Goal: Contribute content: Contribute content

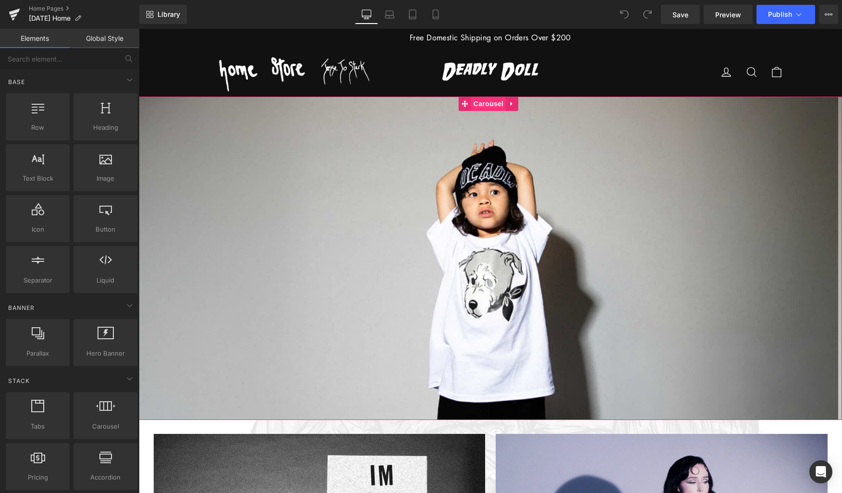
click at [489, 107] on span "Carousel" at bounding box center [488, 104] width 35 height 14
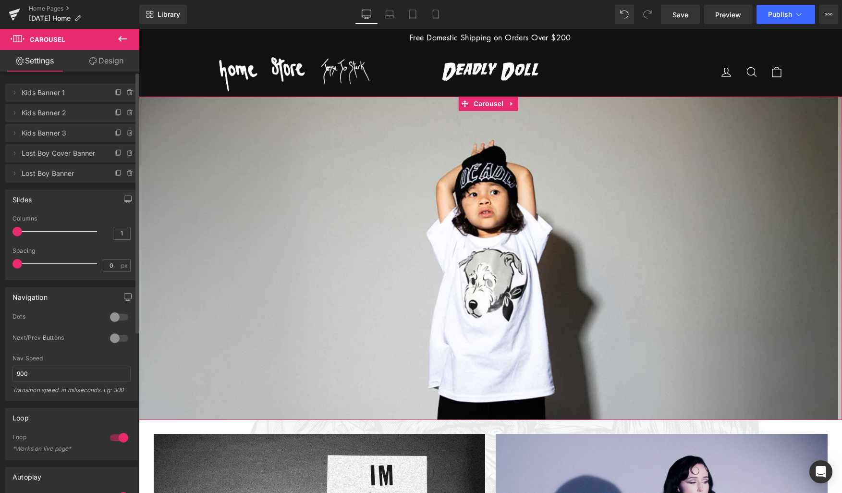
click at [44, 176] on span "Lost Boy Banner" at bounding box center [62, 173] width 81 height 18
click at [13, 171] on icon at bounding box center [15, 174] width 8 height 8
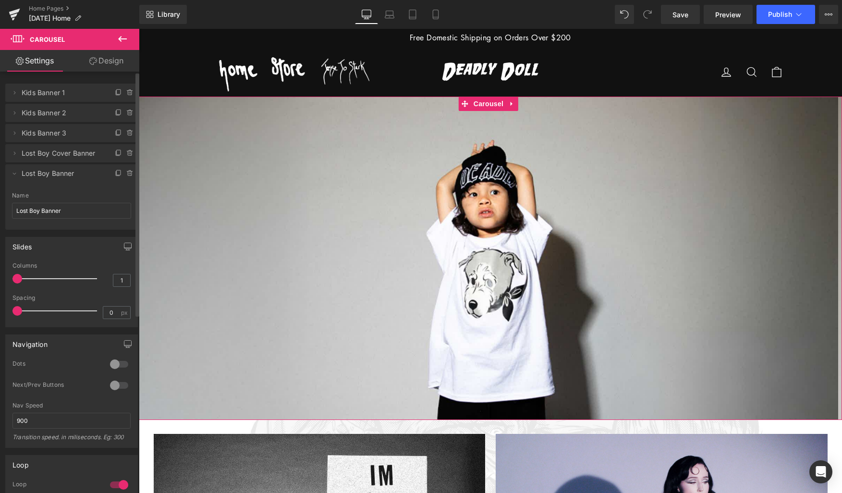
click at [113, 363] on div at bounding box center [119, 363] width 23 height 15
click at [512, 412] on span at bounding box center [513, 412] width 5 height 5
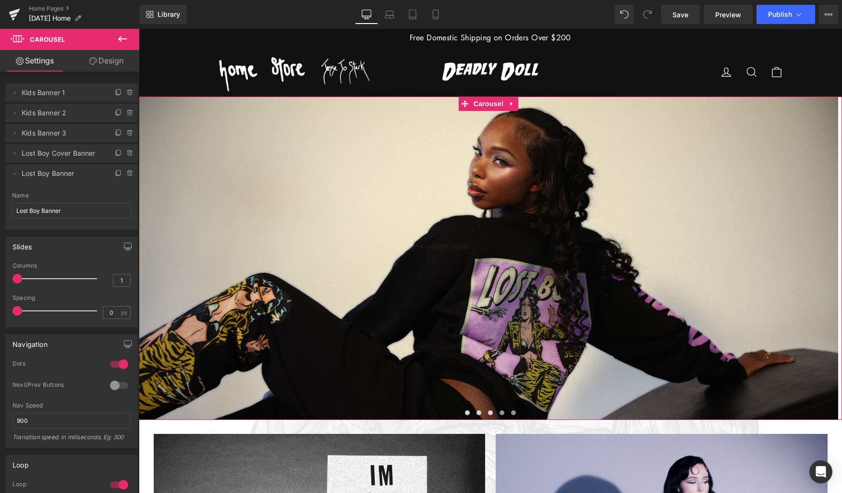
click at [501, 413] on span at bounding box center [501, 412] width 5 height 5
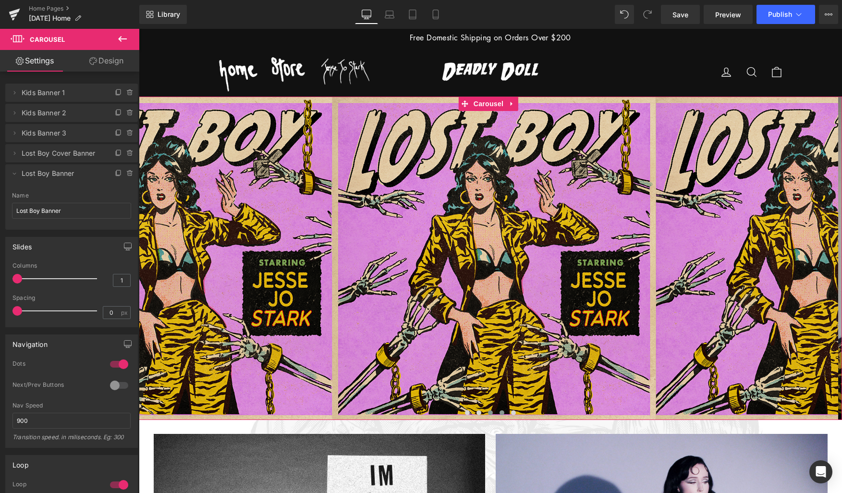
click at [490, 411] on span at bounding box center [490, 412] width 5 height 5
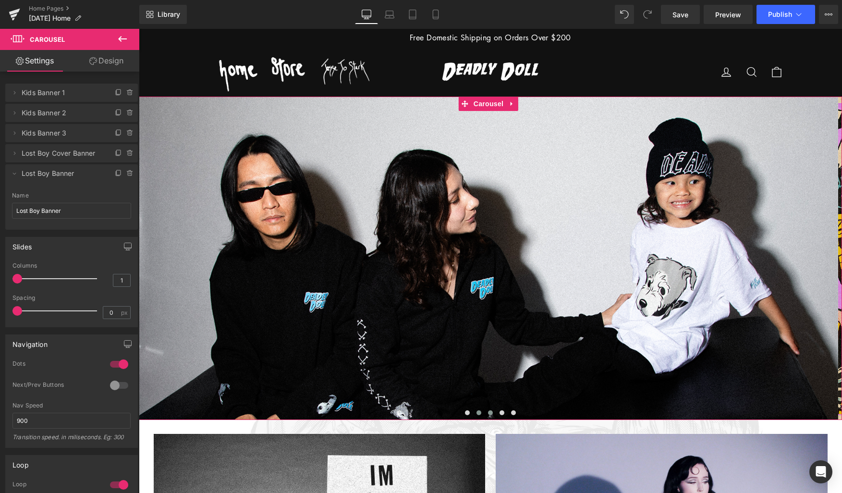
click at [480, 411] on button at bounding box center [479, 413] width 12 height 10
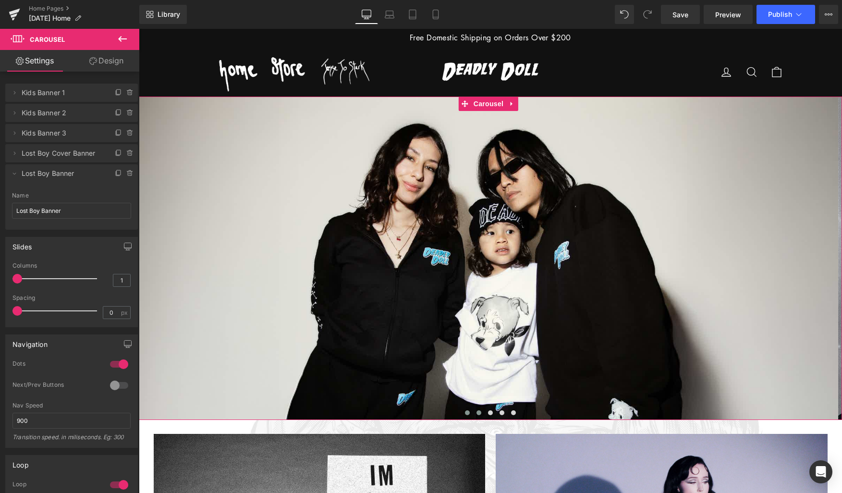
click at [468, 411] on button at bounding box center [467, 413] width 12 height 10
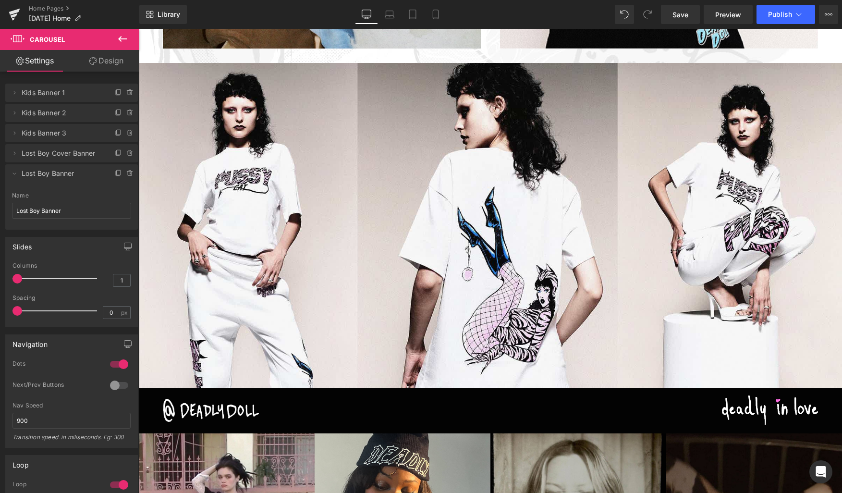
scroll to position [1407, 0]
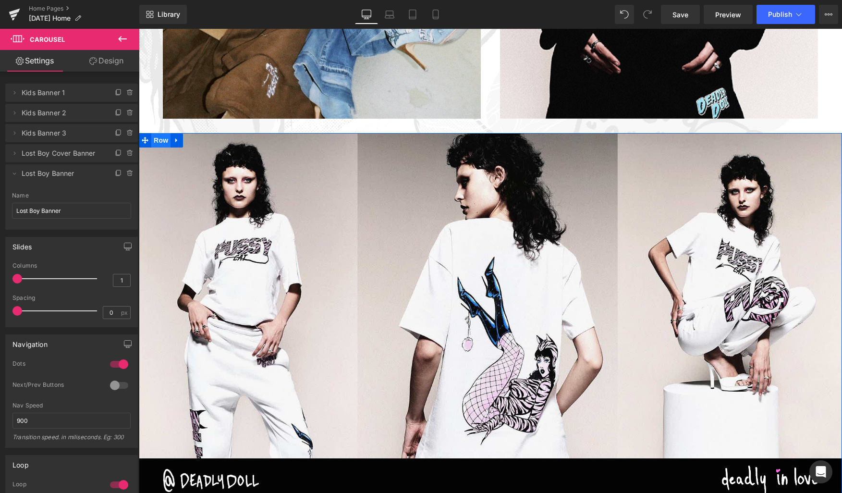
click at [158, 140] on span "Row" at bounding box center [160, 140] width 19 height 14
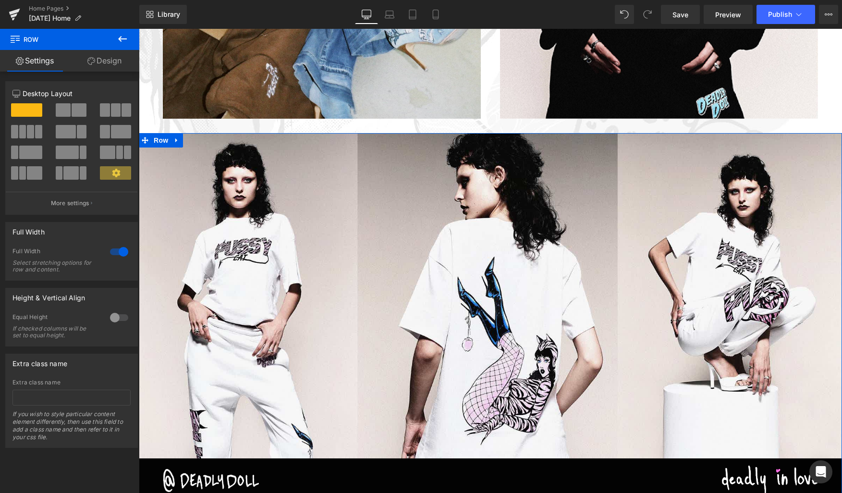
click at [112, 59] on link "Design" at bounding box center [105, 61] width 70 height 22
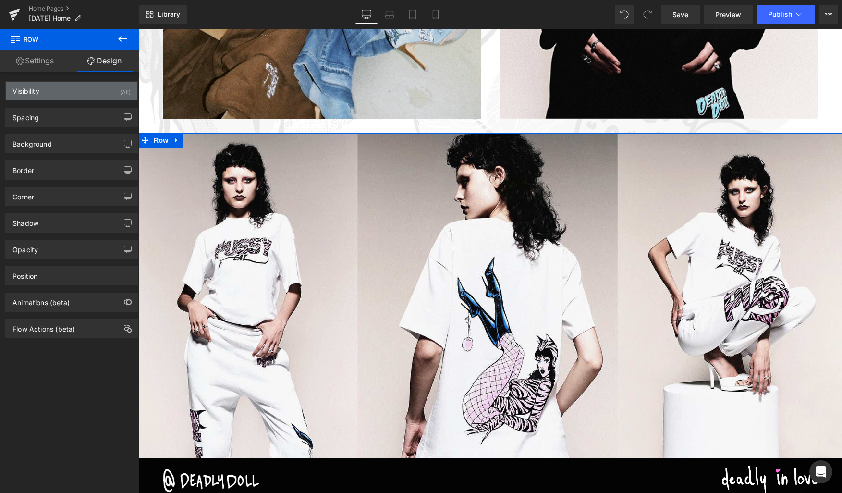
click at [80, 89] on div "Visibility (All)" at bounding box center [72, 91] width 132 height 18
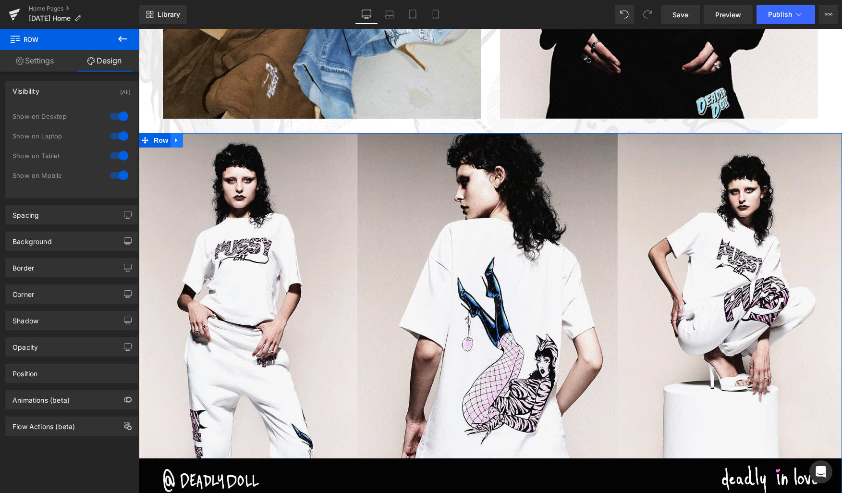
click at [175, 140] on icon at bounding box center [176, 140] width 2 height 4
click at [199, 140] on icon at bounding box center [201, 140] width 7 height 7
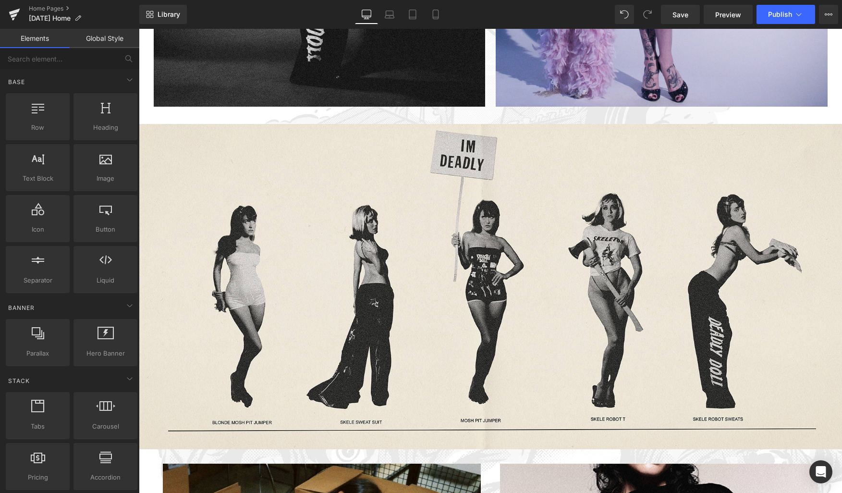
scroll to position [647, 0]
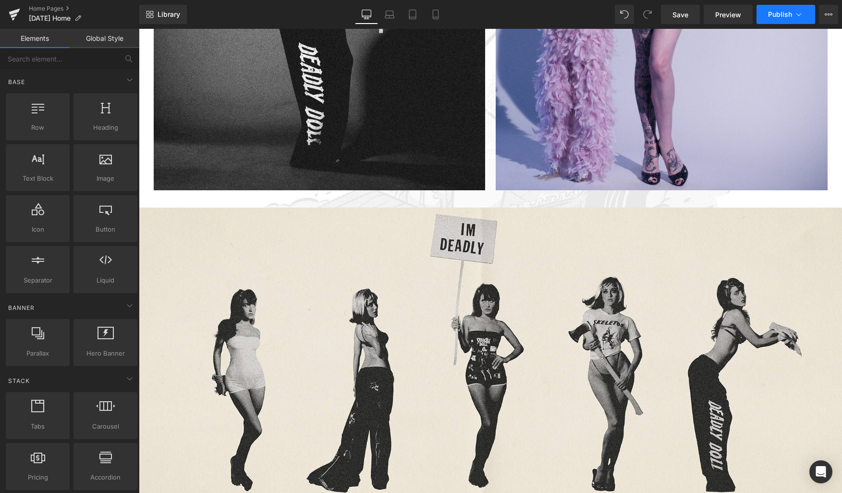
click at [775, 13] on span "Publish" at bounding box center [780, 15] width 24 height 8
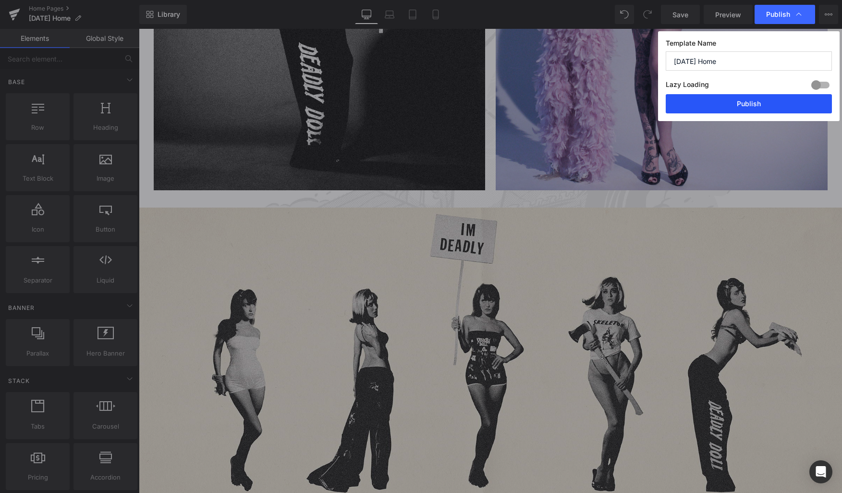
click at [725, 104] on button "Publish" at bounding box center [749, 103] width 166 height 19
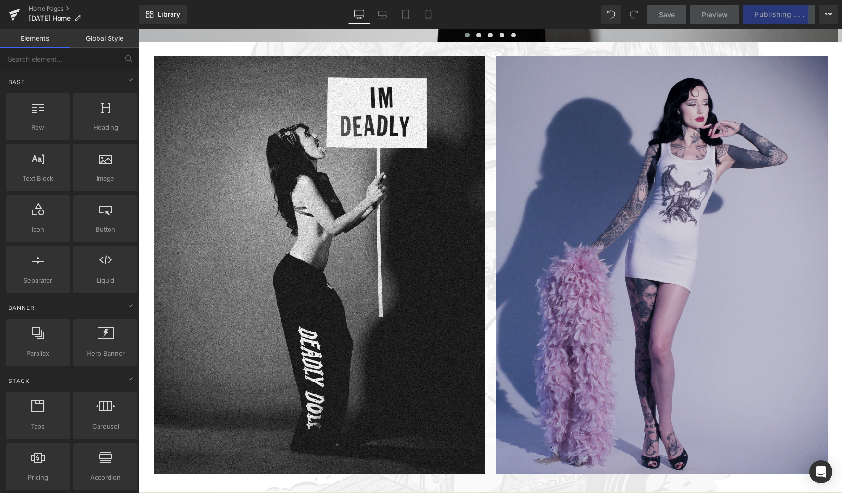
scroll to position [361, 0]
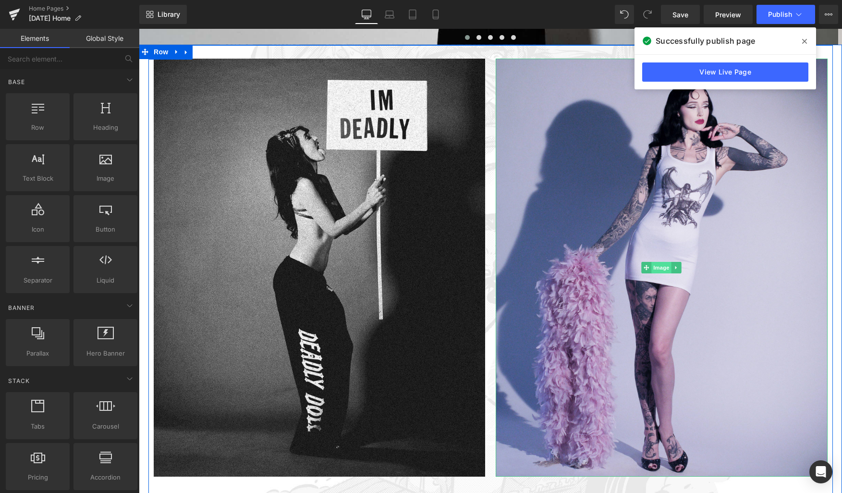
click at [658, 266] on span "Image" at bounding box center [661, 268] width 20 height 12
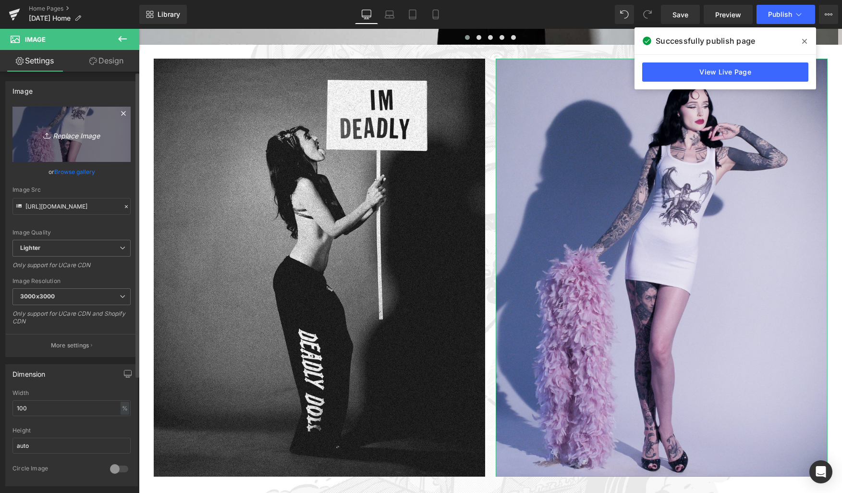
click at [71, 137] on icon "Replace Image" at bounding box center [71, 134] width 77 height 12
type input "C:\fakepath\DD Fetish Model Image 1.jpg"
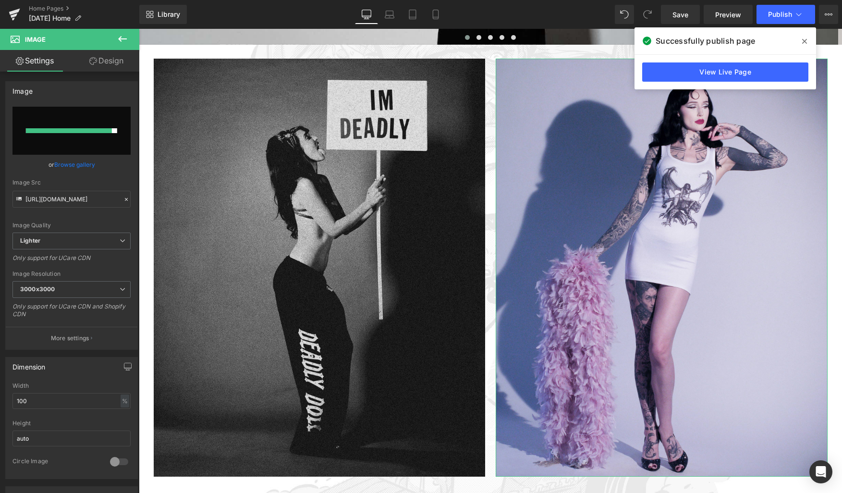
type input "https://ucarecdn.com/a69b2f20-23d6-485c-b00d-e28fe96d271b/-/format/auto/-/previ…"
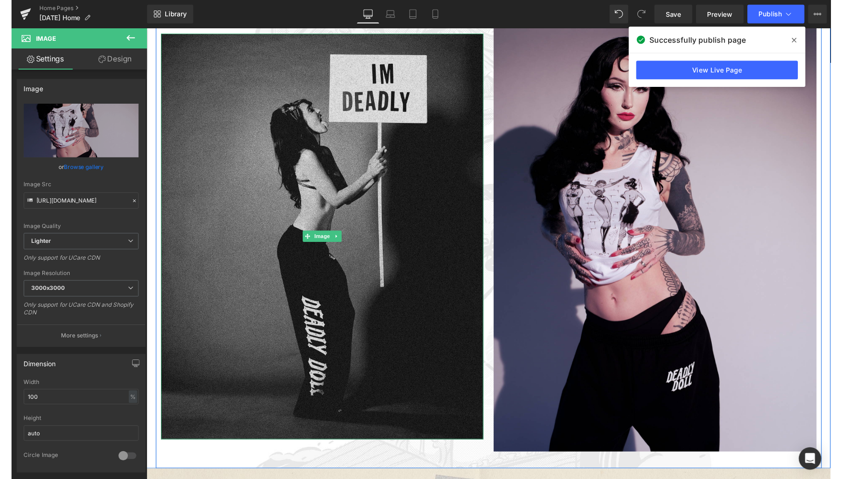
scroll to position [395, 0]
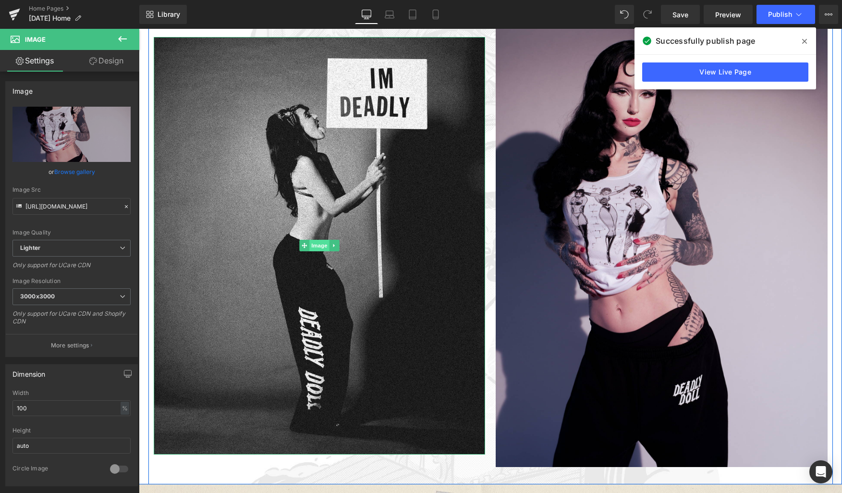
click at [317, 244] on span "Image" at bounding box center [319, 246] width 20 height 12
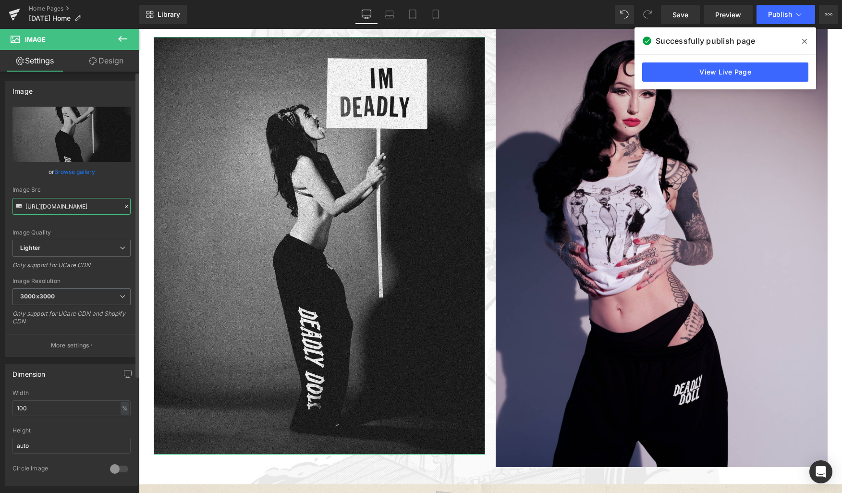
click at [62, 208] on input "[URL][DOMAIN_NAME]" at bounding box center [71, 206] width 118 height 17
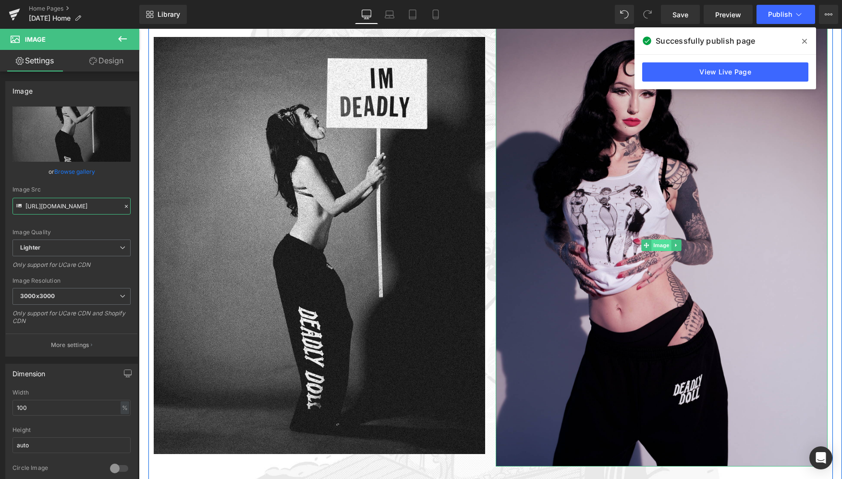
click at [659, 244] on span "Image" at bounding box center [661, 246] width 20 height 12
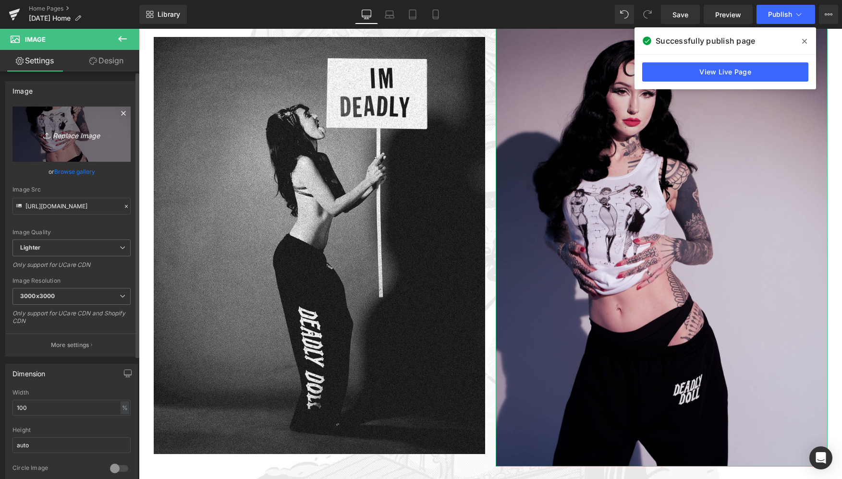
click at [68, 135] on icon "Replace Image" at bounding box center [71, 134] width 77 height 12
type input "C:\fakepath\DD Fetish Model Image 1.jpg"
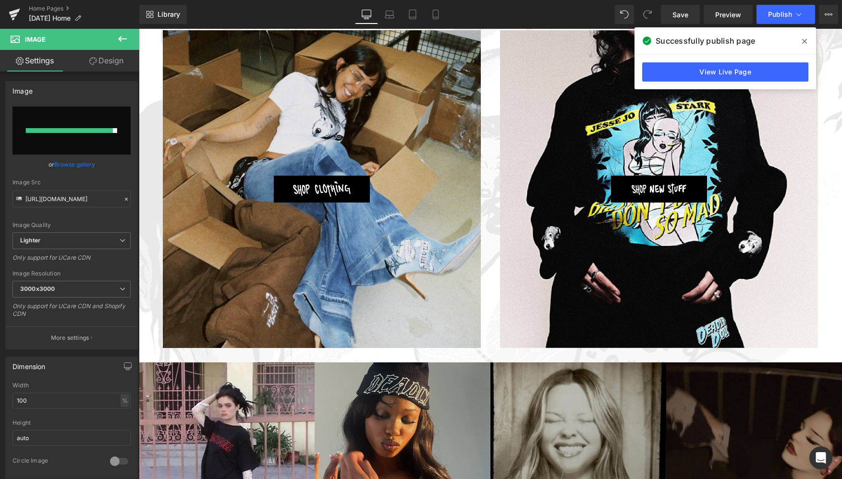
scroll to position [1171, 0]
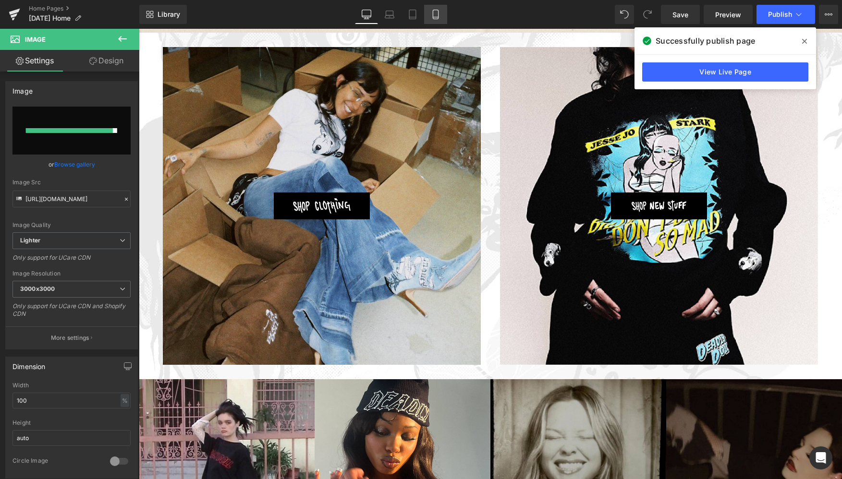
click at [439, 16] on icon at bounding box center [436, 15] width 10 height 10
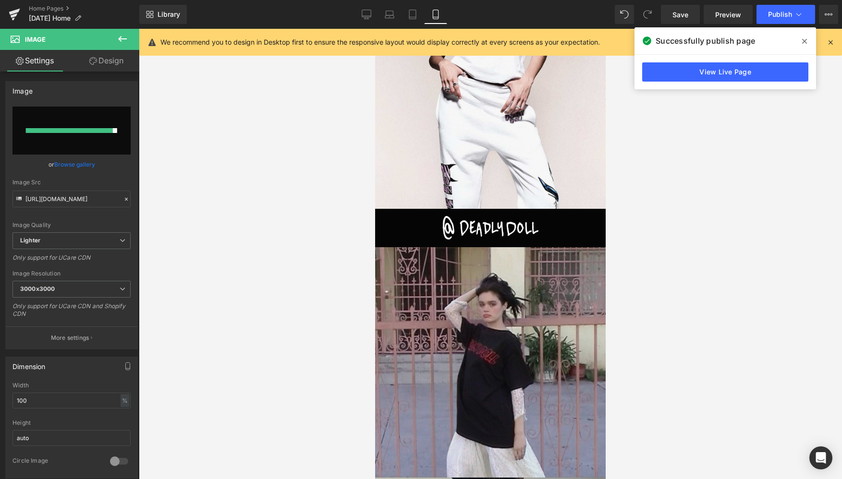
scroll to position [1435, 0]
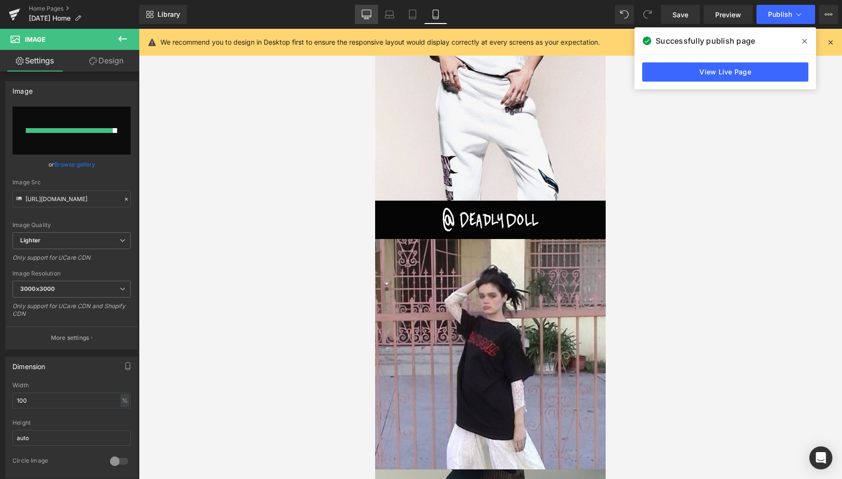
click at [367, 12] on icon at bounding box center [367, 15] width 10 height 10
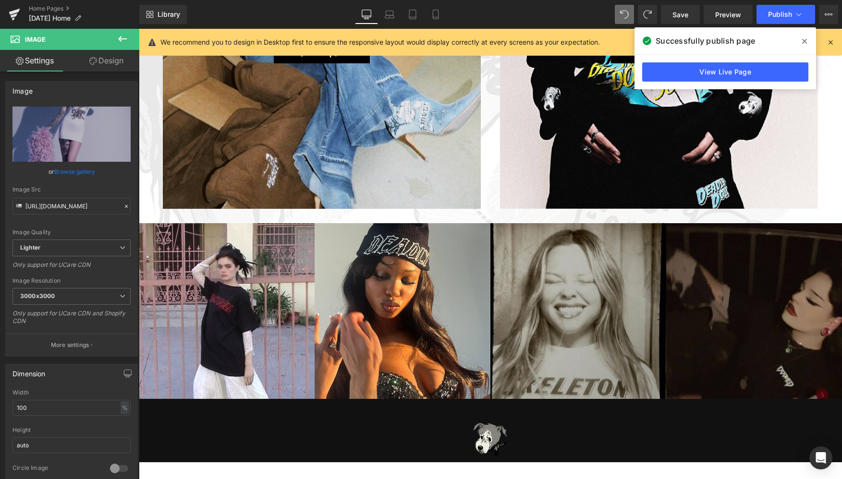
scroll to position [1315, 0]
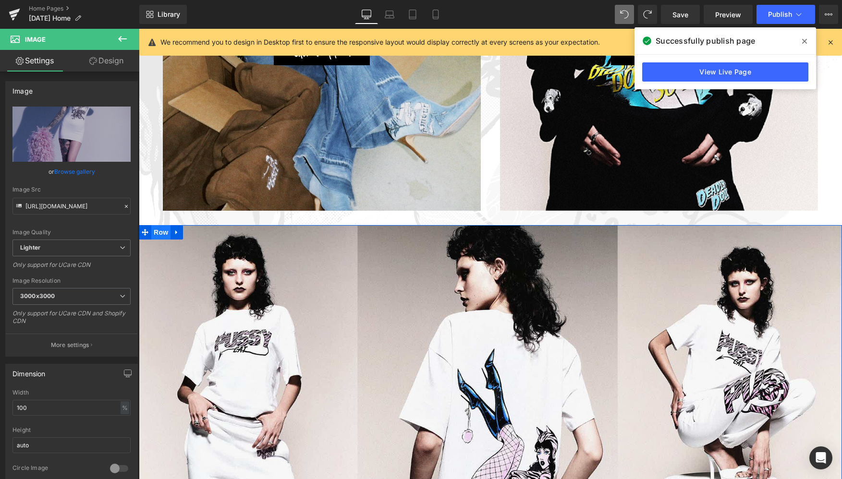
click at [159, 232] on span "Row" at bounding box center [160, 232] width 19 height 14
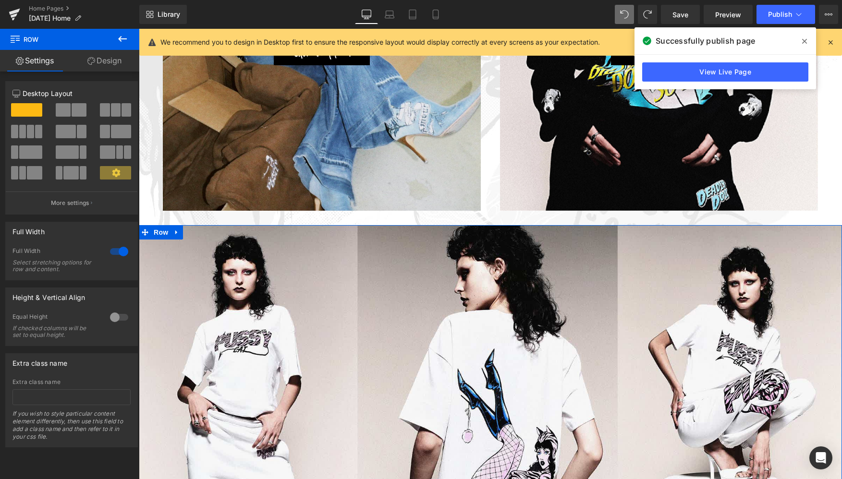
click at [109, 59] on link "Design" at bounding box center [105, 61] width 70 height 22
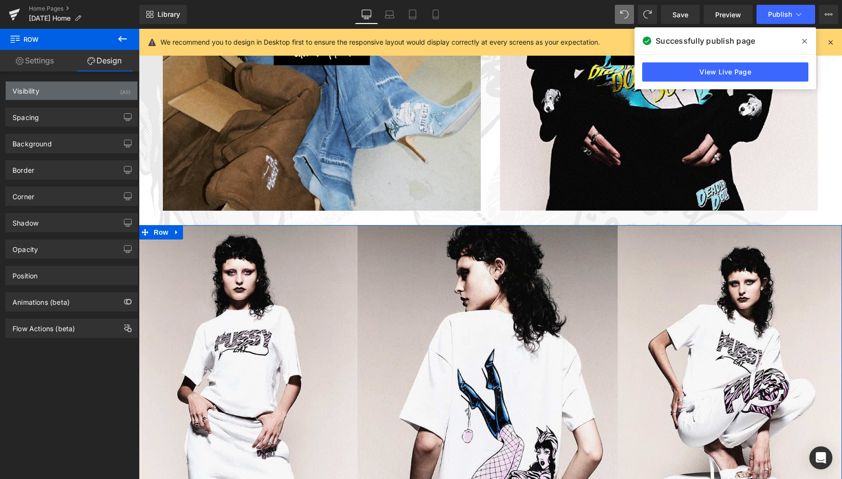
click at [81, 96] on div "Visibility (All)" at bounding box center [72, 91] width 132 height 18
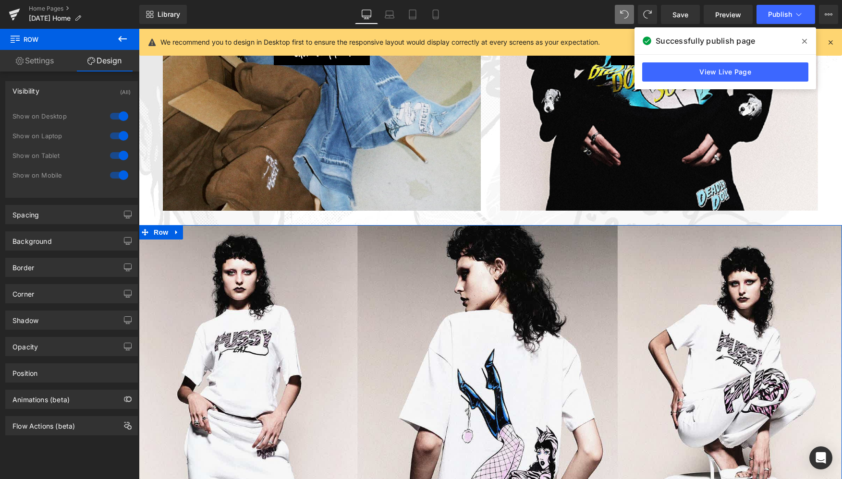
click at [119, 117] on div at bounding box center [119, 116] width 23 height 15
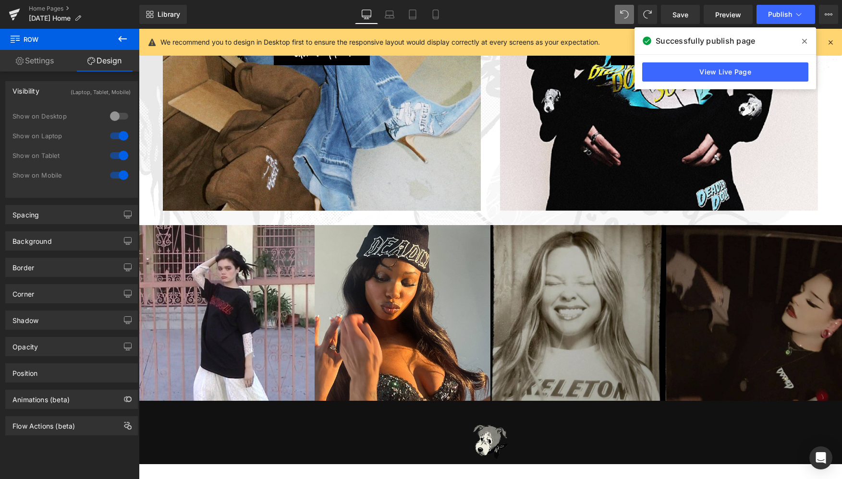
click at [120, 136] on div at bounding box center [119, 135] width 23 height 15
click at [120, 155] on div at bounding box center [119, 155] width 23 height 15
click at [438, 15] on icon at bounding box center [436, 15] width 10 height 10
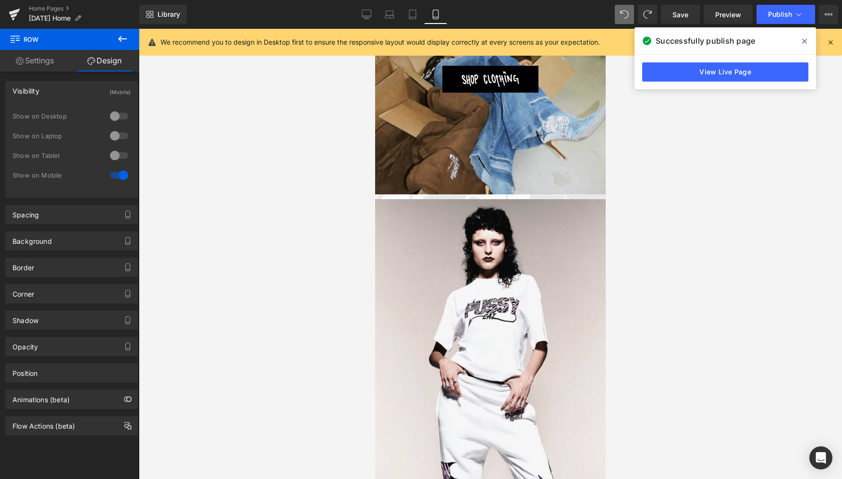
scroll to position [1120, 0]
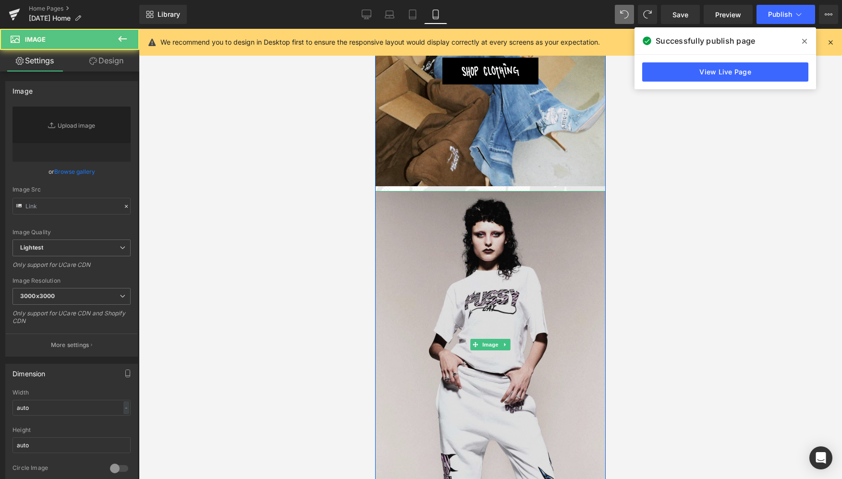
click at [490, 305] on img at bounding box center [490, 345] width 230 height 308
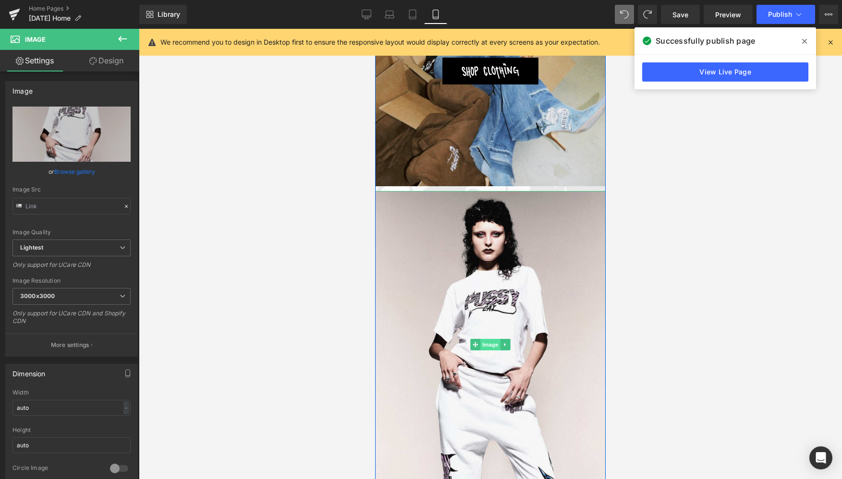
click at [489, 344] on span "Image" at bounding box center [490, 345] width 20 height 12
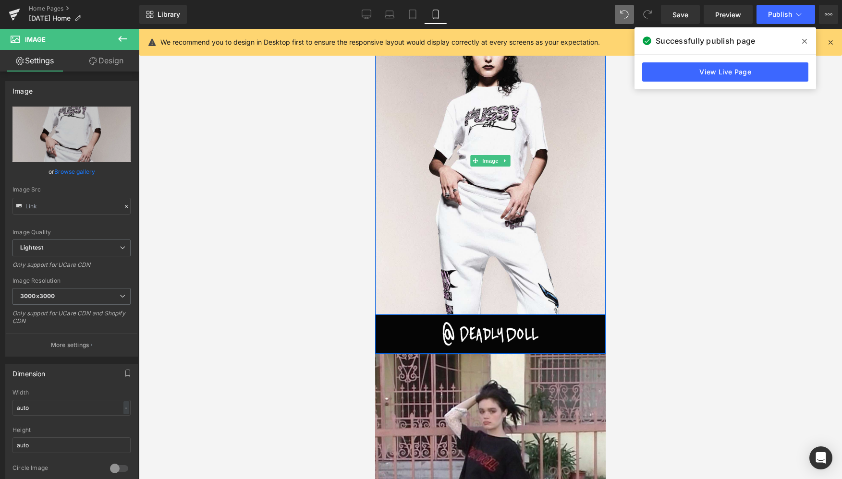
scroll to position [1316, 0]
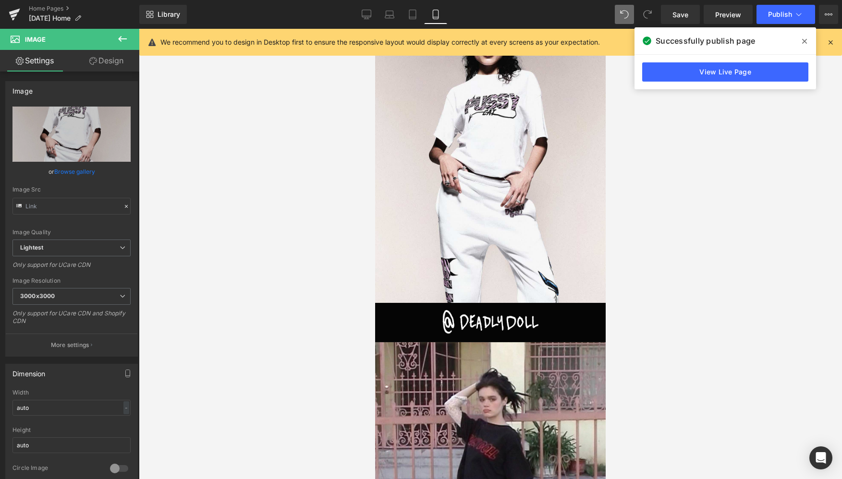
click at [121, 37] on icon at bounding box center [122, 39] width 9 height 6
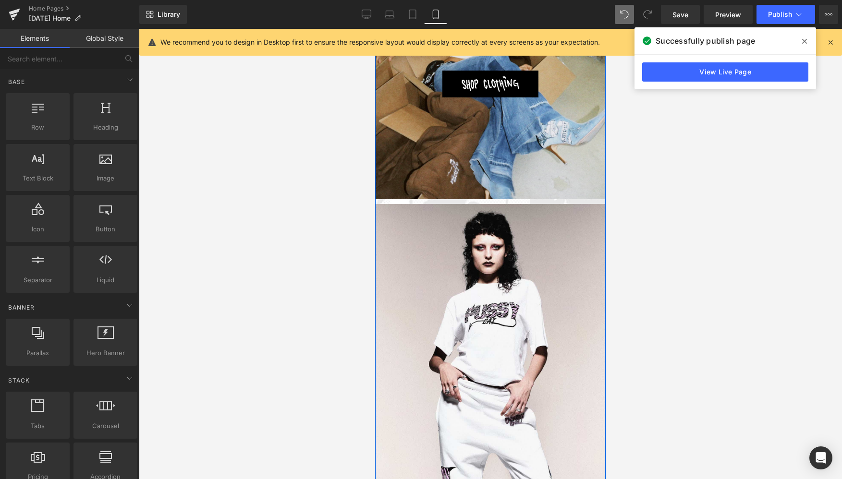
scroll to position [1086, 0]
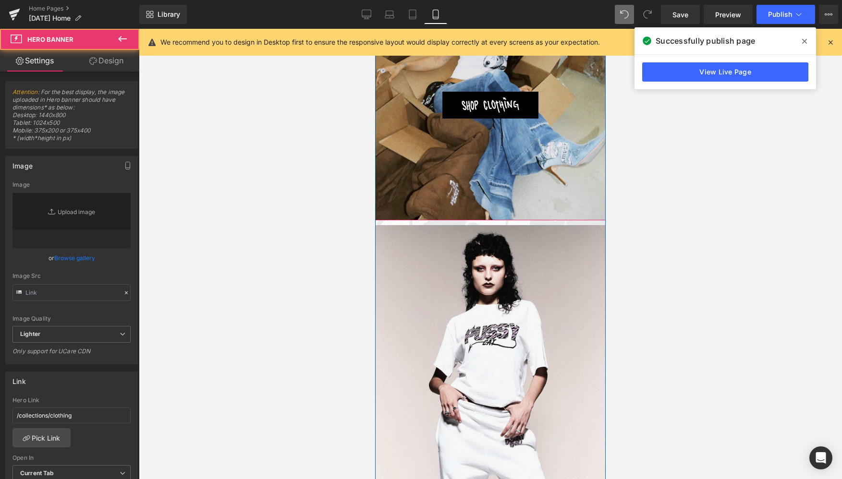
click at [504, 213] on div "Image" at bounding box center [490, 105] width 230 height 230
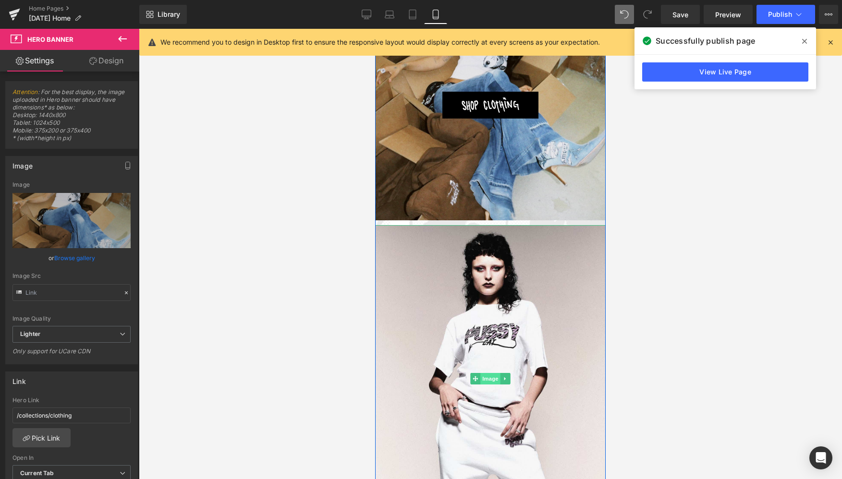
click at [489, 380] on span "Image" at bounding box center [490, 379] width 20 height 12
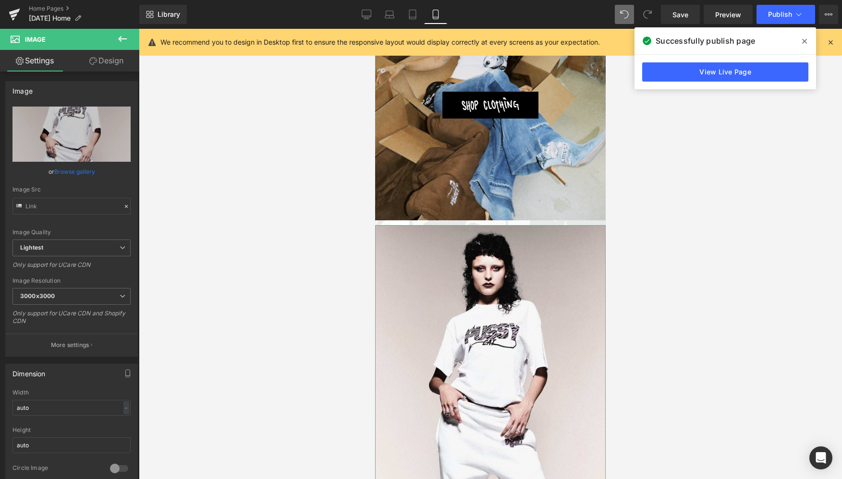
click at [111, 61] on link "Design" at bounding box center [107, 61] width 70 height 22
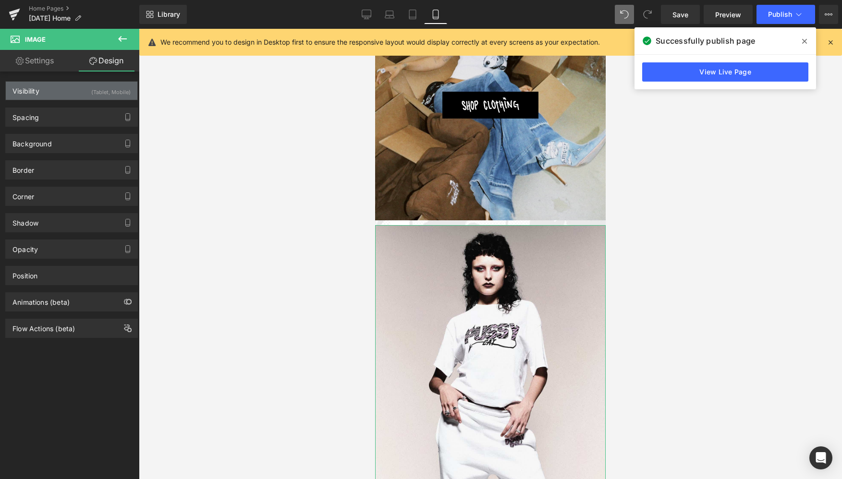
click at [74, 93] on div "Visibility (Tablet, Mobile)" at bounding box center [72, 91] width 132 height 18
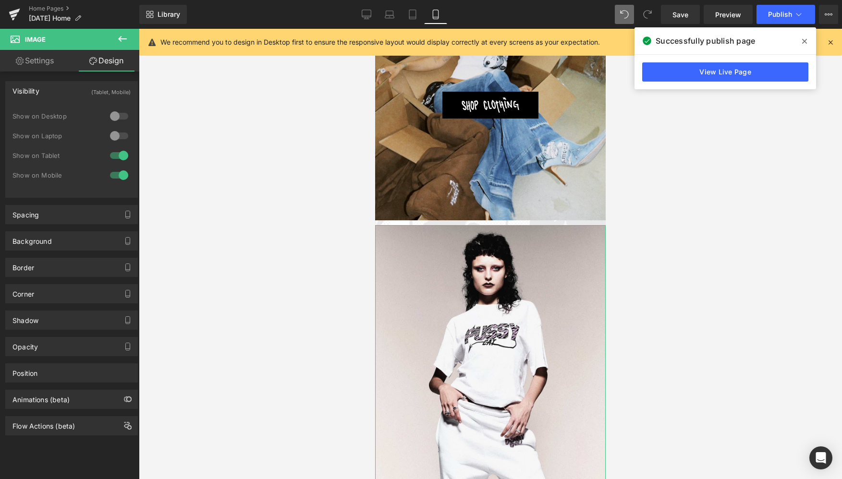
click at [119, 158] on div at bounding box center [119, 155] width 23 height 15
click at [118, 176] on div at bounding box center [119, 175] width 23 height 15
click at [507, 379] on link at bounding box center [505, 379] width 10 height 12
click at [510, 379] on icon at bounding box center [510, 378] width 5 height 5
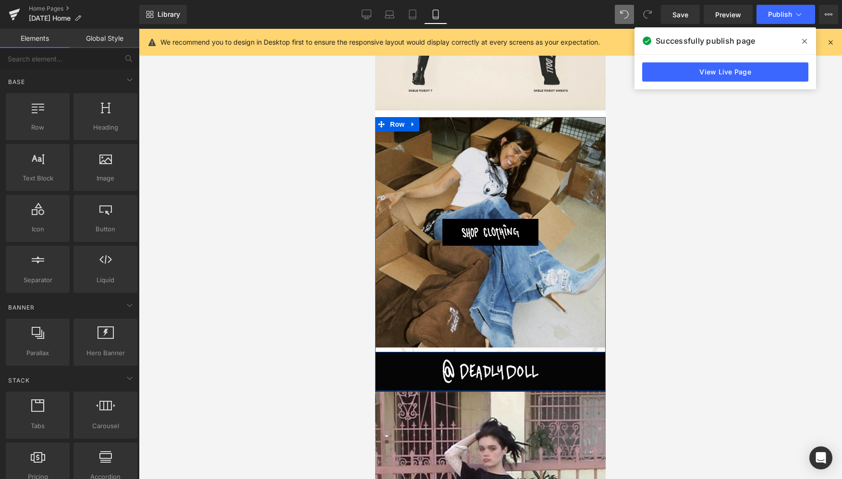
scroll to position [961, 0]
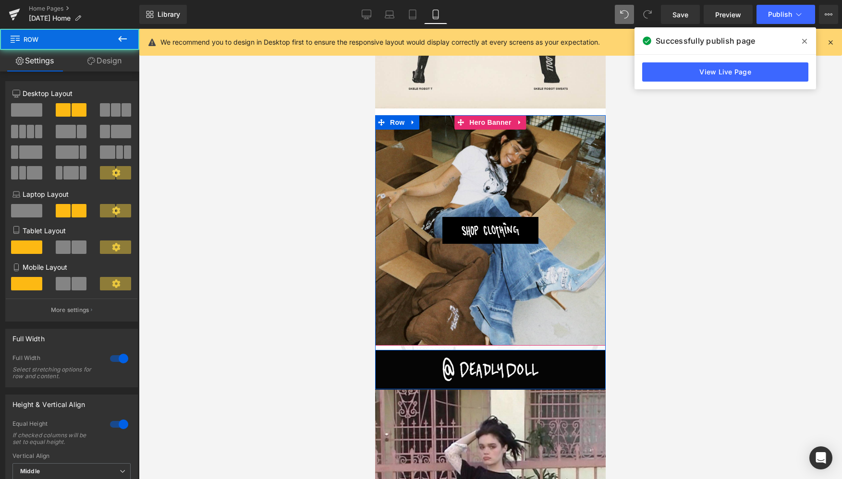
drag, startPoint x: 494, startPoint y: 348, endPoint x: 494, endPoint y: 329, distance: 19.2
click at [494, 329] on div "Image Hero Banner Image Hero Banner Row" at bounding box center [490, 232] width 230 height 235
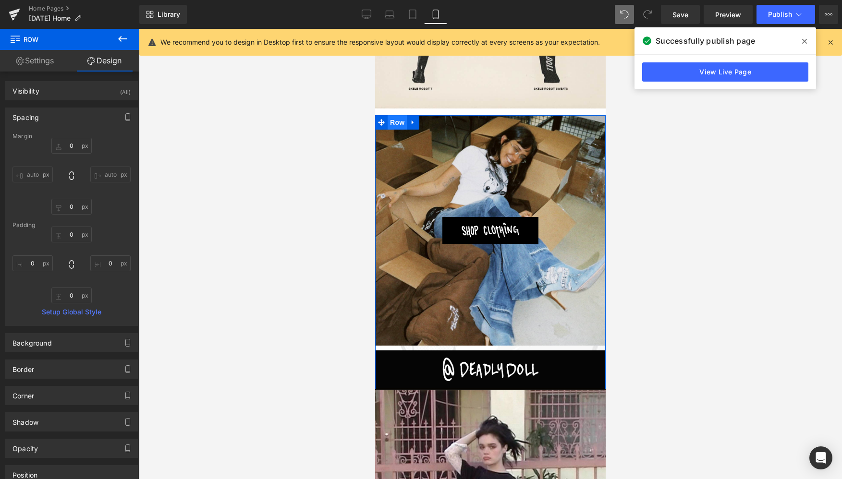
click at [396, 120] on span "Row" at bounding box center [397, 122] width 19 height 14
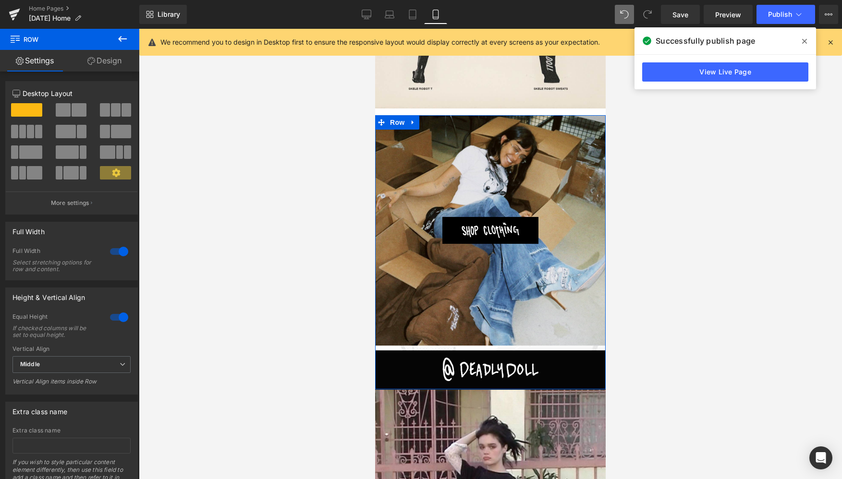
click at [104, 59] on link "Design" at bounding box center [105, 61] width 70 height 22
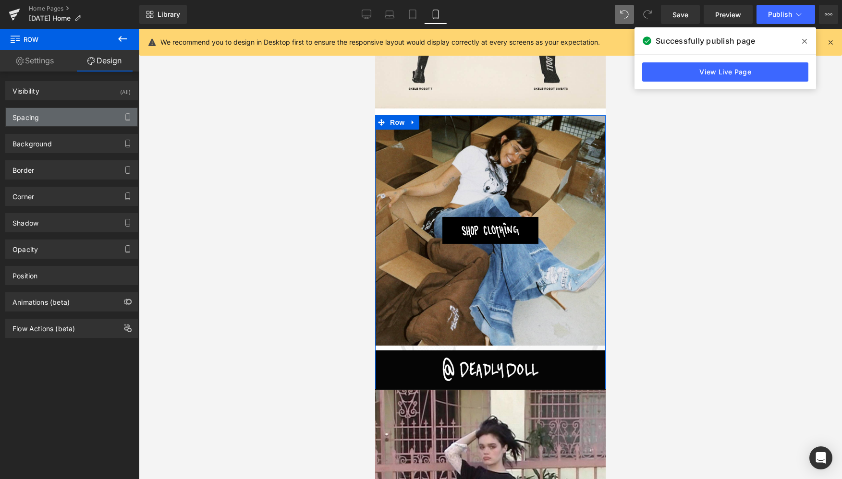
click at [50, 117] on div "Spacing" at bounding box center [72, 117] width 132 height 18
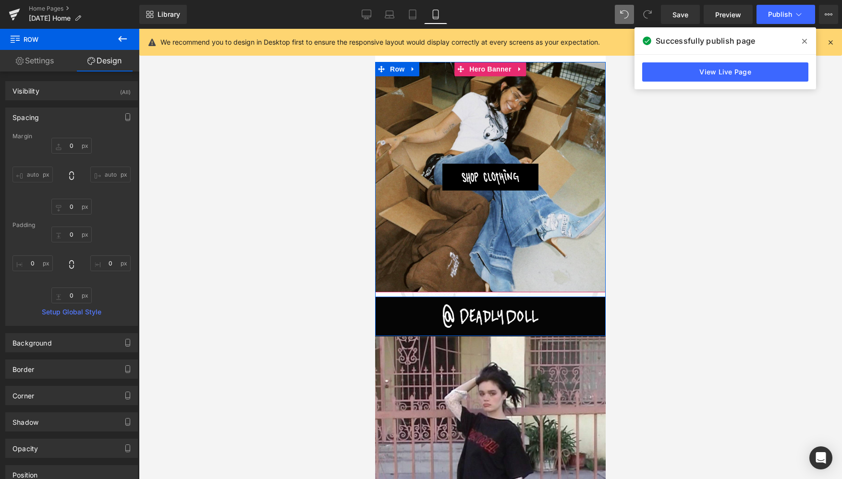
scroll to position [1013, 0]
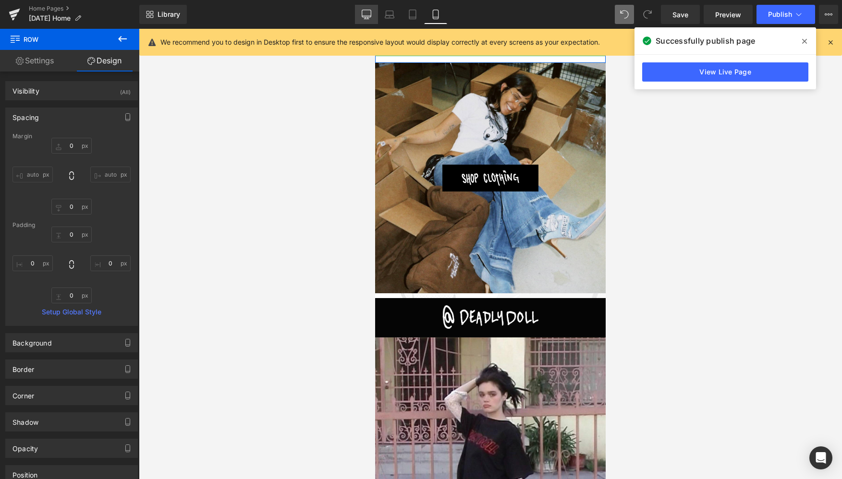
click at [363, 9] on link "Desktop" at bounding box center [366, 14] width 23 height 19
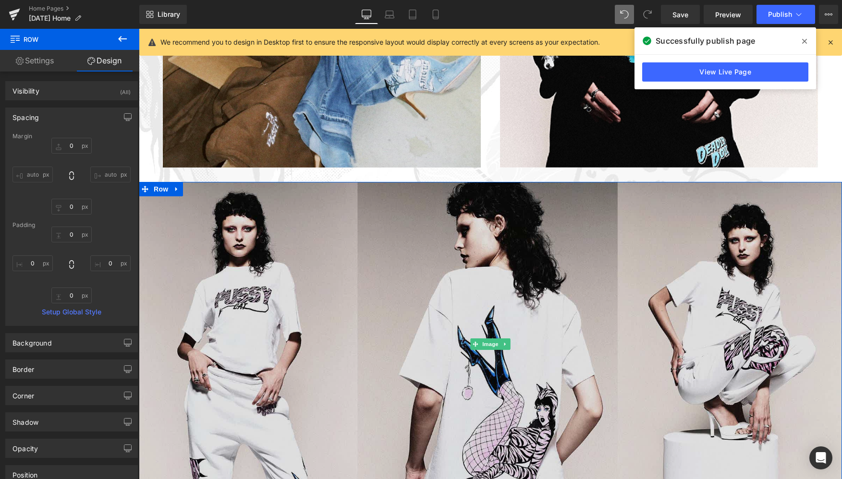
scroll to position [1409, 0]
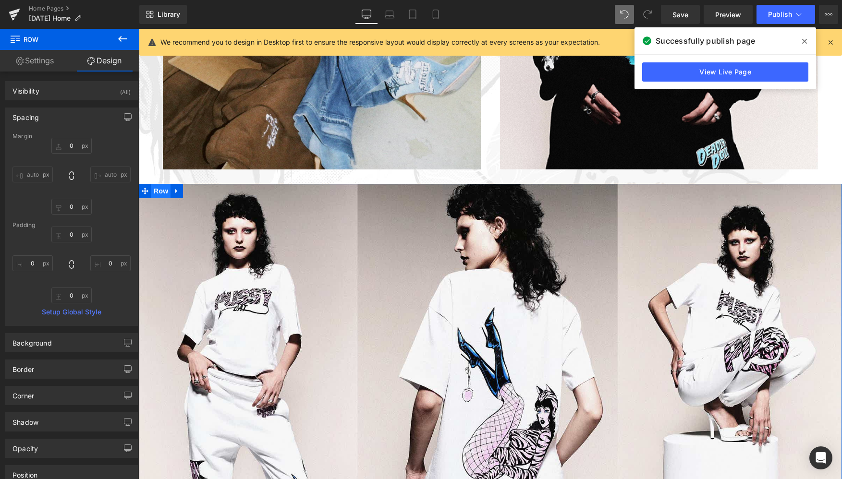
click at [158, 190] on span "Row" at bounding box center [160, 191] width 19 height 14
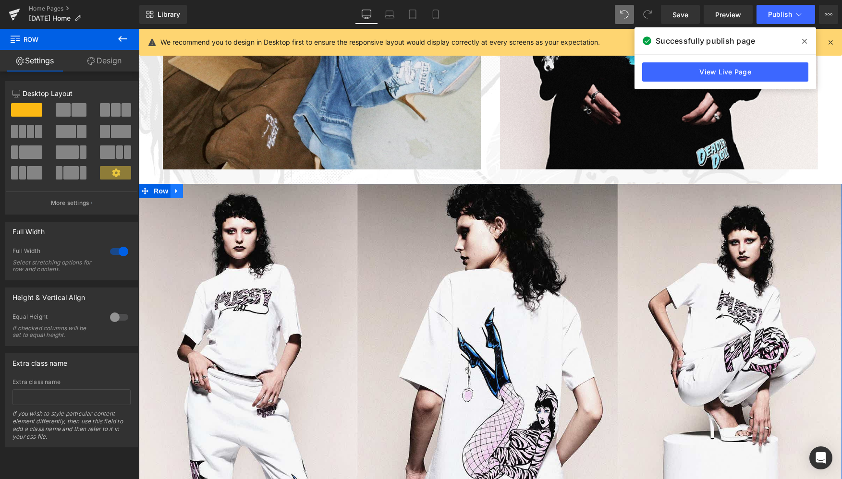
click at [175, 190] on icon at bounding box center [176, 191] width 2 height 4
click at [199, 189] on icon at bounding box center [201, 191] width 7 height 7
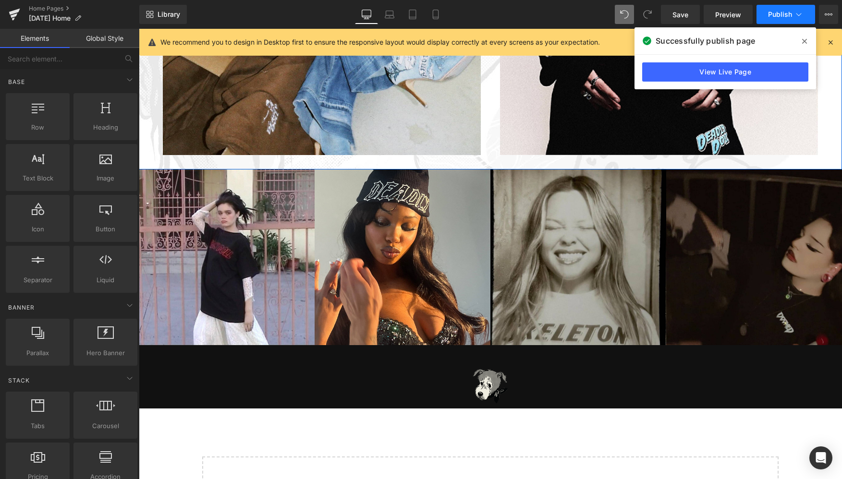
click at [775, 13] on span "Publish" at bounding box center [780, 15] width 24 height 8
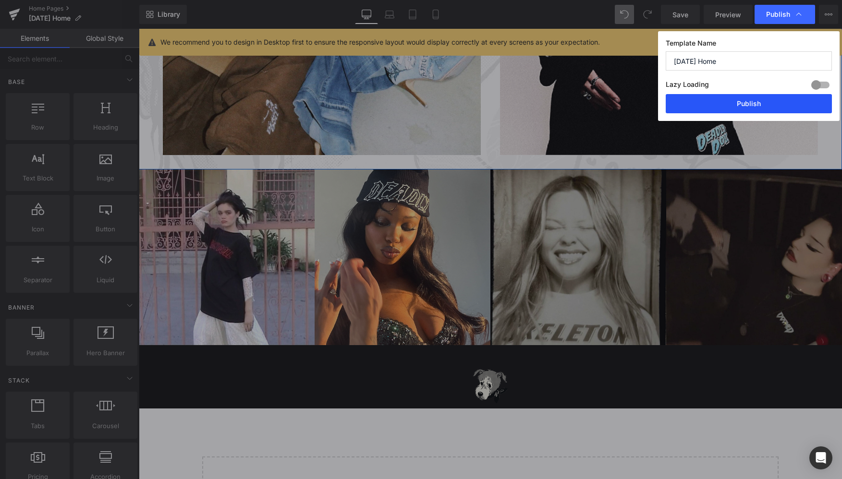
click at [745, 100] on button "Publish" at bounding box center [749, 103] width 166 height 19
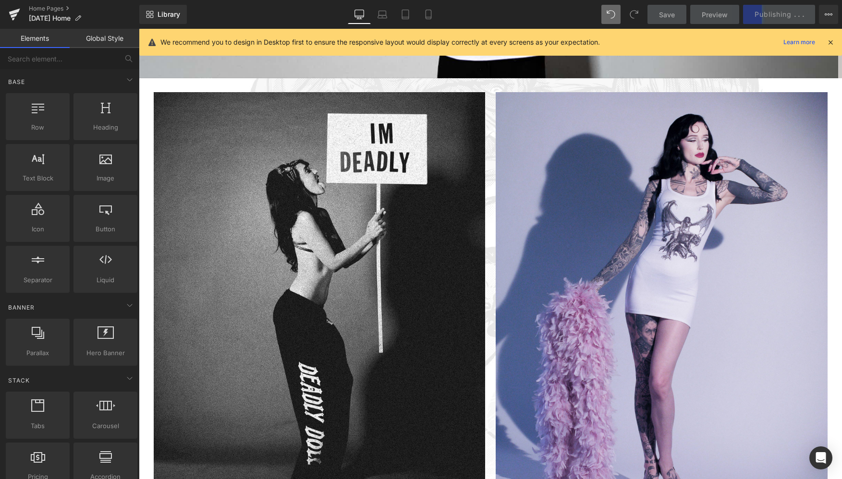
scroll to position [398, 0]
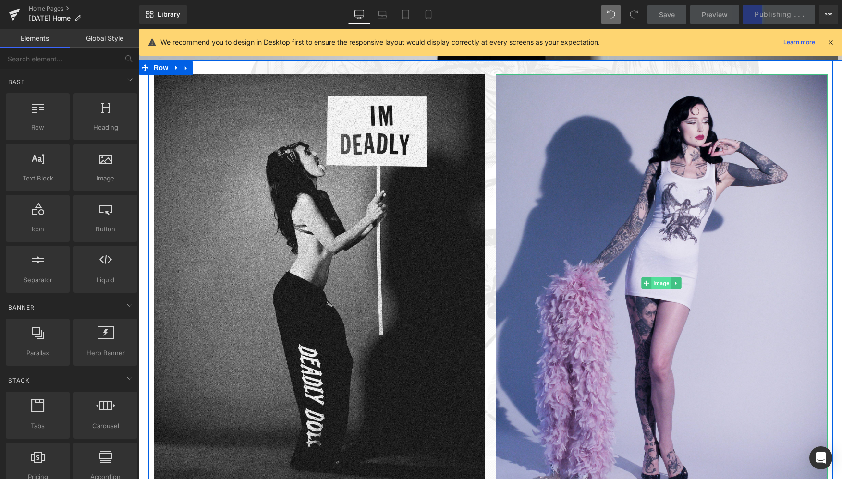
click at [659, 286] on span "Image" at bounding box center [661, 284] width 20 height 12
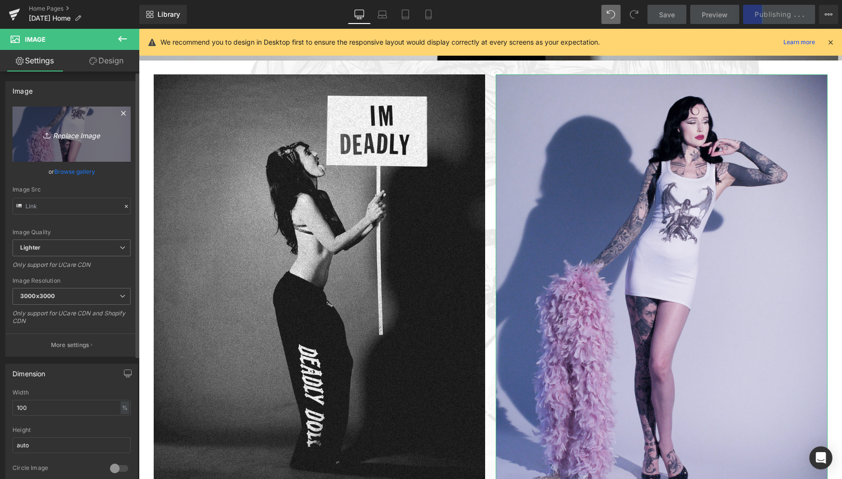
click at [80, 135] on icon "Replace Image" at bounding box center [71, 134] width 77 height 12
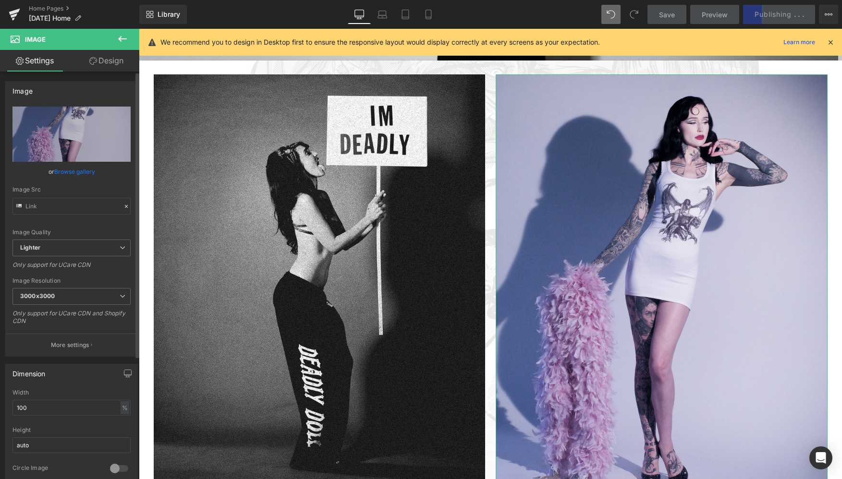
click at [77, 173] on link "Browse gallery" at bounding box center [74, 171] width 41 height 17
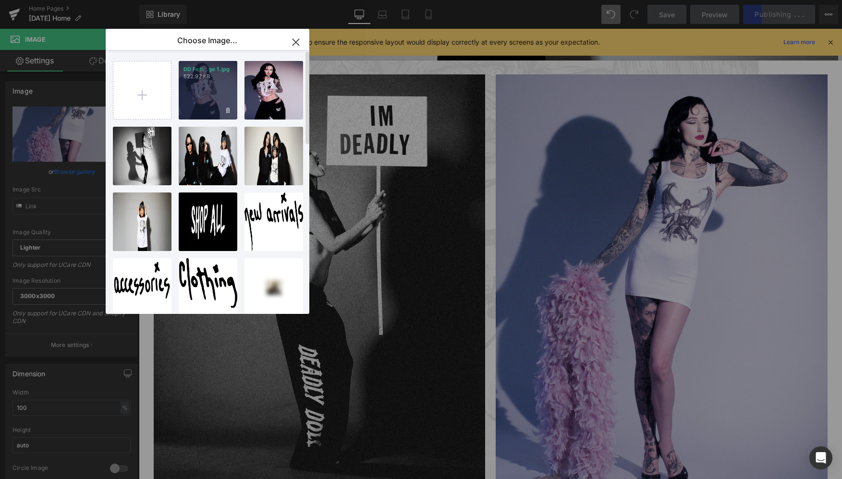
click at [208, 89] on div "DD Feti...ge 1.jpg 622.97 KB" at bounding box center [208, 90] width 59 height 59
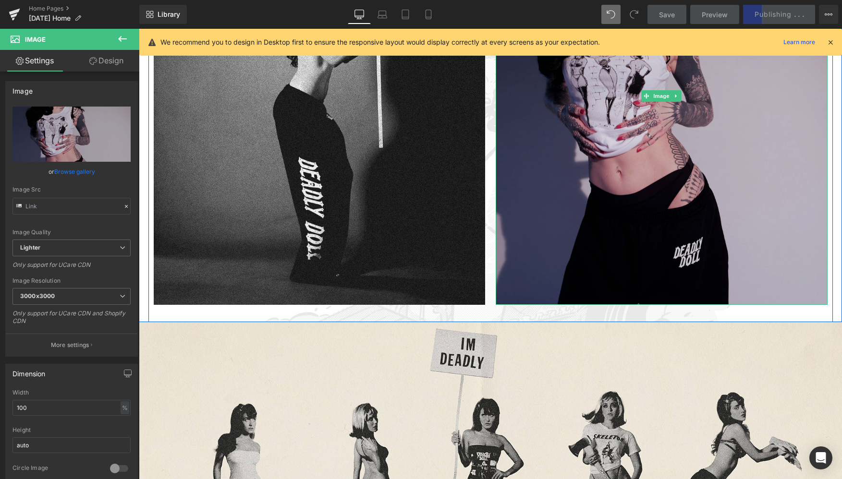
scroll to position [588, 0]
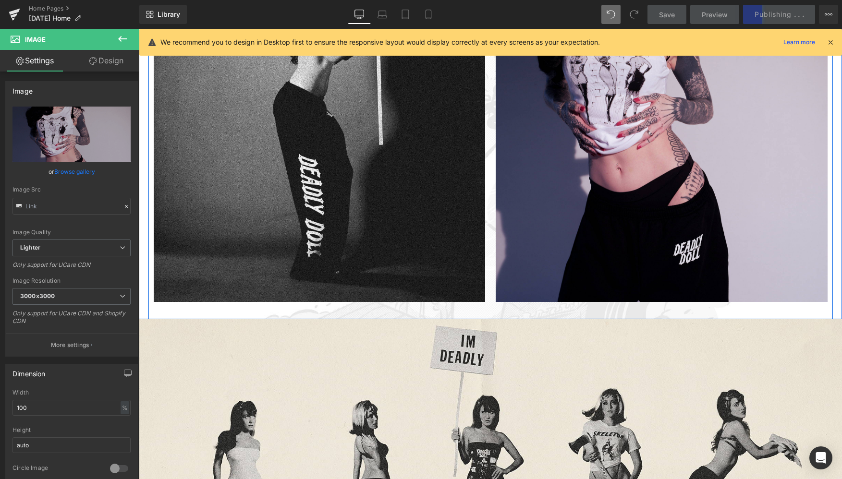
click at [509, 311] on div "Image Image Row" at bounding box center [490, 95] width 684 height 449
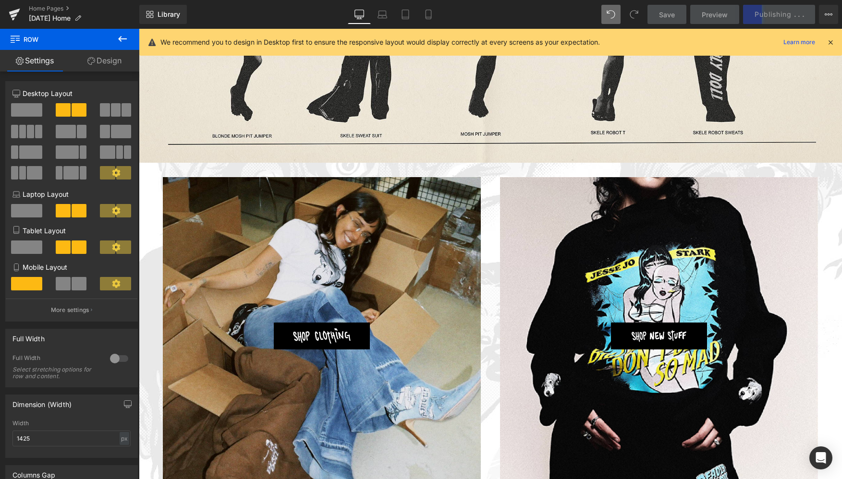
scroll to position [1070, 0]
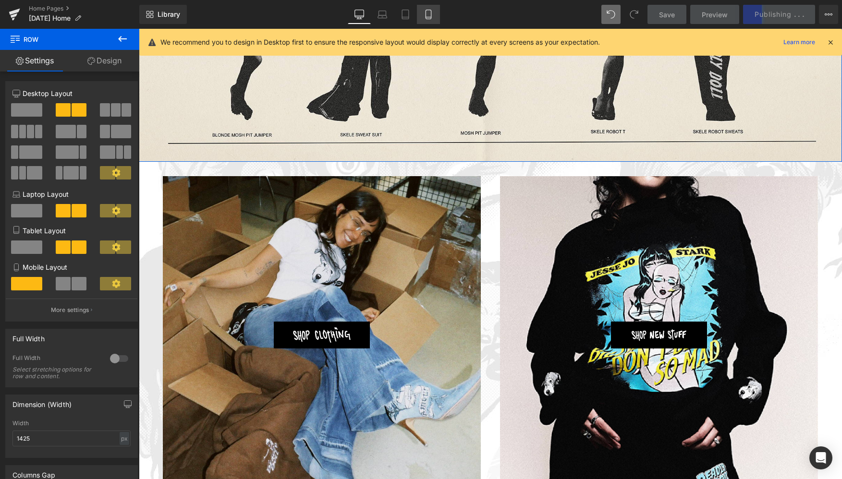
click at [429, 16] on icon at bounding box center [429, 15] width 10 height 10
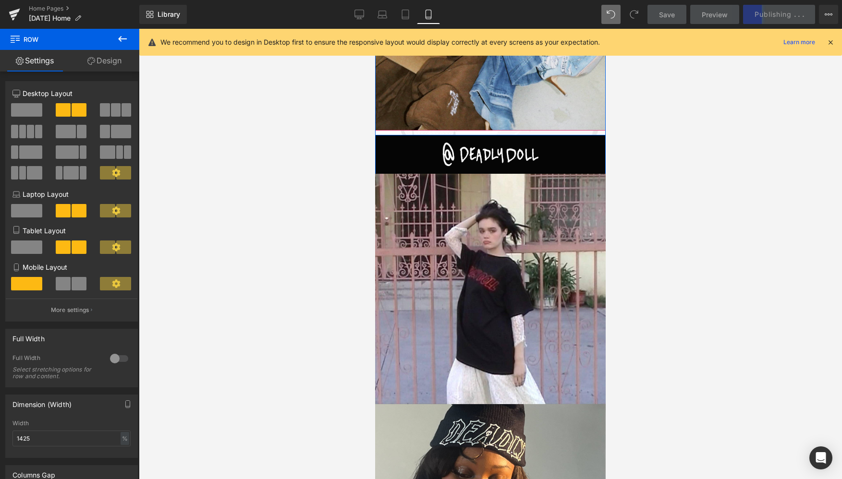
scroll to position [1168, 0]
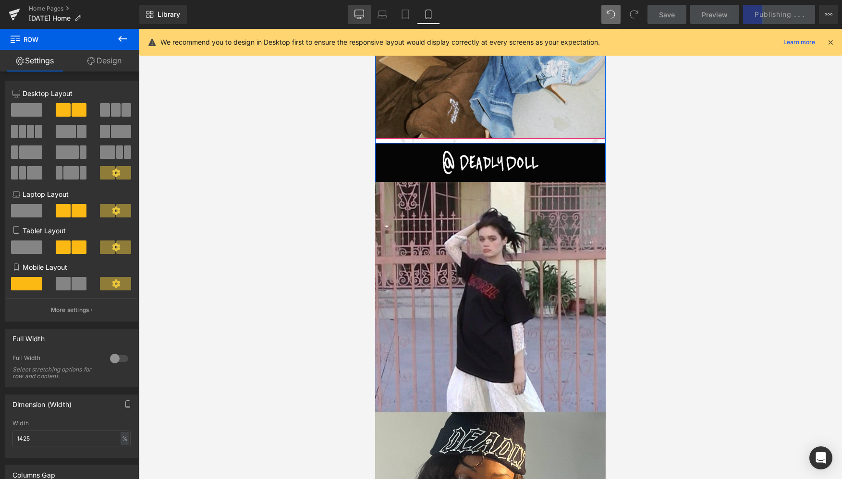
click at [358, 13] on icon at bounding box center [359, 15] width 10 height 10
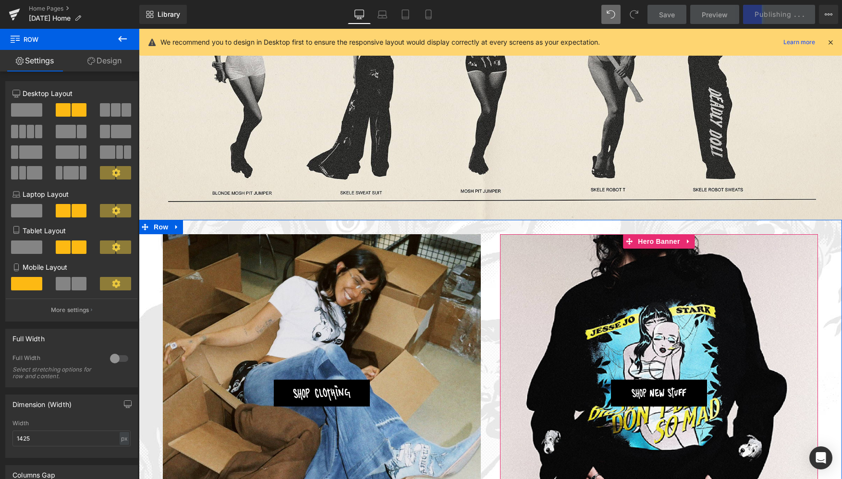
scroll to position [1025, 0]
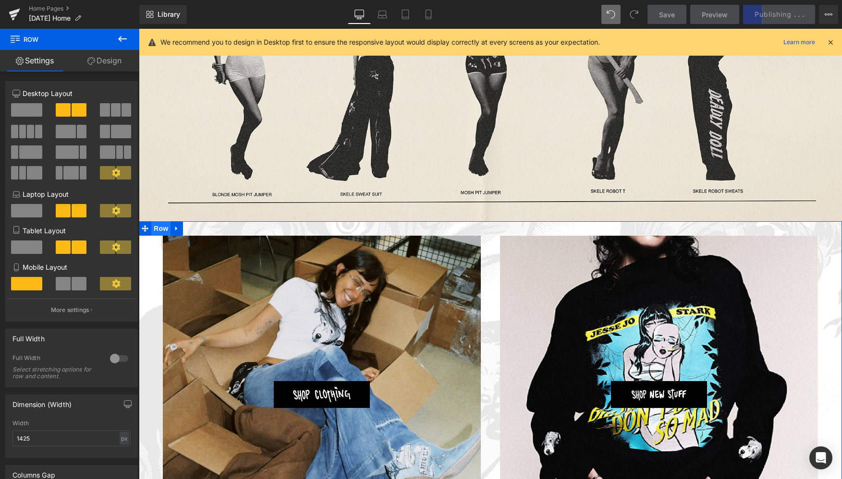
click at [158, 229] on span "Row" at bounding box center [160, 228] width 19 height 14
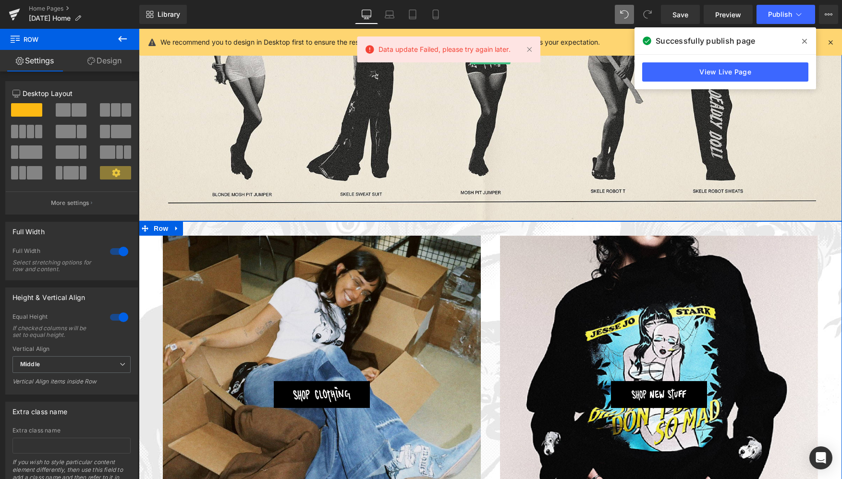
click at [113, 61] on link "Design" at bounding box center [105, 61] width 70 height 22
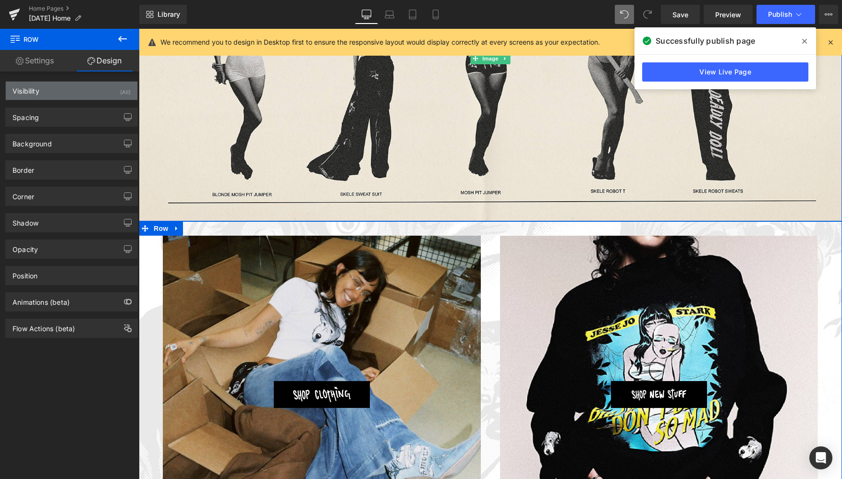
click at [78, 93] on div "Visibility (All)" at bounding box center [72, 91] width 132 height 18
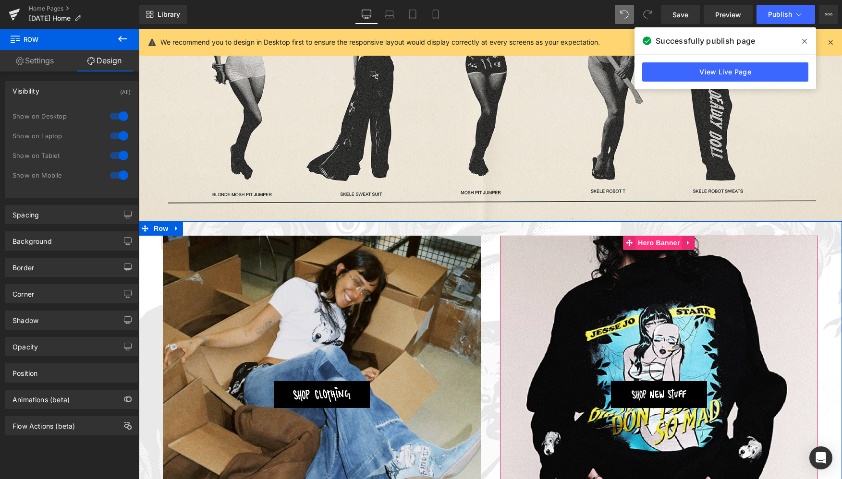
click at [651, 243] on span "Hero Banner" at bounding box center [658, 243] width 47 height 14
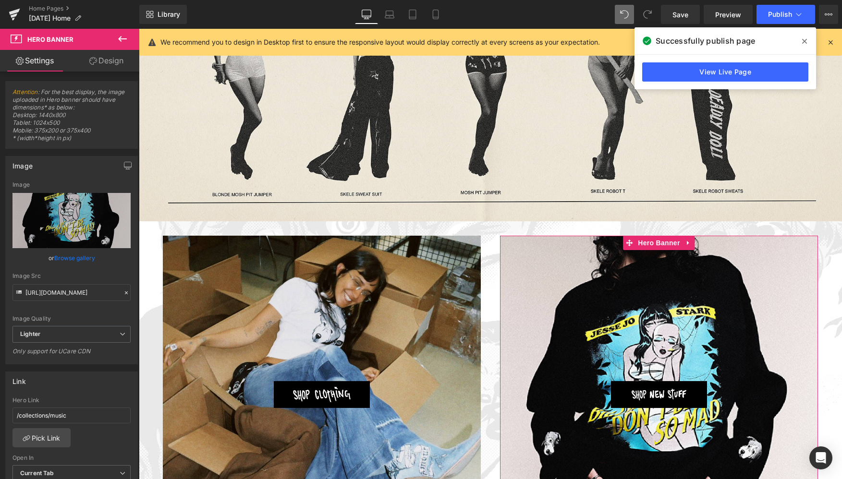
click at [113, 61] on link "Design" at bounding box center [107, 61] width 70 height 22
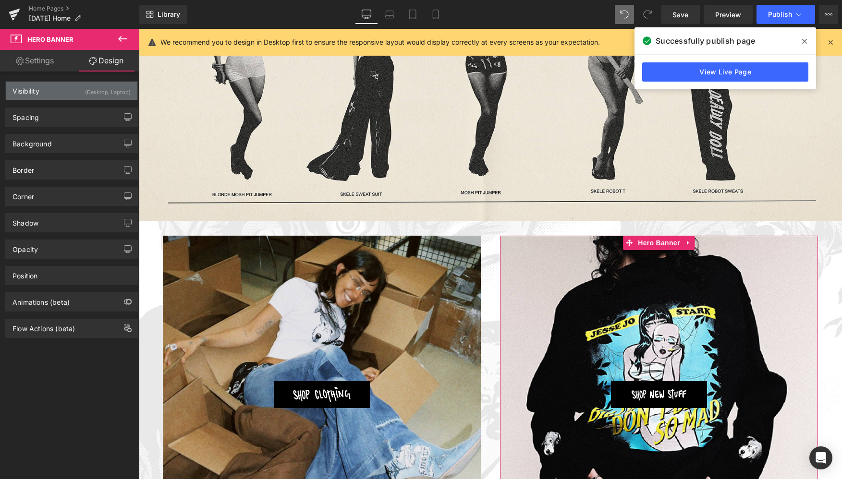
click at [70, 90] on div "Visibility (Desktop, Laptop)" at bounding box center [72, 91] width 132 height 18
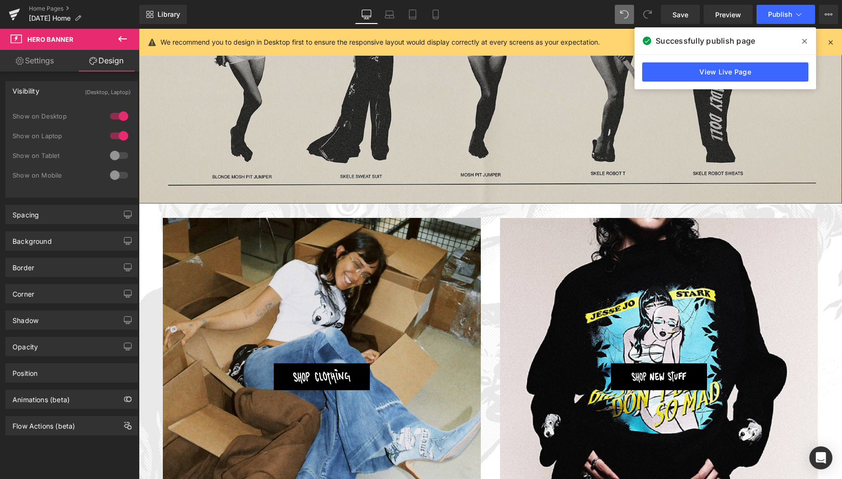
scroll to position [1047, 0]
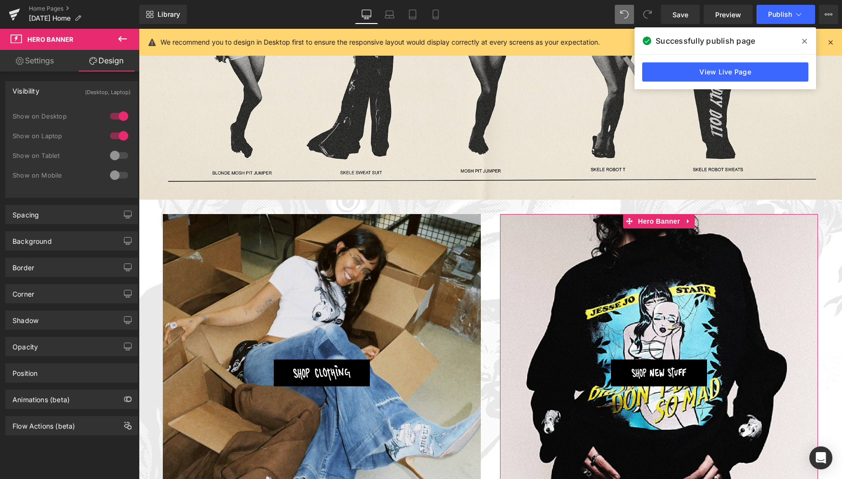
click at [113, 153] on div at bounding box center [119, 155] width 23 height 15
click at [111, 177] on div at bounding box center [119, 175] width 23 height 15
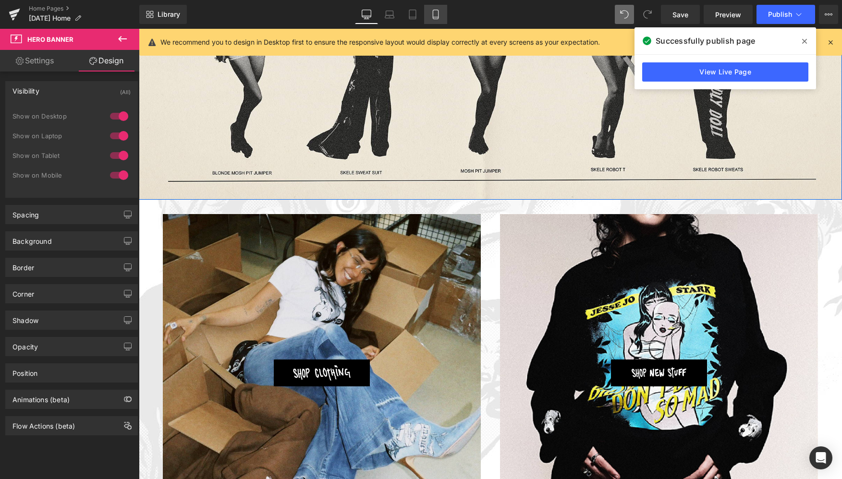
click at [437, 13] on icon at bounding box center [436, 15] width 10 height 10
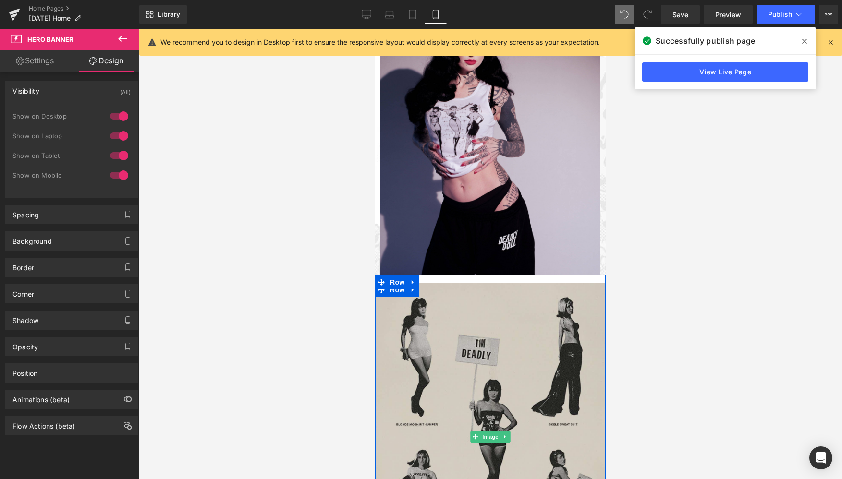
scroll to position [454, 0]
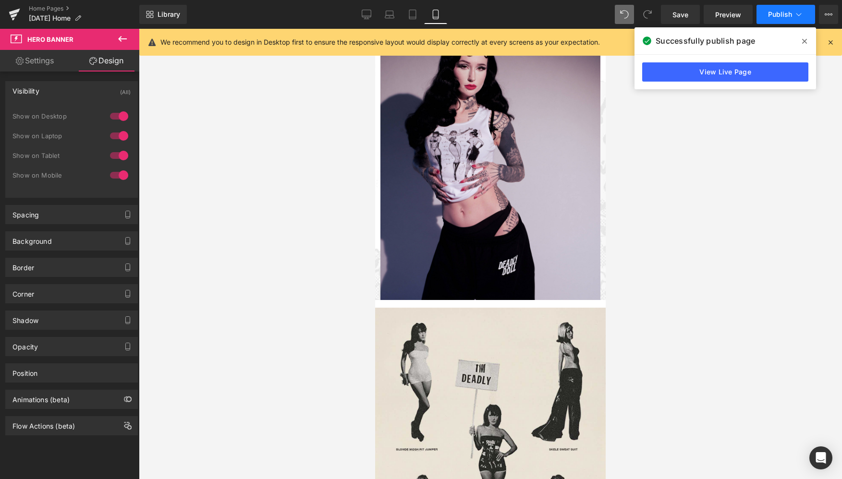
click at [776, 18] on span "Publish" at bounding box center [780, 15] width 24 height 8
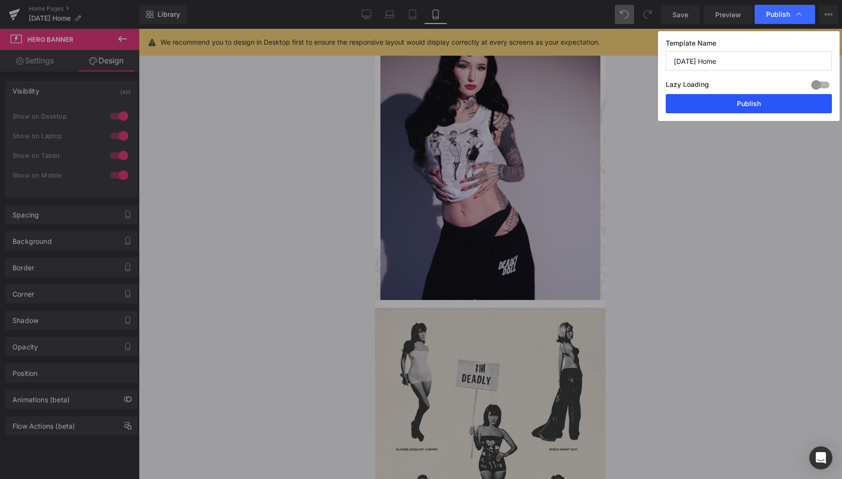
click at [733, 107] on button "Publish" at bounding box center [749, 103] width 166 height 19
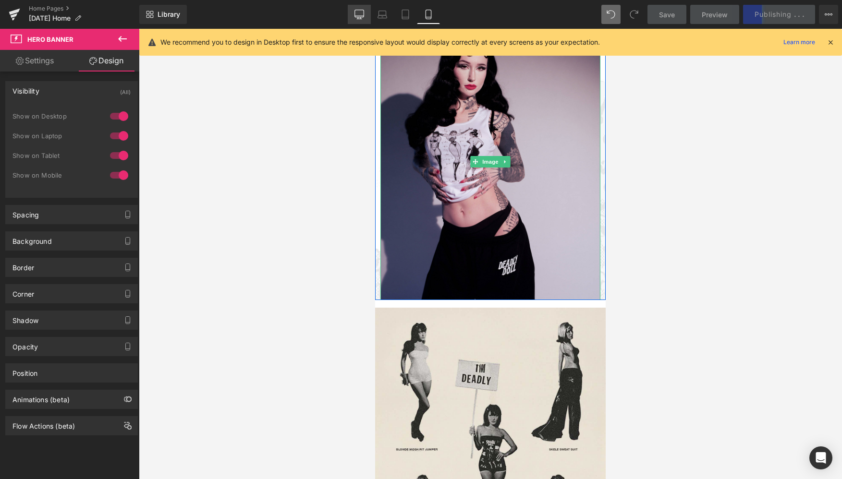
click at [361, 16] on icon at bounding box center [359, 16] width 9 height 0
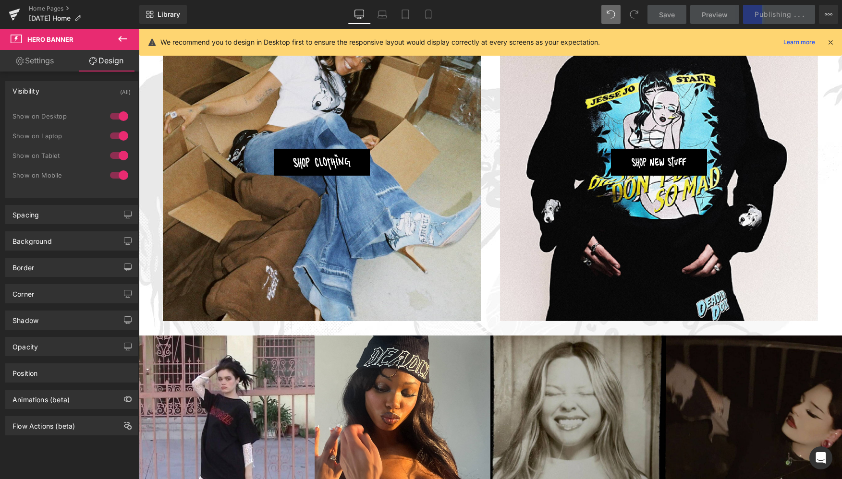
scroll to position [1262, 0]
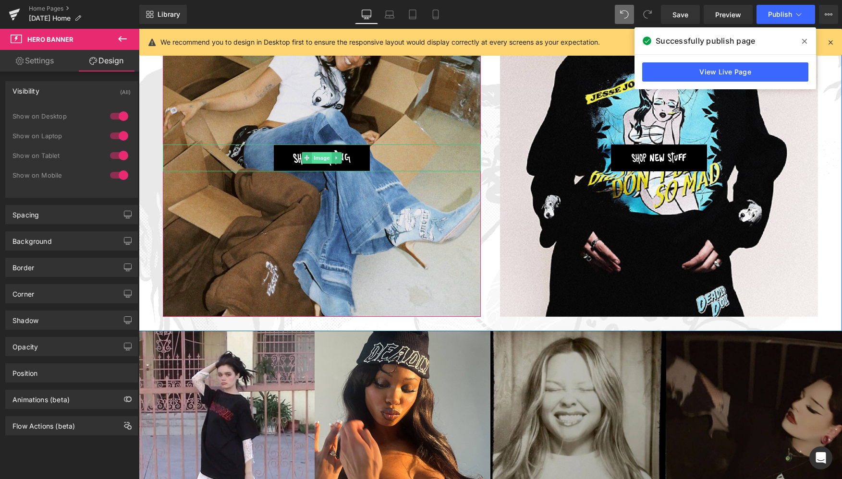
click at [318, 158] on span "Image" at bounding box center [322, 158] width 20 height 12
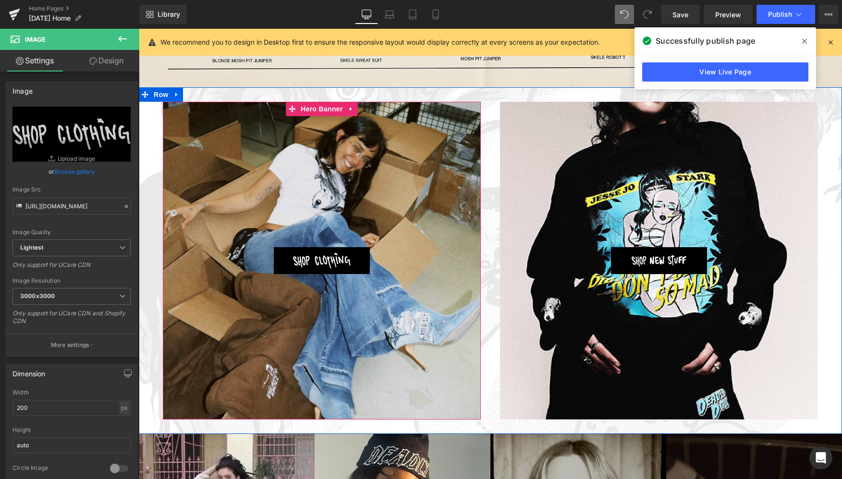
scroll to position [1144, 0]
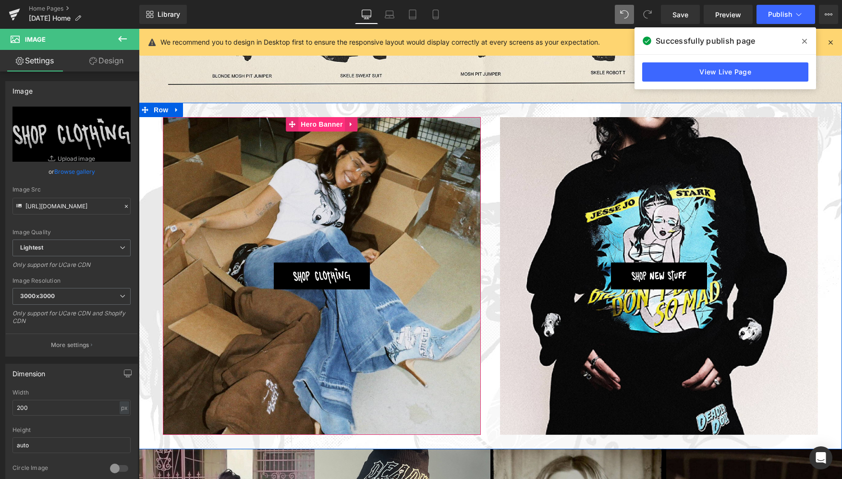
click at [318, 123] on span "Hero Banner" at bounding box center [321, 124] width 47 height 14
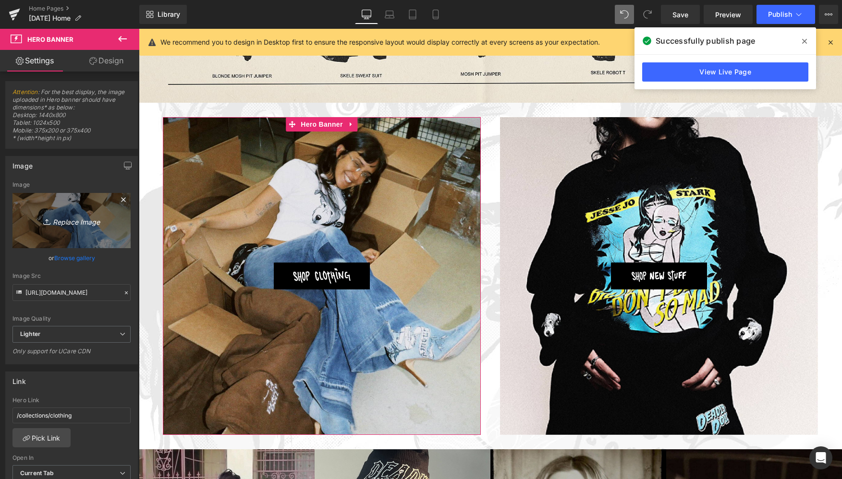
click at [69, 221] on icon "Replace Image" at bounding box center [71, 221] width 77 height 12
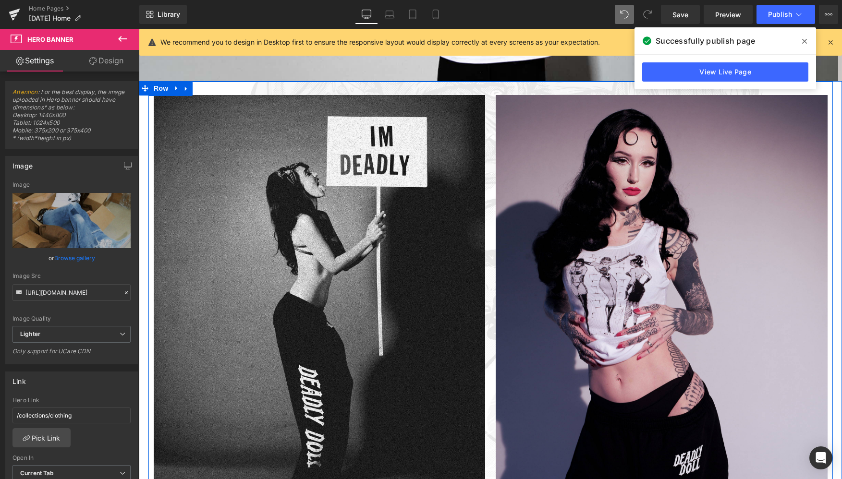
scroll to position [391, 0]
click at [188, 90] on link at bounding box center [186, 89] width 12 height 14
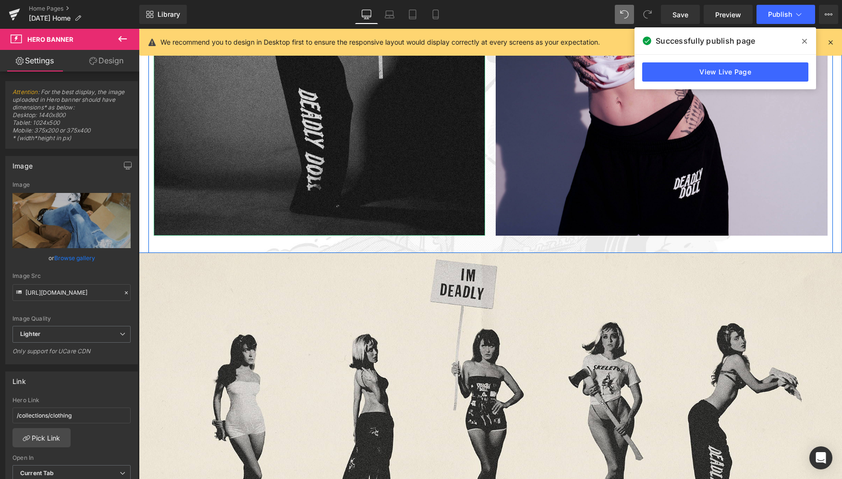
scroll to position [702, 0]
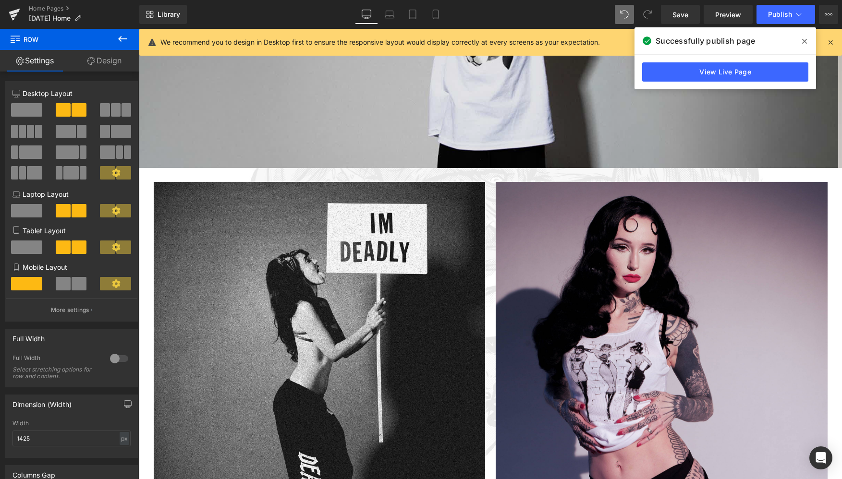
scroll to position [303, 0]
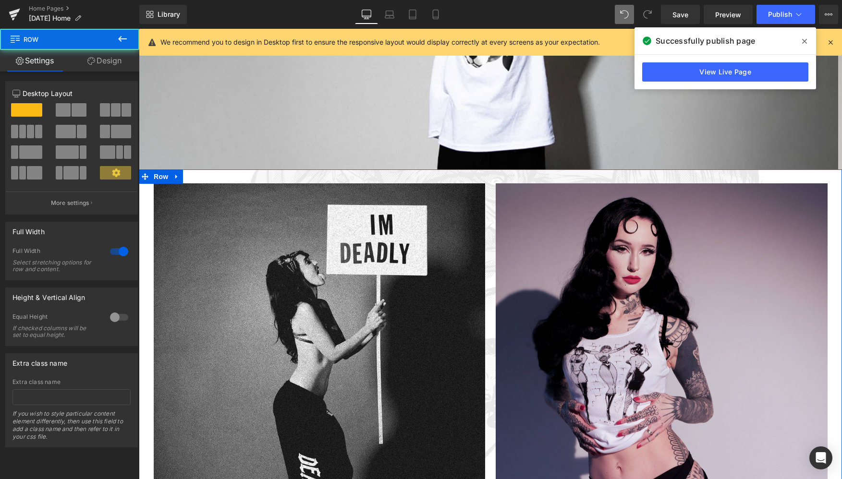
click at [236, 170] on div at bounding box center [490, 170] width 703 height 0
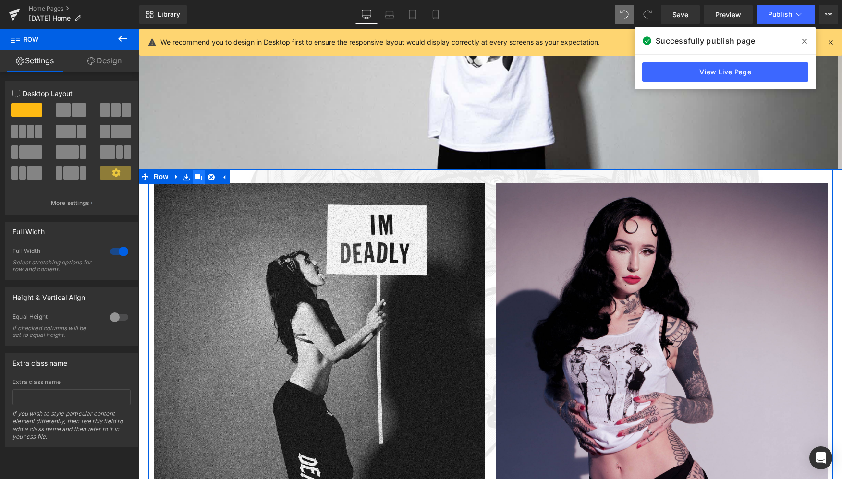
click at [198, 177] on icon at bounding box center [198, 177] width 7 height 7
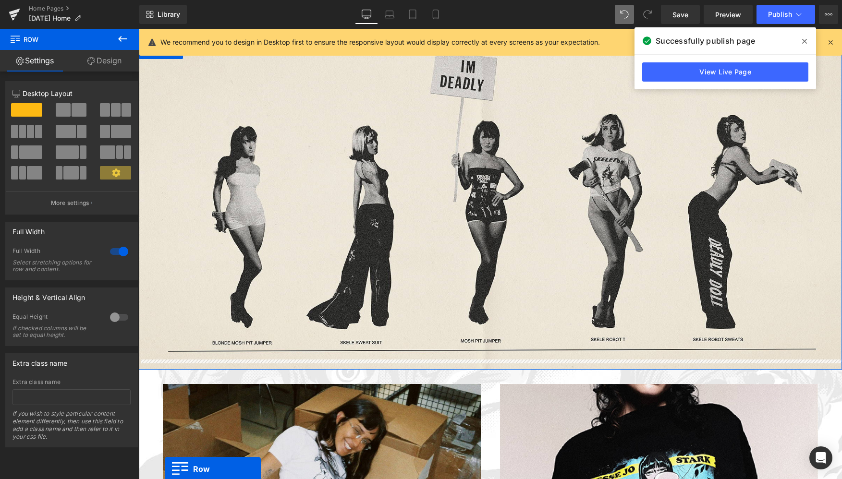
scroll to position [954, 0]
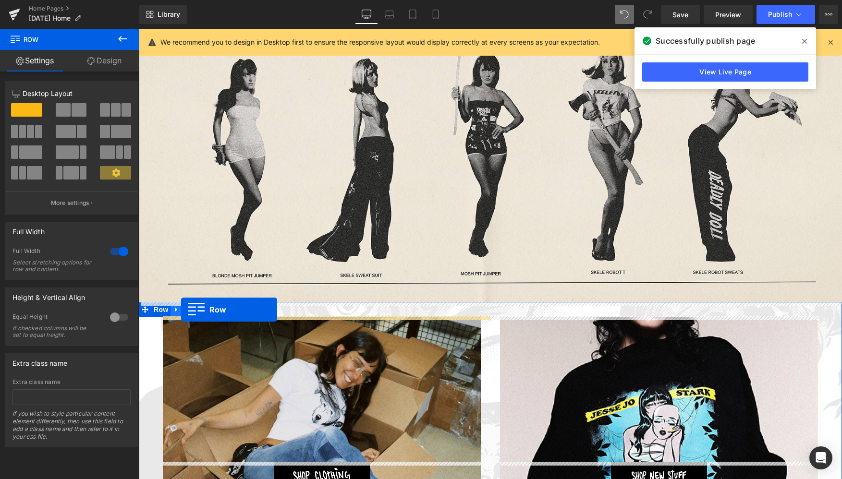
drag, startPoint x: 151, startPoint y: 113, endPoint x: 181, endPoint y: 309, distance: 198.6
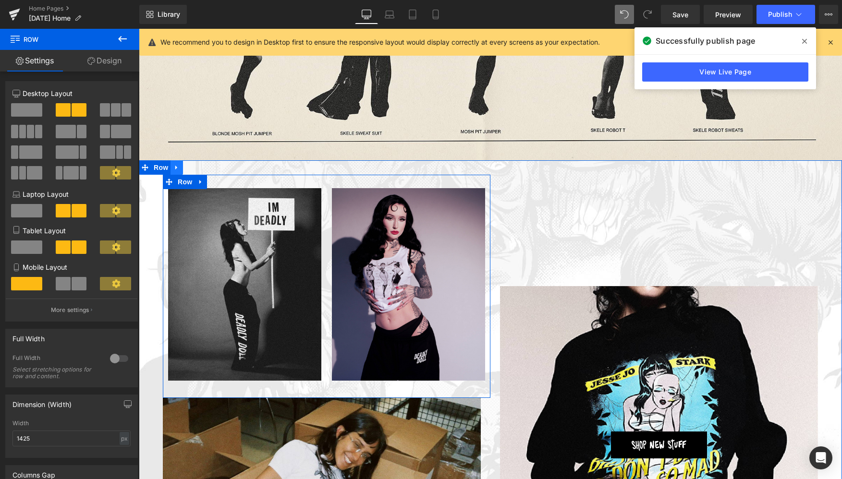
scroll to position [1070, 0]
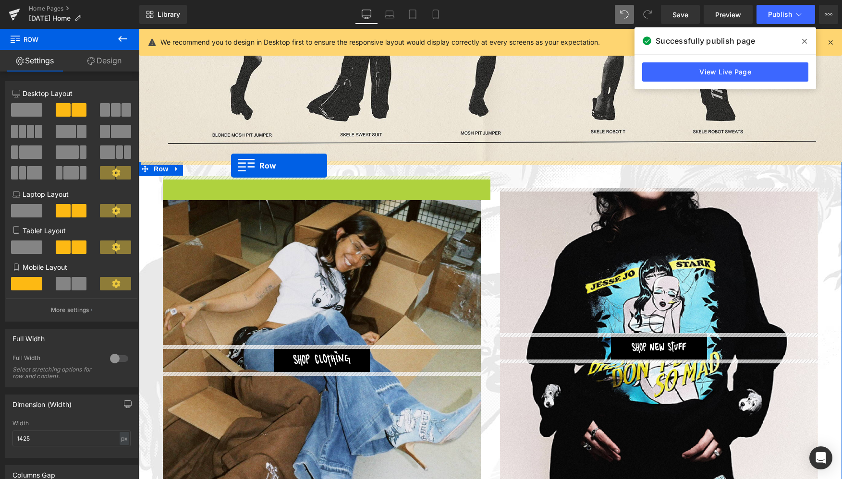
drag, startPoint x: 164, startPoint y: 182, endPoint x: 231, endPoint y: 166, distance: 68.7
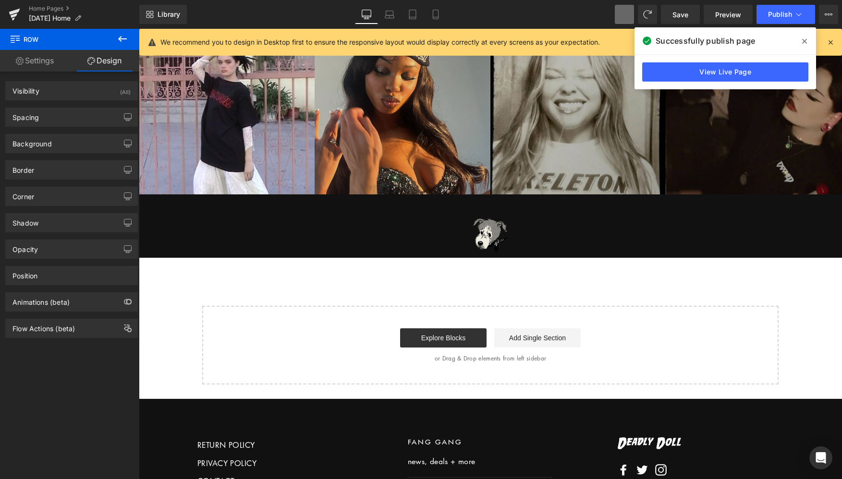
scroll to position [1975, 0]
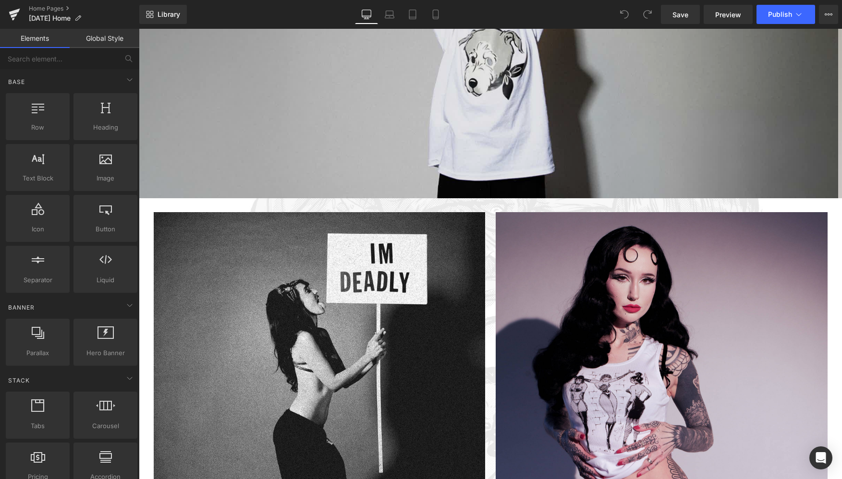
scroll to position [238, 0]
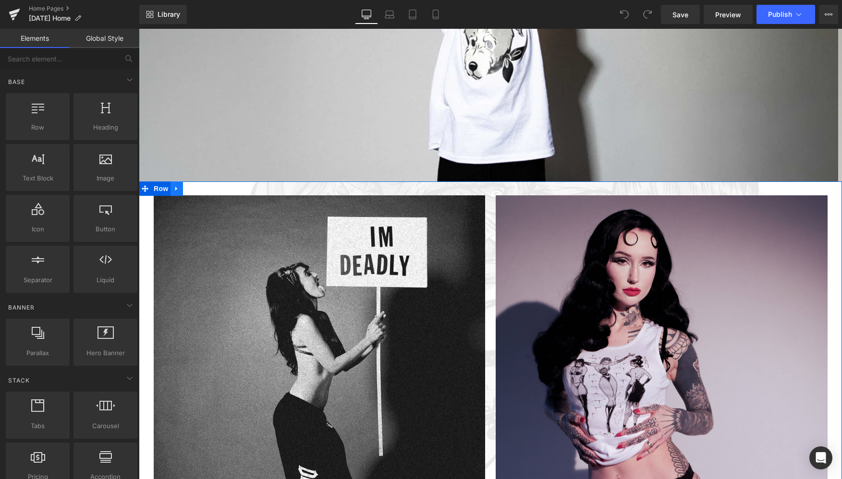
click at [175, 188] on icon at bounding box center [176, 189] width 2 height 4
click at [187, 187] on icon at bounding box center [189, 188] width 7 height 7
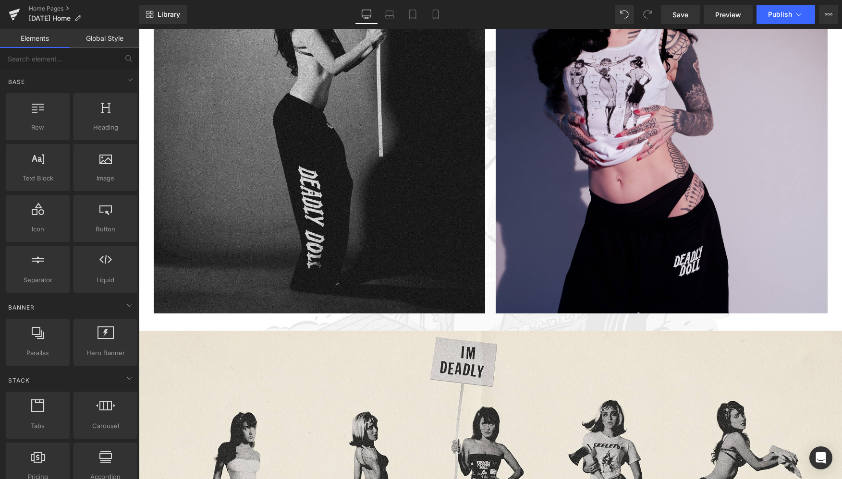
scroll to position [977, 0]
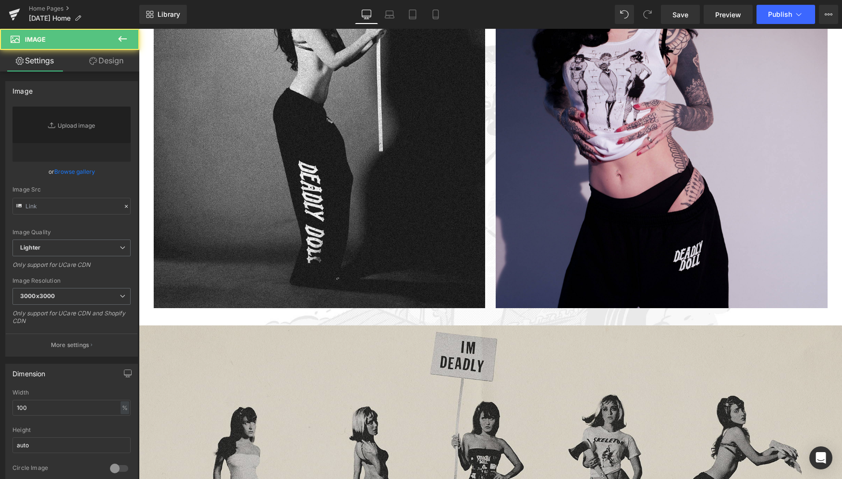
click at [486, 368] on img at bounding box center [490, 488] width 703 height 325
type input "[URL][DOMAIN_NAME]"
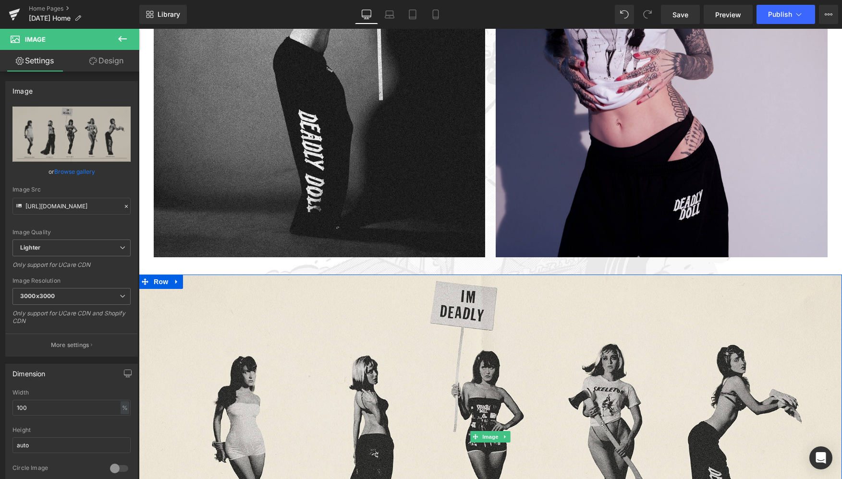
scroll to position [596, 0]
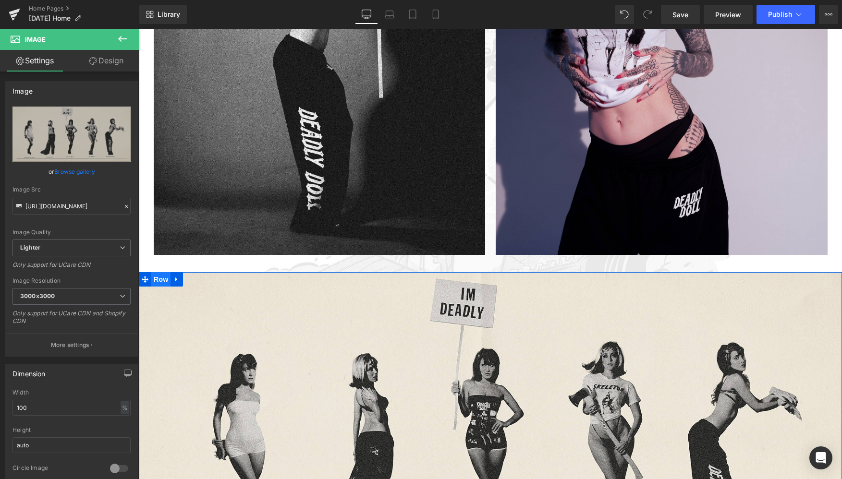
click at [159, 280] on span "Row" at bounding box center [160, 279] width 19 height 14
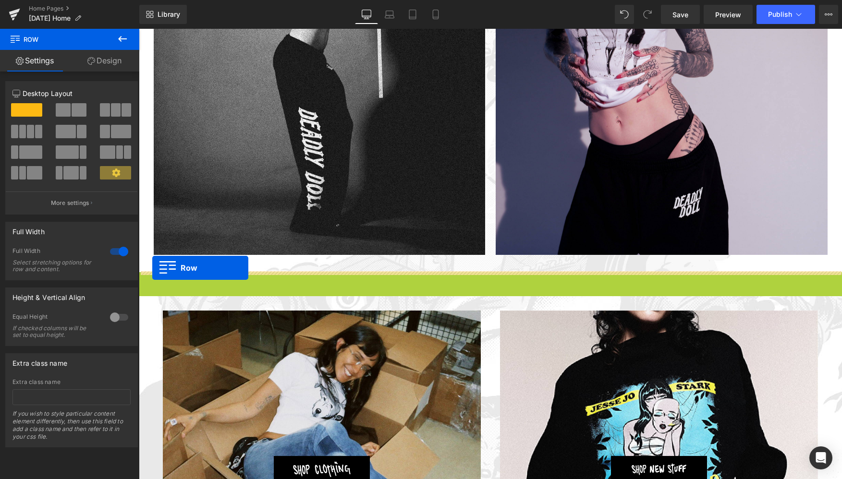
drag, startPoint x: 142, startPoint y: 279, endPoint x: 152, endPoint y: 268, distance: 15.0
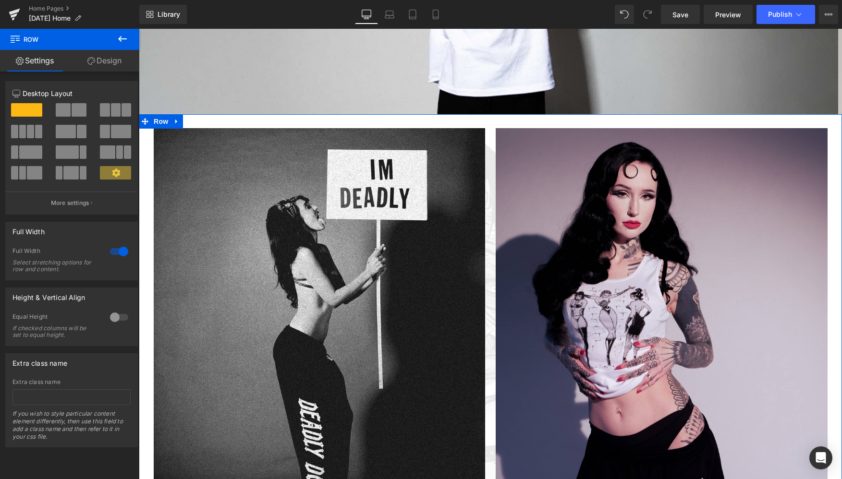
scroll to position [286, 0]
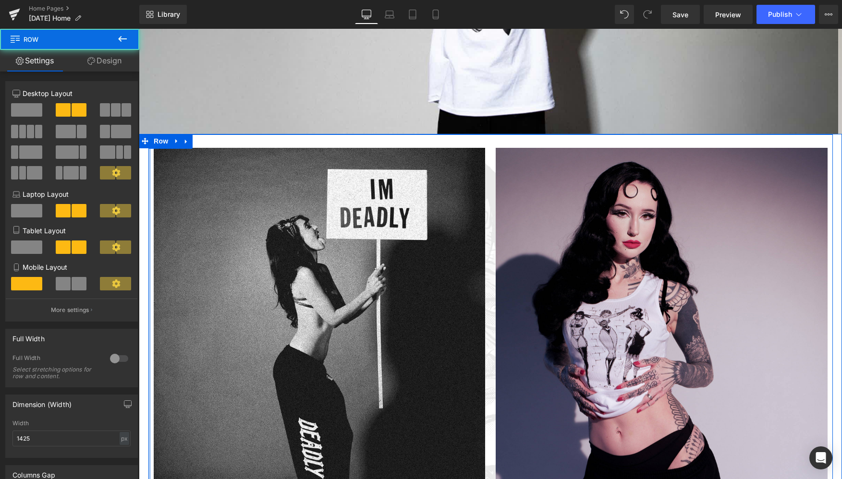
click at [148, 186] on div at bounding box center [149, 358] width 2 height 449
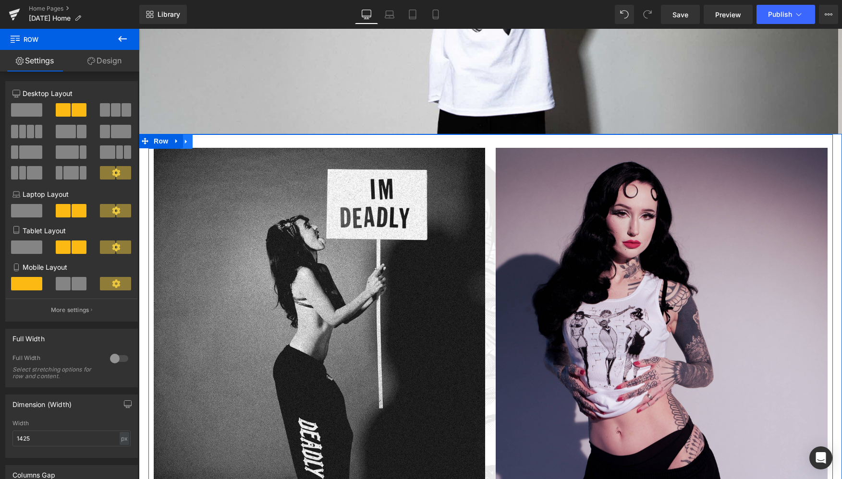
click at [188, 144] on icon at bounding box center [186, 141] width 7 height 7
click at [198, 142] on icon at bounding box center [198, 141] width 7 height 7
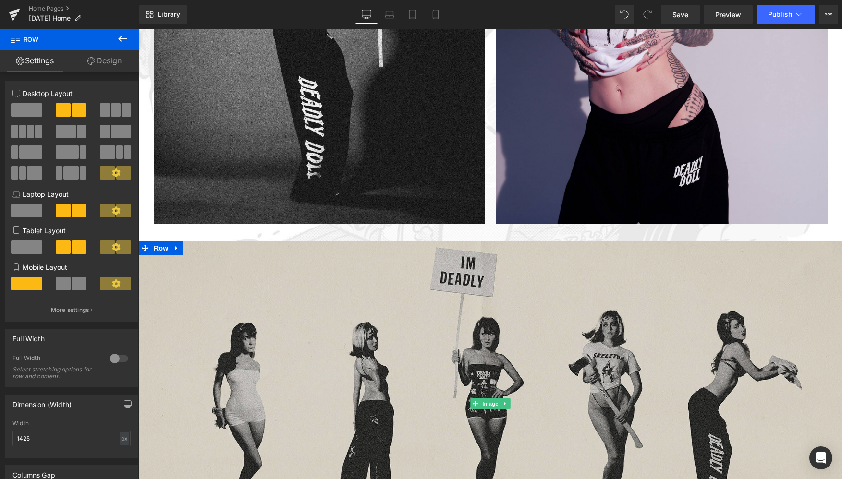
scroll to position [1074, 0]
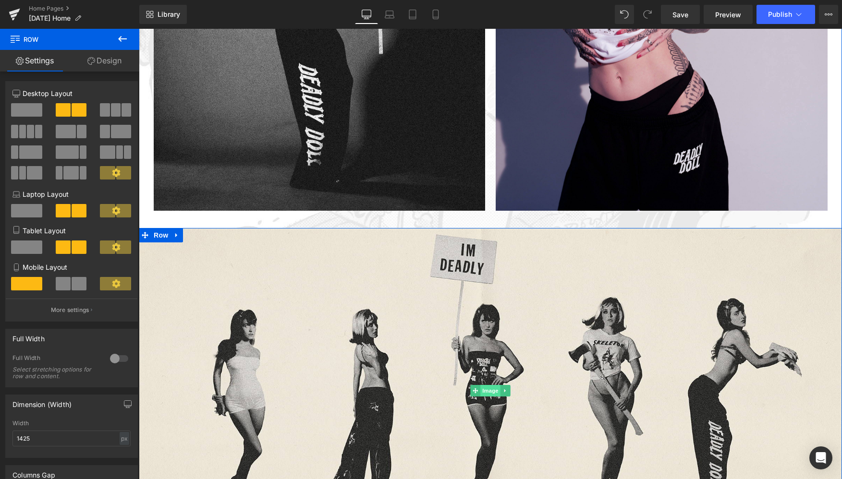
click at [489, 391] on span "Image" at bounding box center [490, 391] width 20 height 12
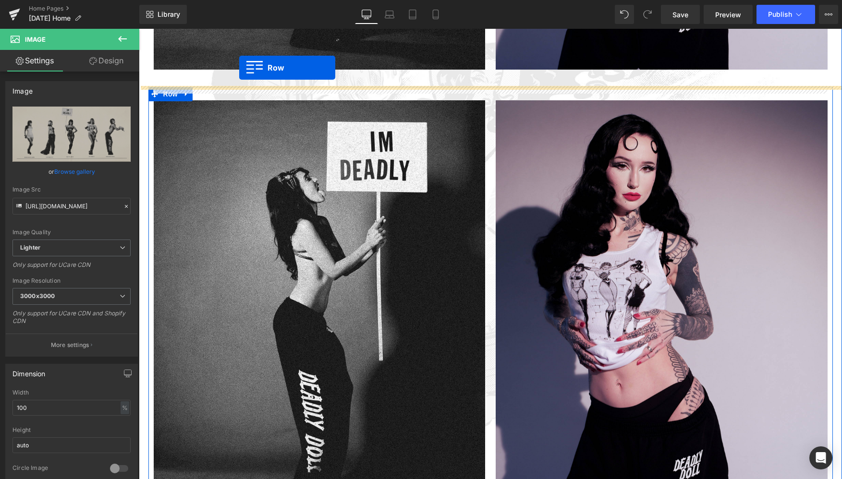
scroll to position [739, 0]
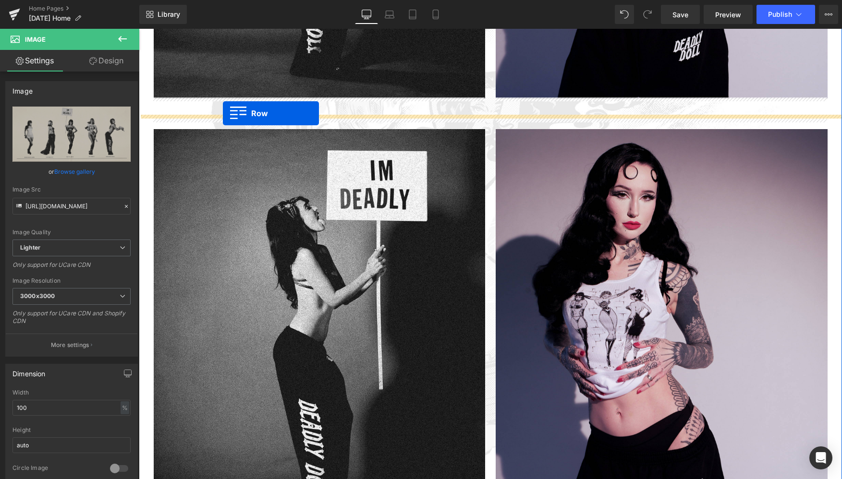
drag, startPoint x: 142, startPoint y: 474, endPoint x: 223, endPoint y: 113, distance: 370.0
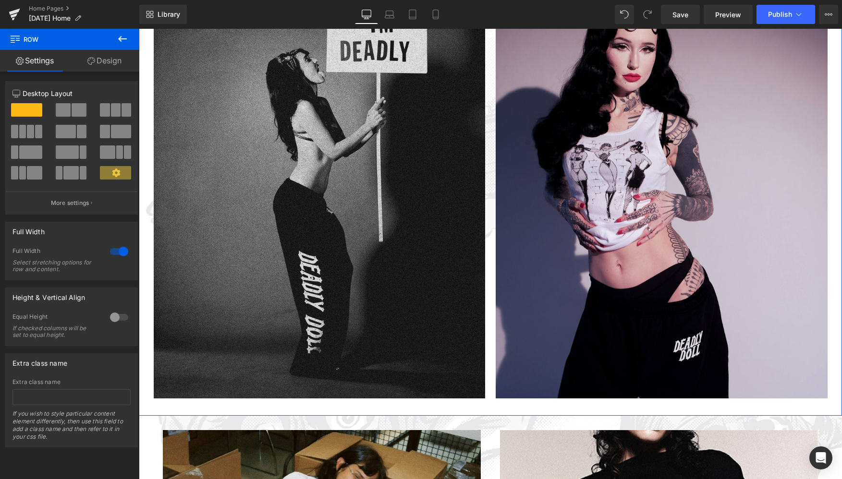
scroll to position [1212, 0]
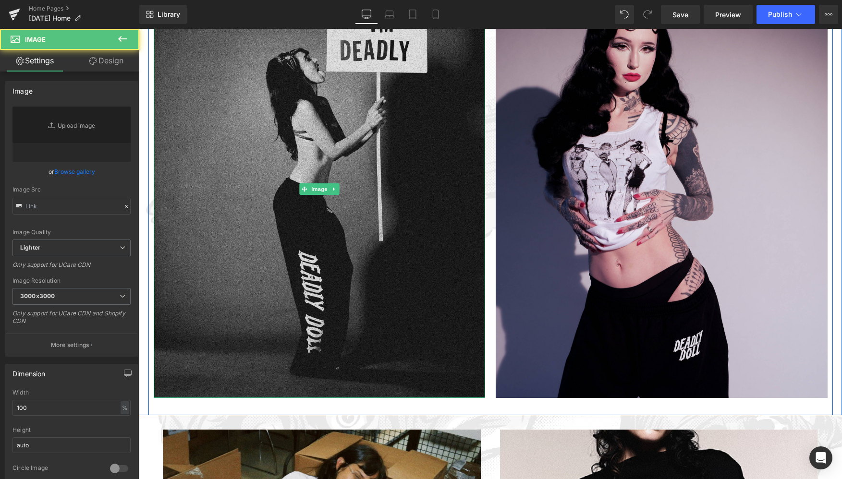
click at [318, 175] on img at bounding box center [320, 190] width 332 height 418
type input "[URL][DOMAIN_NAME]"
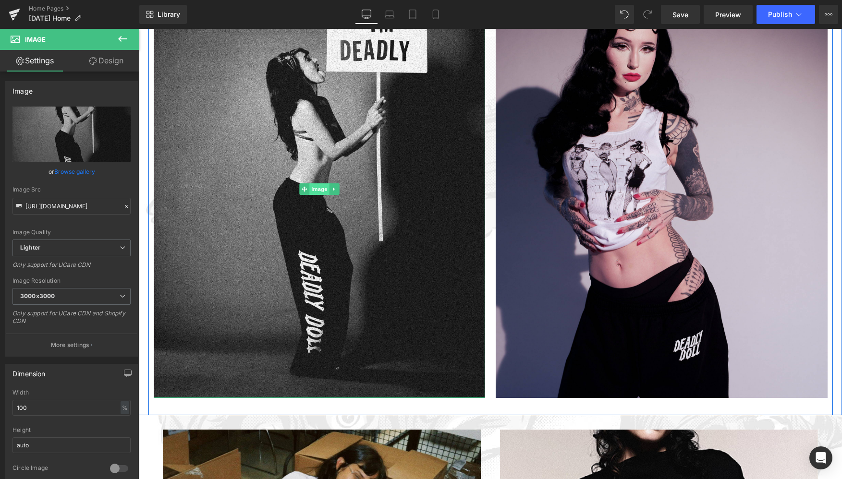
click at [314, 191] on span "Image" at bounding box center [319, 189] width 20 height 12
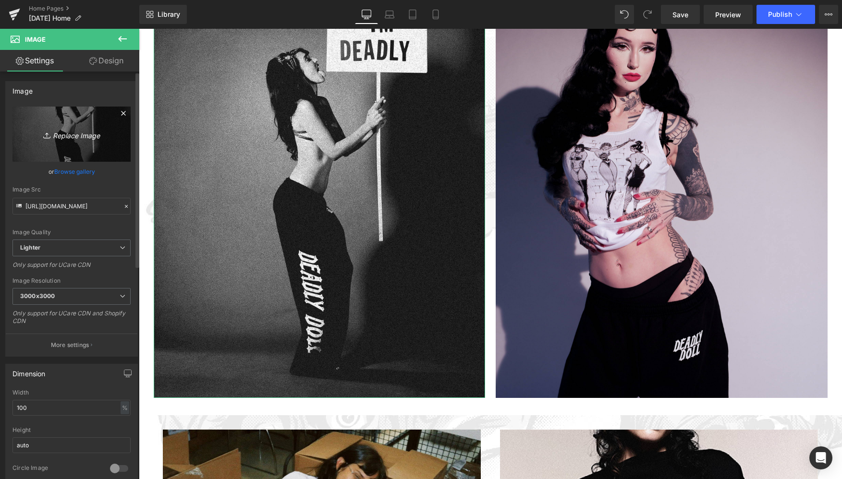
click at [72, 134] on icon "Replace Image" at bounding box center [71, 134] width 77 height 12
type input "C:\fakepath\Billie_College 1.jpg"
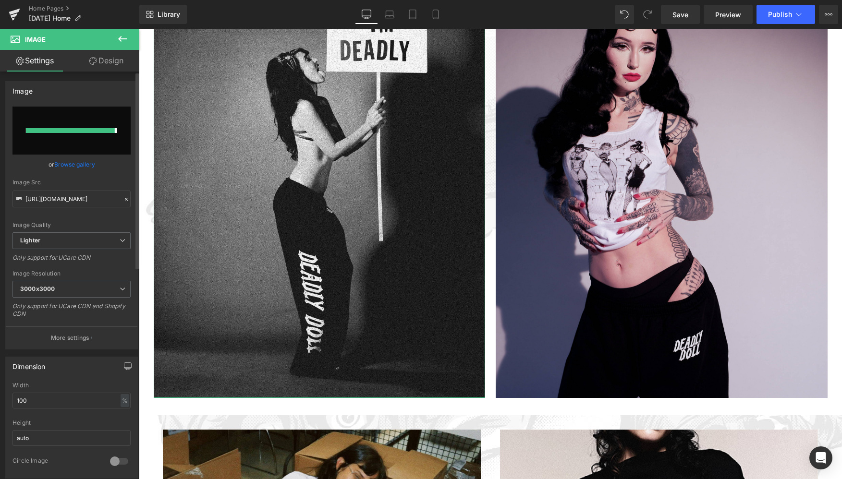
type input "[URL][DOMAIN_NAME]"
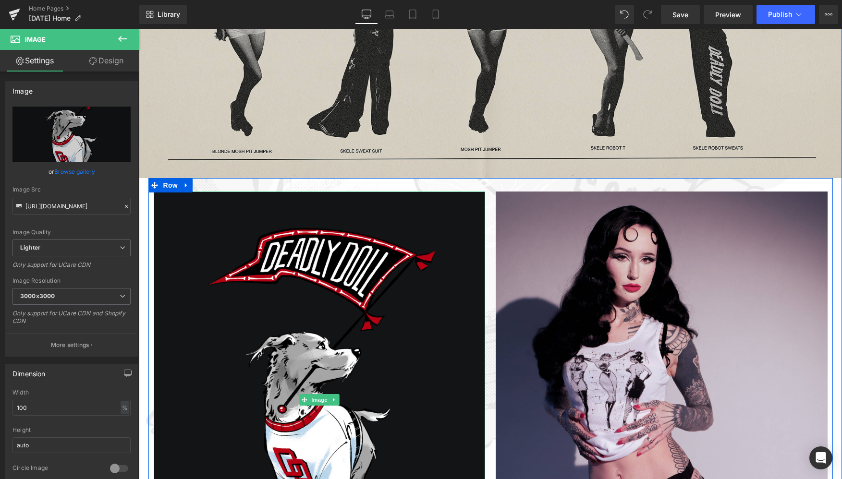
scroll to position [1001, 0]
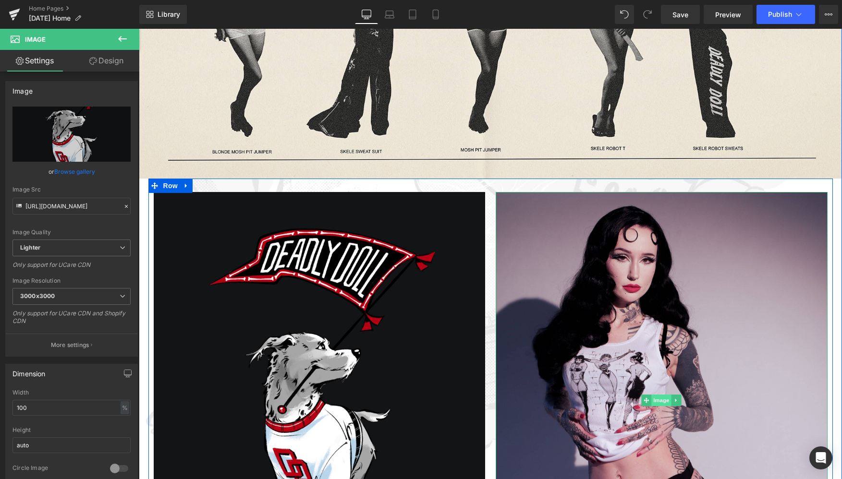
click at [659, 403] on span "Image" at bounding box center [661, 401] width 20 height 12
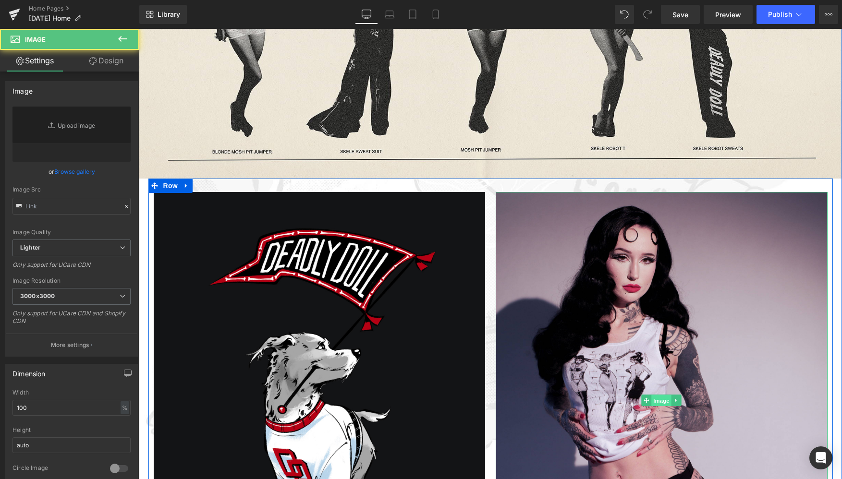
type input "[URL][DOMAIN_NAME]"
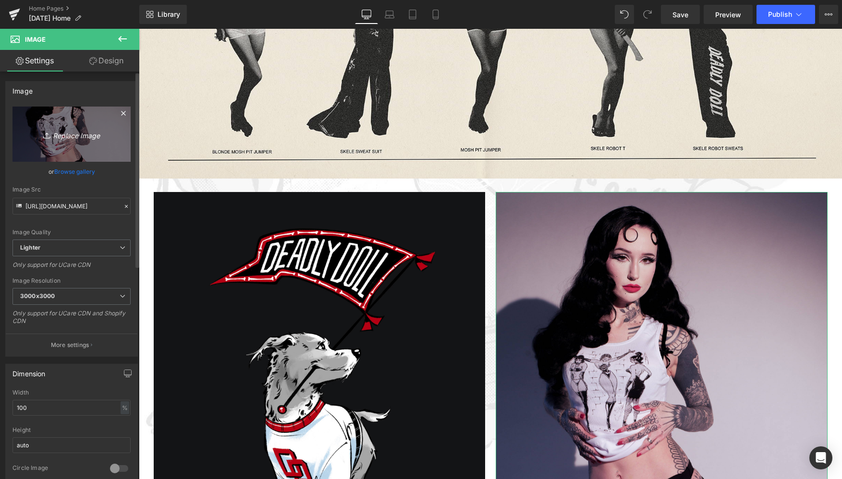
click at [72, 135] on icon "Replace Image" at bounding box center [71, 134] width 77 height 12
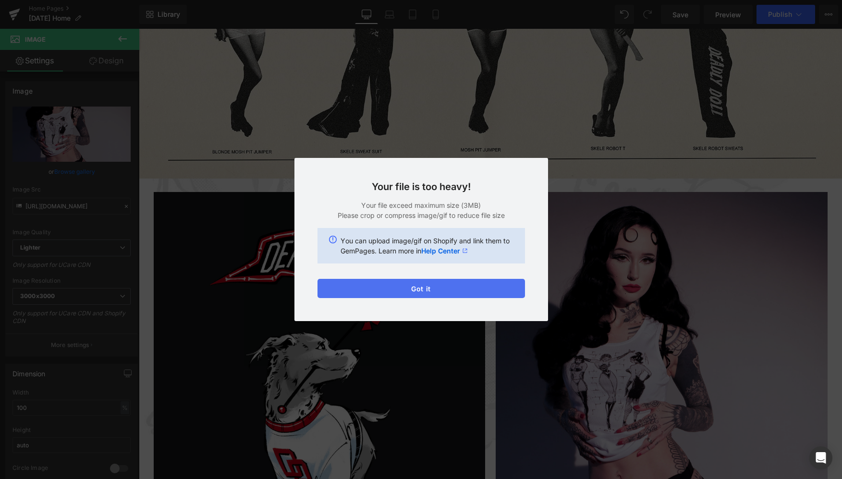
click at [378, 291] on button "Got it" at bounding box center [420, 288] width 207 height 19
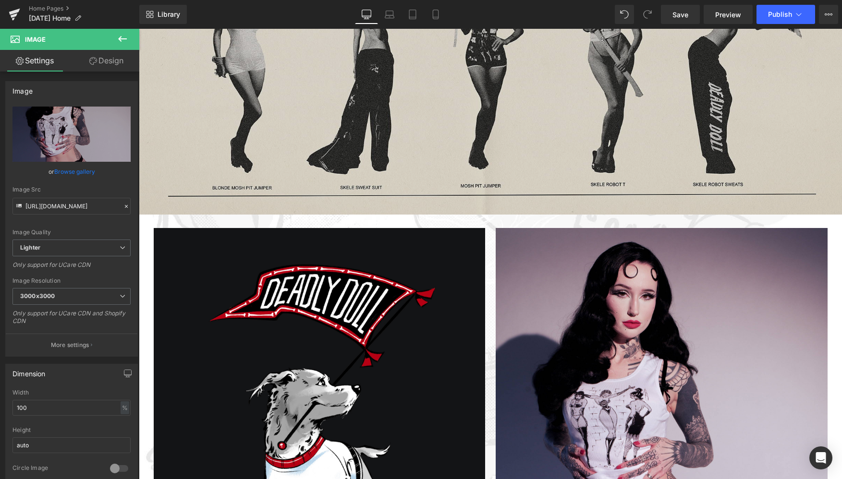
scroll to position [964, 0]
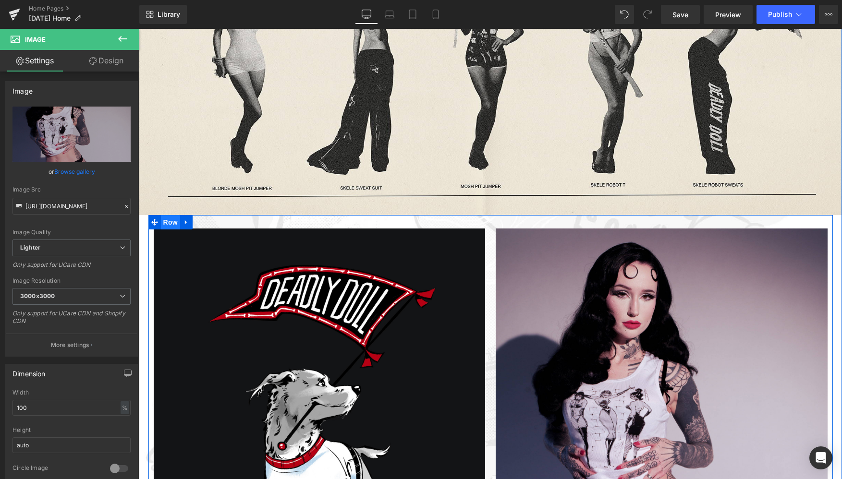
click at [167, 225] on span "Row" at bounding box center [170, 222] width 19 height 14
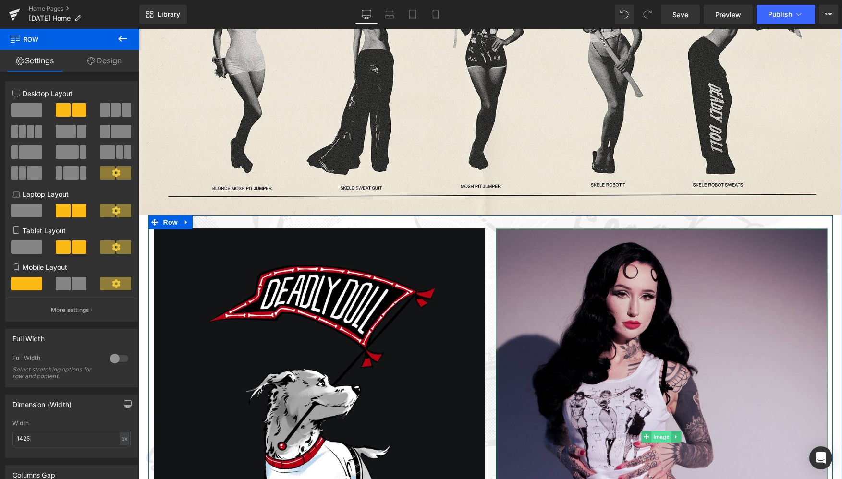
click at [655, 442] on span "Image" at bounding box center [661, 437] width 20 height 12
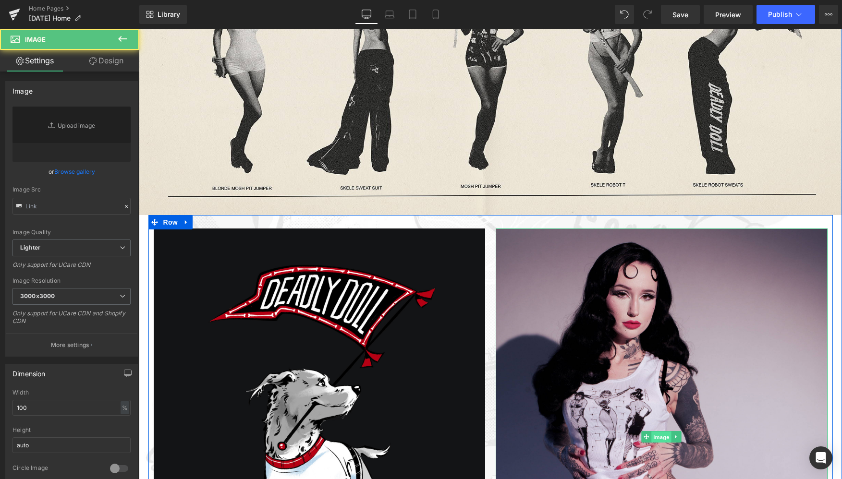
type input "[URL][DOMAIN_NAME]"
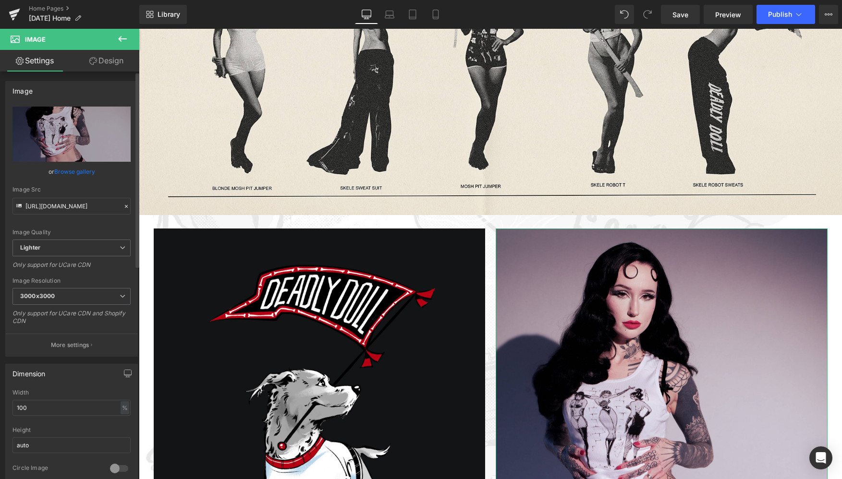
click at [77, 170] on link "Browse gallery" at bounding box center [74, 171] width 41 height 17
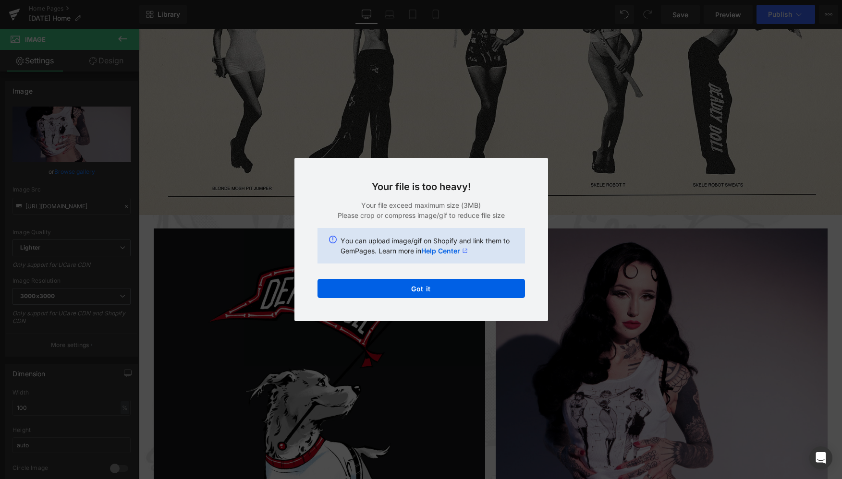
click at [415, 0] on div "Text Color Highlight Color #333333 Text Color Highlight Color #333333 Choose Im…" at bounding box center [421, 0] width 842 height 0
click at [415, 294] on button "Got it" at bounding box center [420, 288] width 207 height 19
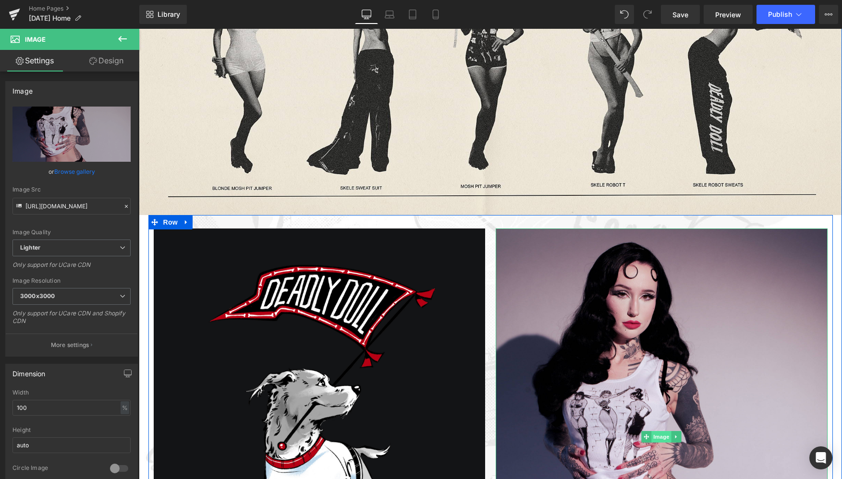
click at [657, 435] on span "Image" at bounding box center [661, 437] width 20 height 12
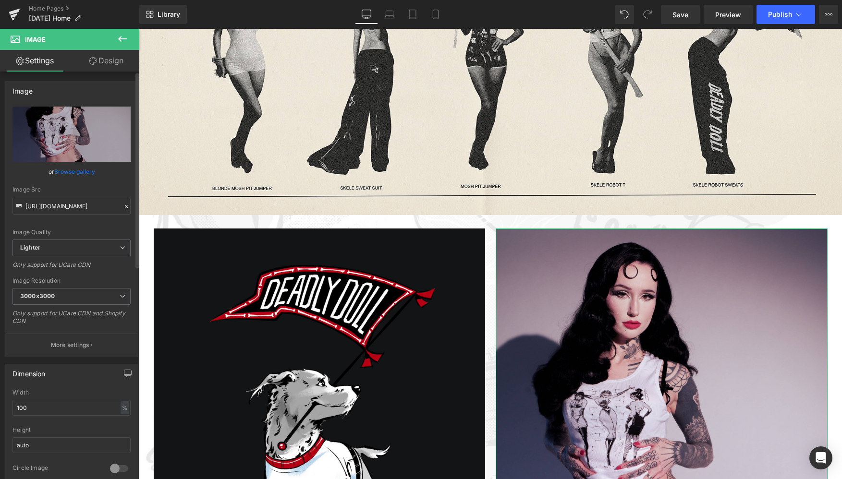
click at [76, 171] on link "Browse gallery" at bounding box center [74, 171] width 41 height 17
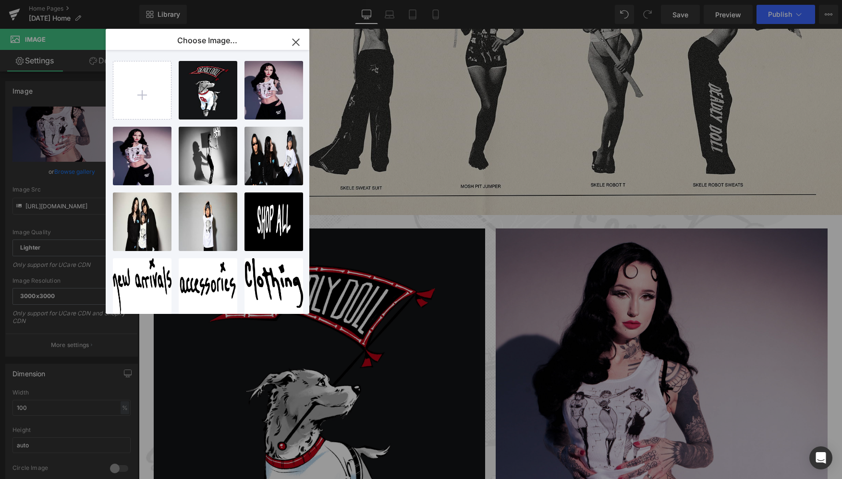
type input "C:\fakepath\Deadly Screm 1.jpg"
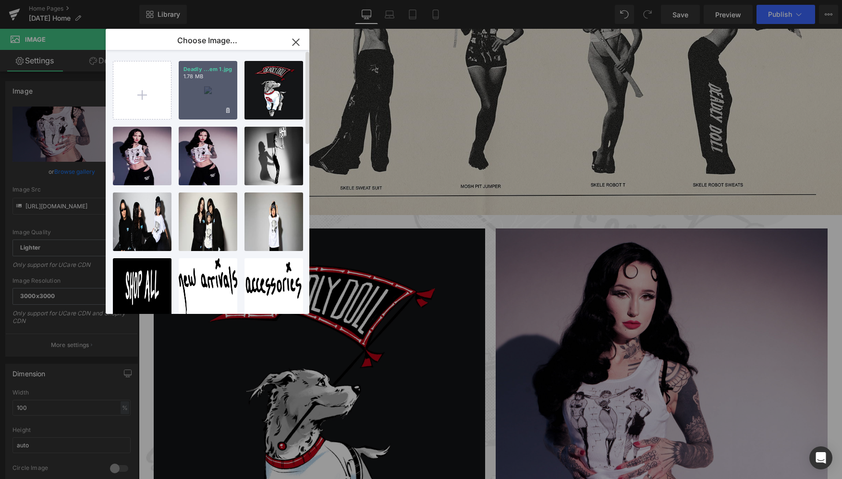
click at [207, 90] on div "Deadly ...em 1.jpg 1.78 MB" at bounding box center [208, 90] width 59 height 59
type input "[URL][DOMAIN_NAME]"
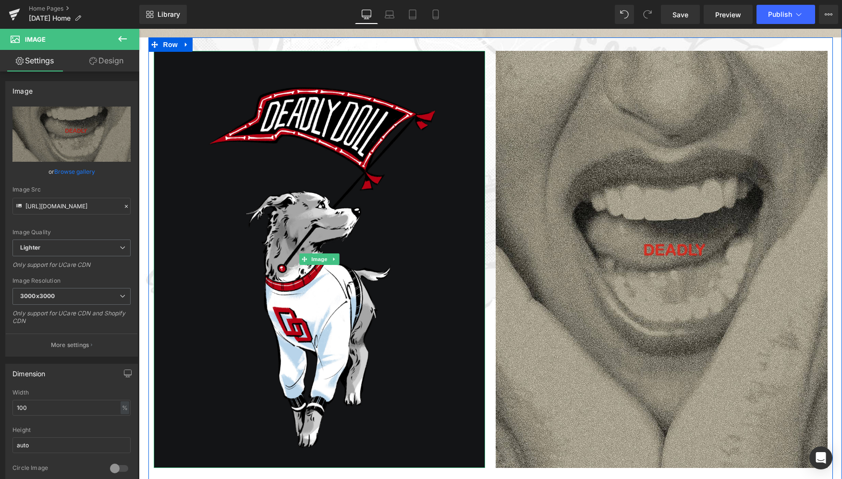
scroll to position [765, 0]
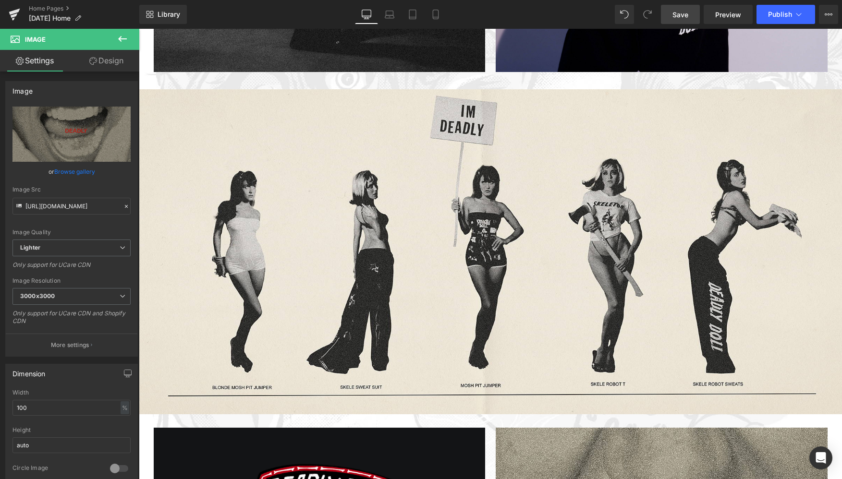
click at [679, 15] on span "Save" at bounding box center [680, 15] width 16 height 10
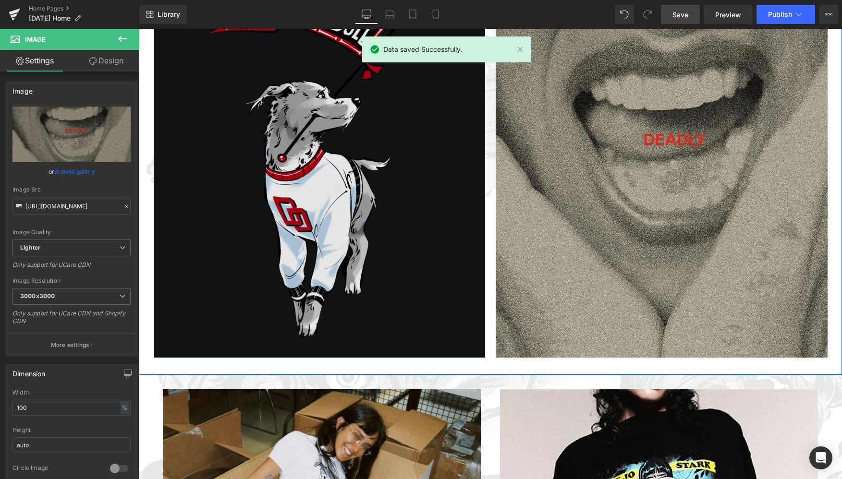
scroll to position [1253, 0]
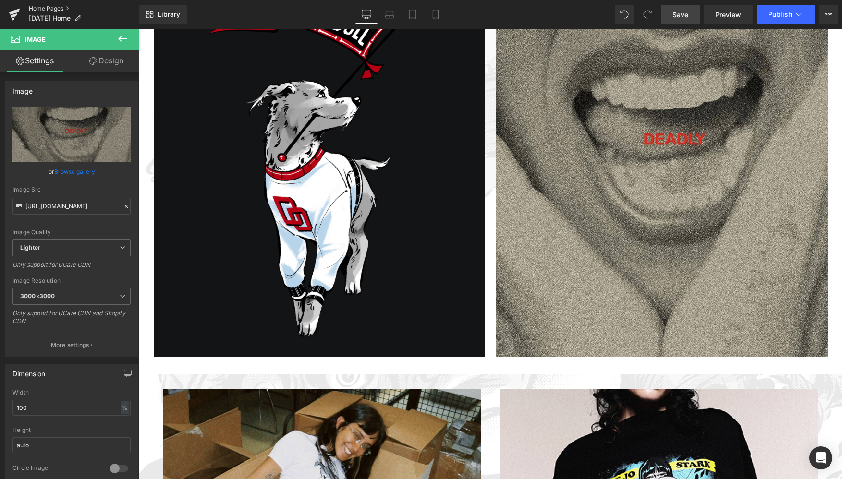
click at [43, 8] on link "Home Pages" at bounding box center [84, 9] width 110 height 8
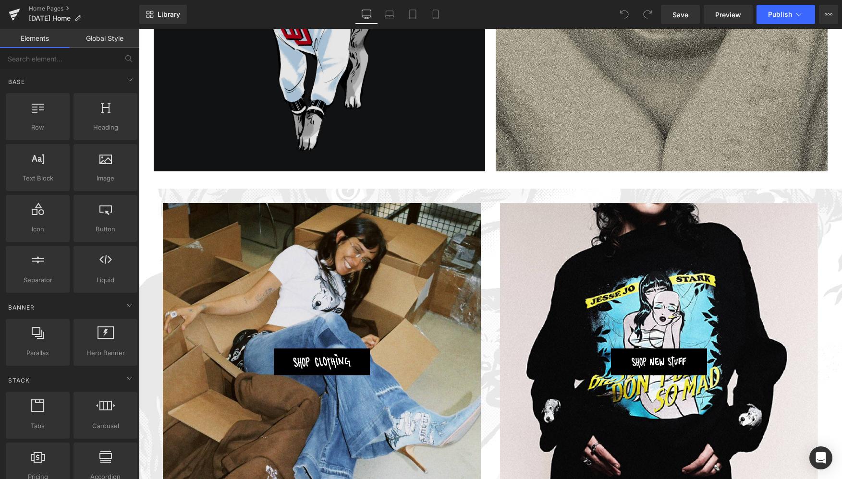
scroll to position [1454, 0]
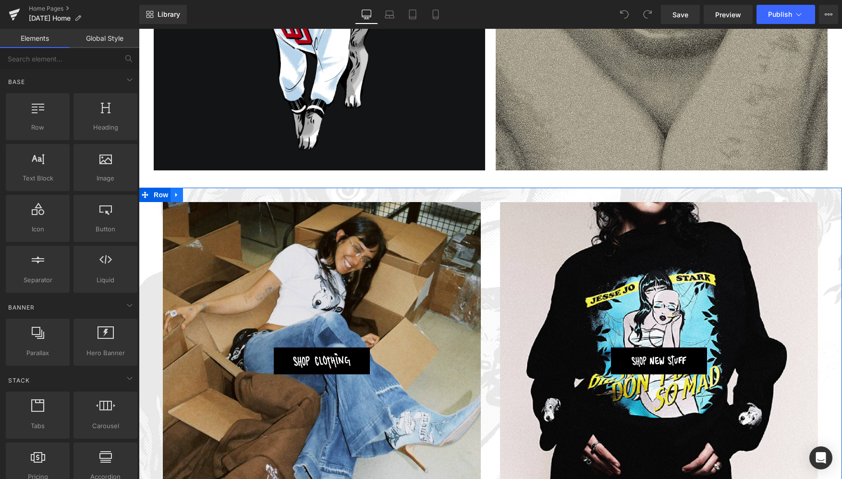
click at [174, 197] on icon at bounding box center [176, 195] width 7 height 7
click at [158, 194] on span "Row" at bounding box center [160, 195] width 19 height 14
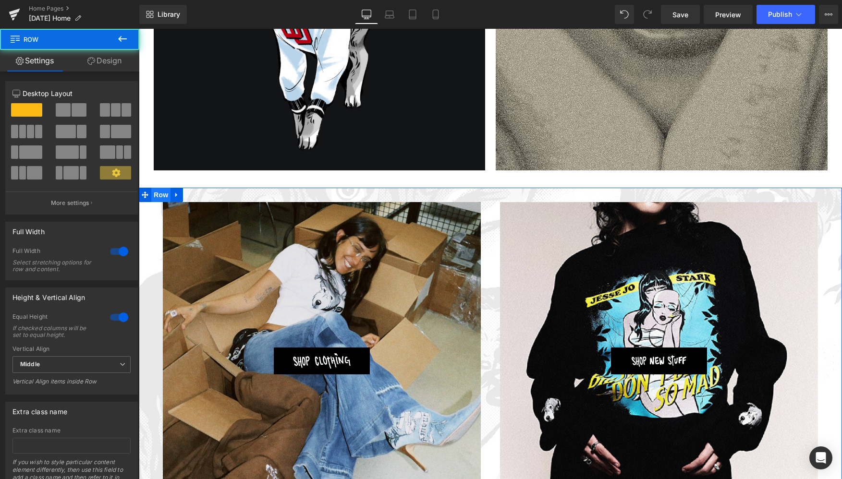
click at [158, 194] on span "Row" at bounding box center [160, 195] width 19 height 14
click at [175, 194] on icon at bounding box center [176, 195] width 2 height 4
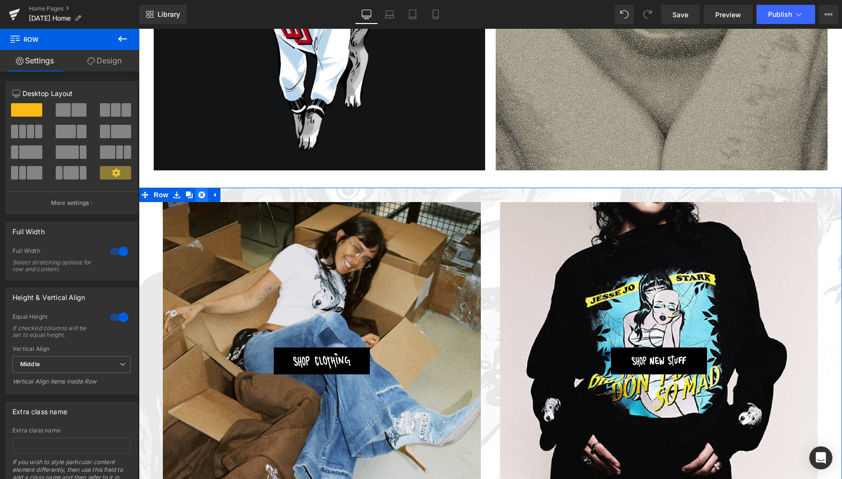
click at [200, 195] on icon at bounding box center [201, 195] width 7 height 7
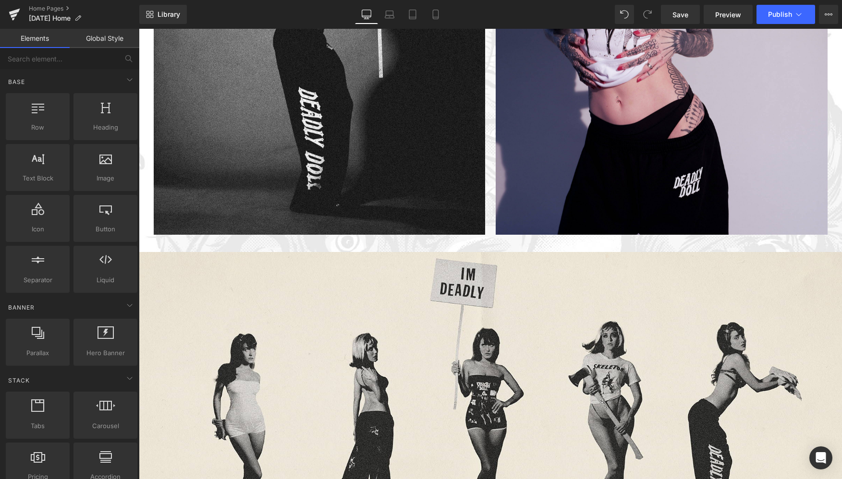
scroll to position [594, 0]
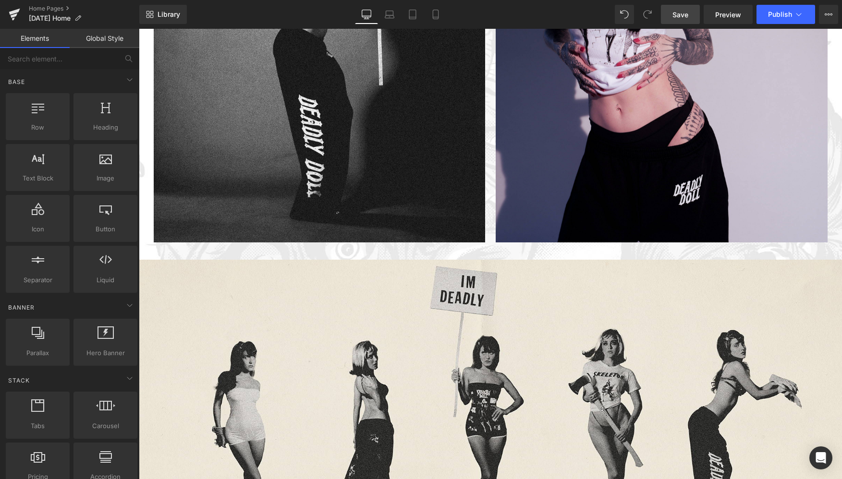
click at [678, 15] on span "Save" at bounding box center [680, 15] width 16 height 10
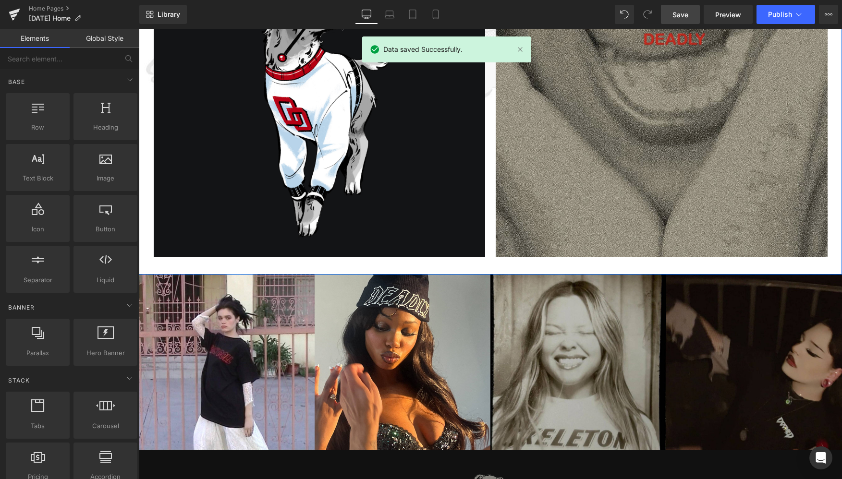
scroll to position [1363, 0]
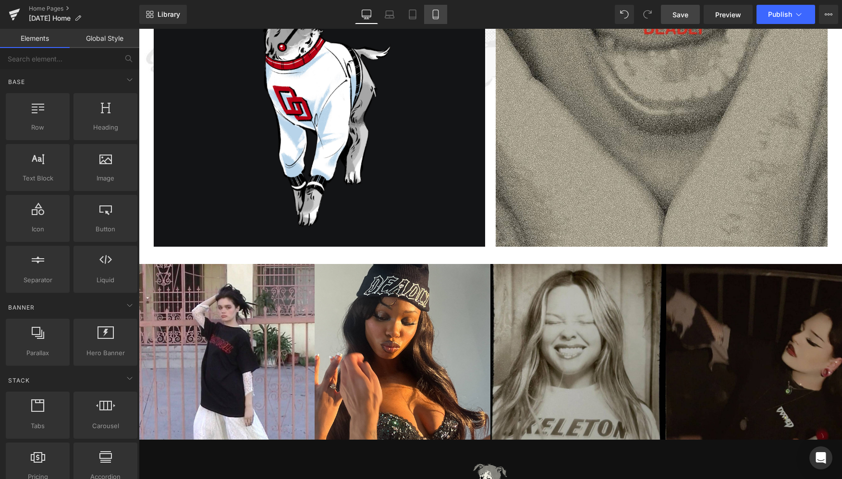
click at [433, 15] on icon at bounding box center [435, 14] width 5 height 9
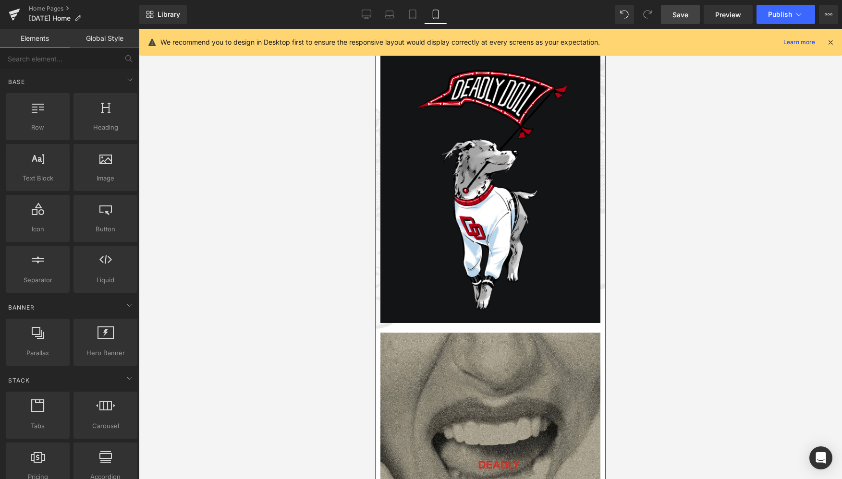
scroll to position [1090, 0]
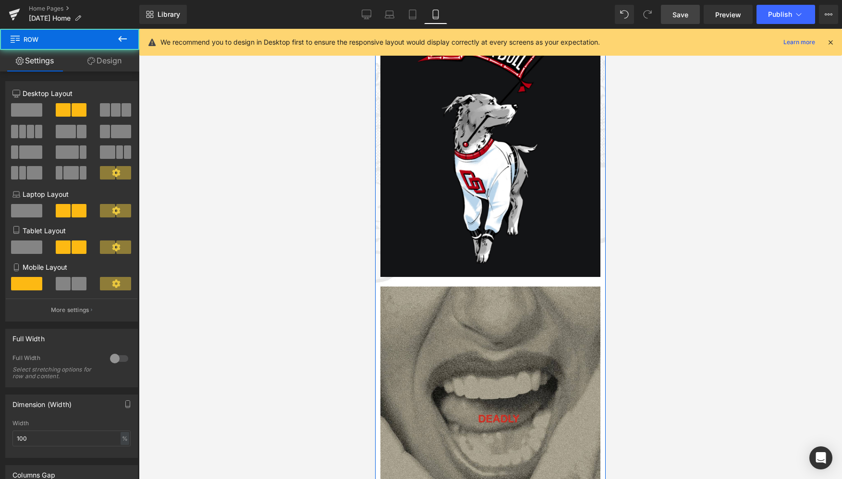
click at [417, 281] on div "Image" at bounding box center [490, 420] width 230 height 287
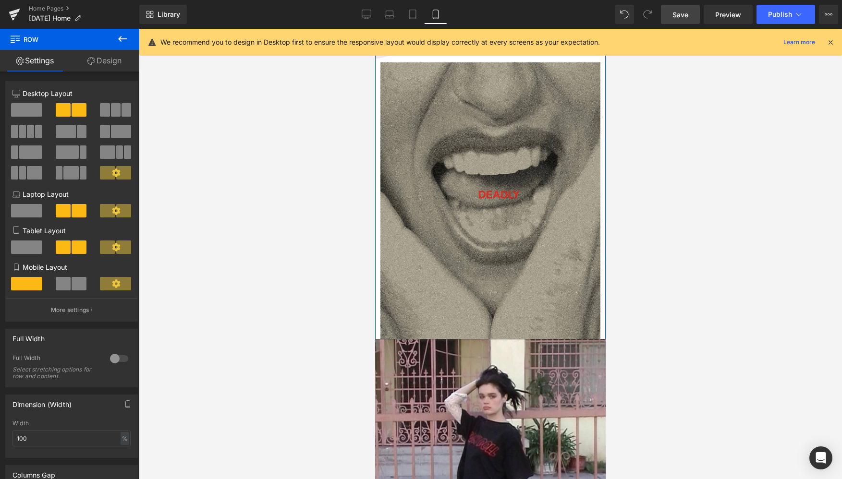
scroll to position [1328, 0]
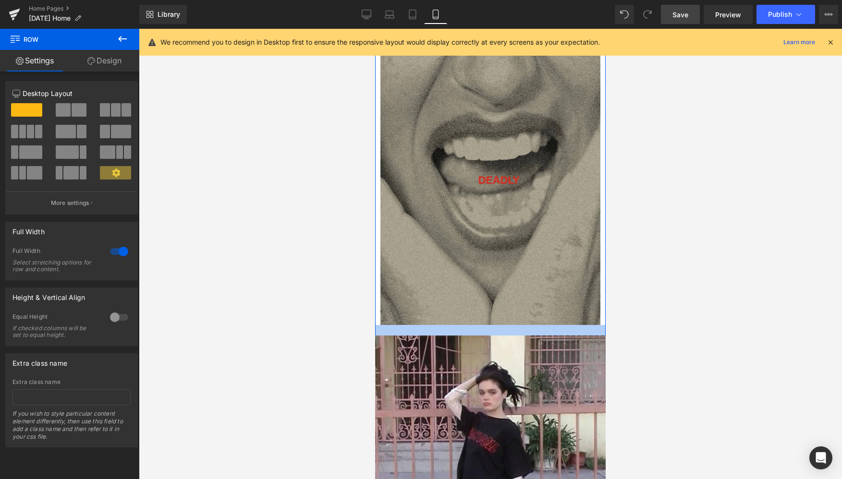
drag, startPoint x: 493, startPoint y: 323, endPoint x: 495, endPoint y: 334, distance: 11.2
click at [495, 334] on div at bounding box center [490, 330] width 230 height 11
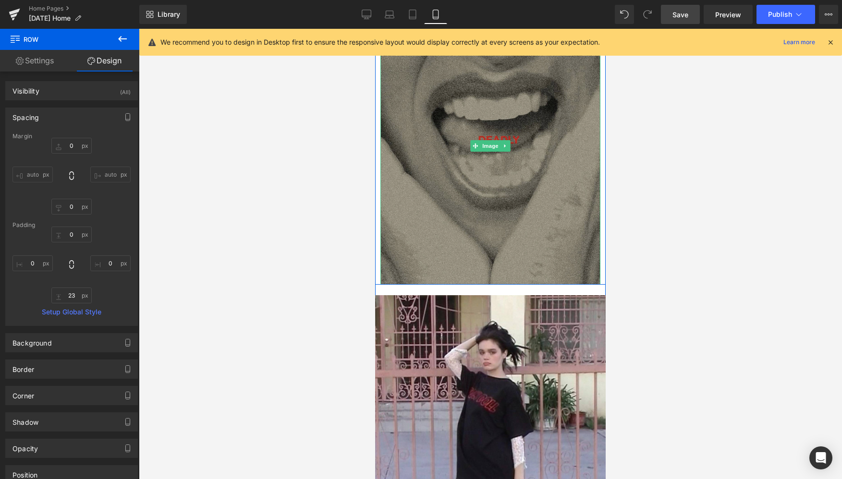
scroll to position [1372, 0]
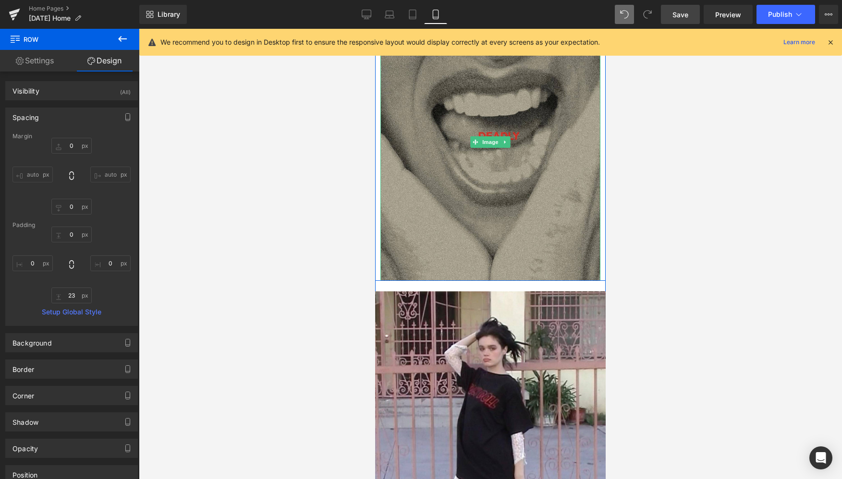
type input "0"
type input "2"
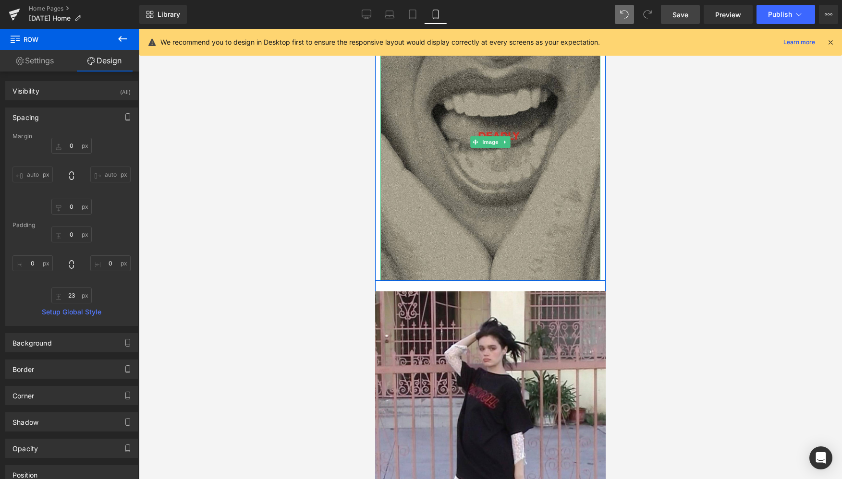
type input "0"
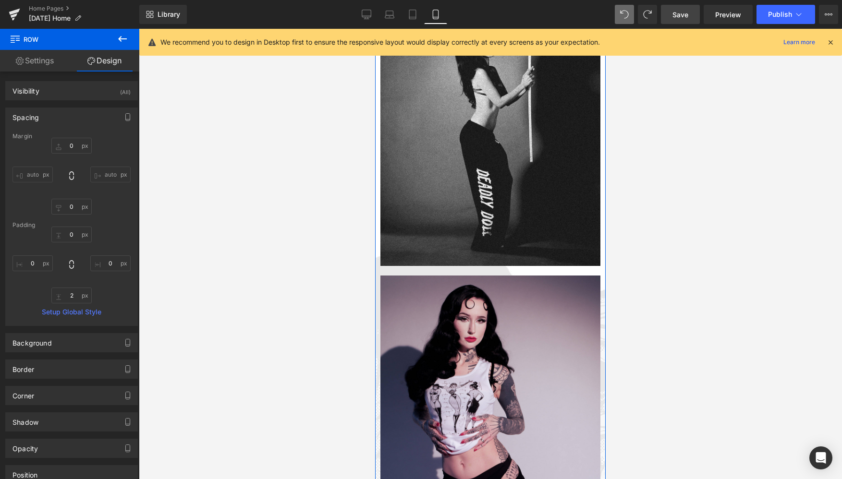
scroll to position [0, 0]
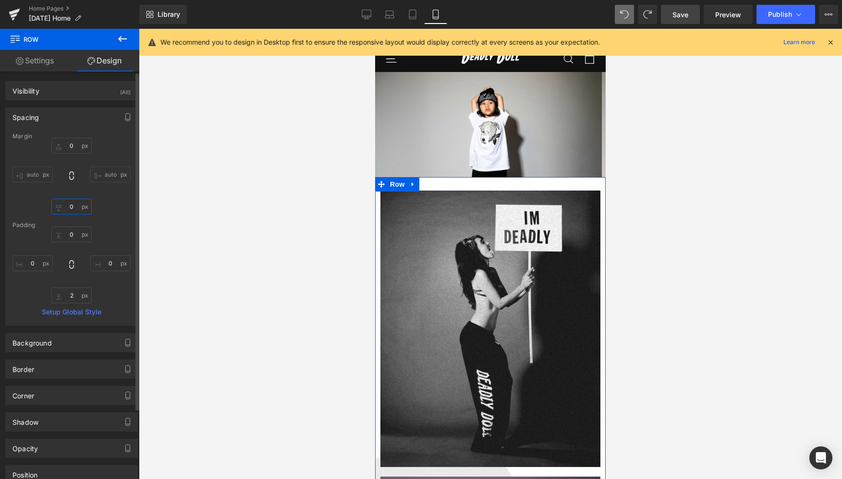
click at [73, 206] on input "0" at bounding box center [71, 207] width 40 height 16
type input "20"
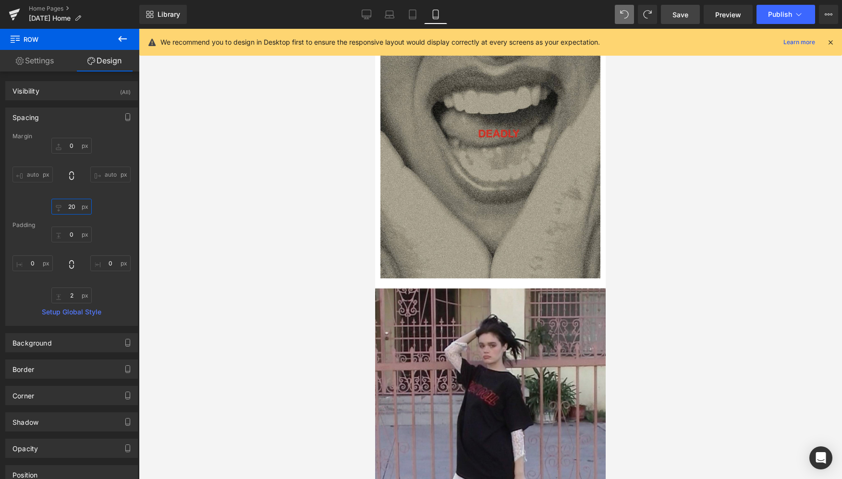
scroll to position [1373, 0]
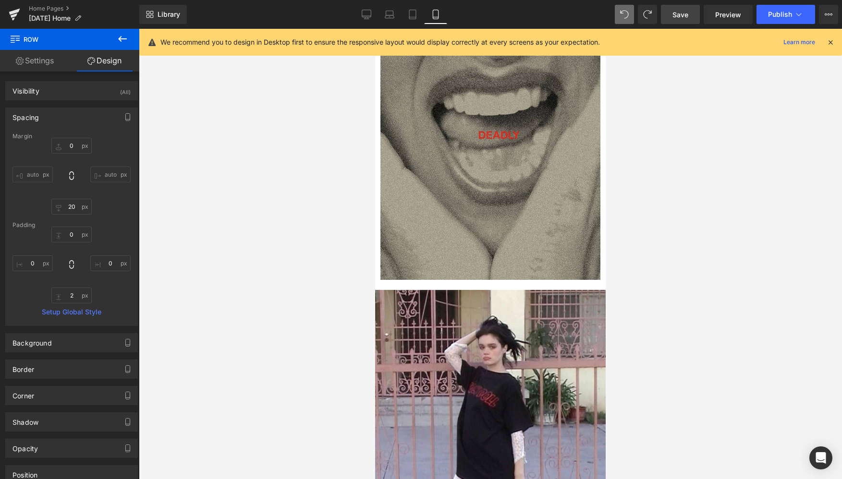
click at [202, 225] on div at bounding box center [490, 254] width 703 height 450
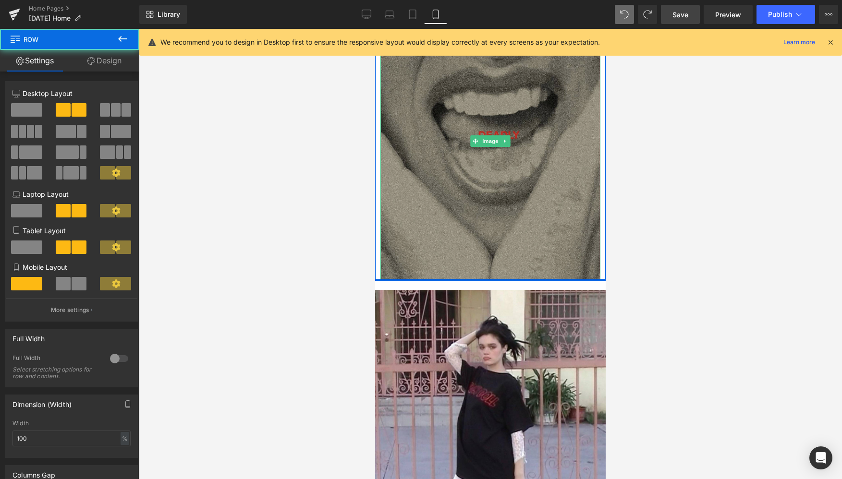
click at [388, 279] on div at bounding box center [490, 279] width 230 height 2
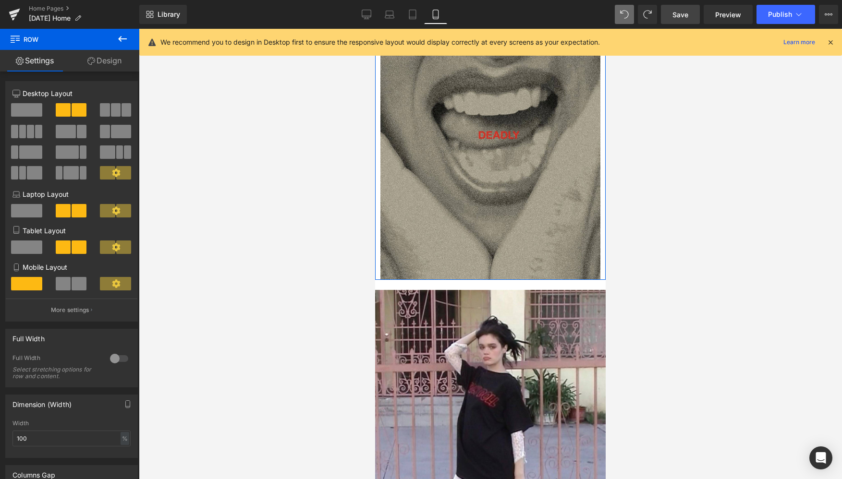
click at [105, 62] on link "Design" at bounding box center [105, 61] width 70 height 22
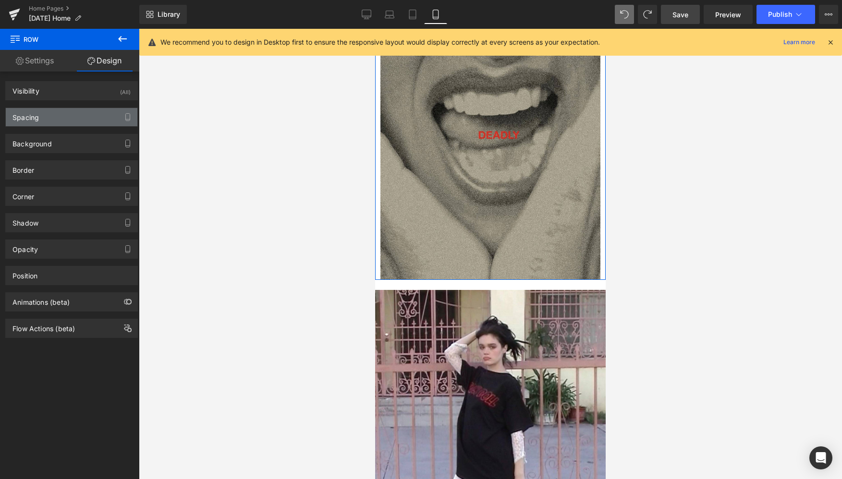
click at [50, 120] on div "Spacing" at bounding box center [72, 117] width 132 height 18
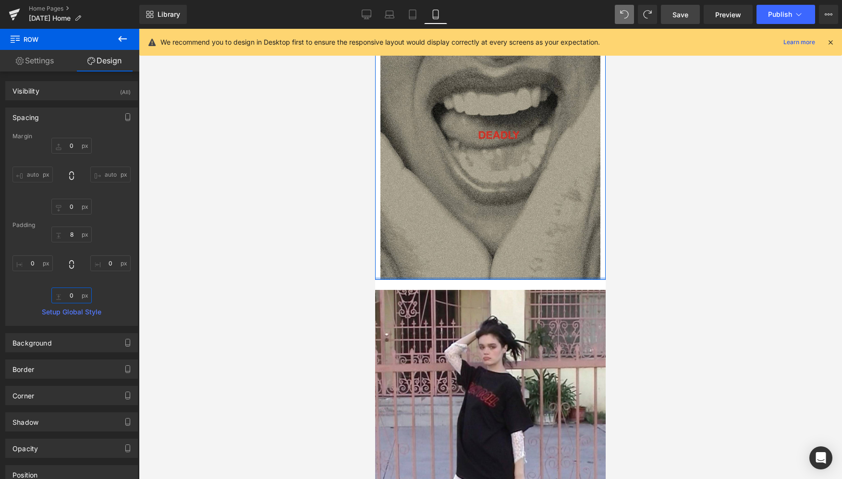
click at [70, 291] on input "0" at bounding box center [71, 296] width 40 height 16
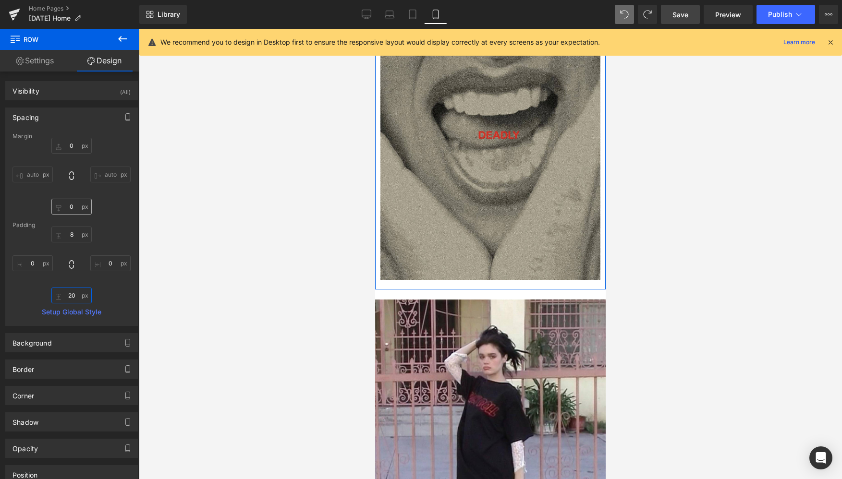
type input "20"
click at [66, 208] on input "0" at bounding box center [71, 207] width 40 height 16
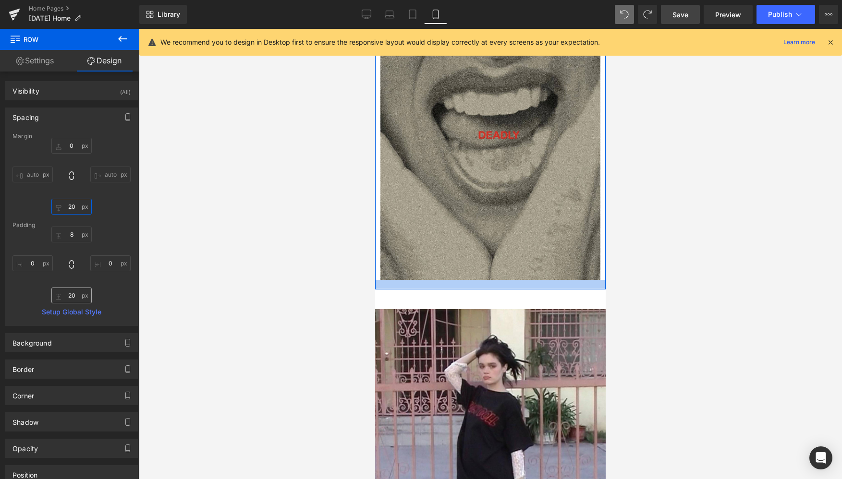
type input "20"
click at [67, 294] on input "20" at bounding box center [71, 296] width 40 height 16
type input "0"
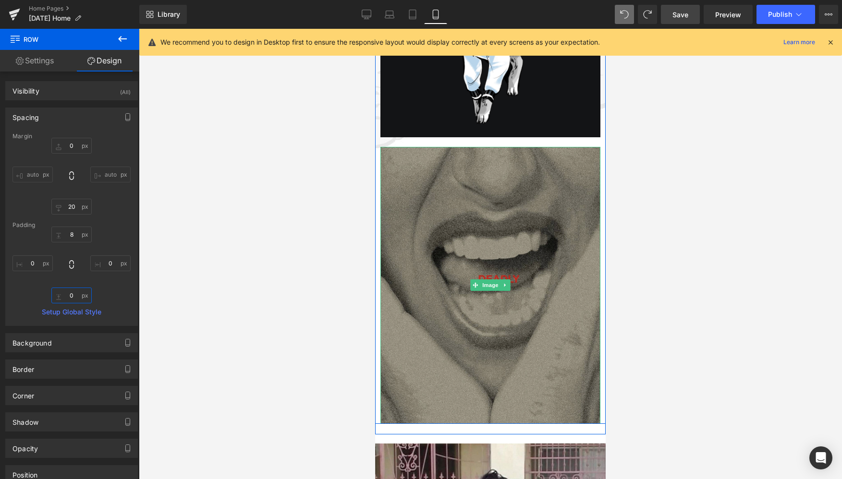
scroll to position [1224, 0]
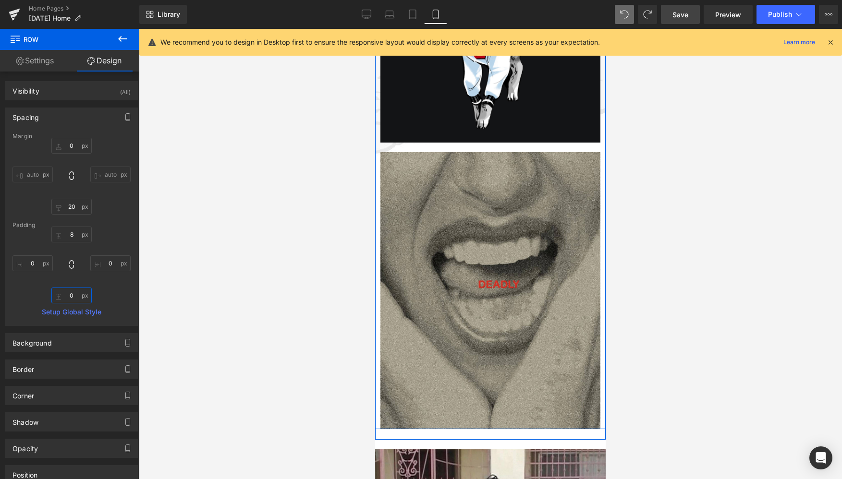
click at [413, 148] on div "Image" at bounding box center [490, 286] width 230 height 287
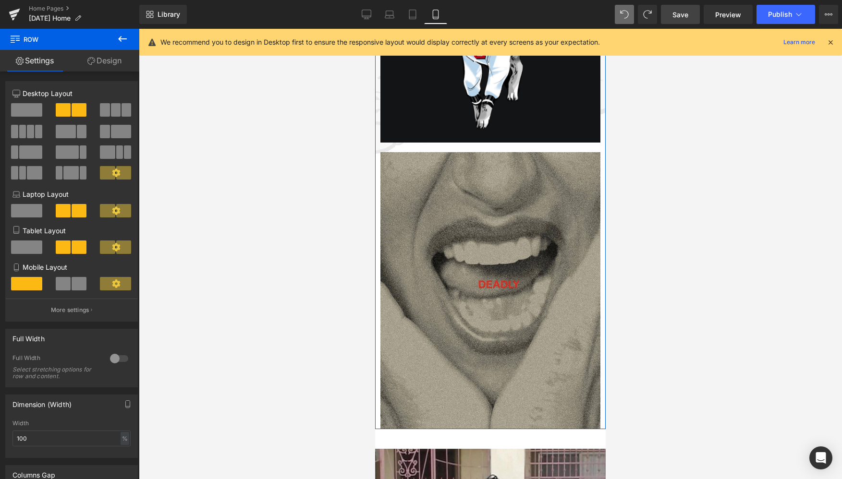
click at [104, 67] on link "Design" at bounding box center [105, 61] width 70 height 22
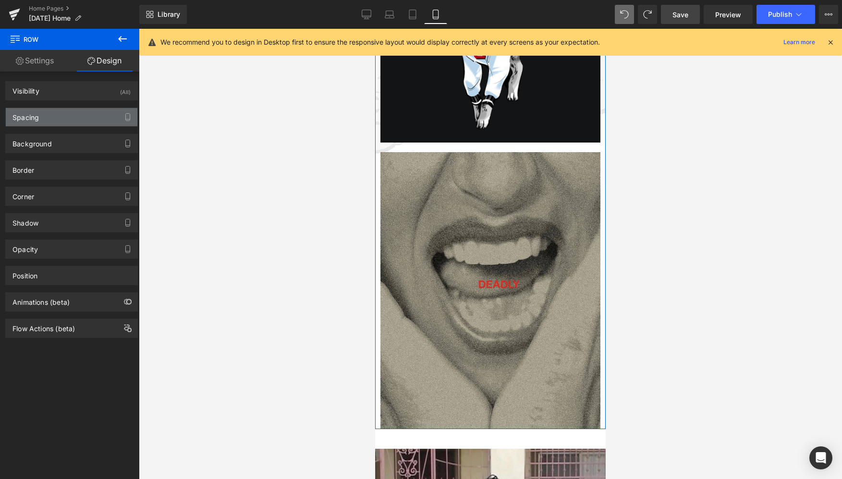
click at [83, 121] on div "Spacing" at bounding box center [72, 117] width 132 height 18
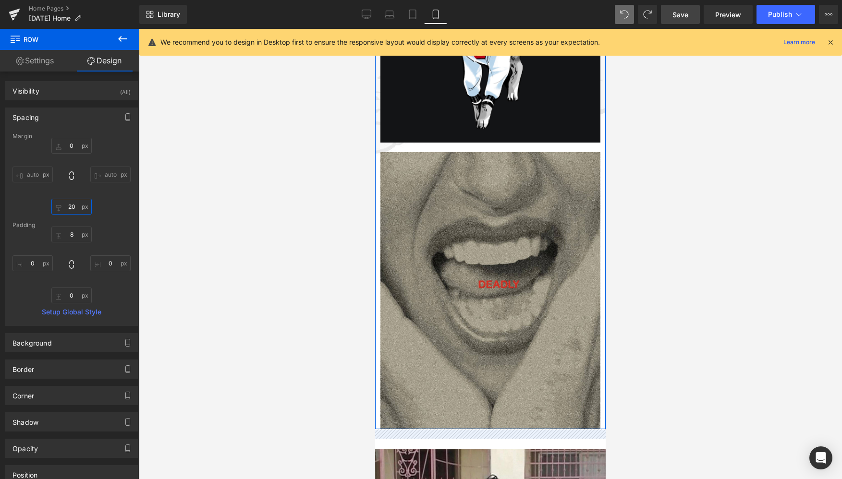
click at [71, 209] on input "20" at bounding box center [71, 207] width 40 height 16
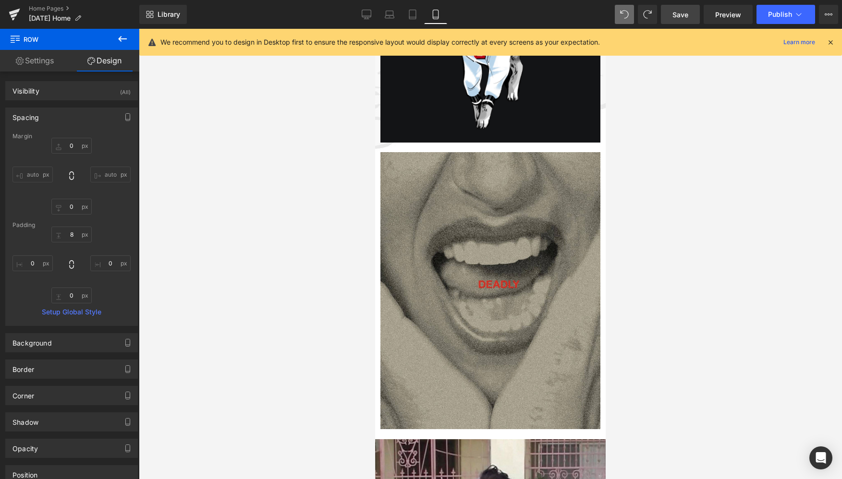
click at [628, 9] on span at bounding box center [624, 14] width 19 height 19
type input "0"
type input "20"
type input "8"
type input "0"
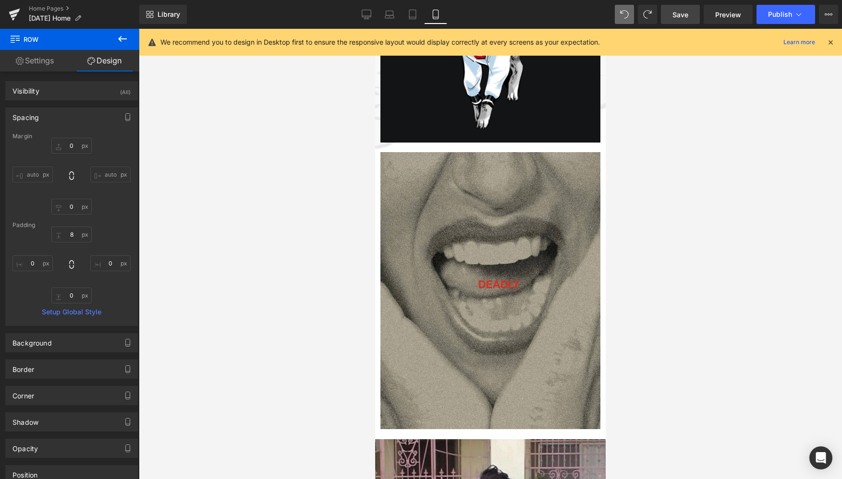
type input "0"
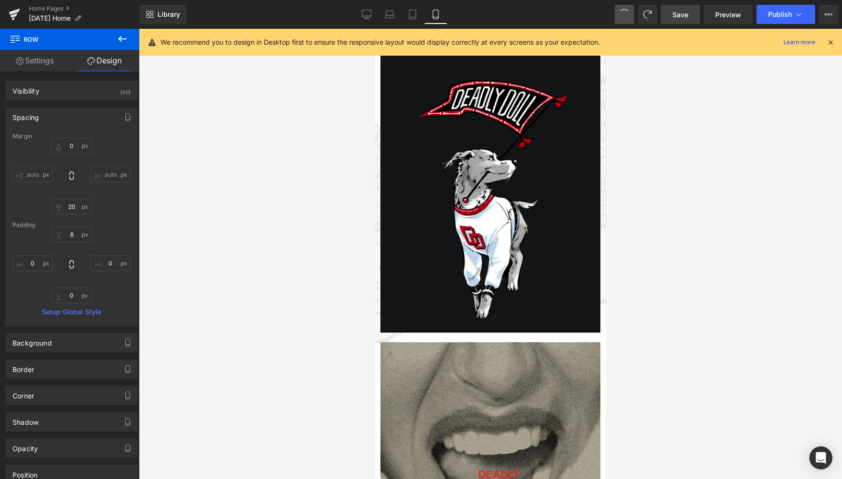
type input "0"
type input "8"
type input "0"
type input "20"
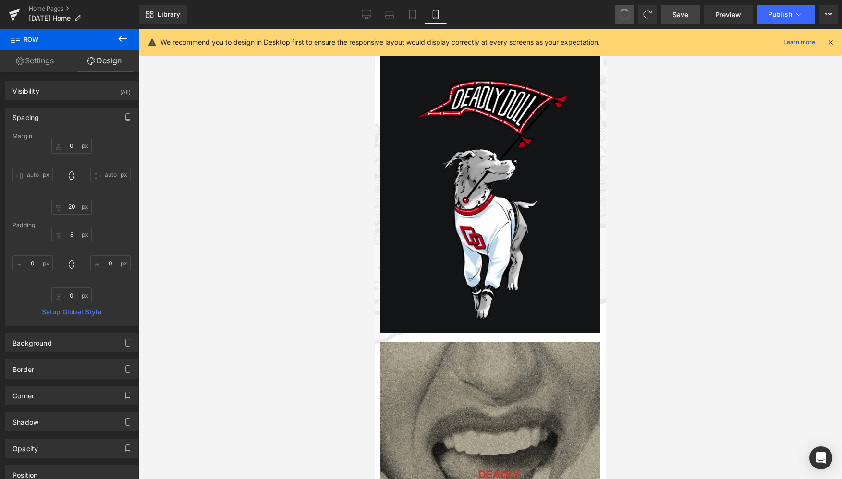
type input "0"
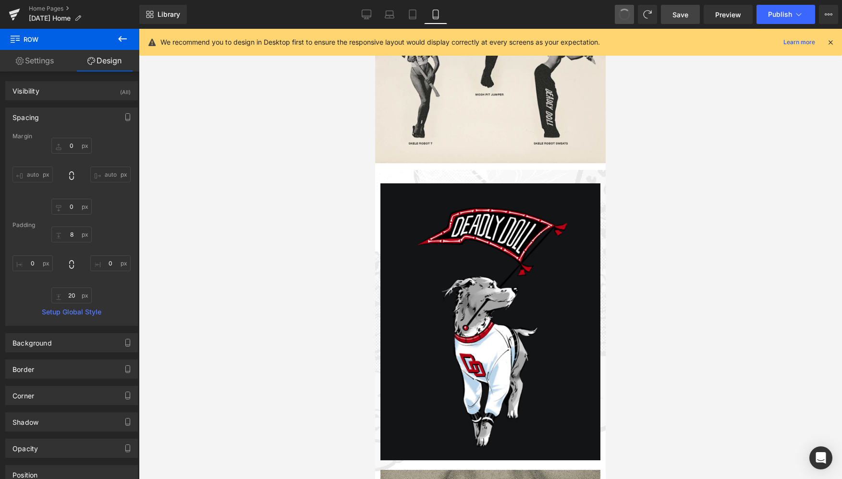
scroll to position [895, 0]
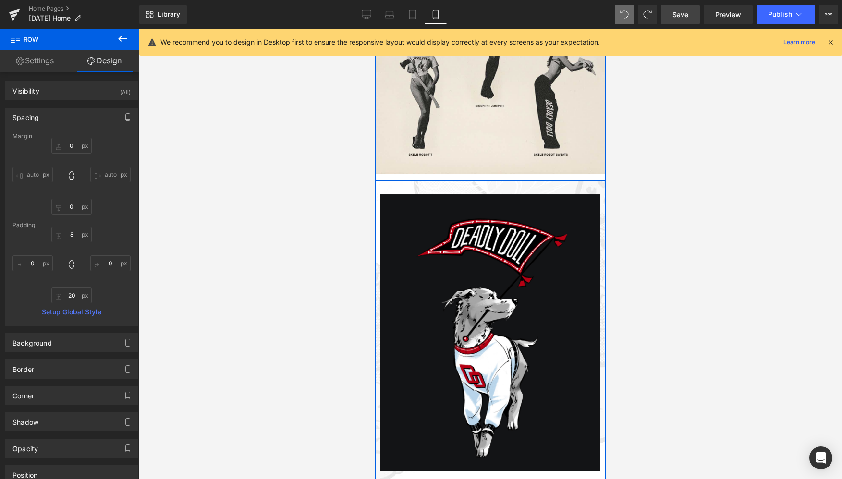
type input "0"
type input "8"
type input "0"
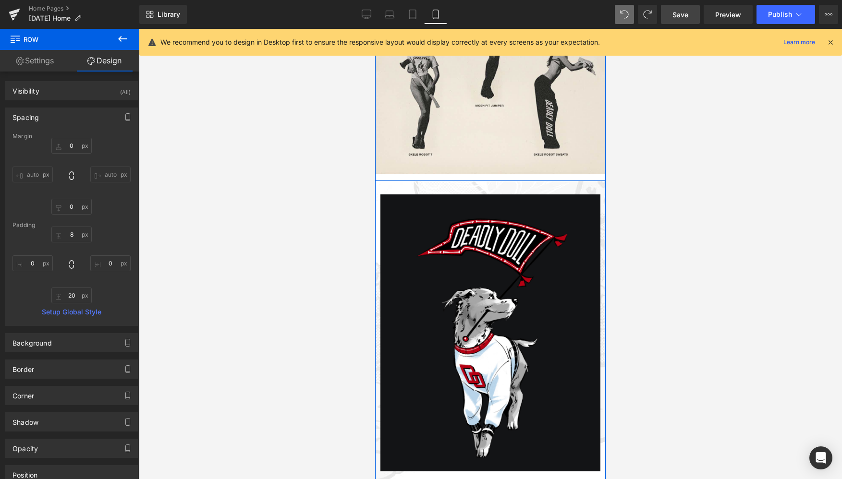
type input "0"
type input "8"
type input "0"
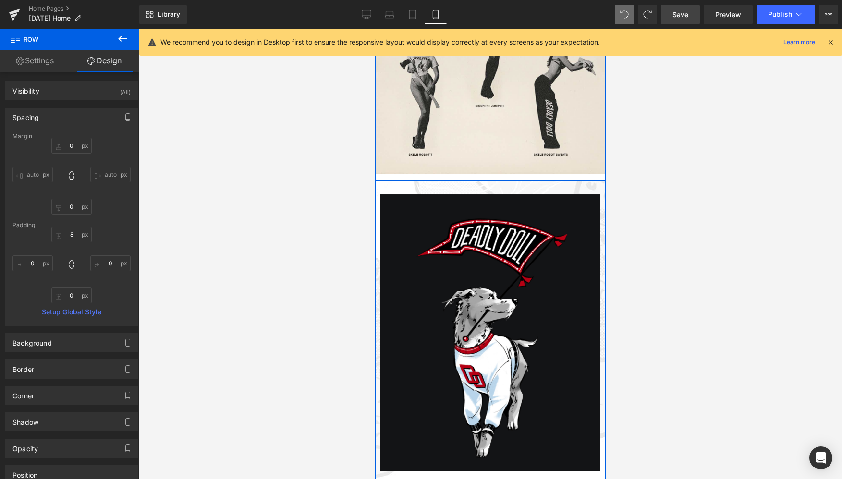
type input "0"
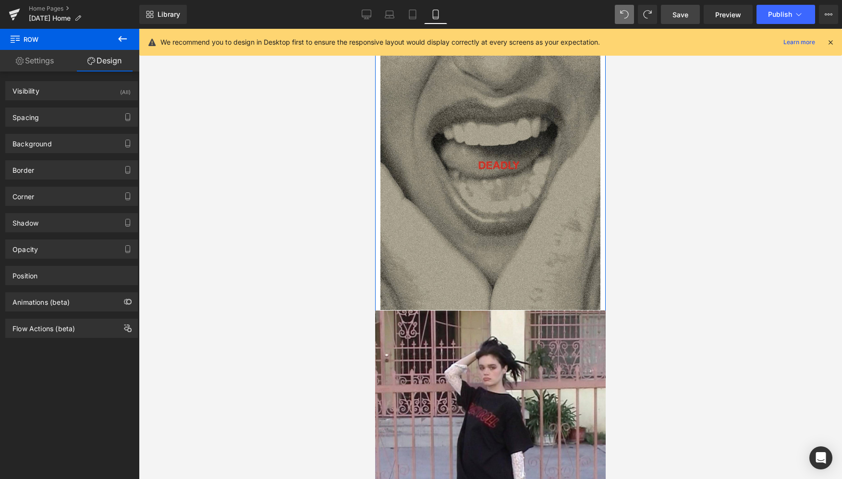
scroll to position [1352, 0]
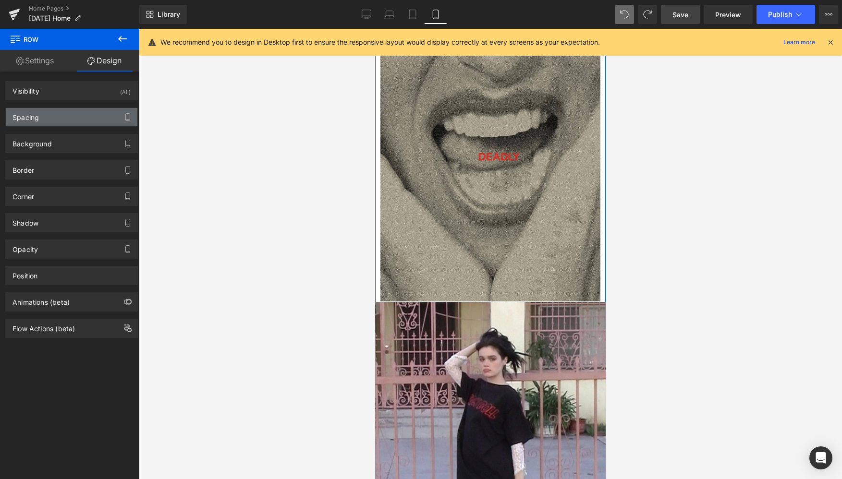
click at [98, 121] on div "Spacing" at bounding box center [72, 117] width 132 height 18
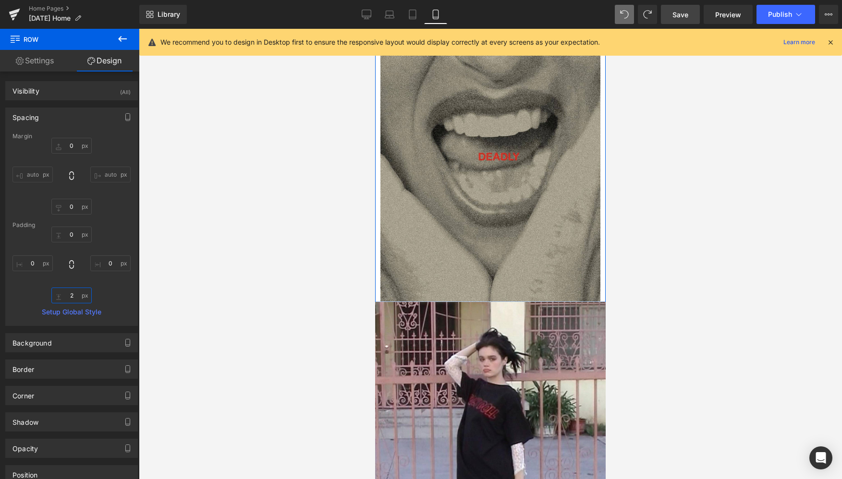
click at [73, 293] on input "2" at bounding box center [71, 296] width 40 height 16
click at [628, 18] on icon at bounding box center [624, 14] width 9 height 9
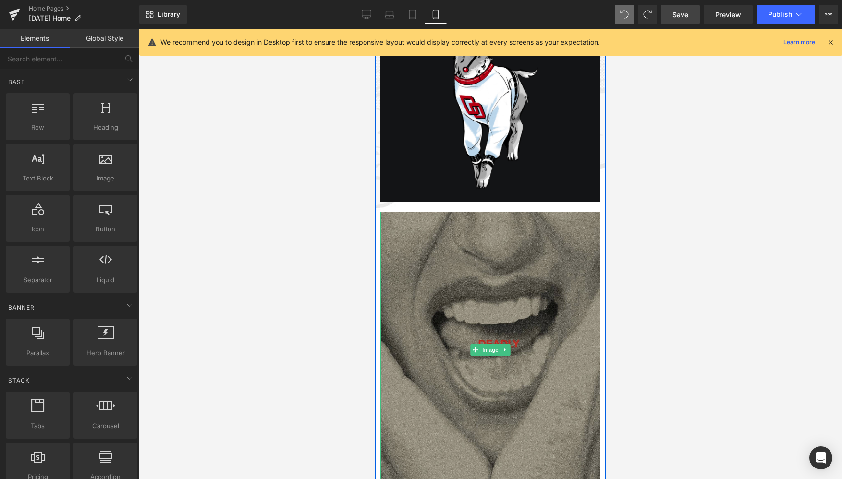
scroll to position [1153, 0]
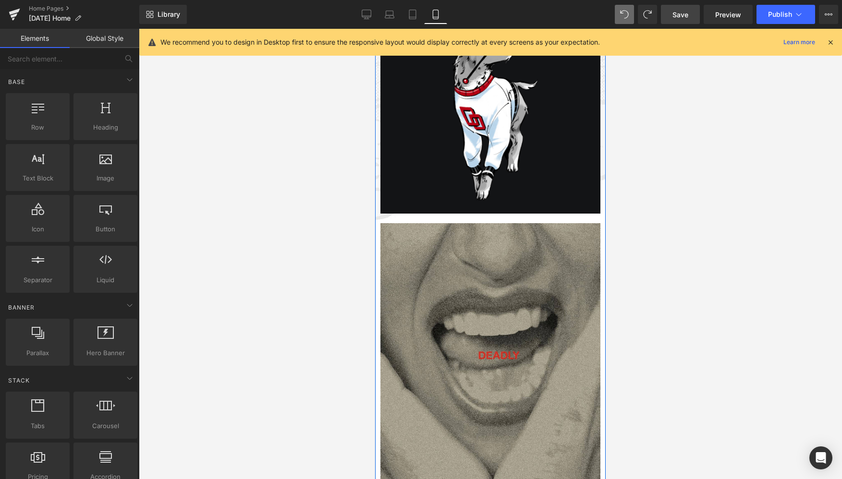
click at [404, 218] on div "Image" at bounding box center [490, 357] width 230 height 287
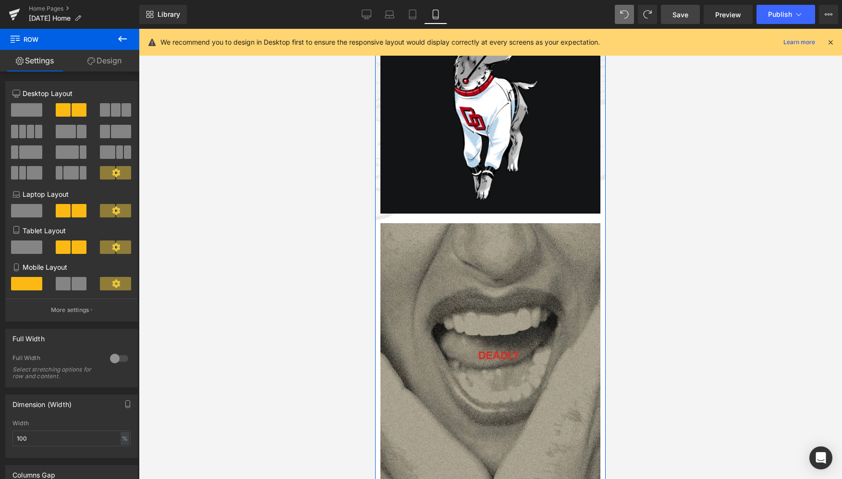
click at [110, 64] on link "Design" at bounding box center [105, 61] width 70 height 22
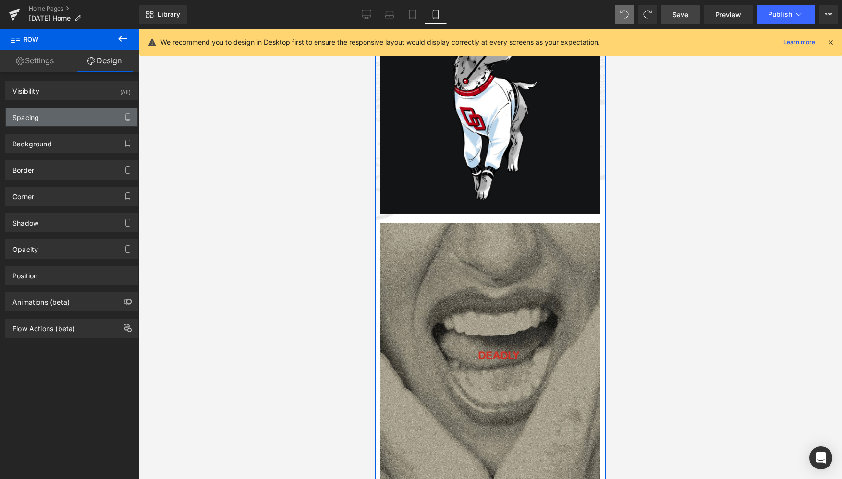
click at [44, 123] on div "Spacing" at bounding box center [72, 117] width 132 height 18
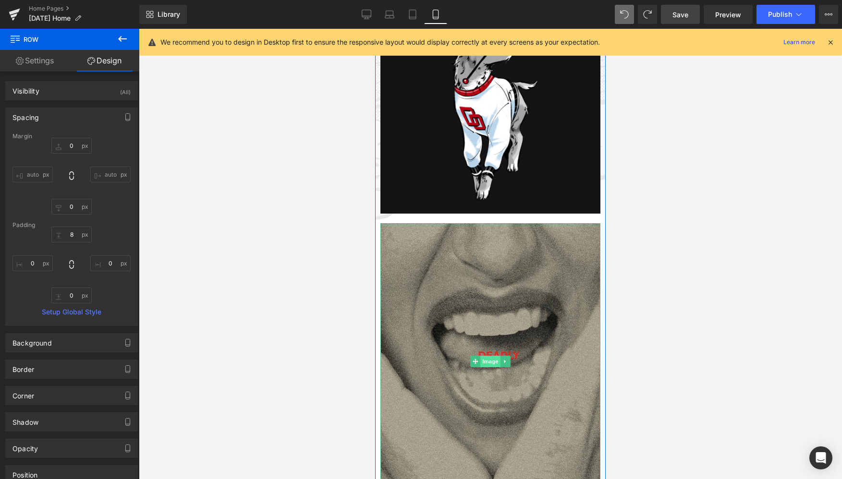
click at [489, 361] on span "Image" at bounding box center [490, 362] width 20 height 12
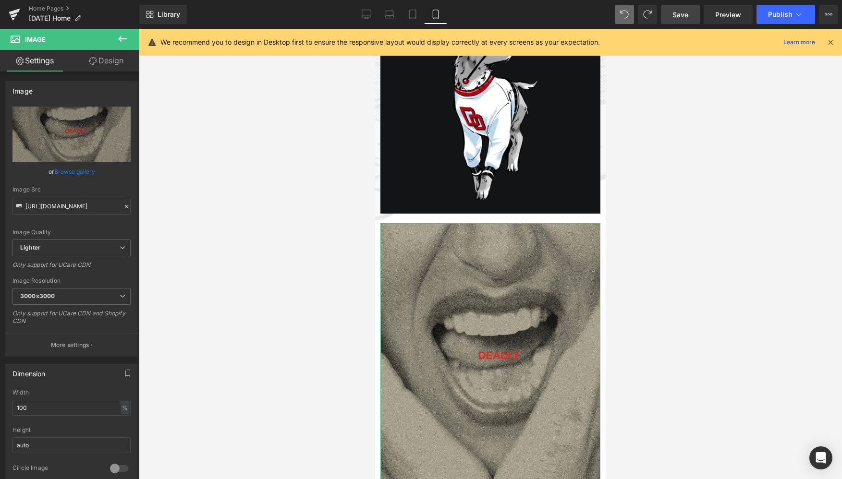
click at [114, 59] on link "Design" at bounding box center [107, 61] width 70 height 22
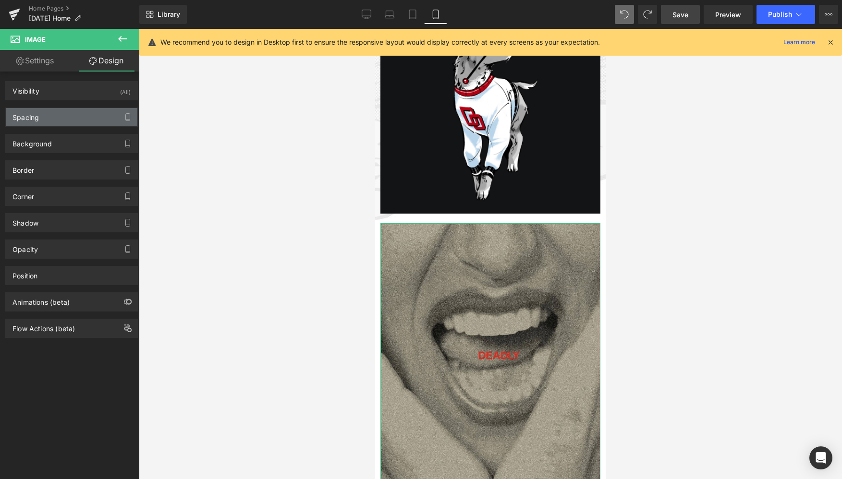
click at [72, 115] on div "Spacing" at bounding box center [72, 117] width 132 height 18
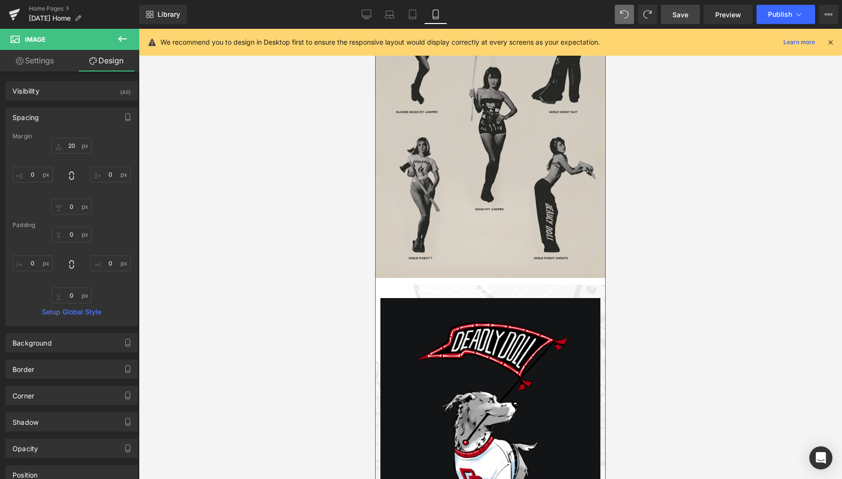
scroll to position [792, 0]
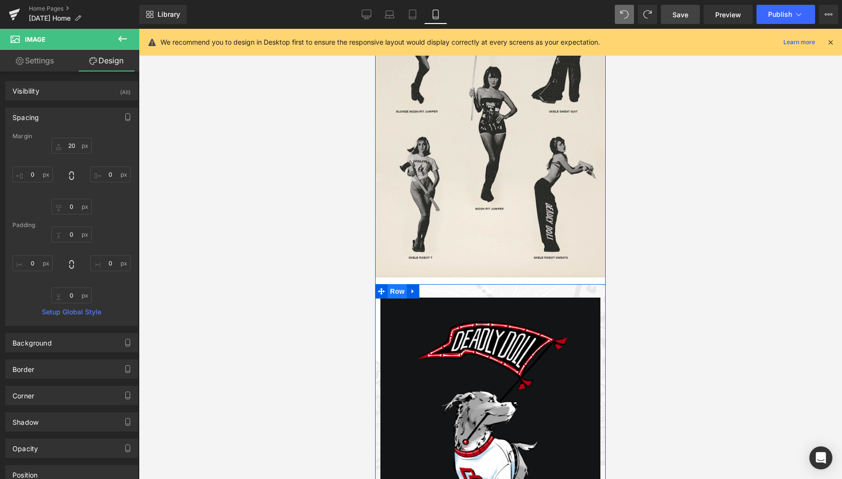
click at [392, 290] on span "Row" at bounding box center [397, 291] width 19 height 14
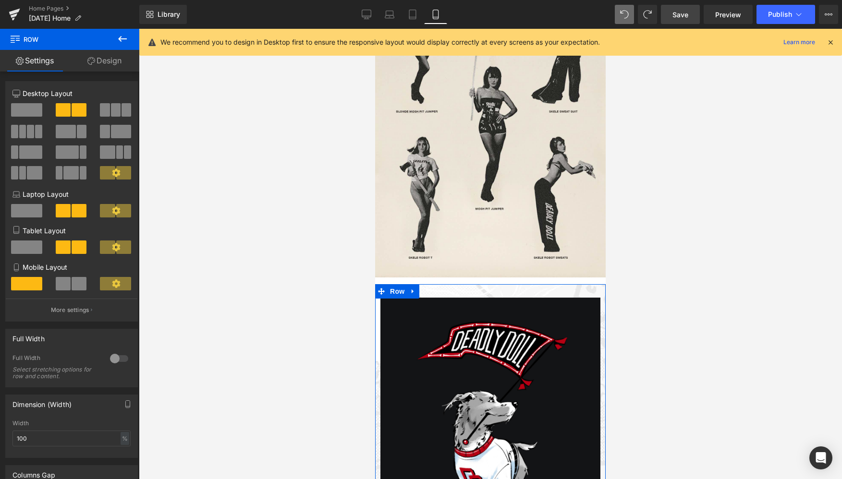
click at [113, 62] on link "Design" at bounding box center [105, 61] width 70 height 22
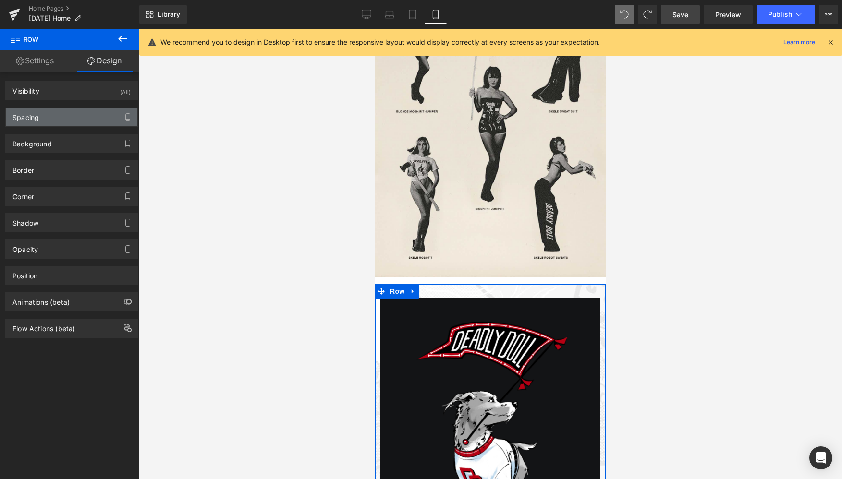
type input "0"
type input "8"
type input "0"
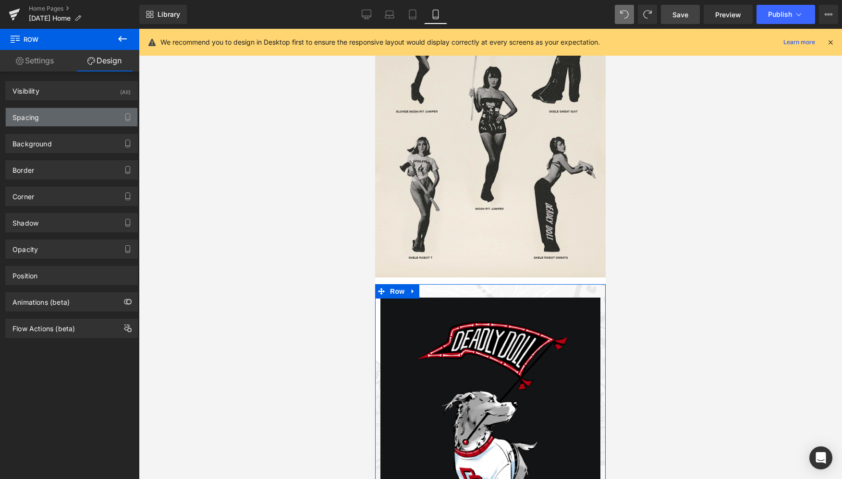
type input "0"
click at [59, 117] on div "Spacing" at bounding box center [72, 117] width 132 height 18
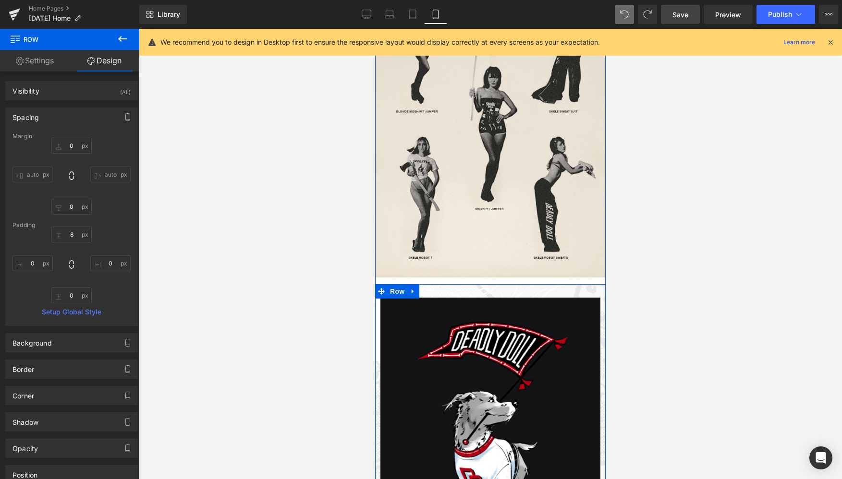
click at [448, 291] on div "Image" at bounding box center [490, 431] width 230 height 287
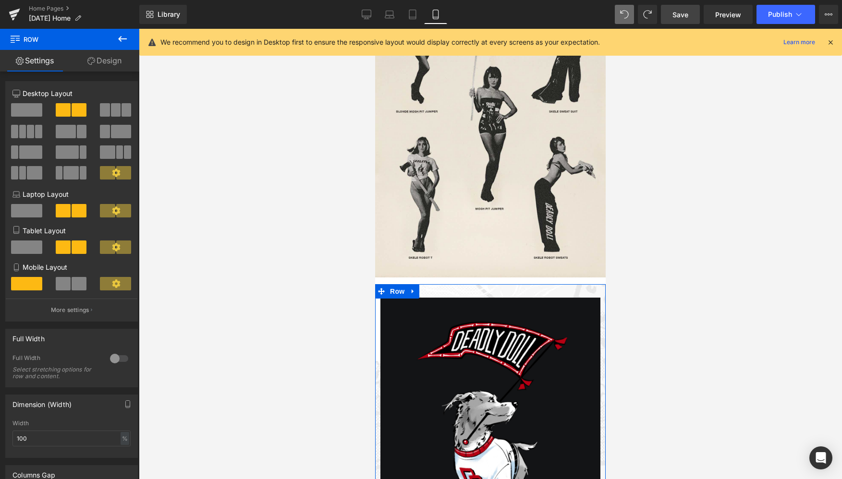
click at [113, 59] on link "Design" at bounding box center [105, 61] width 70 height 22
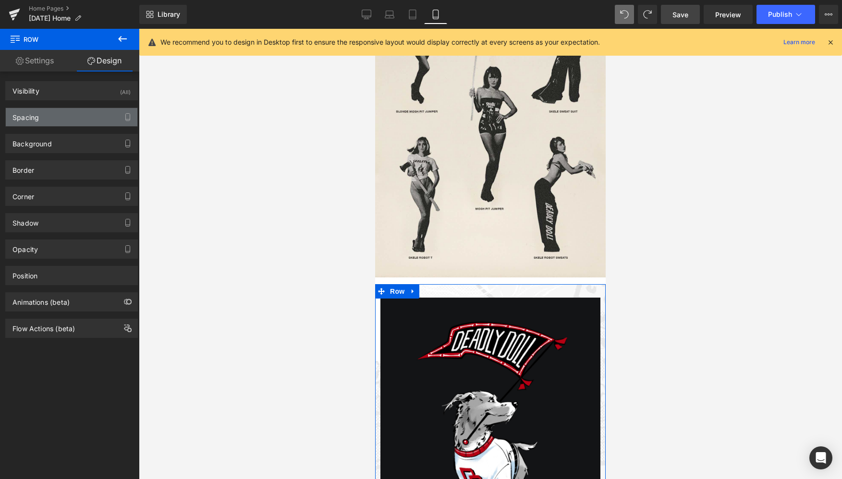
click at [36, 121] on div "Spacing" at bounding box center [25, 114] width 26 height 13
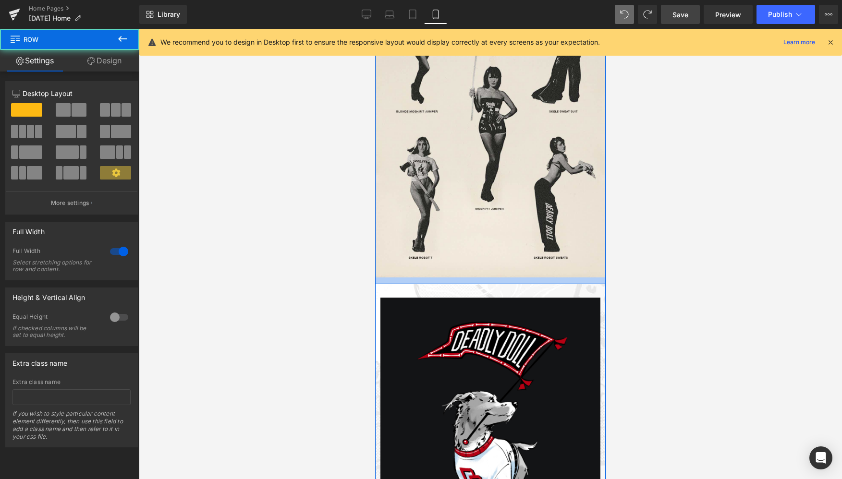
click at [404, 281] on div at bounding box center [490, 281] width 230 height 7
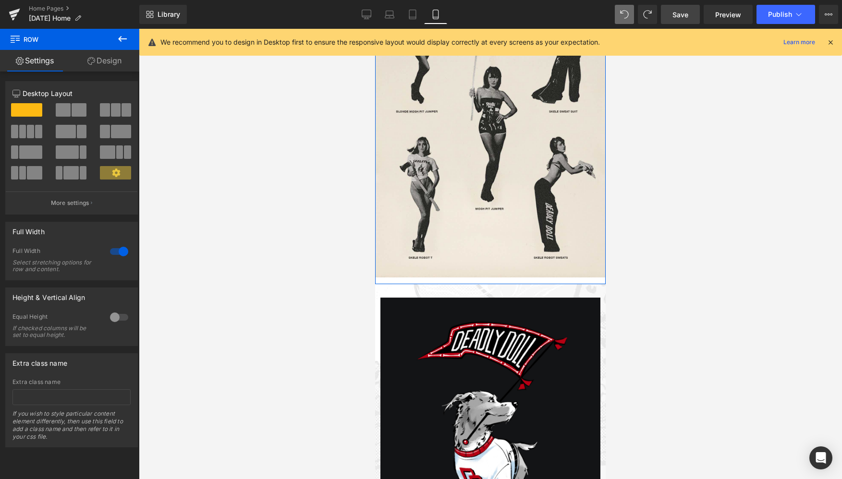
click at [106, 61] on link "Design" at bounding box center [105, 61] width 70 height 22
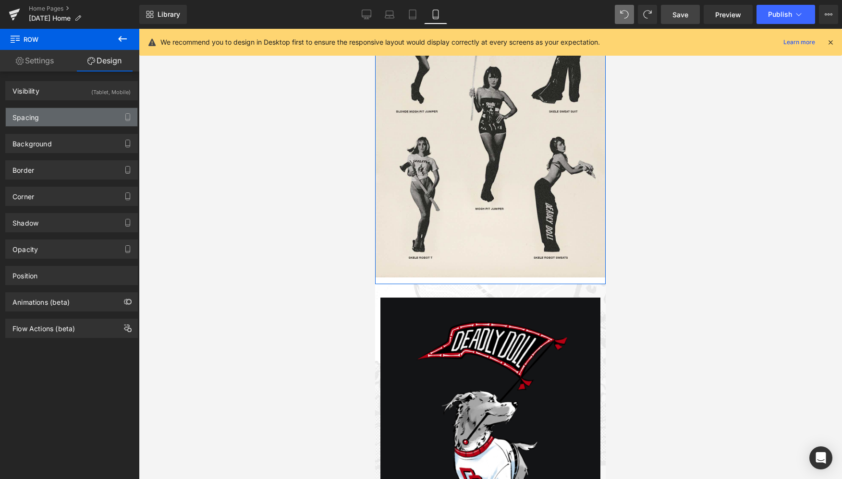
type input "10"
type input "0"
type input "14"
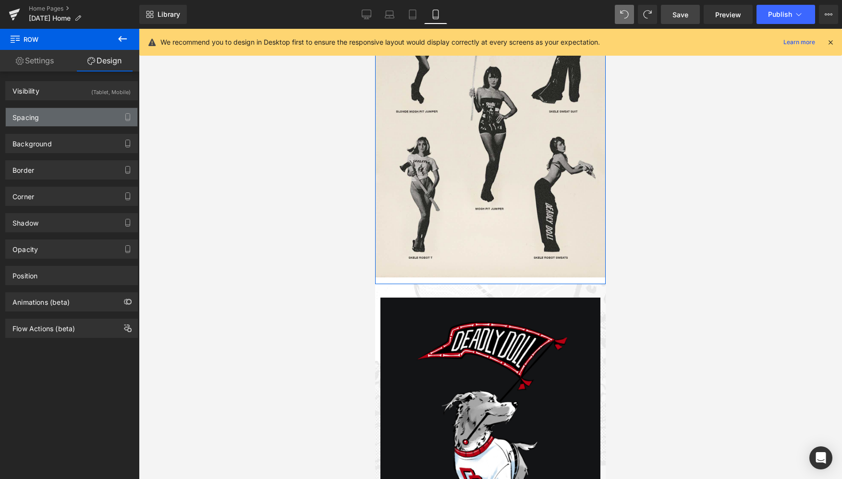
type input "0"
click at [41, 120] on div "Spacing" at bounding box center [72, 117] width 132 height 18
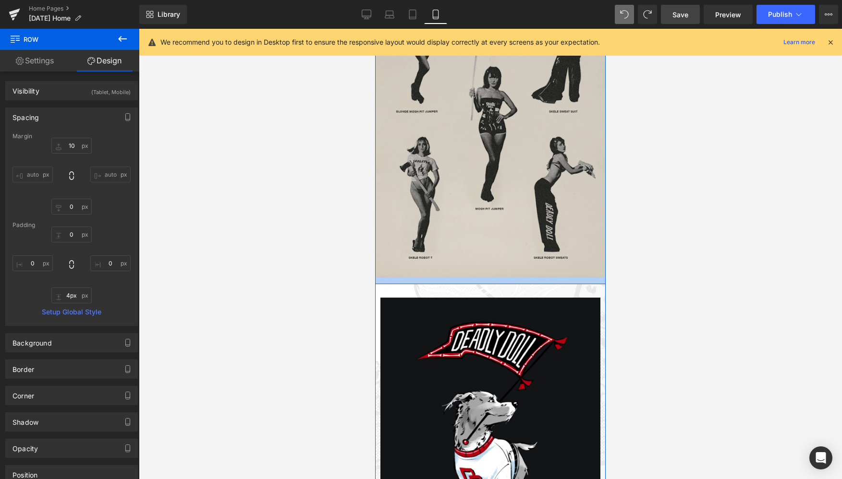
type input "0px"
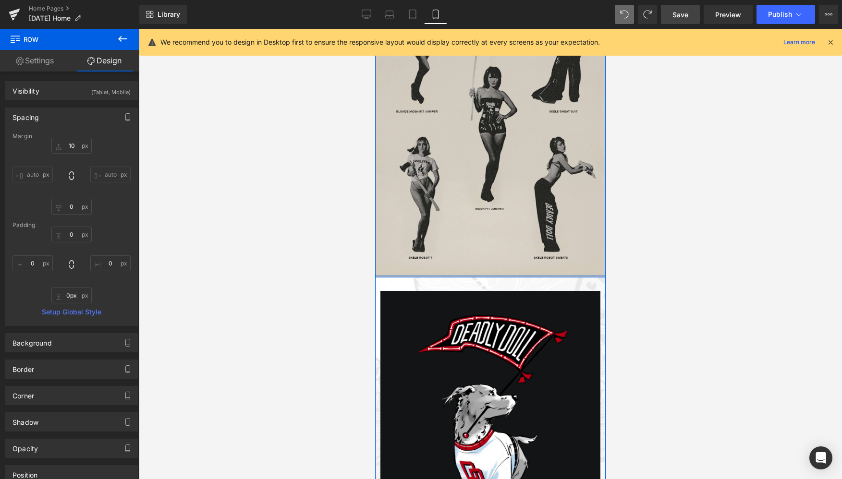
drag, startPoint x: 397, startPoint y: 278, endPoint x: 395, endPoint y: 259, distance: 18.3
click at [395, 259] on div "Image Row" at bounding box center [490, 124] width 230 height 308
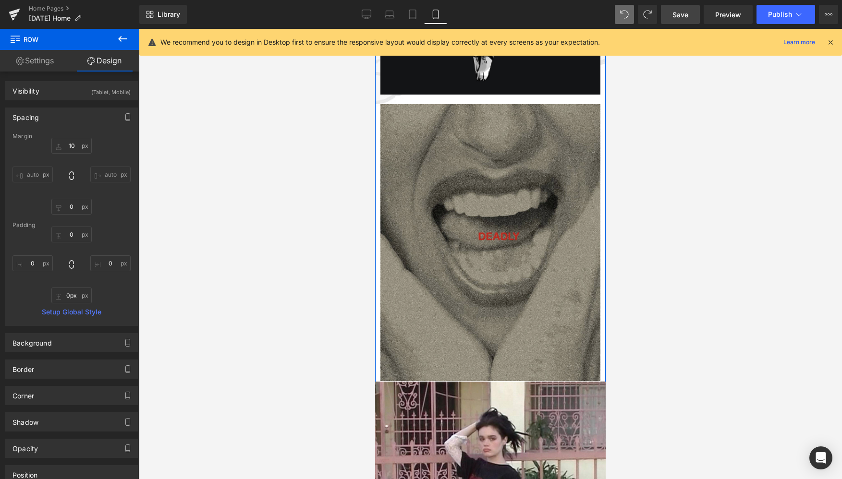
scroll to position [1267, 0]
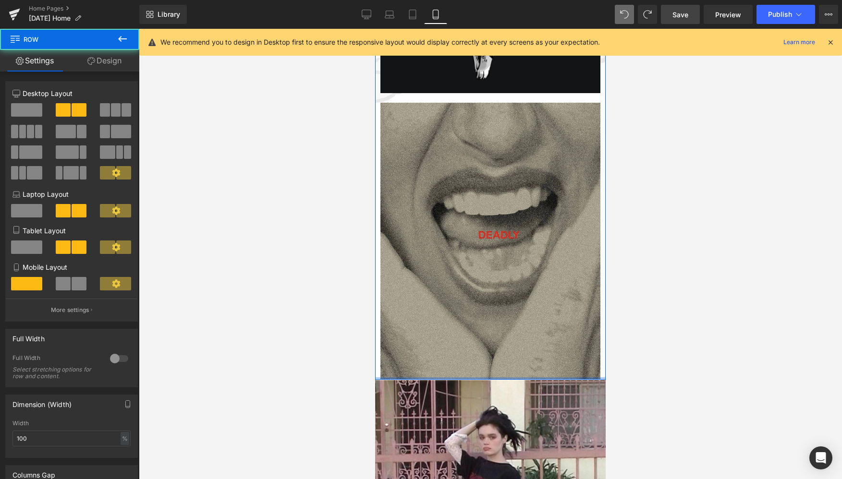
click at [483, 378] on div at bounding box center [490, 378] width 230 height 2
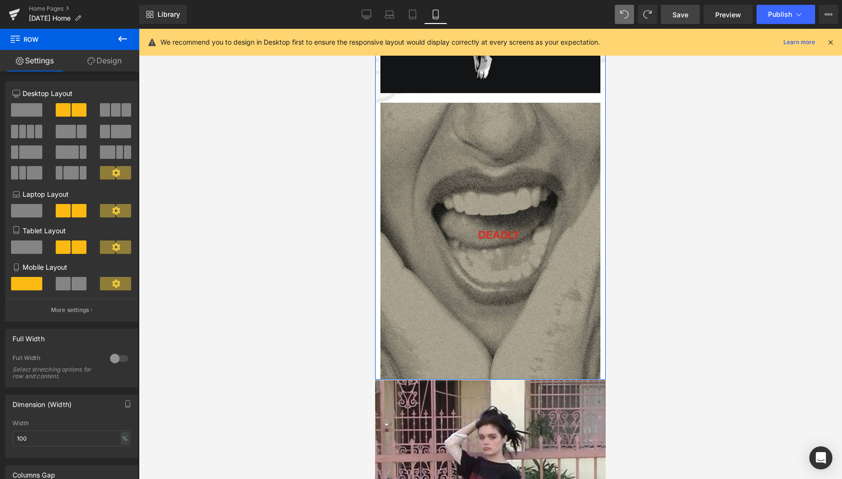
click at [113, 60] on link "Design" at bounding box center [105, 61] width 70 height 22
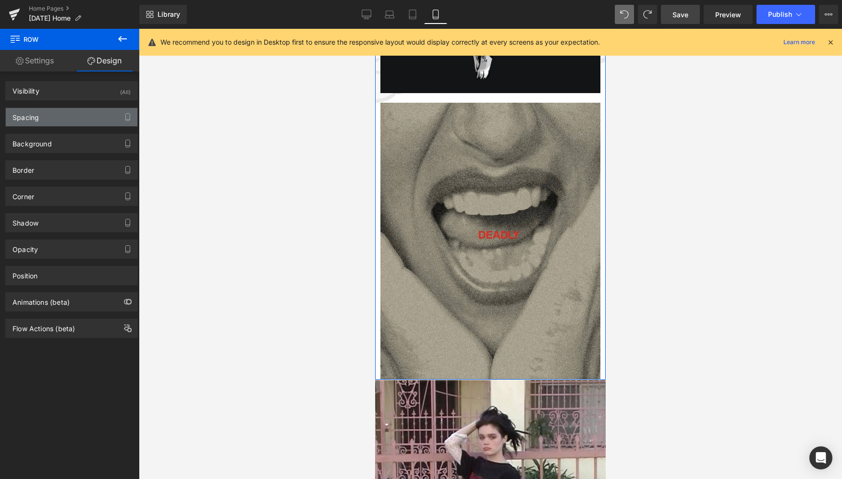
type input "0"
type input "8"
type input "0"
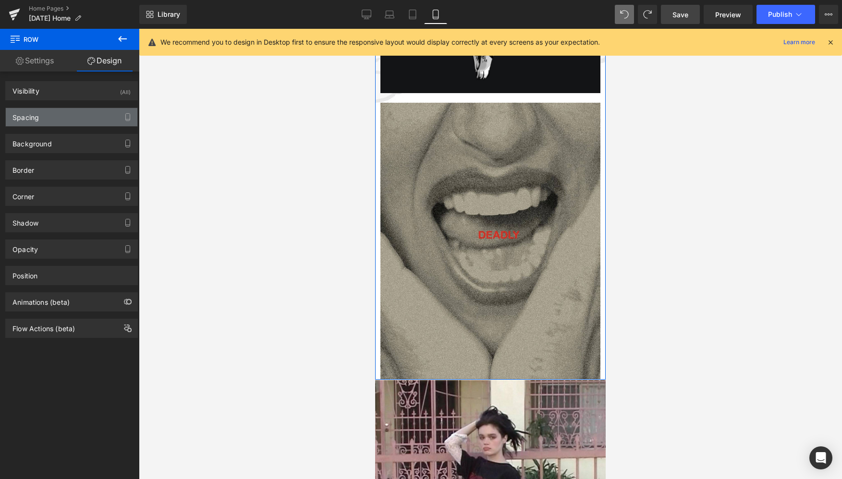
type input "0"
click at [71, 122] on div "Spacing" at bounding box center [72, 117] width 132 height 18
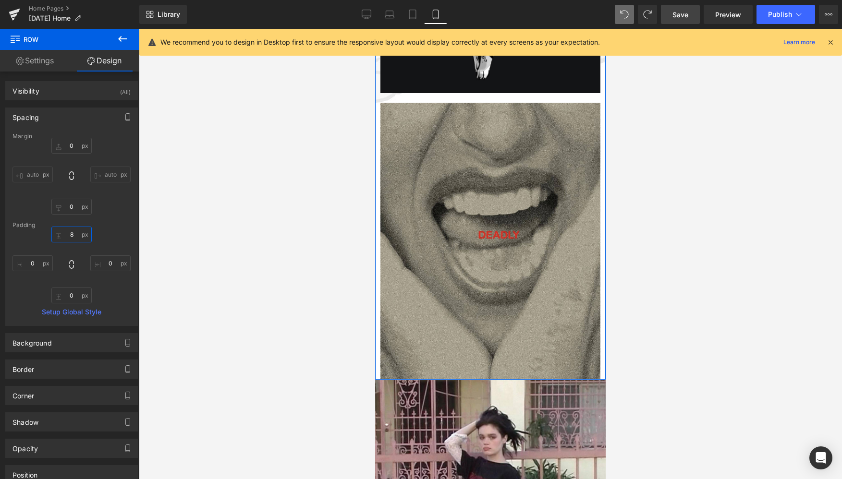
click at [64, 233] on input "8" at bounding box center [71, 235] width 40 height 16
click at [72, 233] on input "8" at bounding box center [71, 235] width 40 height 16
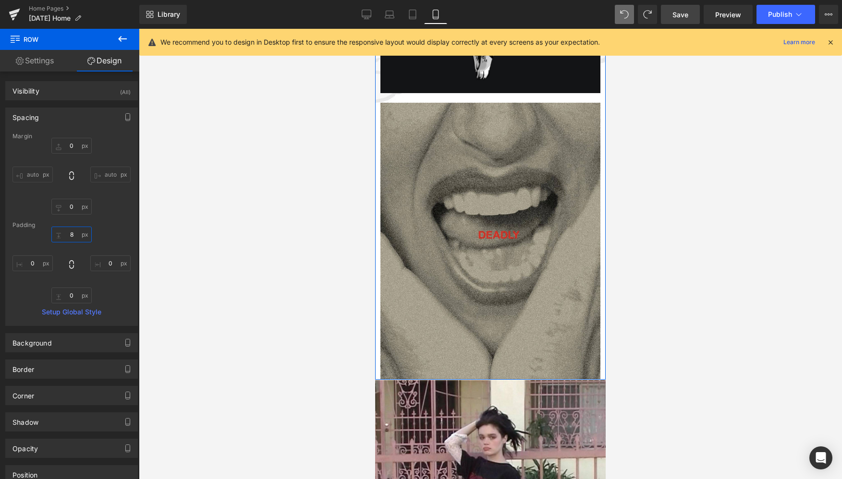
click at [72, 233] on input "8" at bounding box center [71, 235] width 40 height 16
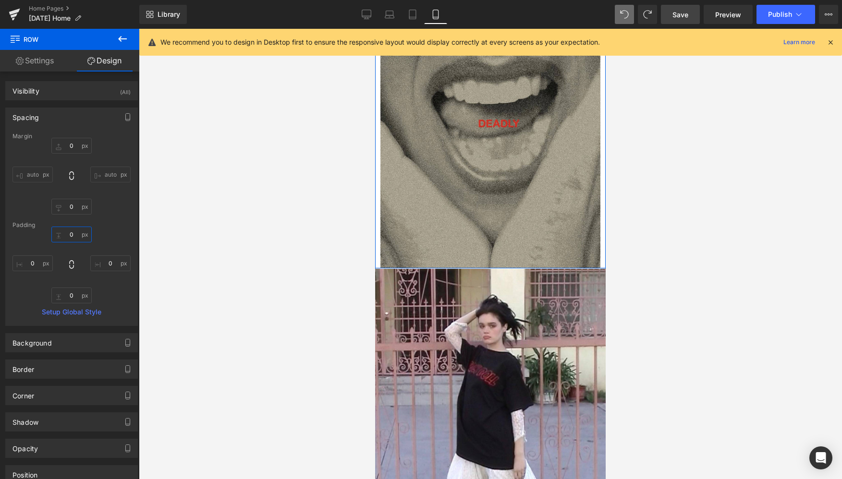
scroll to position [1384, 0]
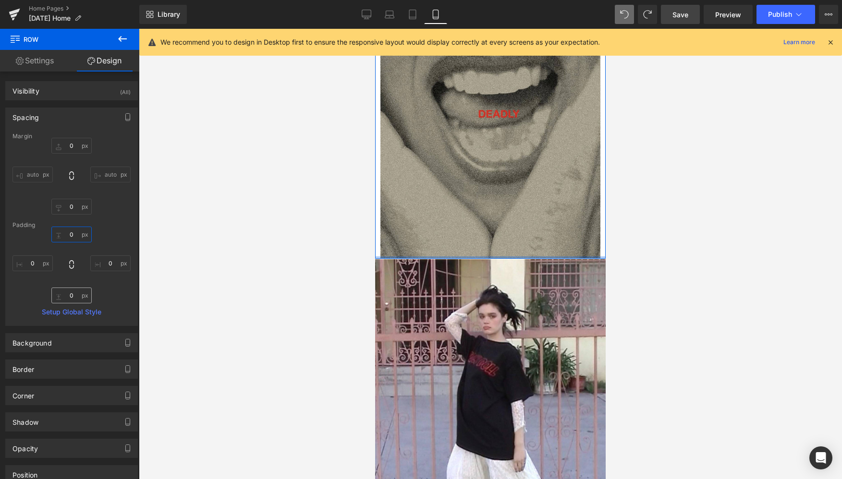
type input "0"
click at [72, 295] on input "0" at bounding box center [71, 296] width 40 height 16
type input "20"
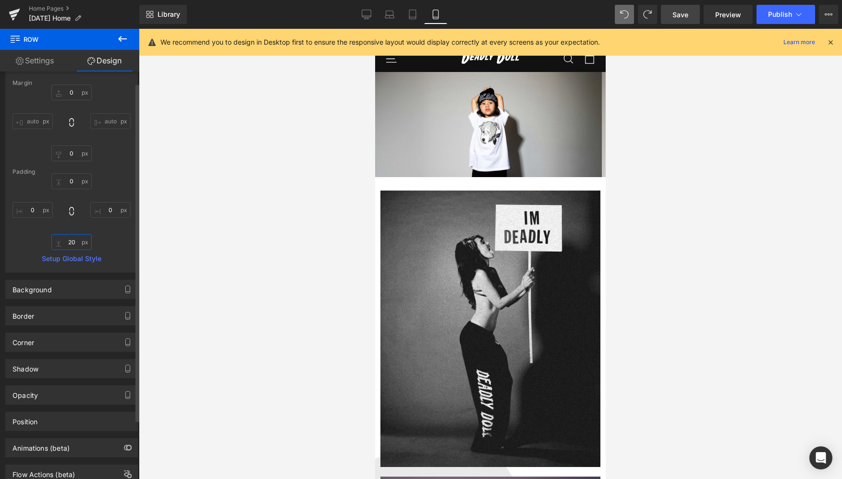
scroll to position [0, 0]
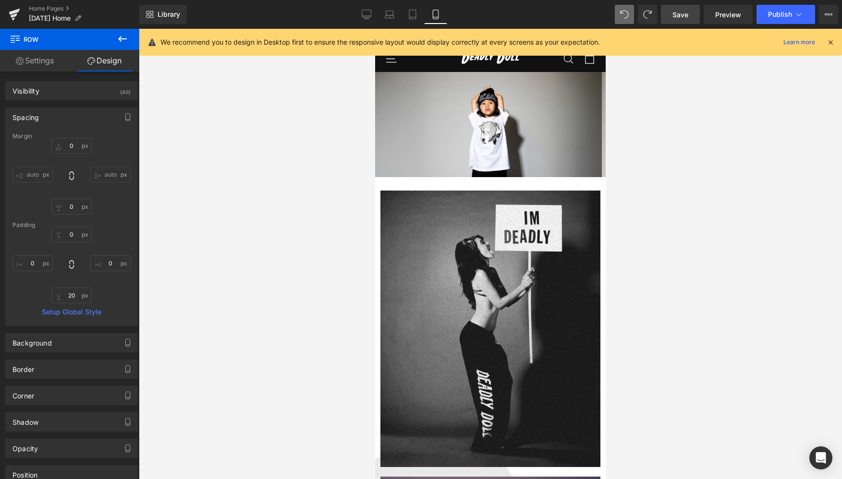
click at [39, 59] on link "Settings" at bounding box center [35, 61] width 70 height 22
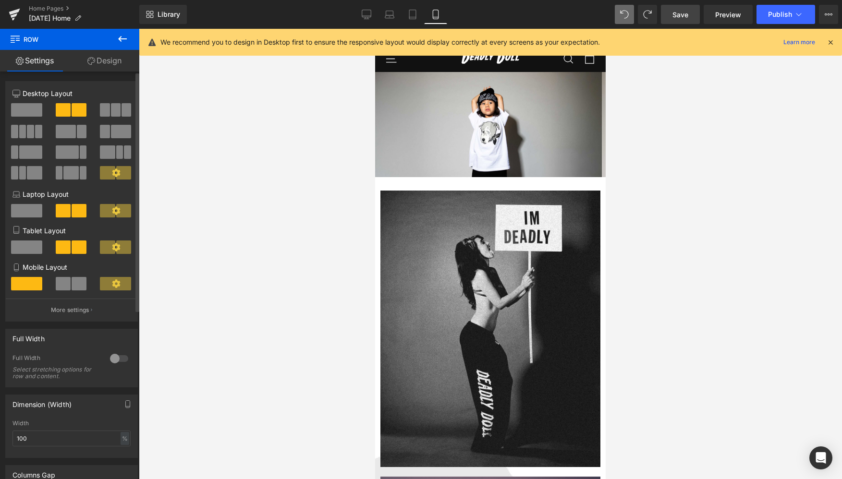
click at [110, 356] on div at bounding box center [119, 358] width 23 height 15
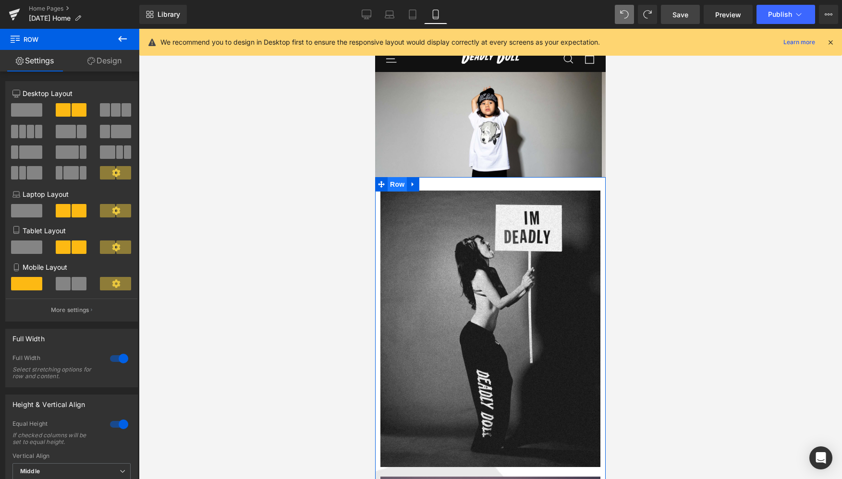
click at [398, 184] on span "Row" at bounding box center [397, 184] width 19 height 14
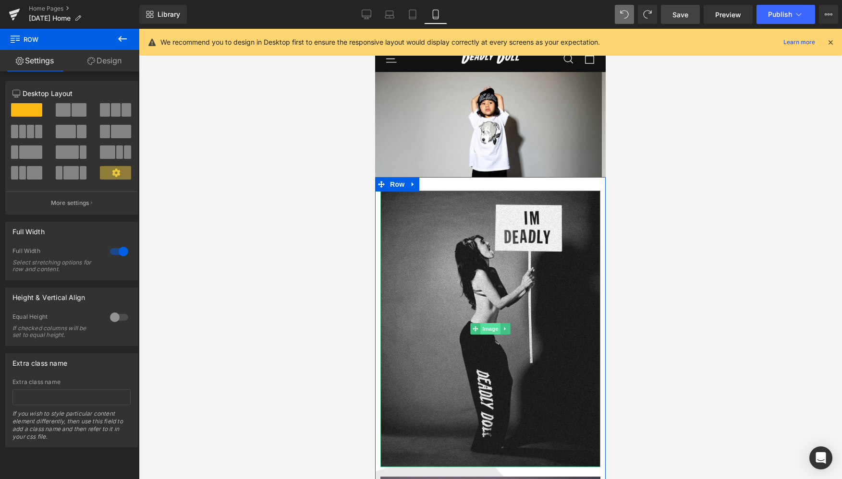
click at [491, 331] on span "Image" at bounding box center [490, 329] width 20 height 12
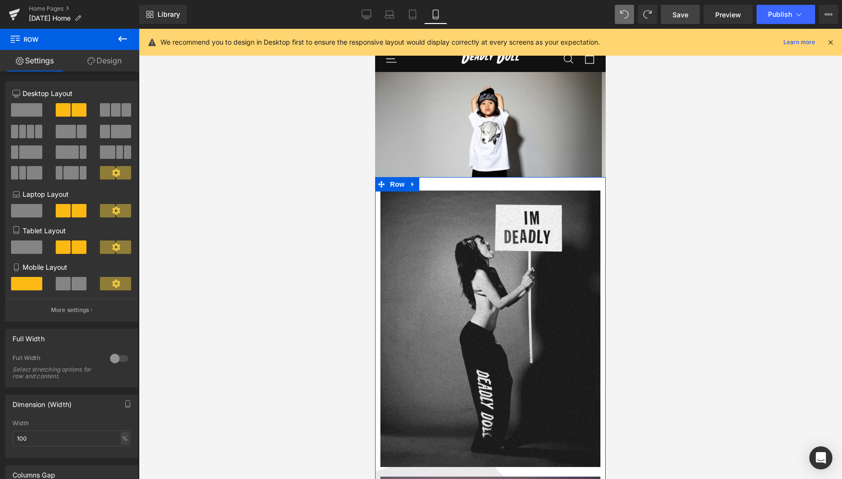
click at [111, 354] on div at bounding box center [119, 358] width 23 height 15
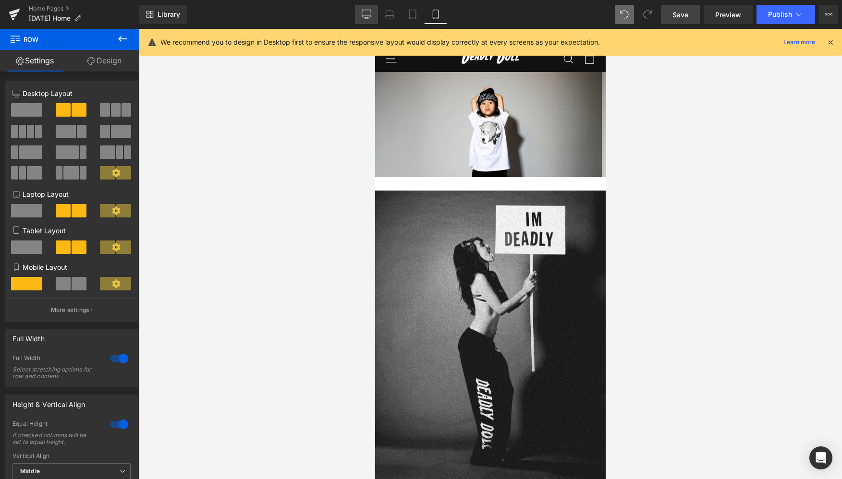
click at [370, 16] on icon at bounding box center [367, 15] width 10 height 10
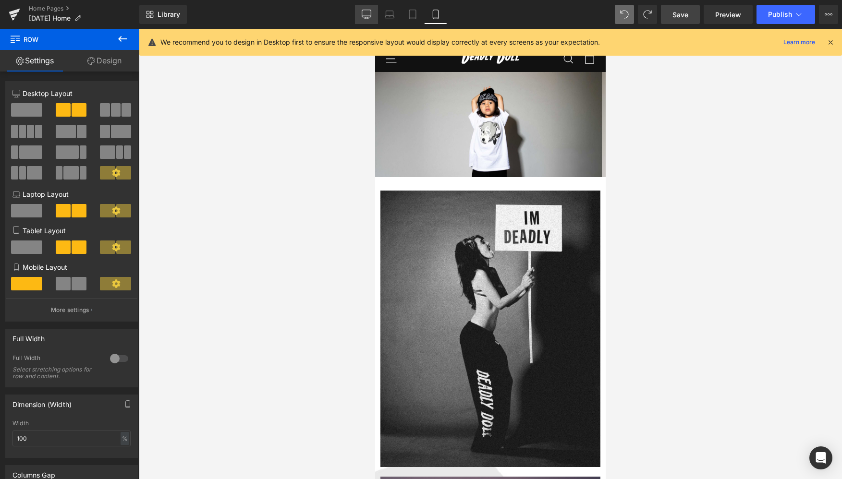
click at [368, 8] on link "Desktop" at bounding box center [366, 14] width 23 height 19
type input "1200"
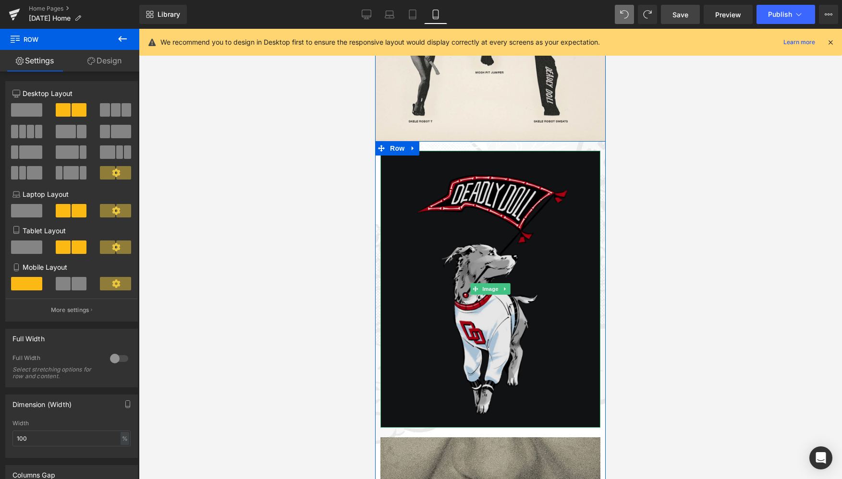
scroll to position [924, 0]
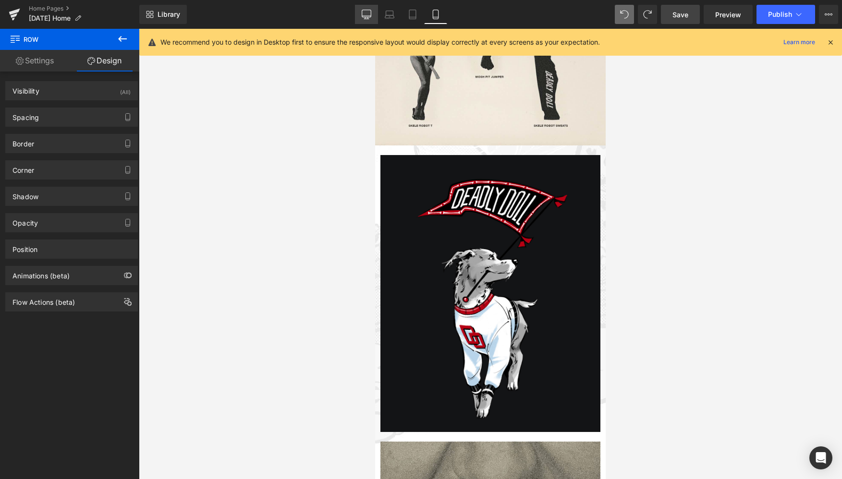
click at [367, 13] on icon at bounding box center [367, 15] width 10 height 10
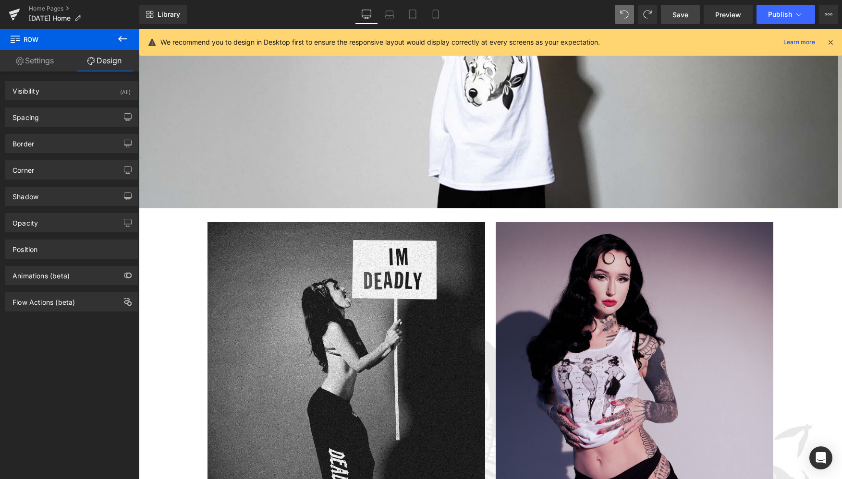
scroll to position [193, 0]
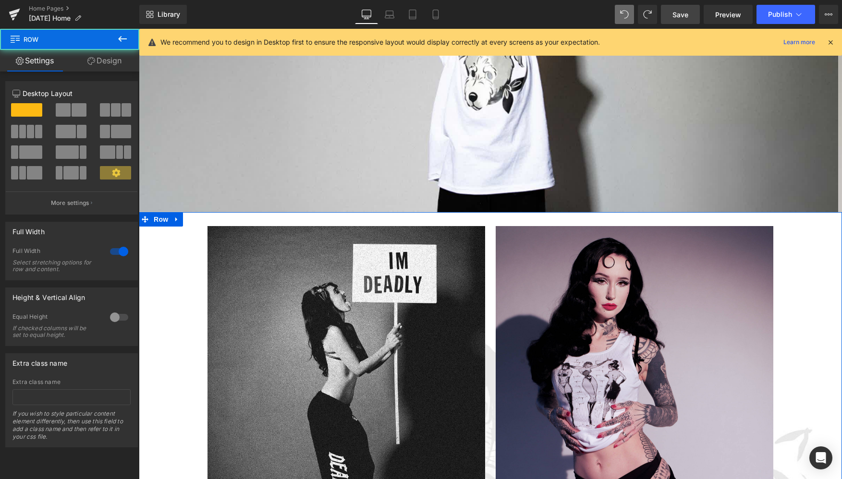
click at [117, 251] on div at bounding box center [119, 251] width 23 height 15
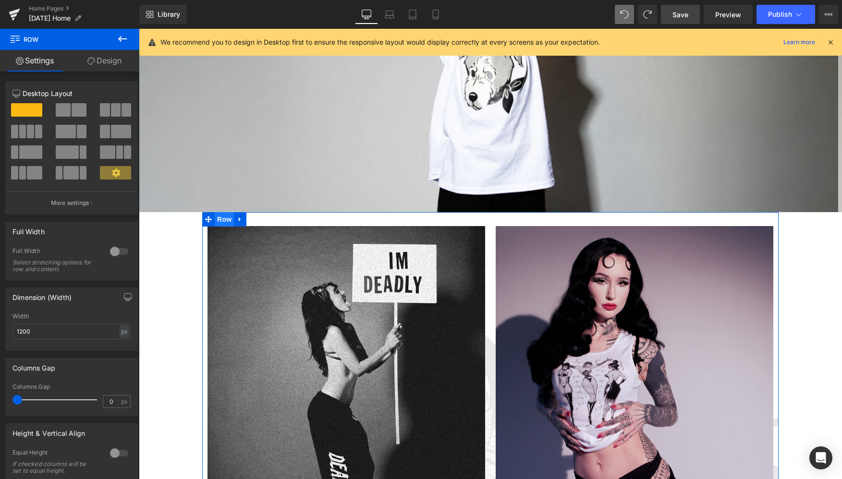
click at [224, 220] on span "Row" at bounding box center [224, 219] width 19 height 14
click at [111, 251] on div at bounding box center [119, 251] width 23 height 15
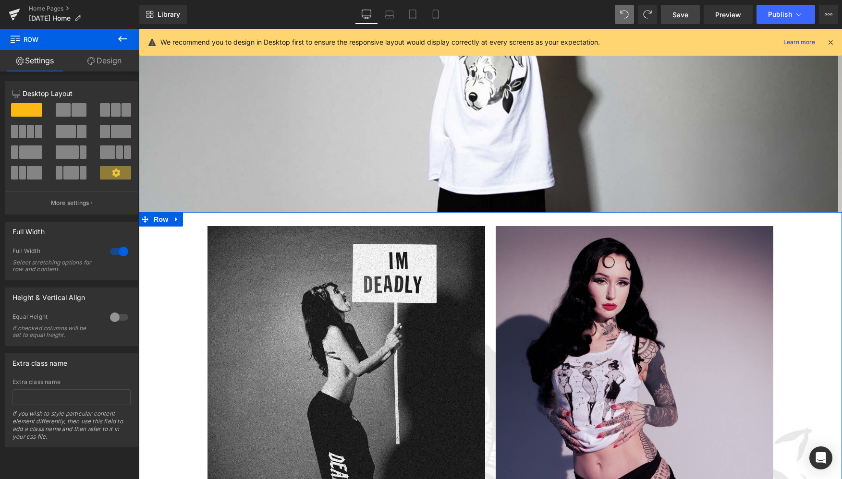
click at [121, 250] on div at bounding box center [119, 251] width 23 height 15
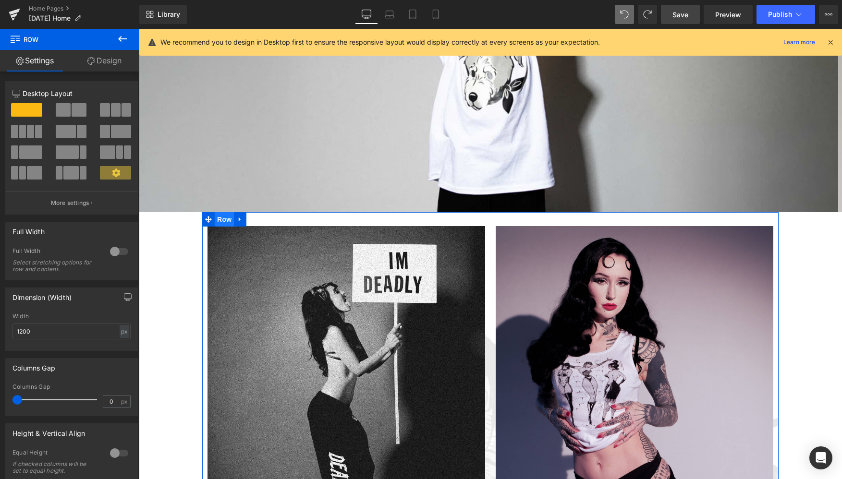
click at [223, 219] on span "Row" at bounding box center [224, 219] width 19 height 14
click at [110, 253] on div at bounding box center [119, 251] width 23 height 15
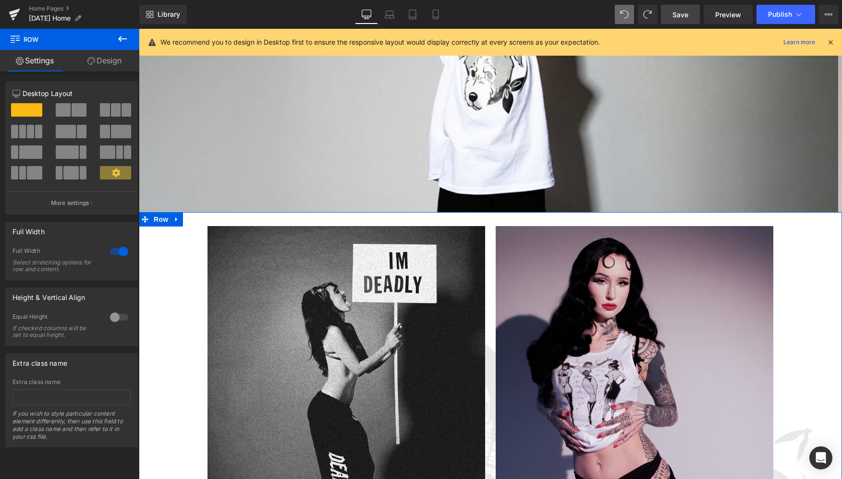
click at [110, 253] on div at bounding box center [119, 251] width 23 height 15
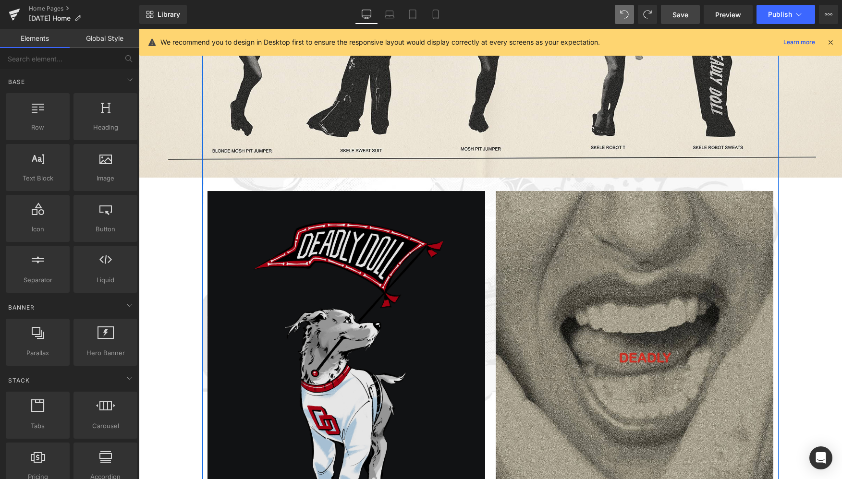
scroll to position [937, 0]
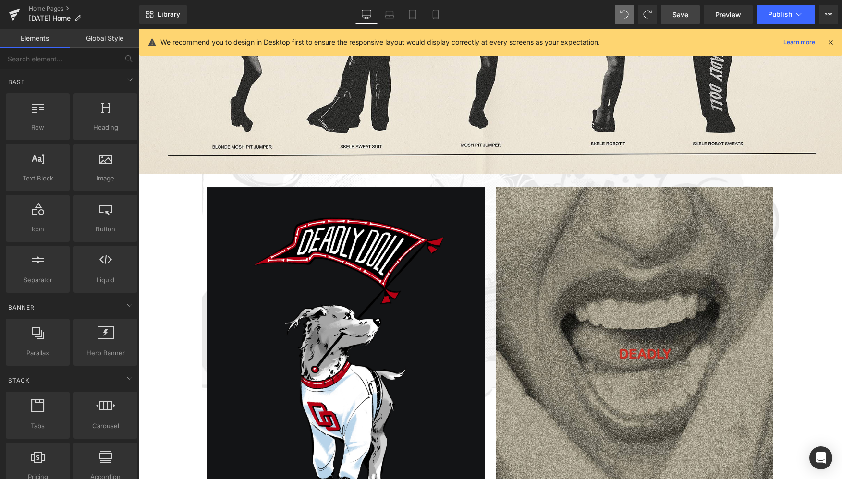
click at [180, 269] on div "Image Image Image Image Image ‹ ›" at bounding box center [490, 32] width 703 height 1775
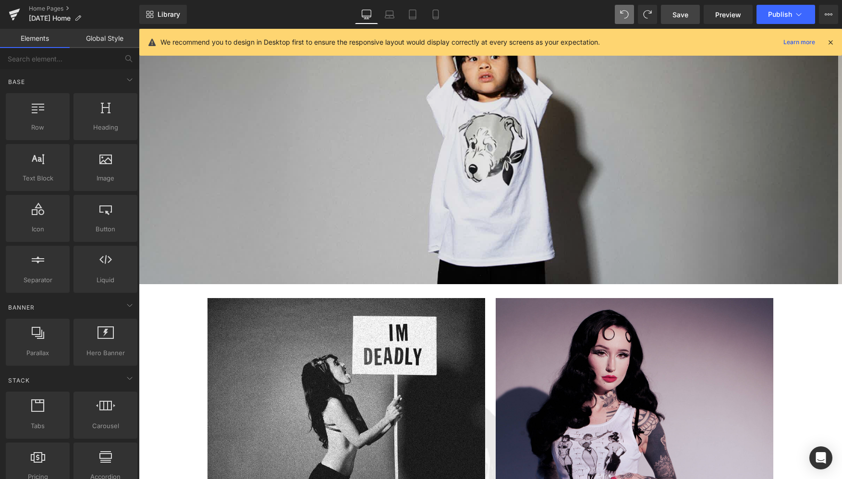
scroll to position [179, 0]
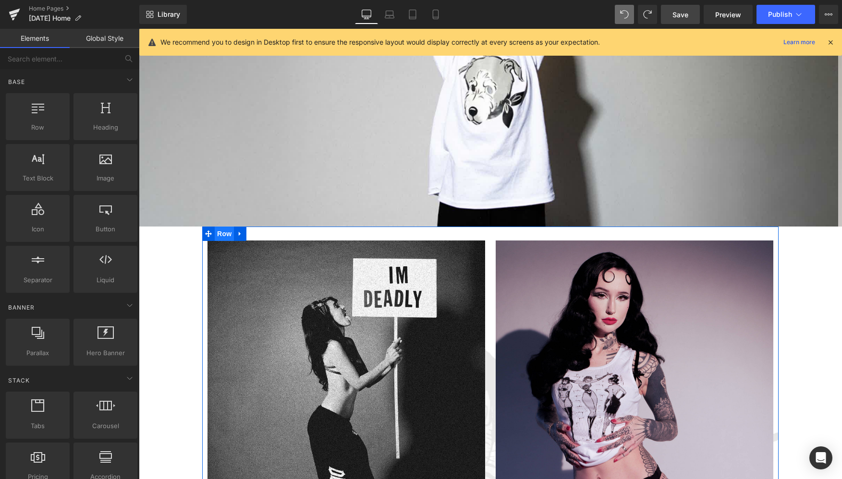
click at [223, 233] on span "Row" at bounding box center [224, 234] width 19 height 14
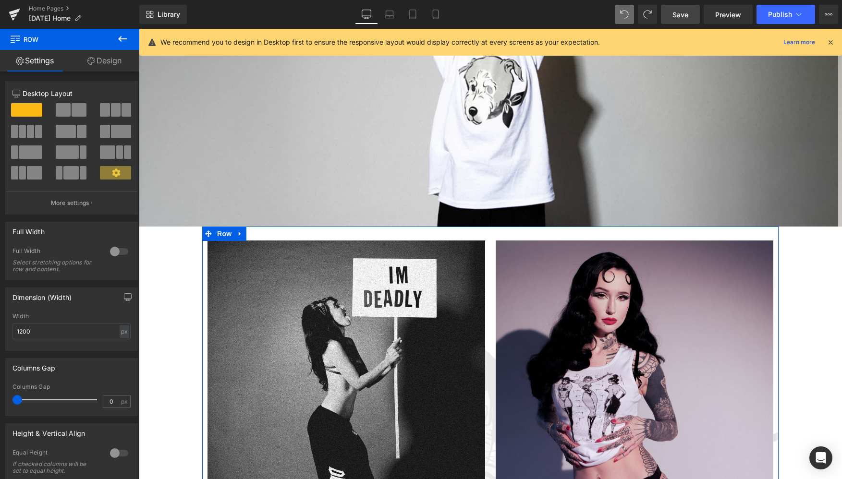
click at [113, 250] on div at bounding box center [119, 251] width 23 height 15
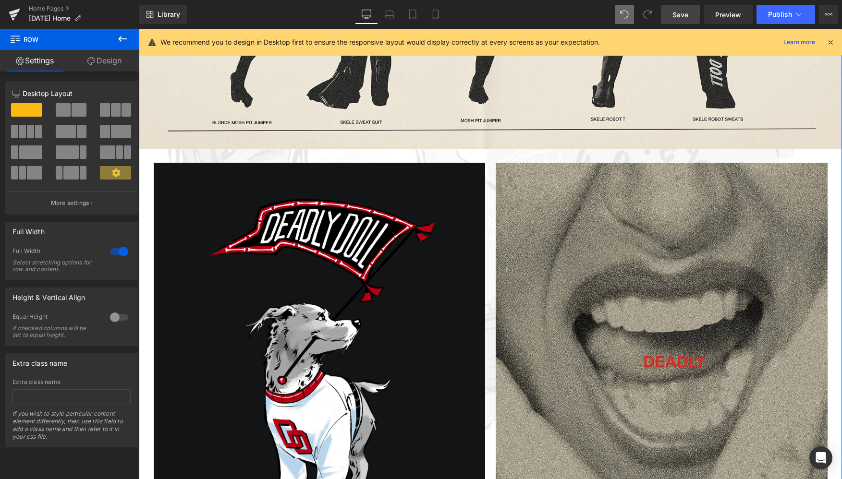
scroll to position [963, 0]
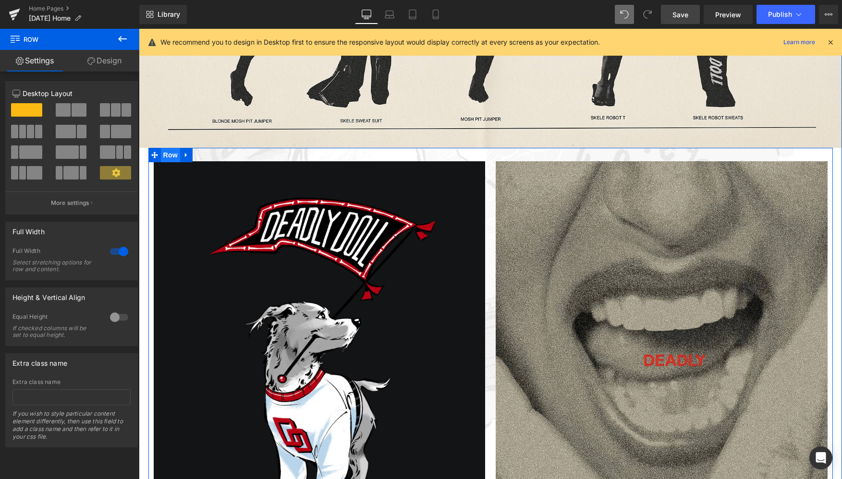
click at [170, 154] on span "Row" at bounding box center [170, 155] width 19 height 14
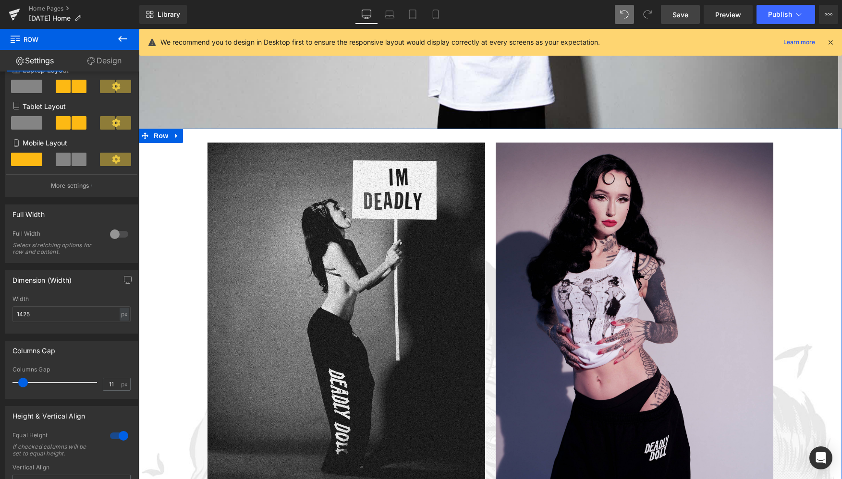
scroll to position [274, 0]
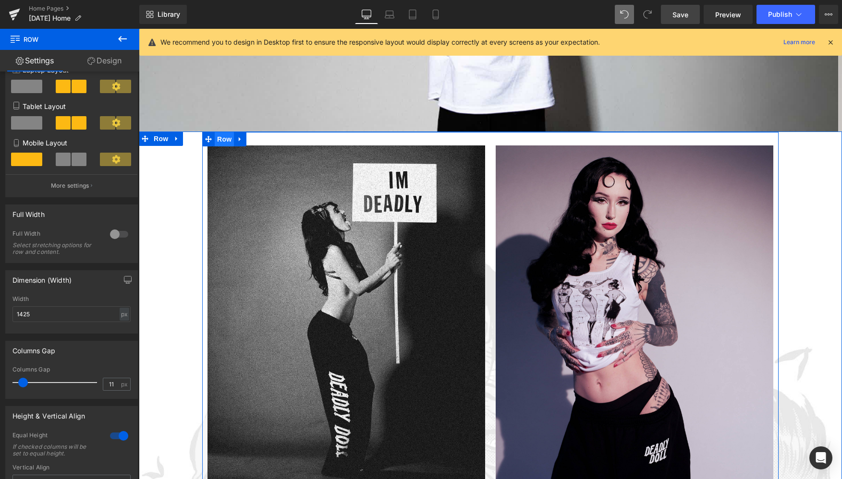
click at [221, 139] on span "Row" at bounding box center [224, 139] width 19 height 14
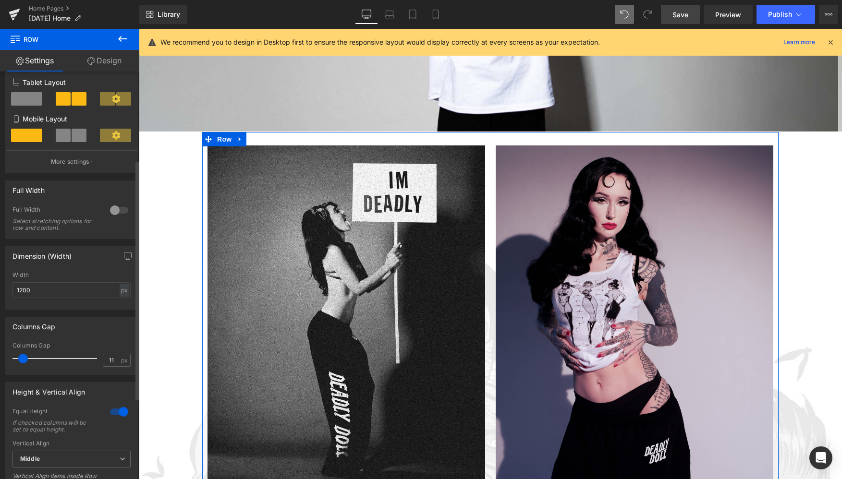
scroll to position [150, 0]
click at [69, 285] on input "1200" at bounding box center [71, 288] width 118 height 16
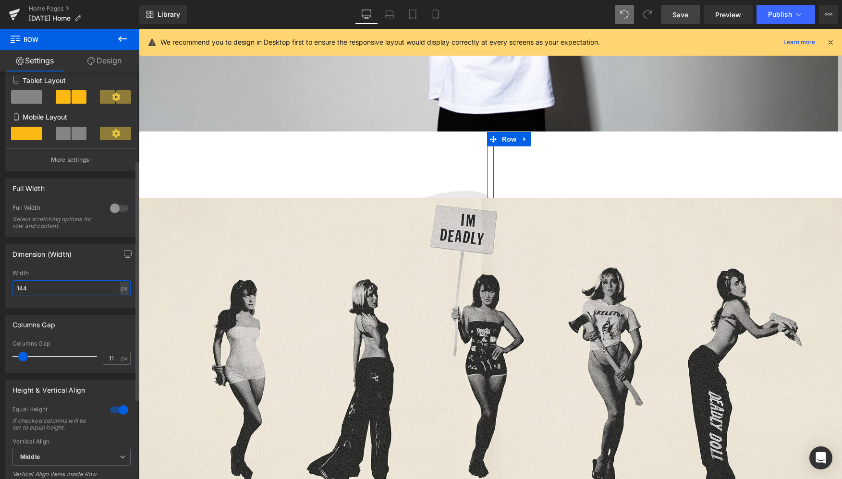
type input "1444"
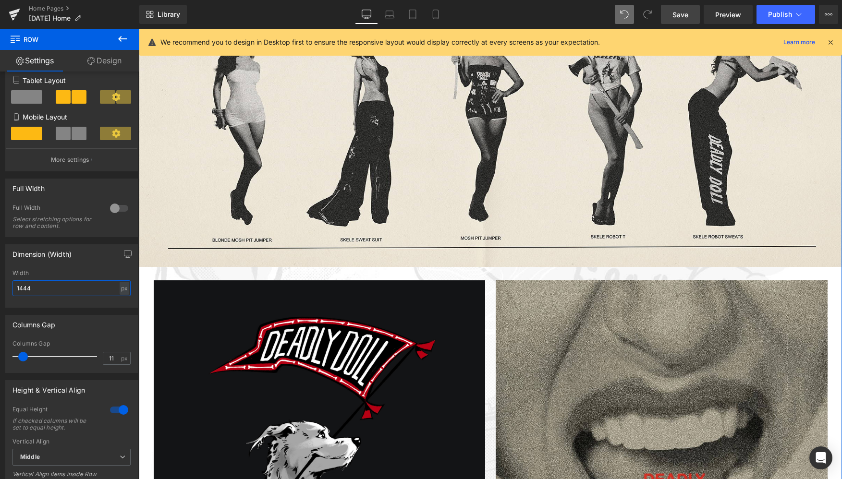
scroll to position [926, 0]
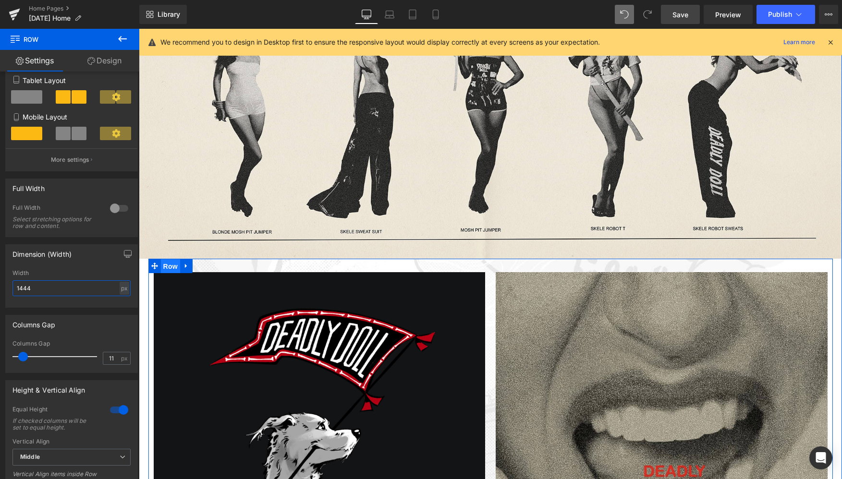
click at [168, 266] on span "Row" at bounding box center [170, 266] width 19 height 14
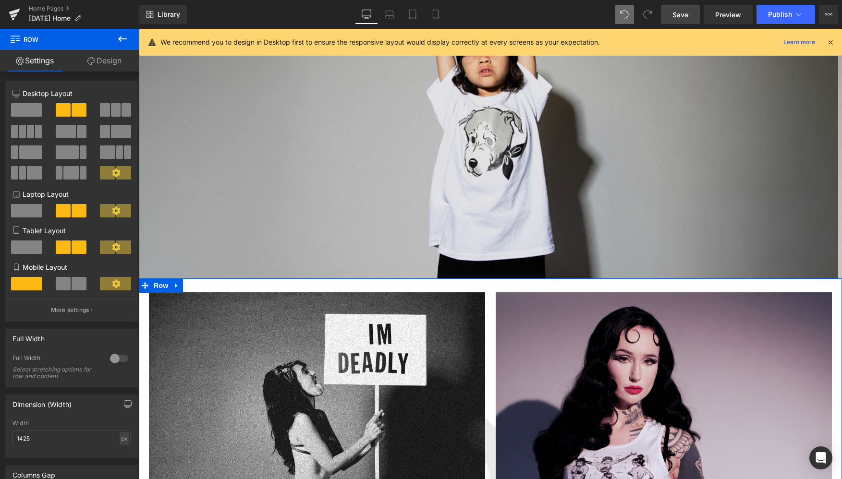
scroll to position [119, 0]
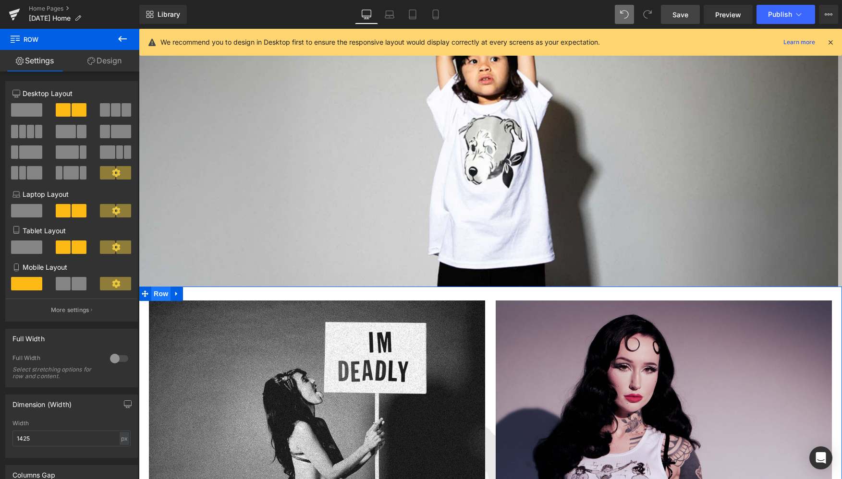
click at [160, 294] on span "Row" at bounding box center [160, 294] width 19 height 14
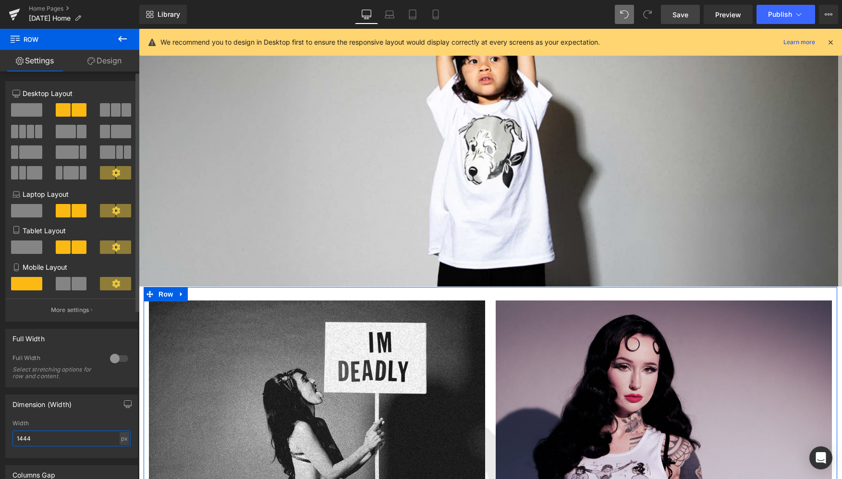
click at [36, 434] on input "1444" at bounding box center [71, 439] width 118 height 16
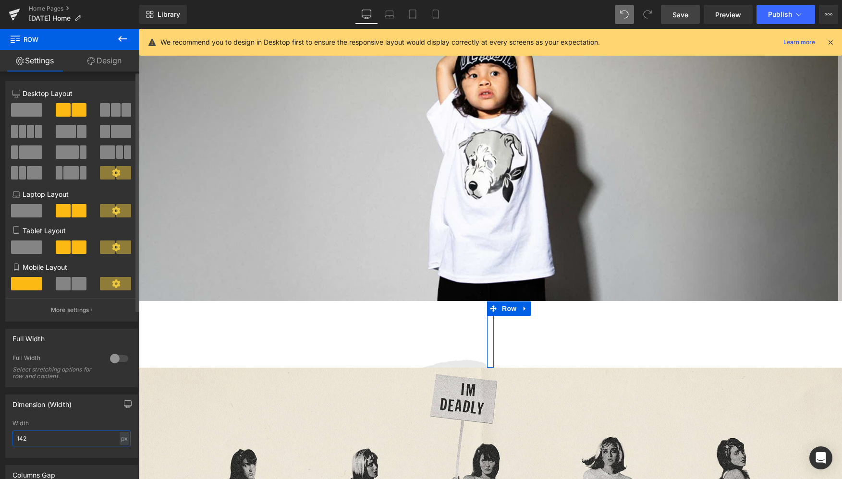
type input "1425"
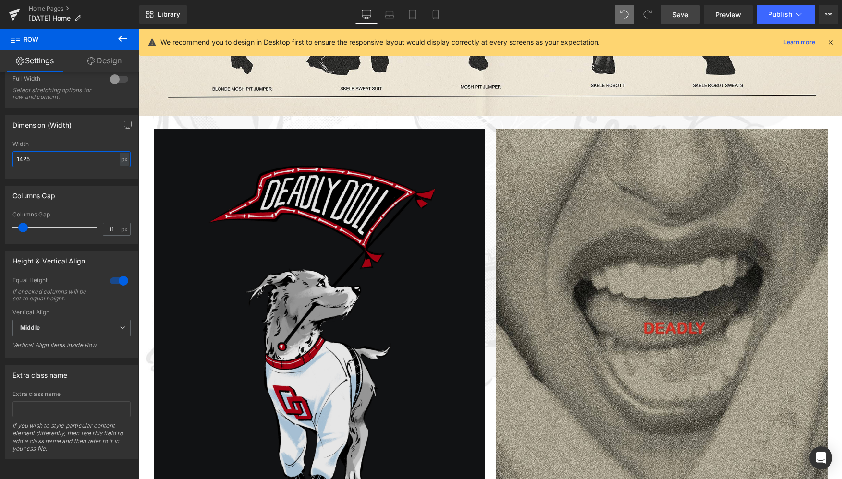
scroll to position [1083, 0]
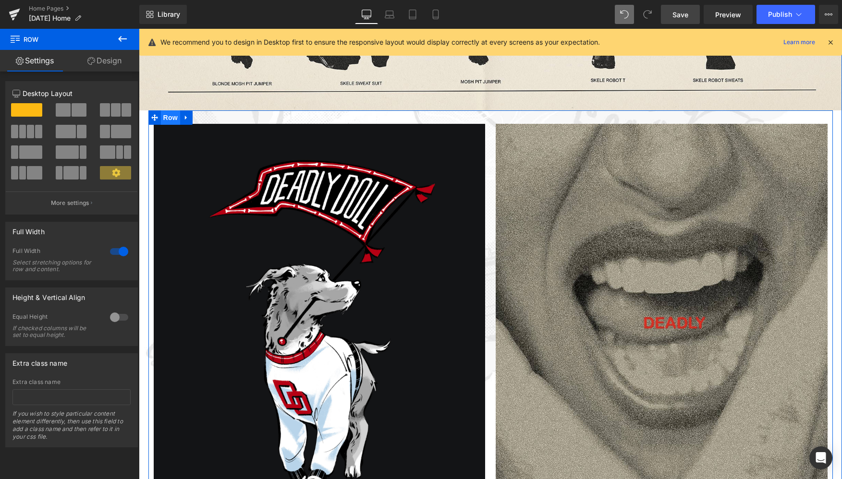
click at [169, 118] on span "Row" at bounding box center [170, 117] width 19 height 14
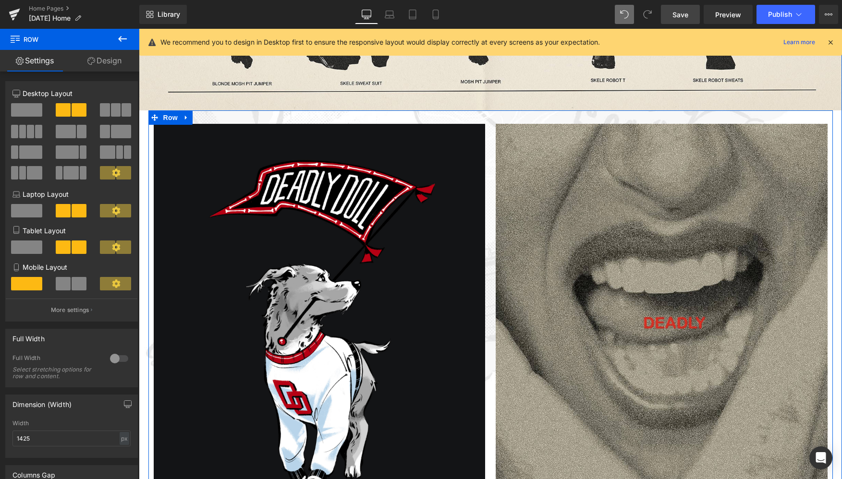
click at [150, 158] on div "Image" at bounding box center [319, 327] width 342 height 427
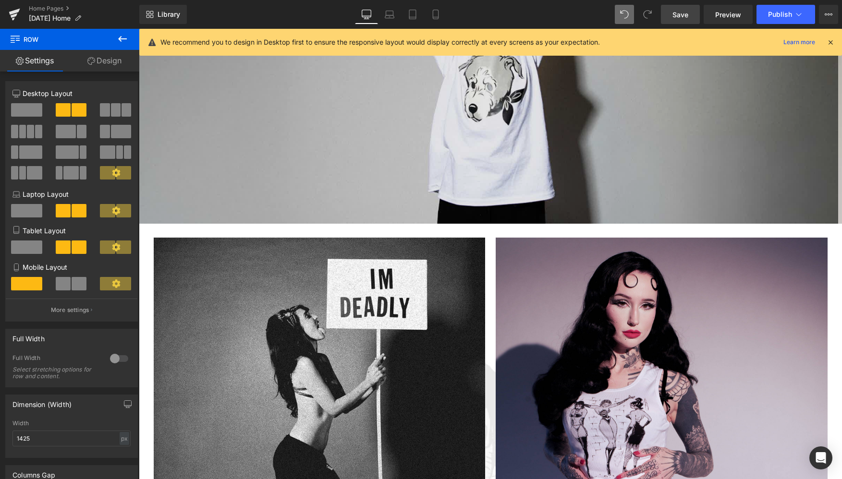
scroll to position [192, 0]
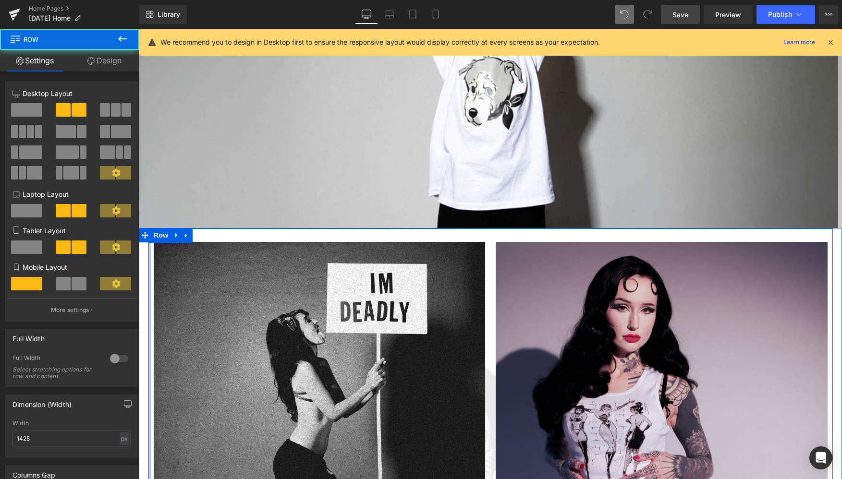
click at [148, 256] on div at bounding box center [149, 453] width 2 height 449
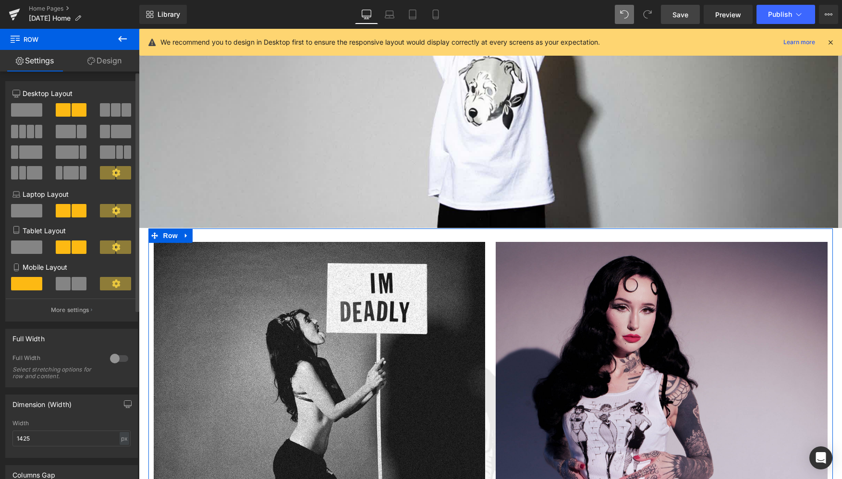
scroll to position [15, 0]
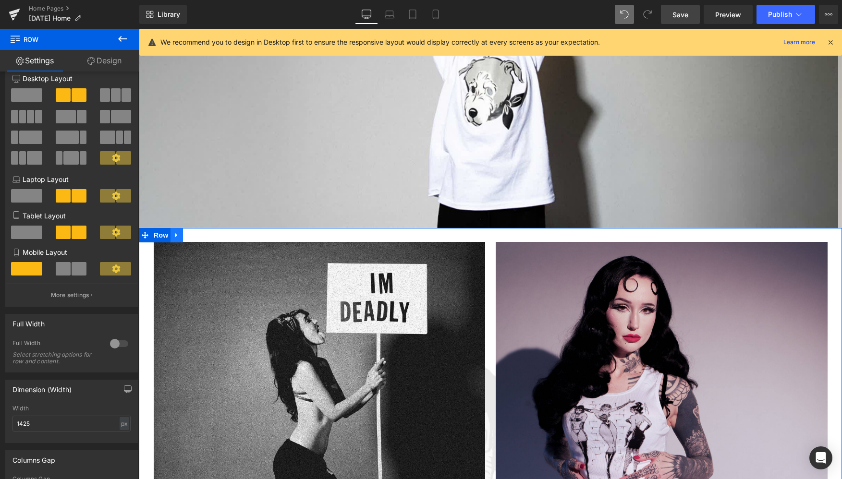
click at [180, 240] on link at bounding box center [176, 235] width 12 height 14
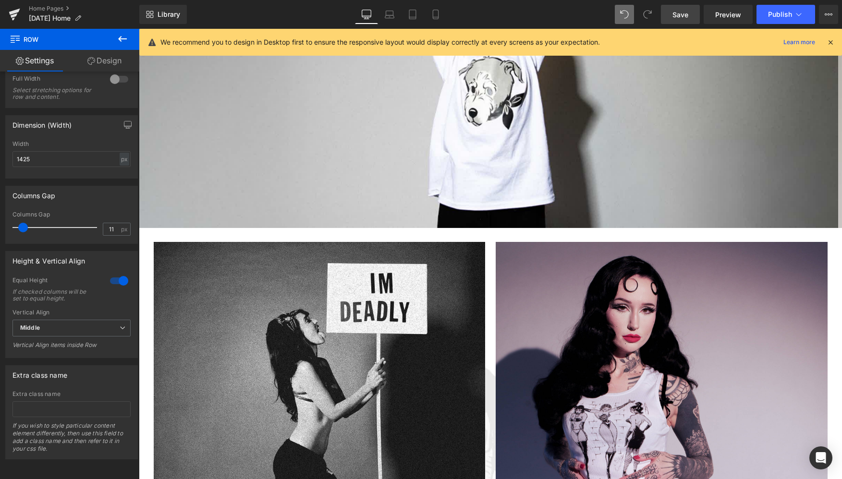
scroll to position [287, 0]
click at [680, 16] on span "Save" at bounding box center [680, 15] width 16 height 10
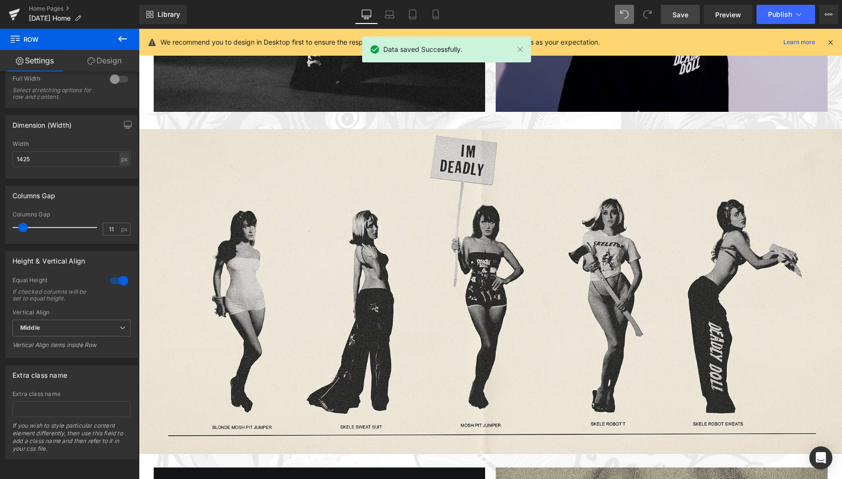
scroll to position [740, 0]
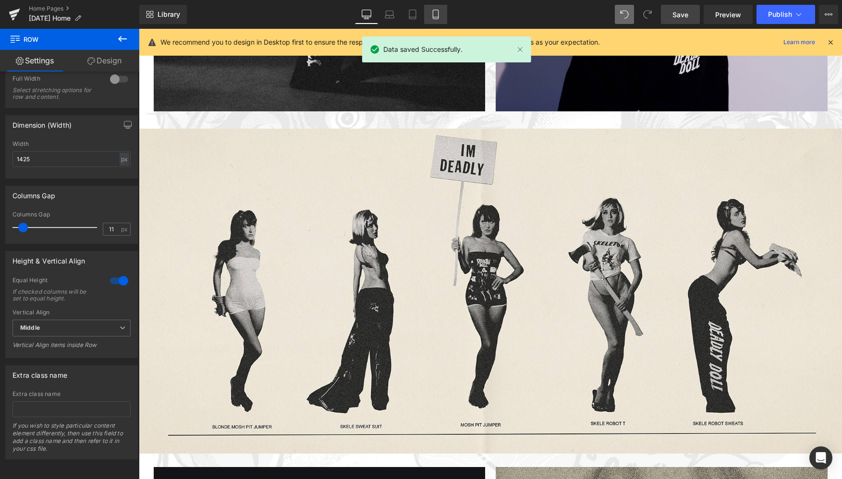
click at [434, 14] on icon at bounding box center [436, 15] width 10 height 10
type input "100"
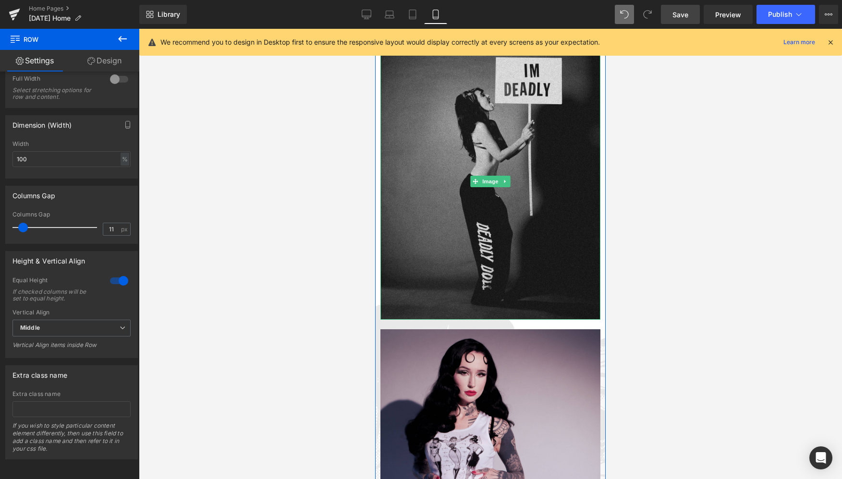
scroll to position [0, 0]
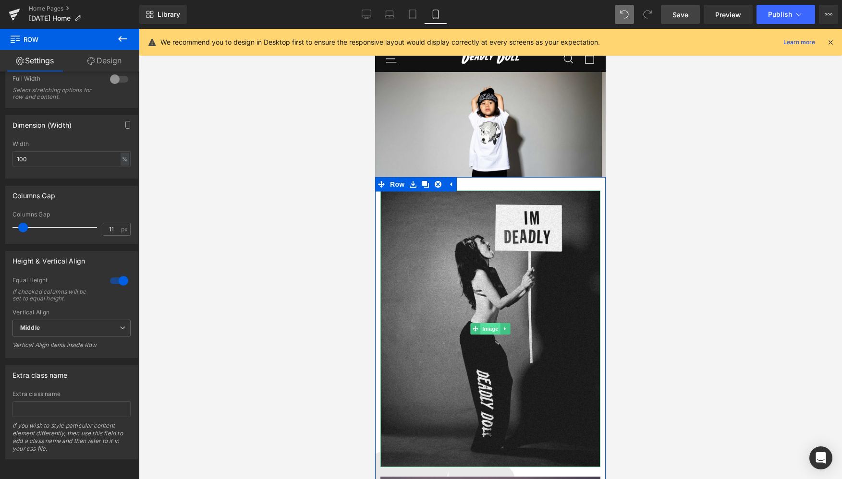
click at [488, 328] on span "Image" at bounding box center [490, 329] width 20 height 12
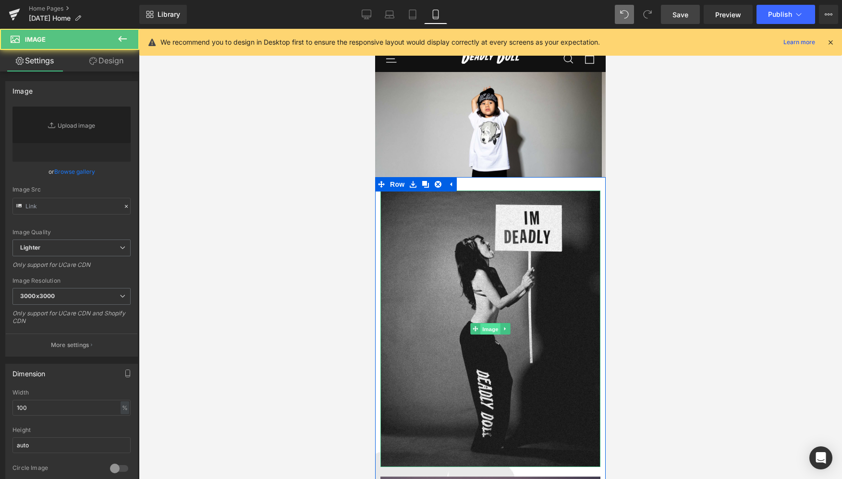
type input "[URL][DOMAIN_NAME]"
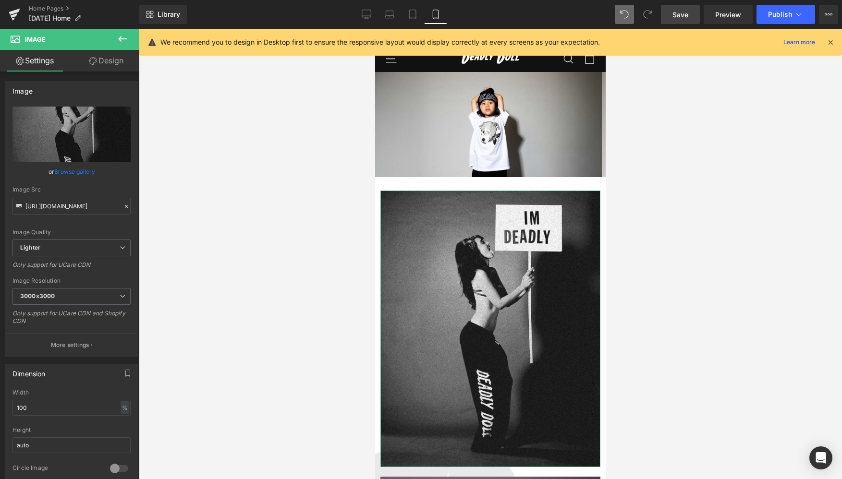
click at [115, 61] on link "Design" at bounding box center [107, 61] width 70 height 22
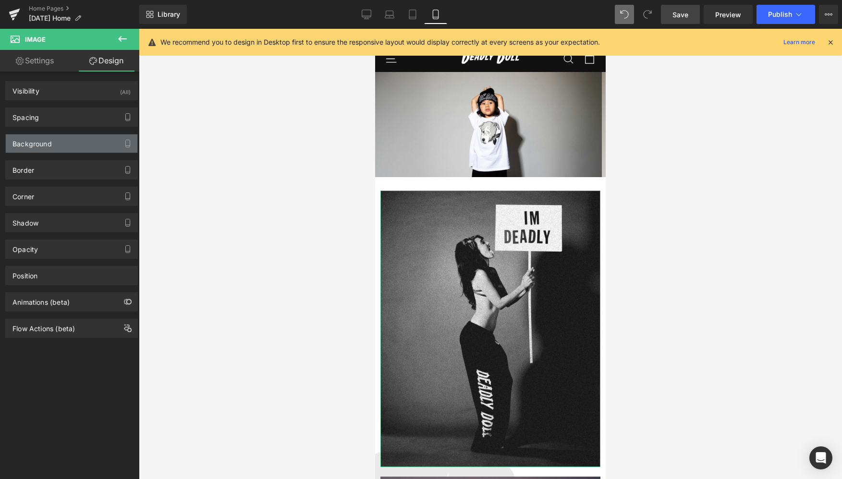
type input "20"
type input "0"
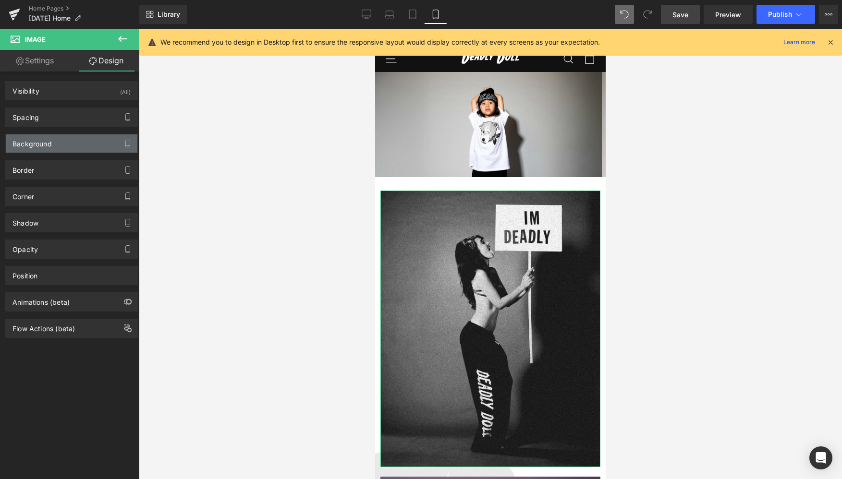
type input "0"
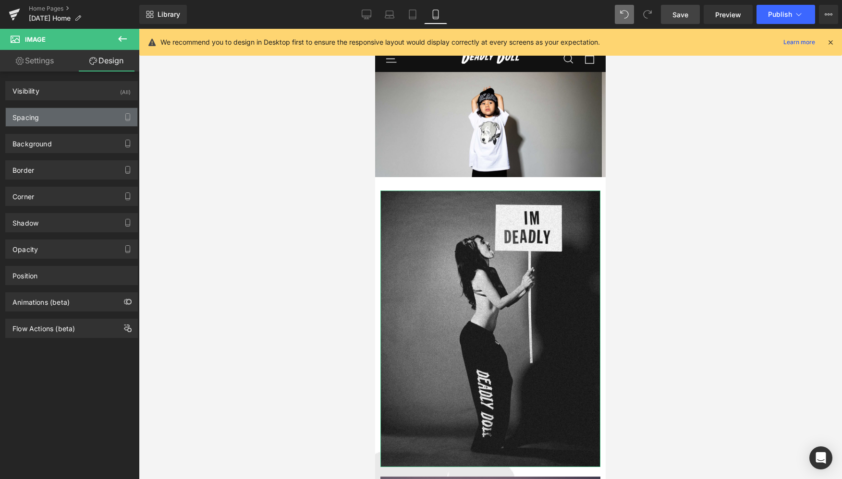
click at [58, 111] on div "Spacing" at bounding box center [72, 117] width 132 height 18
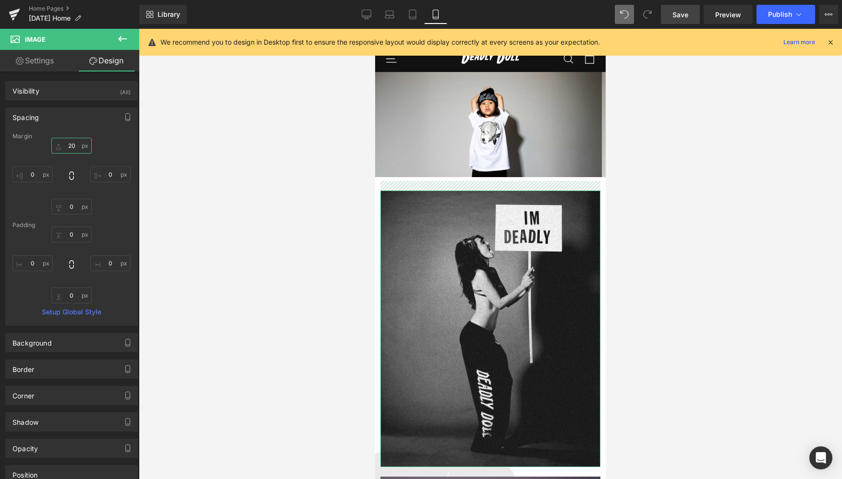
click at [68, 147] on input "20" at bounding box center [71, 146] width 40 height 16
type input "8"
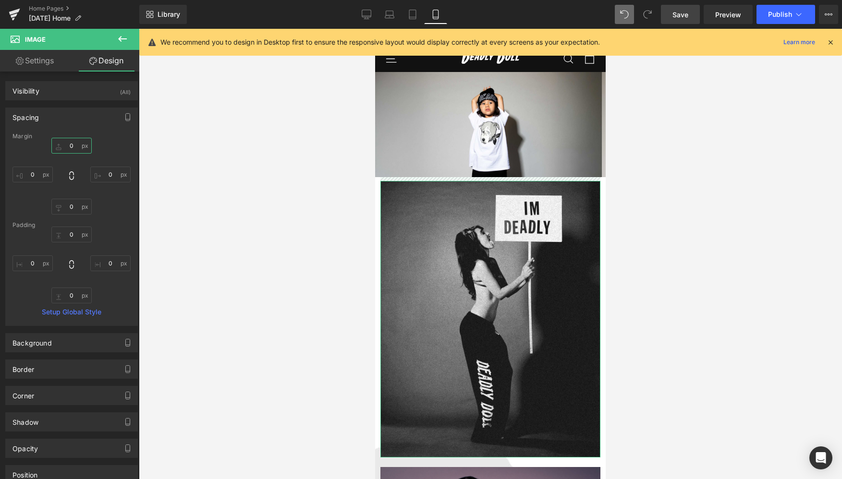
type input "5"
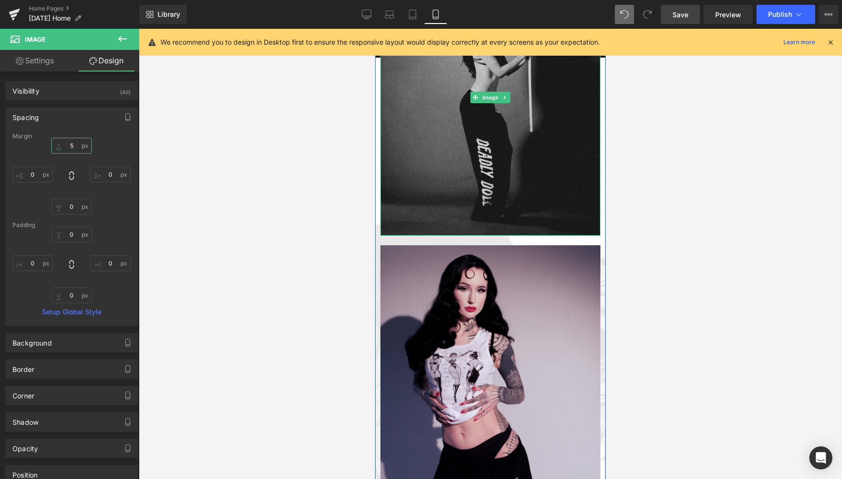
scroll to position [226, 0]
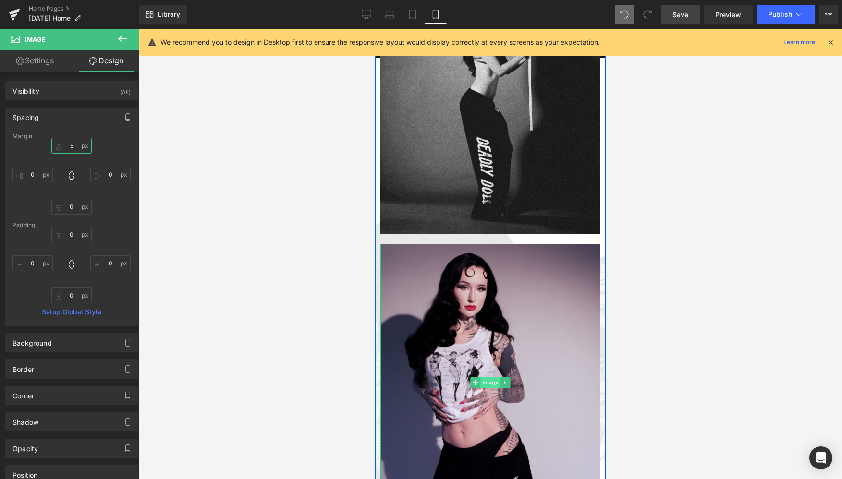
click at [486, 387] on span "Image" at bounding box center [490, 383] width 20 height 12
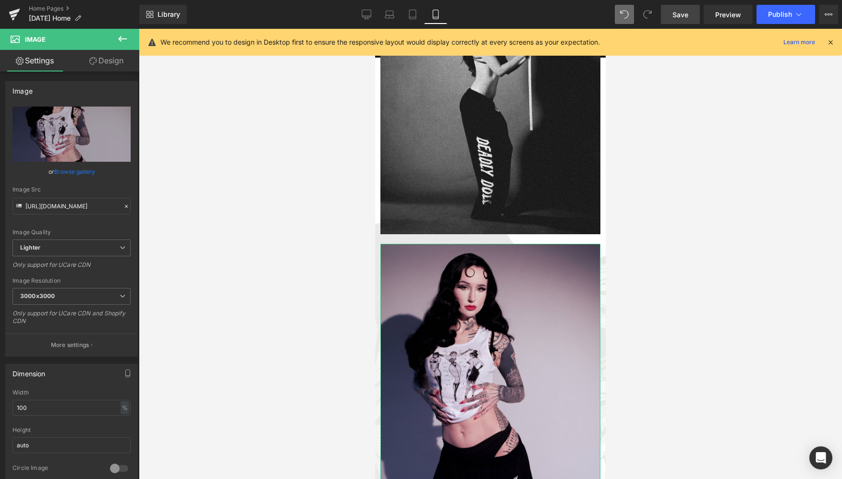
click at [104, 63] on link "Design" at bounding box center [107, 61] width 70 height 22
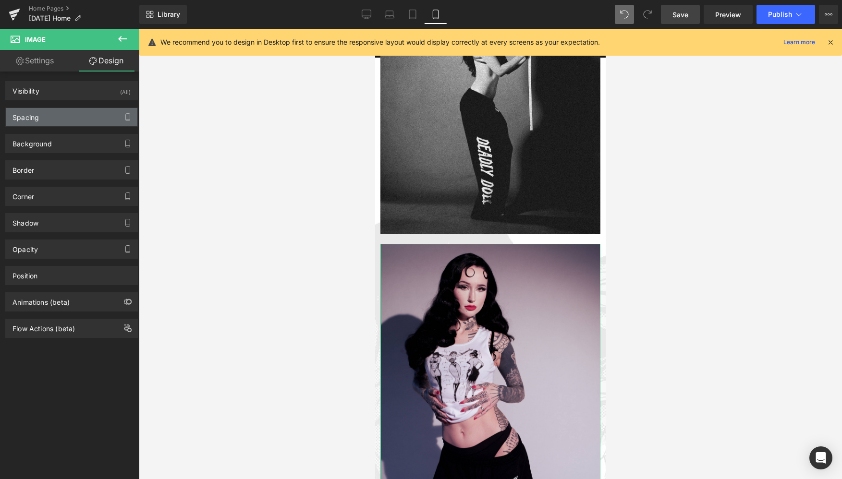
type input "20"
type input "0"
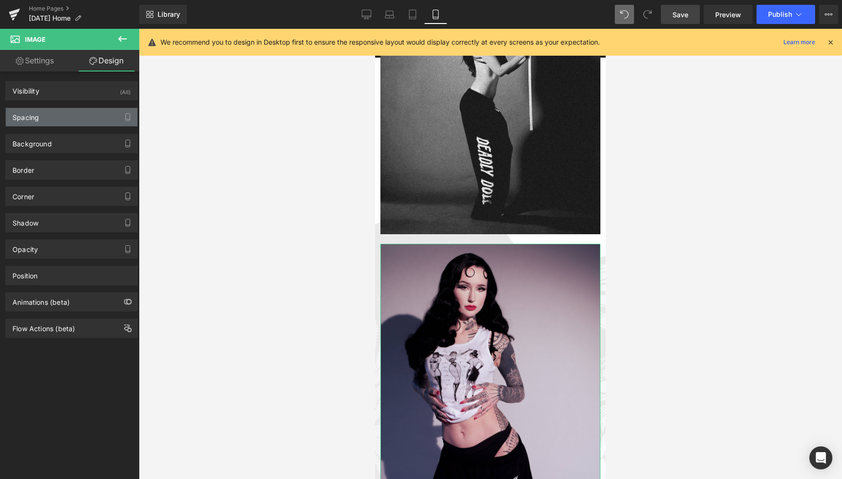
type input "0"
click at [51, 113] on div "Spacing" at bounding box center [72, 117] width 132 height 18
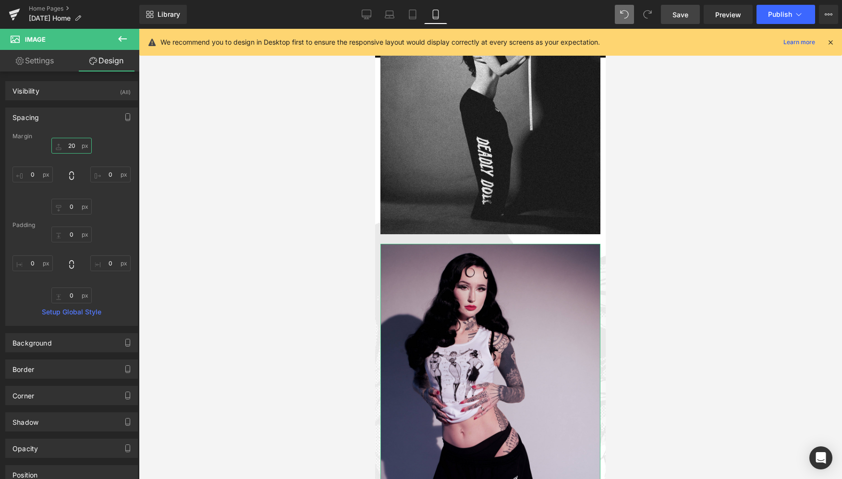
click at [71, 147] on input "20" at bounding box center [71, 146] width 40 height 16
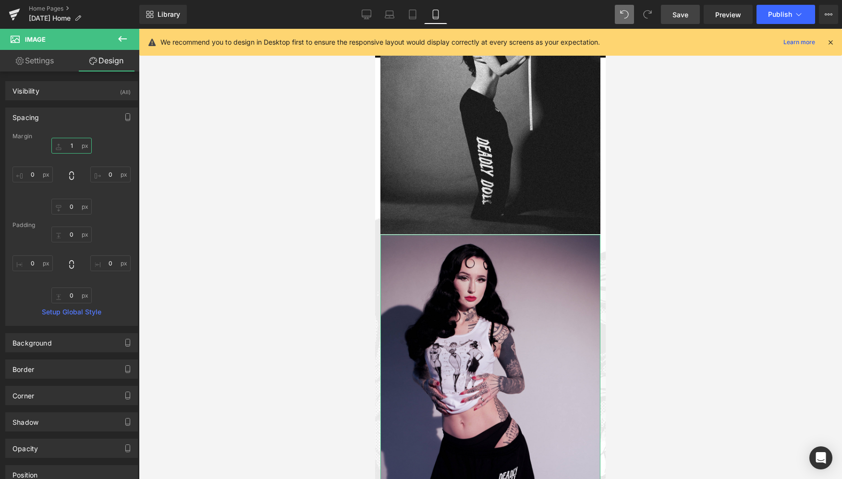
type input "10"
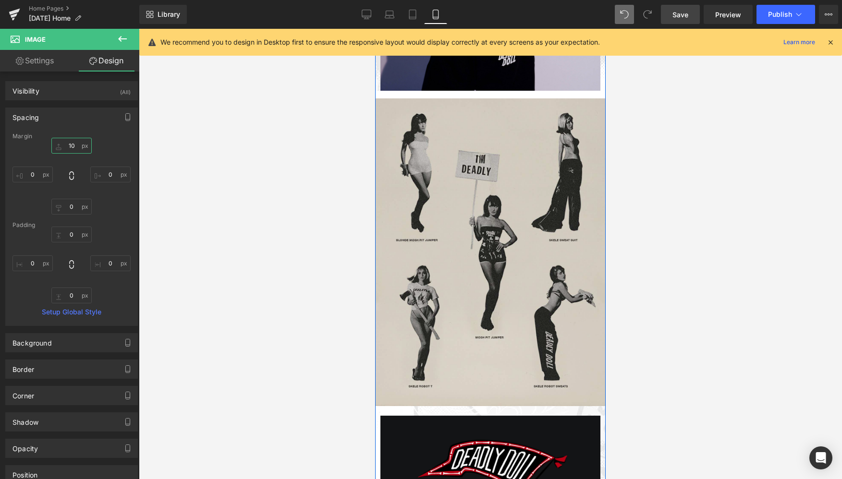
scroll to position [653, 0]
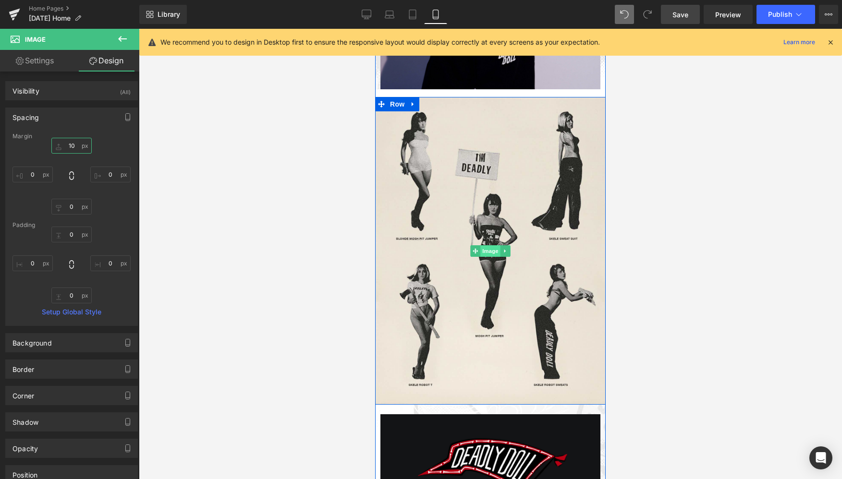
click at [483, 254] on span "Image" at bounding box center [490, 251] width 20 height 12
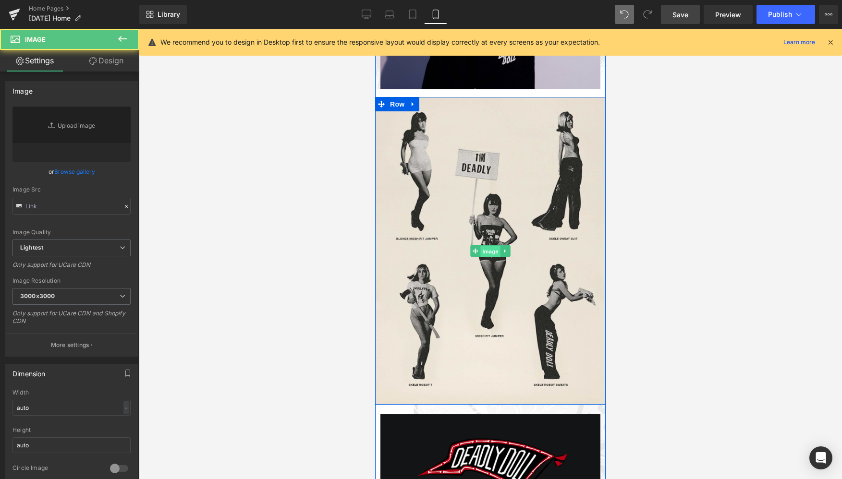
type input "https://ucarecdn.com/73298b14-de16-42e2-bdb4-3d5b9df787e2/-/format/auto/-/previ…"
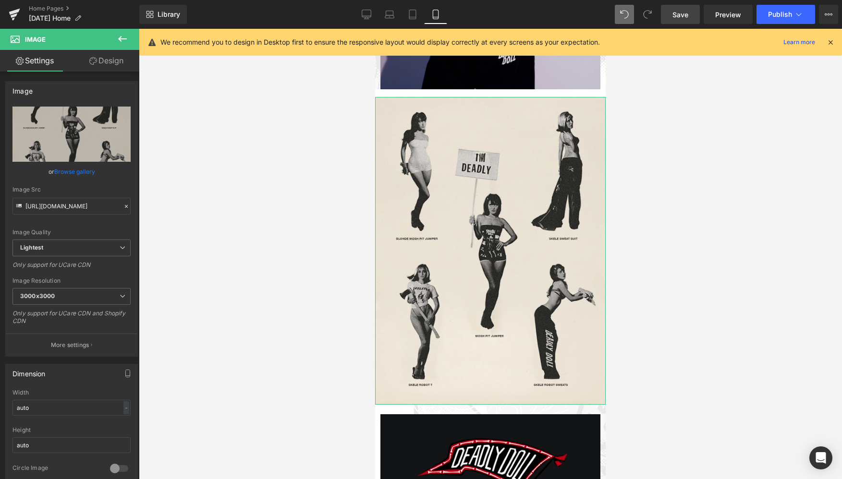
click at [113, 60] on link "Design" at bounding box center [107, 61] width 70 height 22
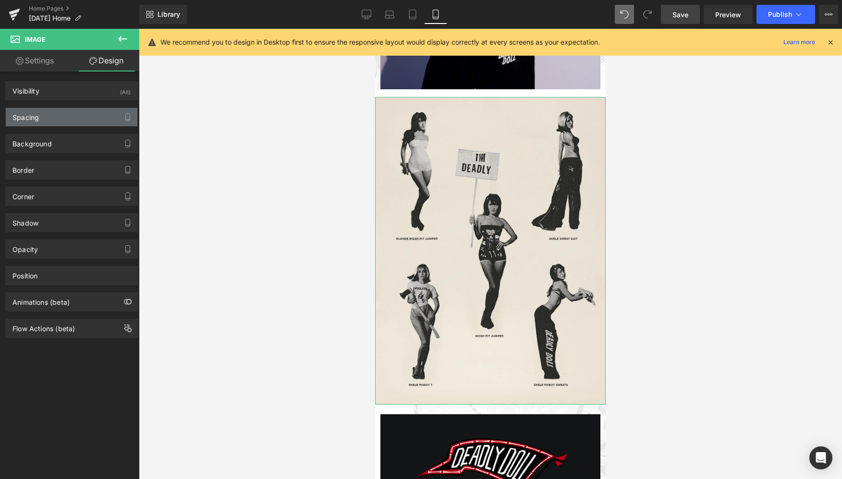
click at [48, 113] on div "Spacing" at bounding box center [72, 117] width 132 height 18
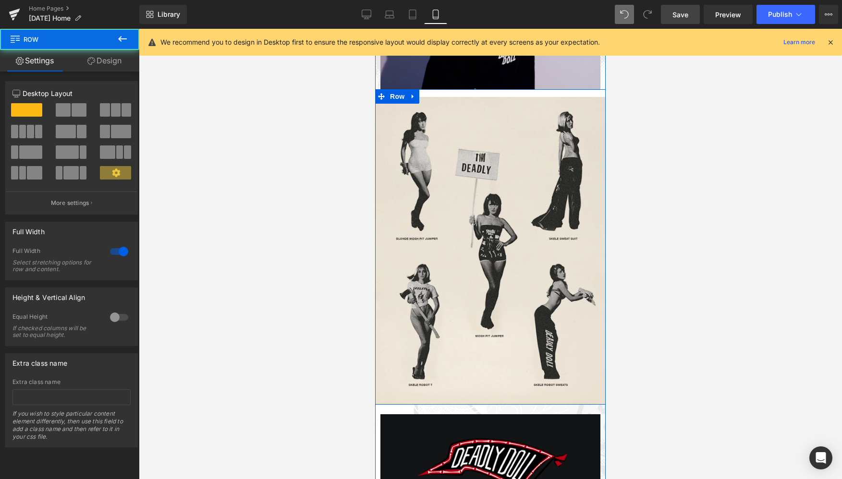
click at [481, 93] on div "Image Row Image" at bounding box center [490, 248] width 230 height 313
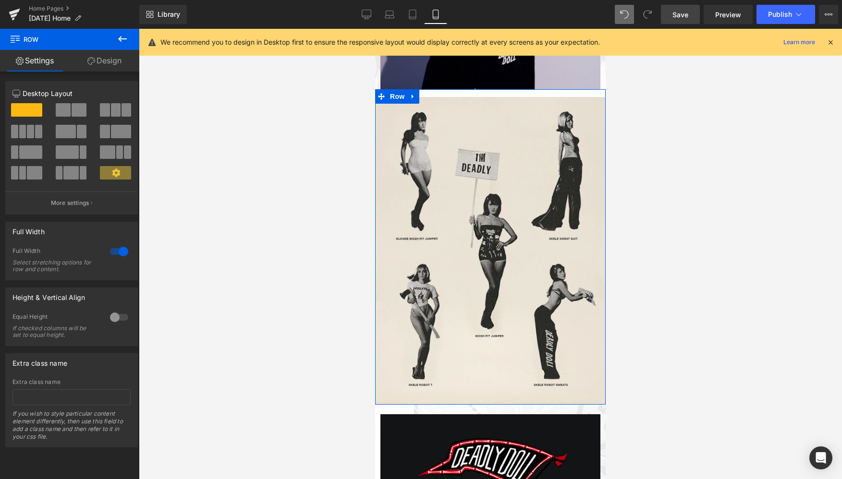
click at [111, 60] on link "Design" at bounding box center [105, 61] width 70 height 22
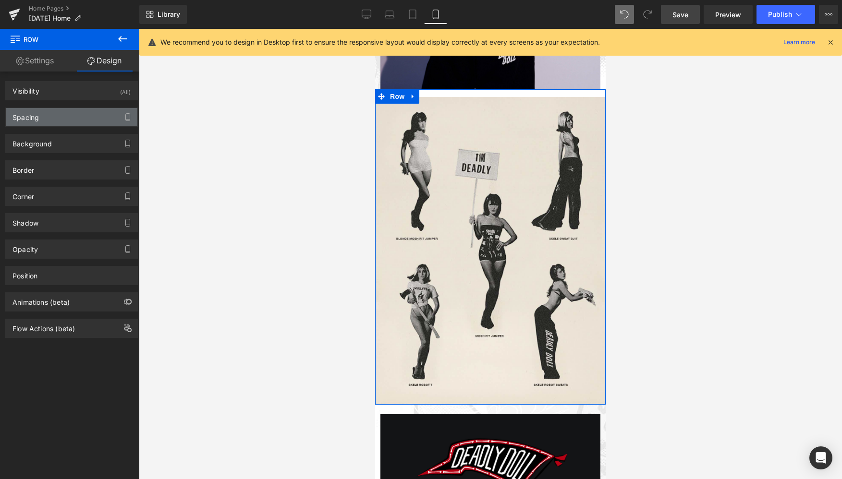
type input "0px"
type input "6px"
type input "0px"
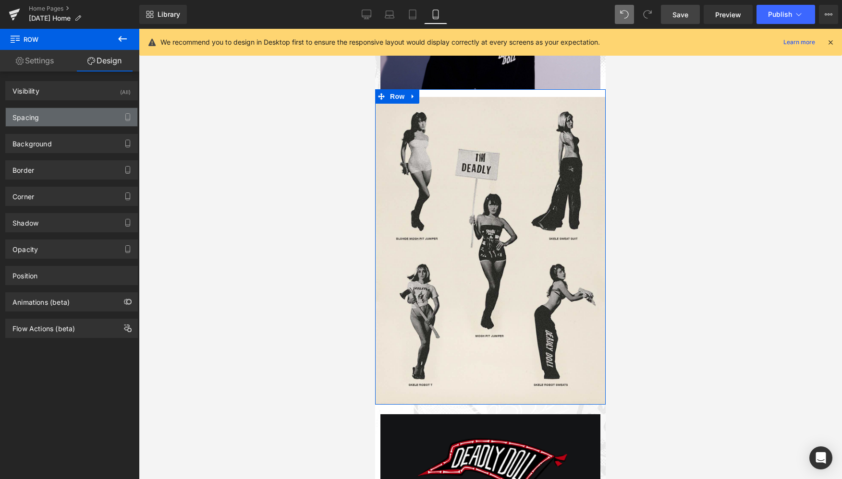
type input "0px"
click at [49, 117] on div "Spacing" at bounding box center [72, 117] width 132 height 18
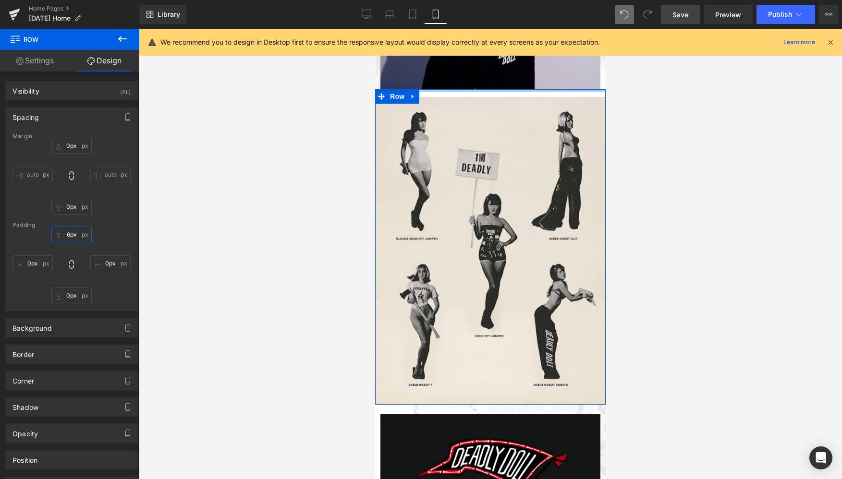
click at [68, 236] on input "6px" at bounding box center [71, 235] width 40 height 16
type input "5"
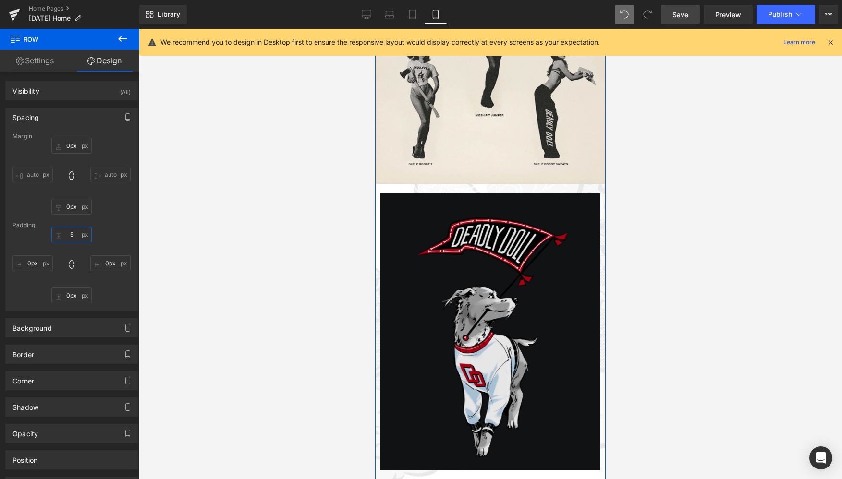
scroll to position [886, 0]
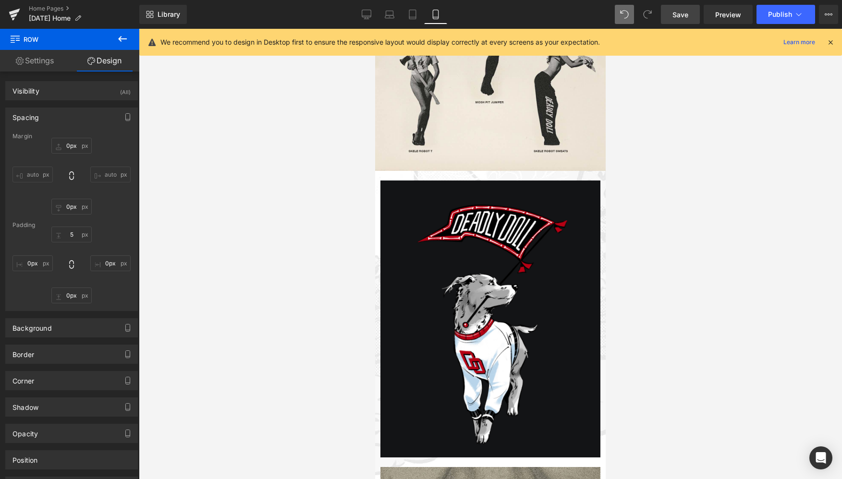
click at [295, 330] on div at bounding box center [490, 254] width 703 height 450
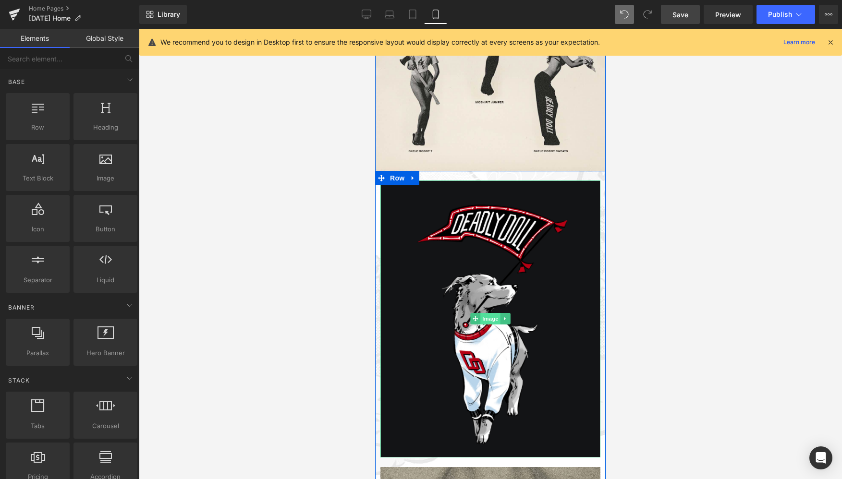
click at [485, 320] on span "Image" at bounding box center [490, 319] width 20 height 12
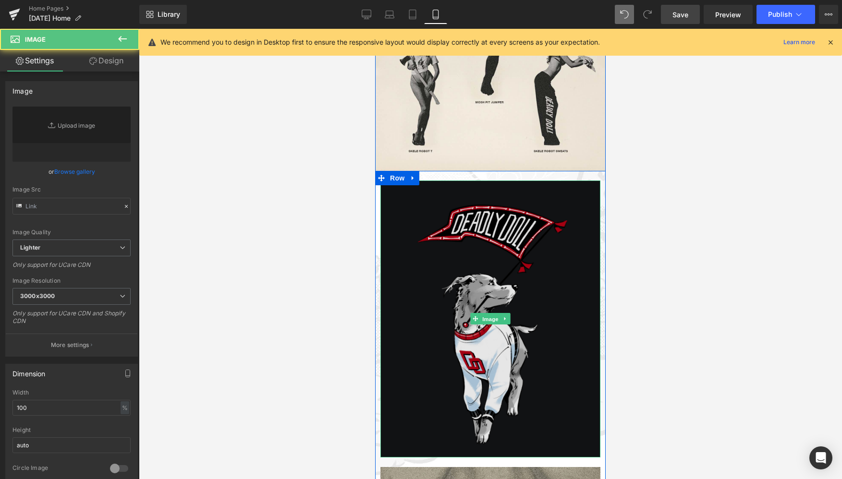
type input "[URL][DOMAIN_NAME]"
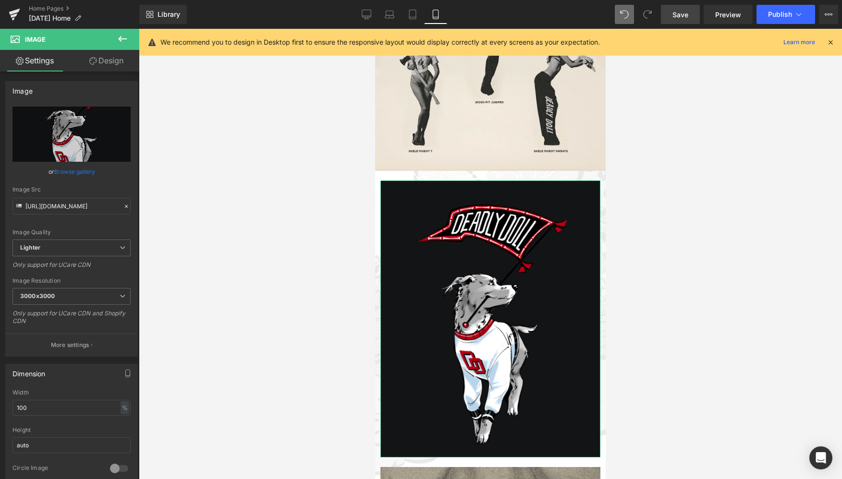
click at [109, 60] on link "Design" at bounding box center [107, 61] width 70 height 22
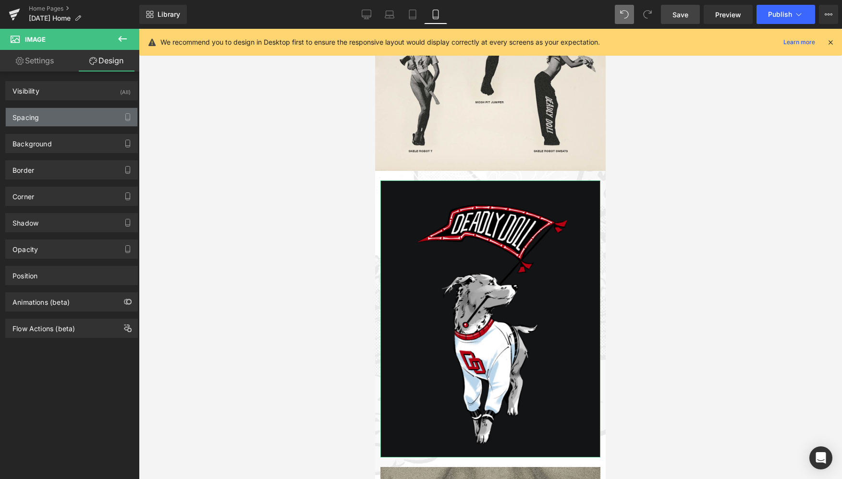
click at [57, 117] on div "Spacing" at bounding box center [72, 117] width 132 height 18
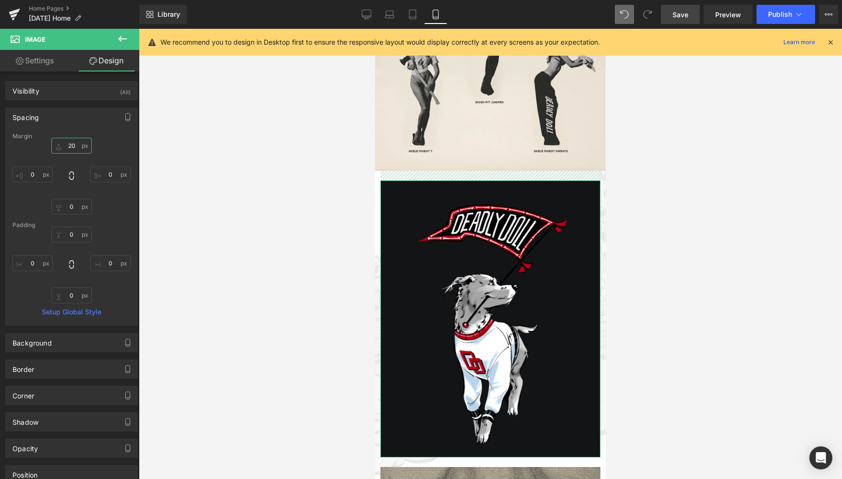
click at [70, 148] on input "20" at bounding box center [71, 146] width 40 height 16
type input "5"
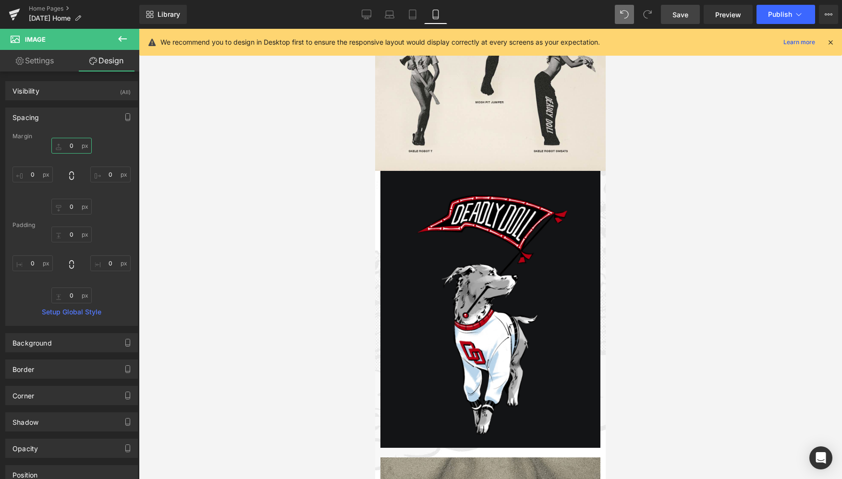
type input "8"
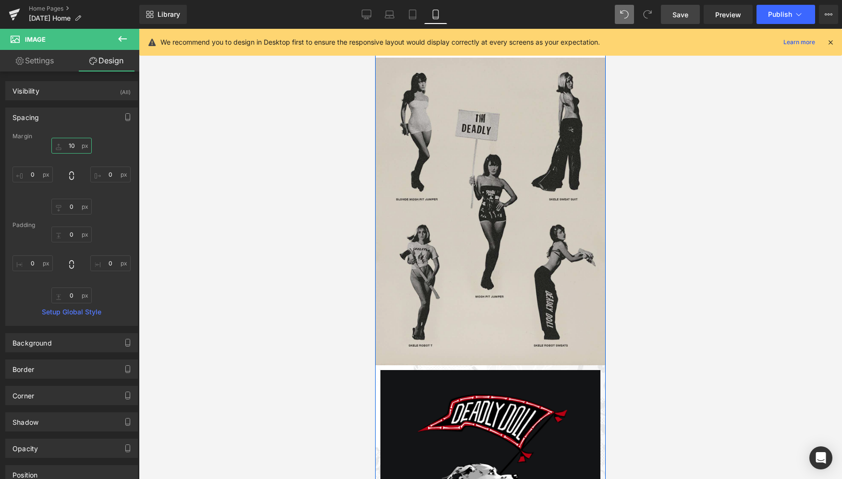
scroll to position [744, 0]
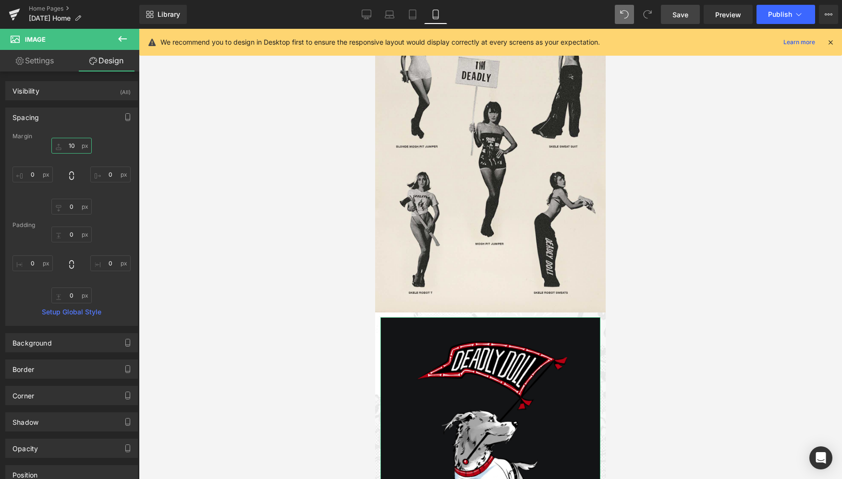
click at [69, 146] on input "10" at bounding box center [71, 146] width 40 height 16
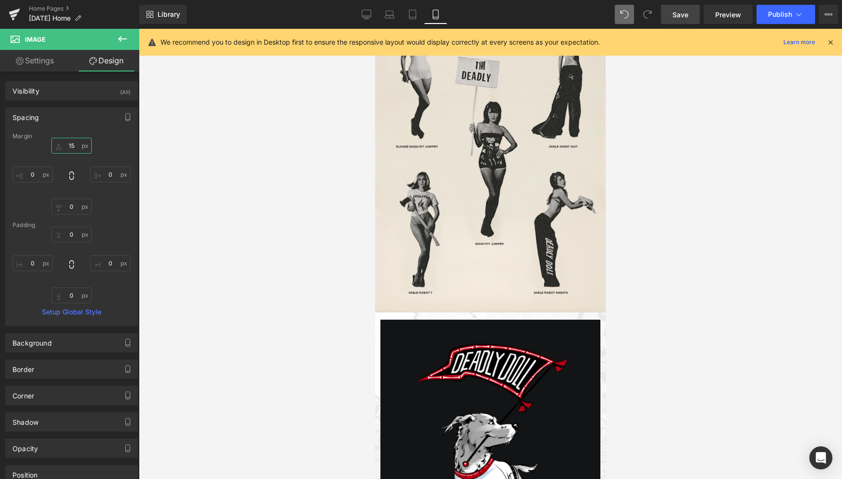
type input "1"
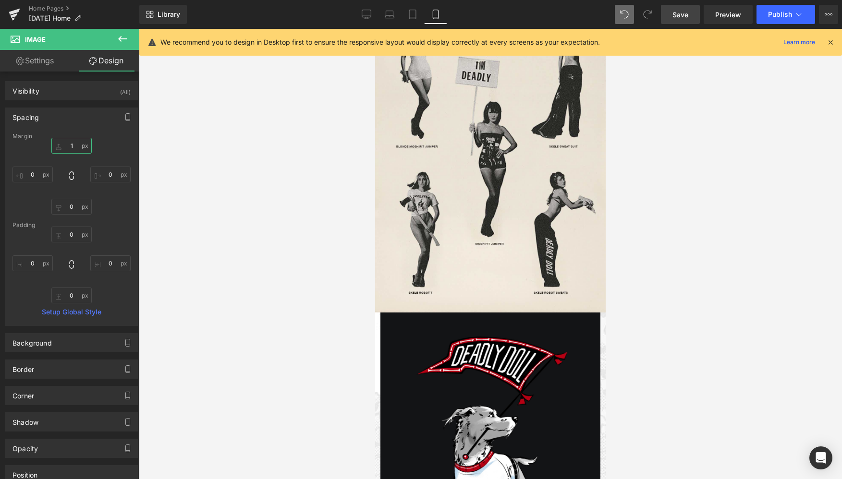
type input "10"
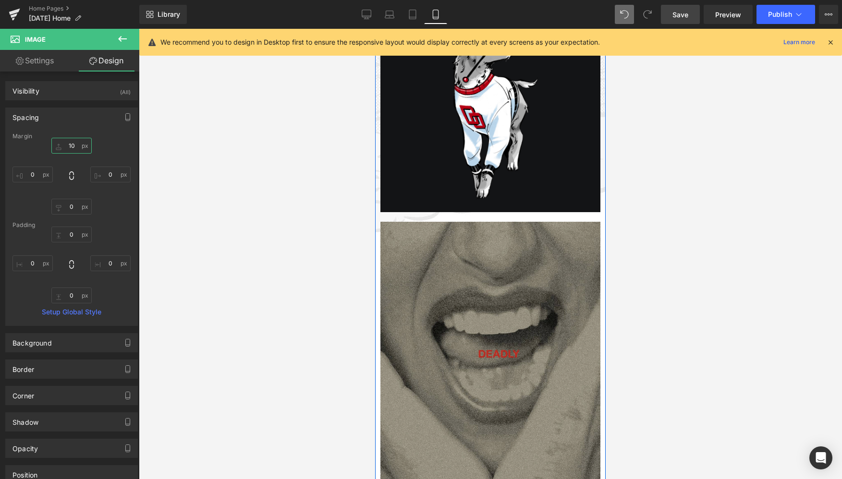
scroll to position [1140, 0]
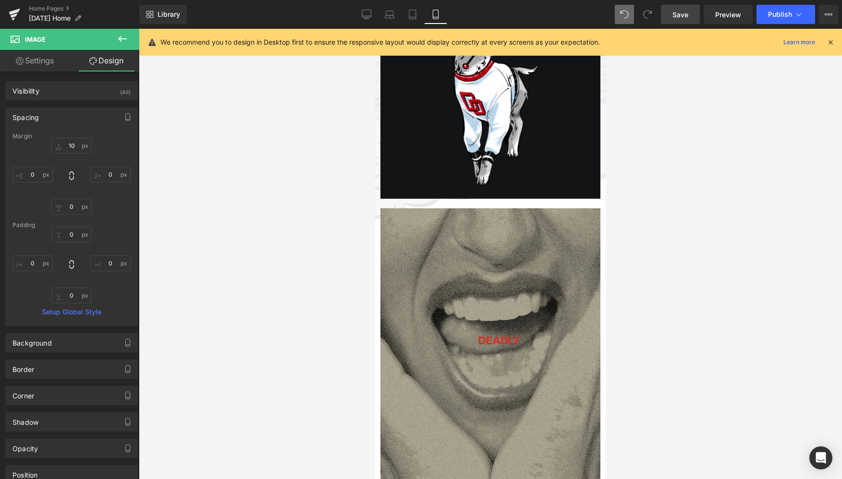
click at [319, 345] on div at bounding box center [490, 254] width 703 height 450
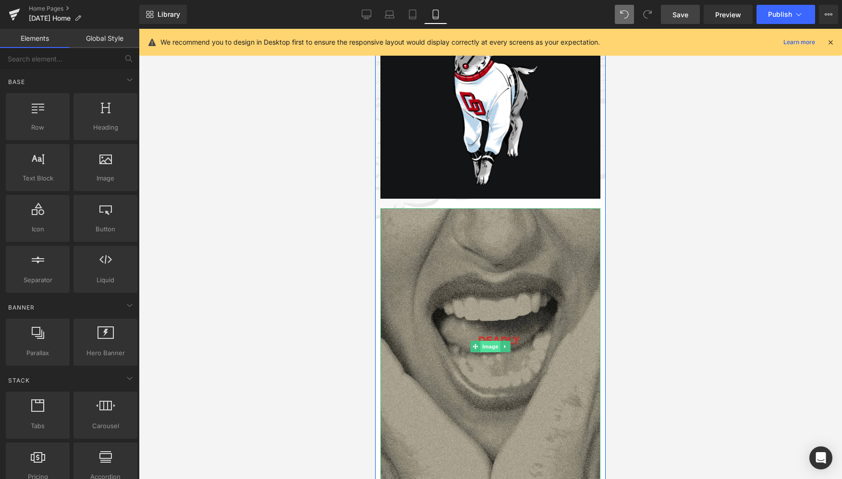
click at [487, 349] on span "Image" at bounding box center [490, 347] width 20 height 12
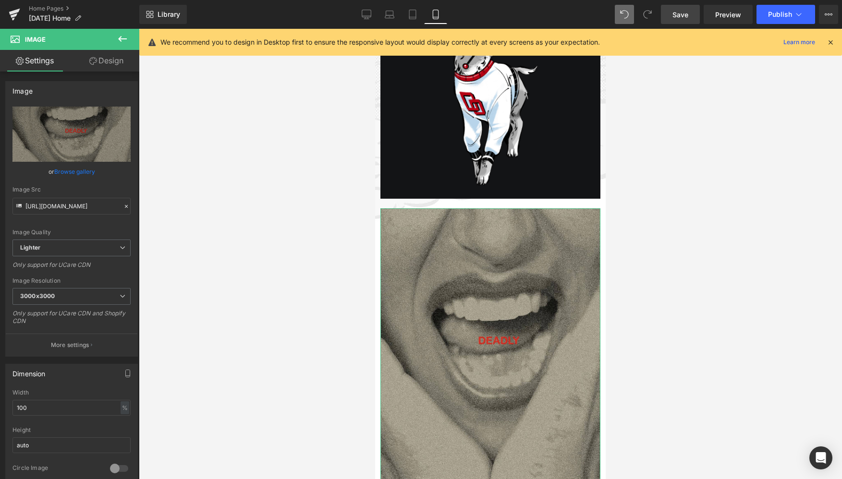
click at [114, 59] on link "Design" at bounding box center [107, 61] width 70 height 22
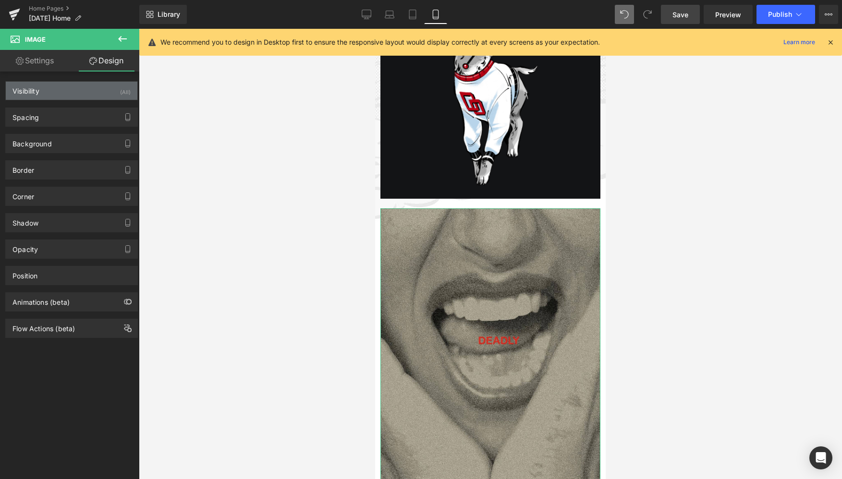
type input "20"
type input "0"
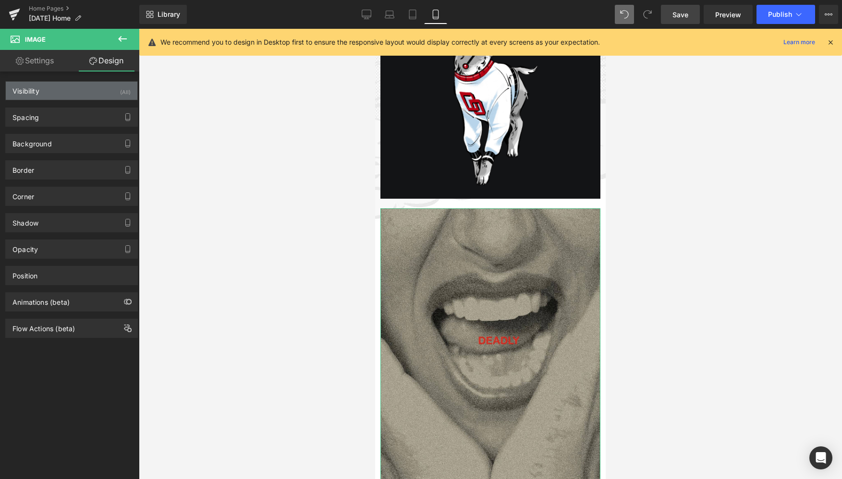
type input "0"
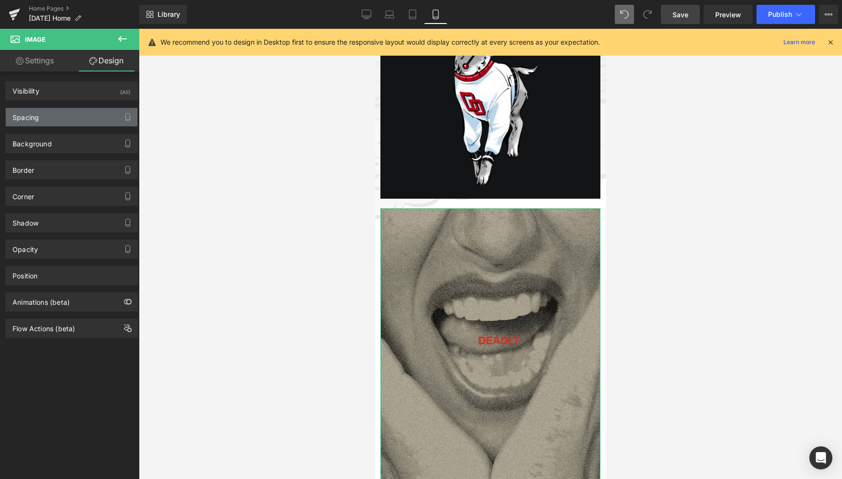
click at [53, 121] on div "Spacing" at bounding box center [72, 117] width 132 height 18
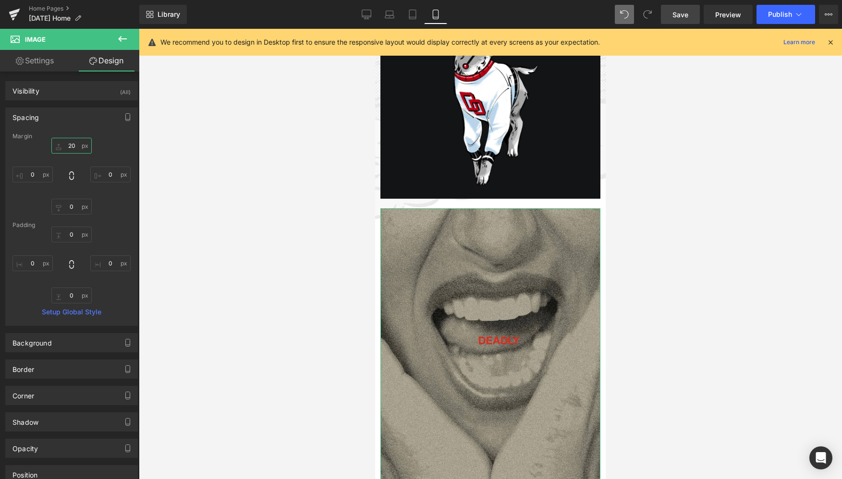
click at [71, 144] on input "20" at bounding box center [71, 146] width 40 height 16
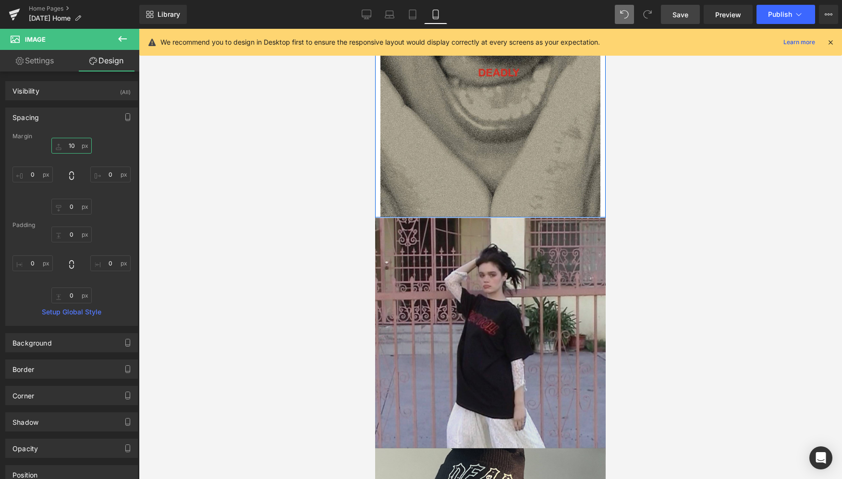
scroll to position [1404, 0]
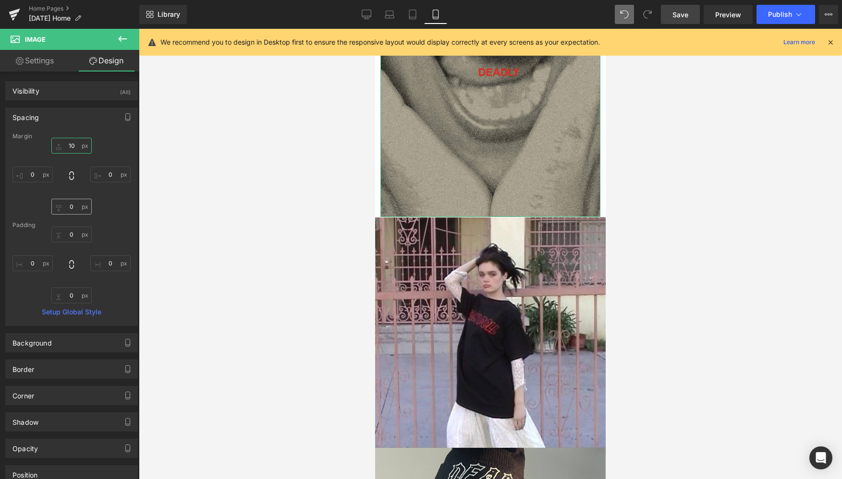
type input "10"
click at [69, 207] on input "0" at bounding box center [71, 207] width 40 height 16
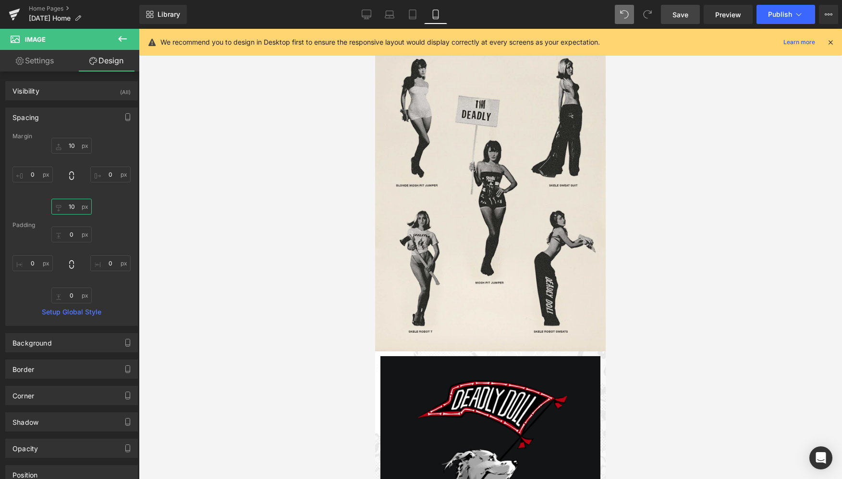
scroll to position [591, 0]
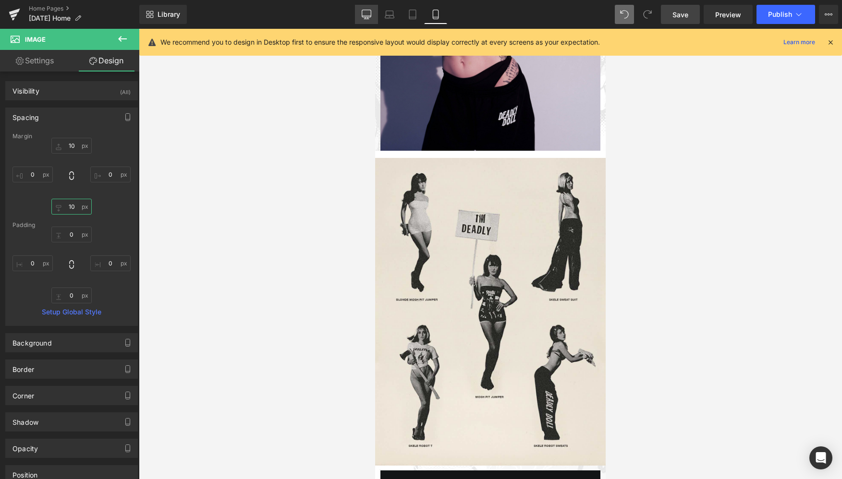
type input "10"
click at [366, 10] on icon at bounding box center [366, 13] width 9 height 7
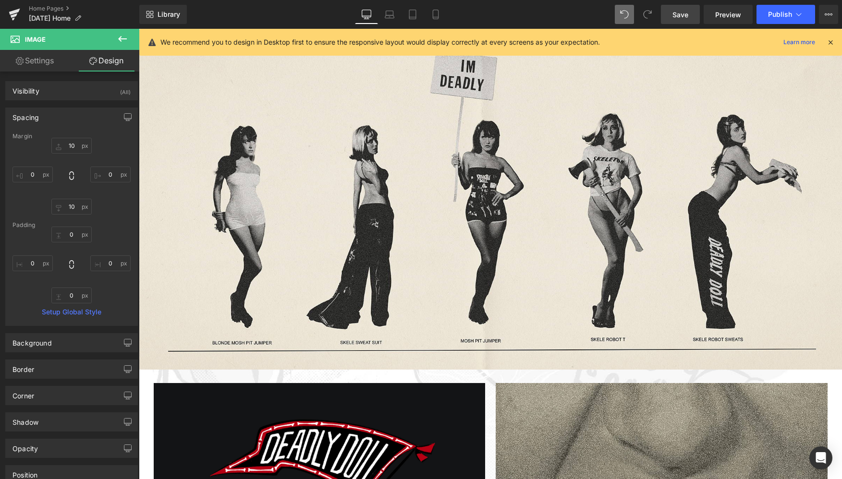
type input "20"
type input "0"
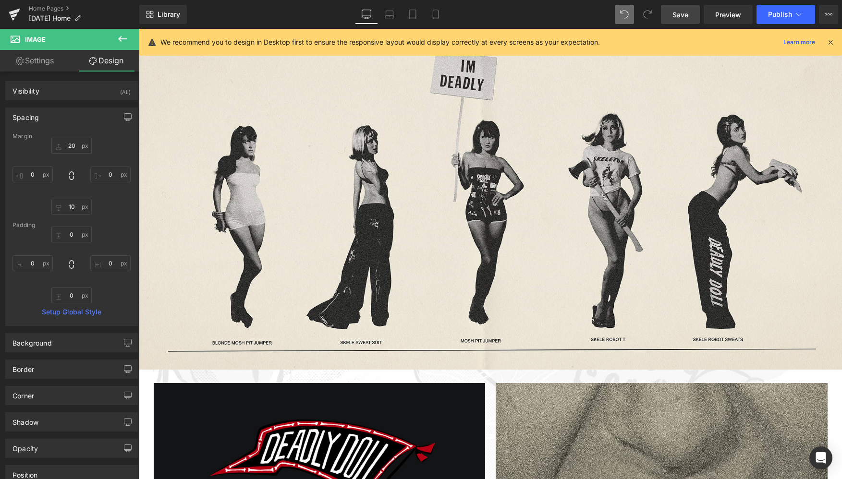
type input "0"
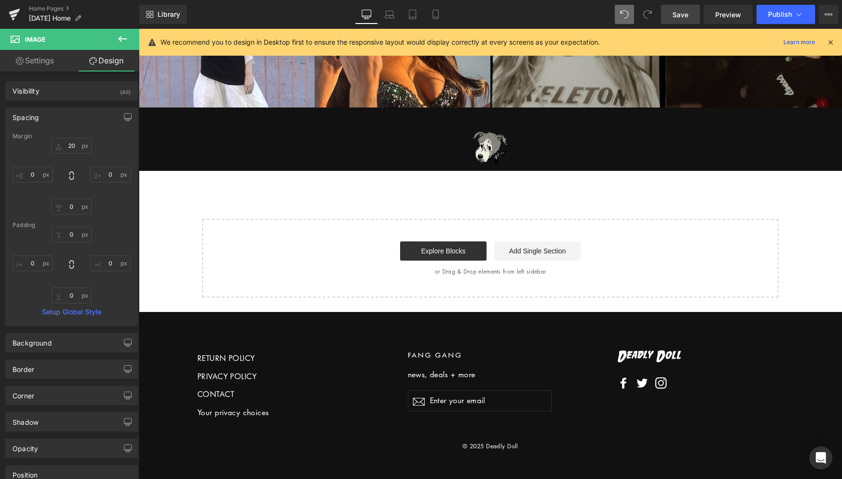
scroll to position [1590, 0]
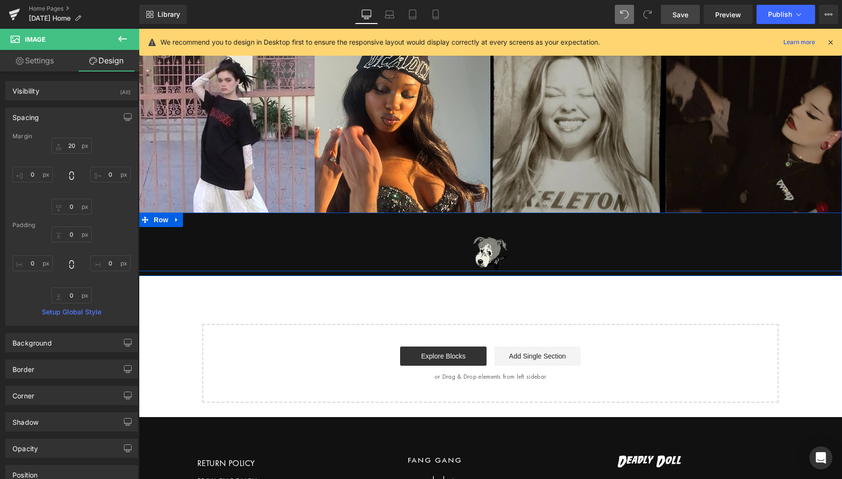
click at [241, 230] on div "Image Row" at bounding box center [490, 242] width 703 height 59
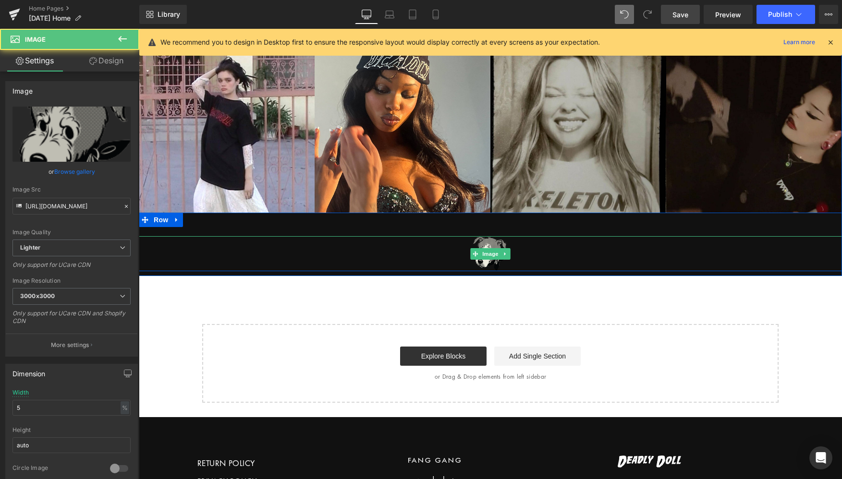
click at [219, 257] on div at bounding box center [490, 253] width 703 height 35
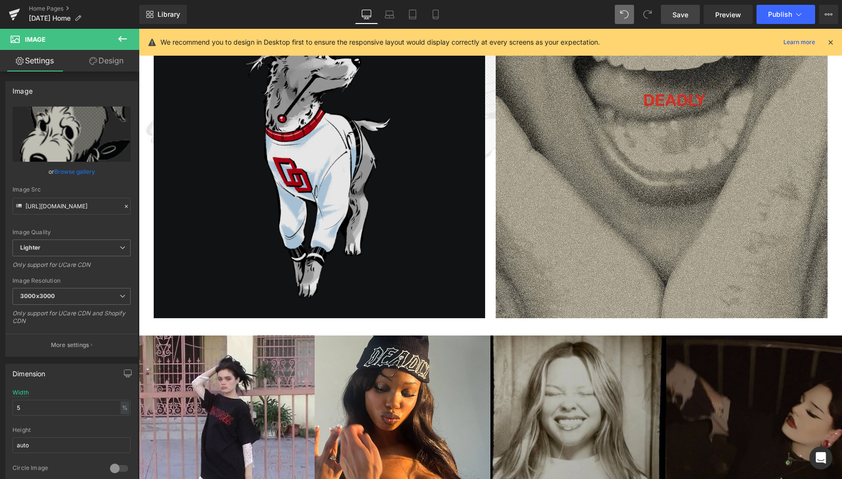
scroll to position [1293, 0]
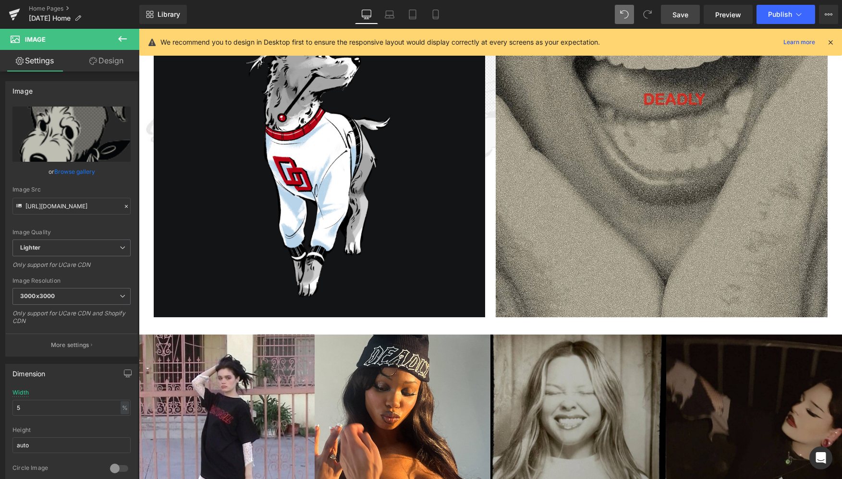
click at [677, 17] on span "Save" at bounding box center [680, 15] width 16 height 10
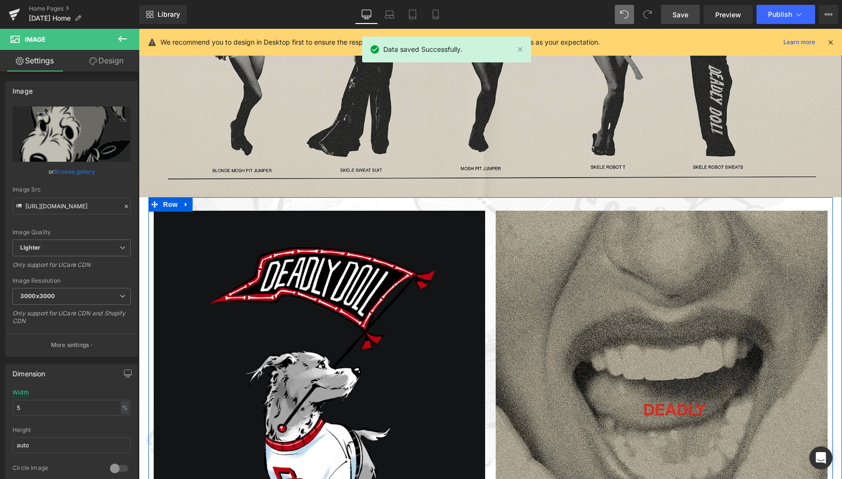
scroll to position [982, 0]
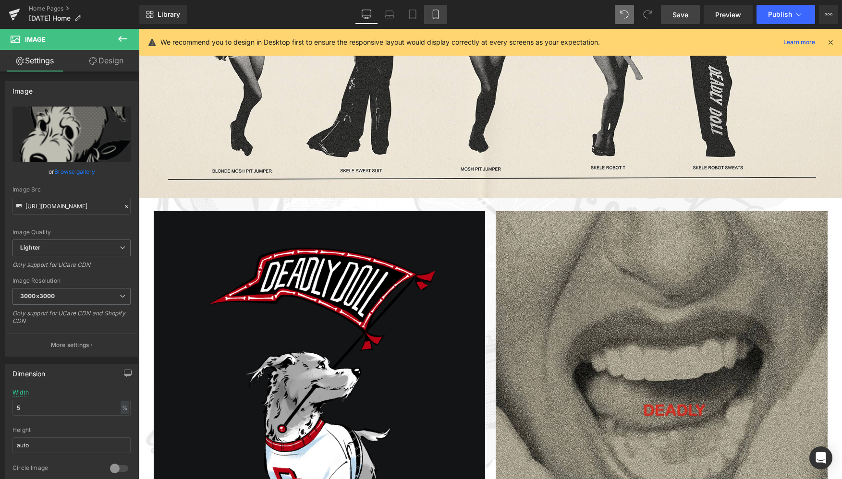
click at [434, 13] on icon at bounding box center [436, 15] width 10 height 10
type input "15"
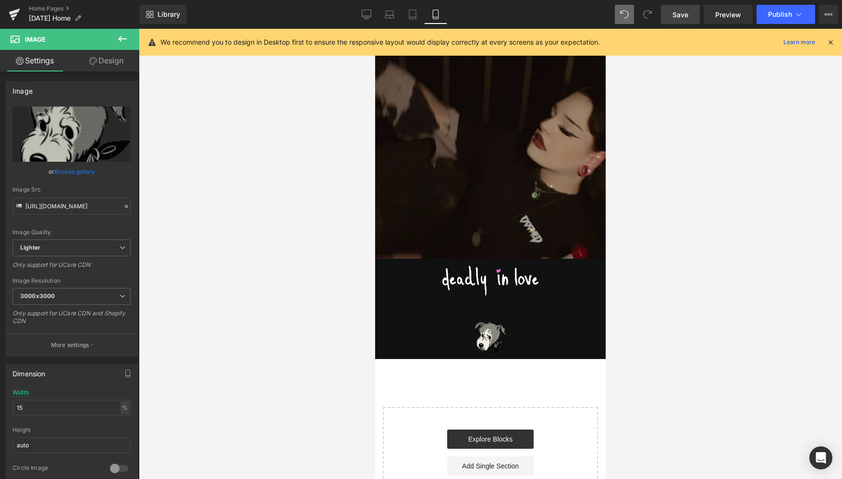
scroll to position [2305, 0]
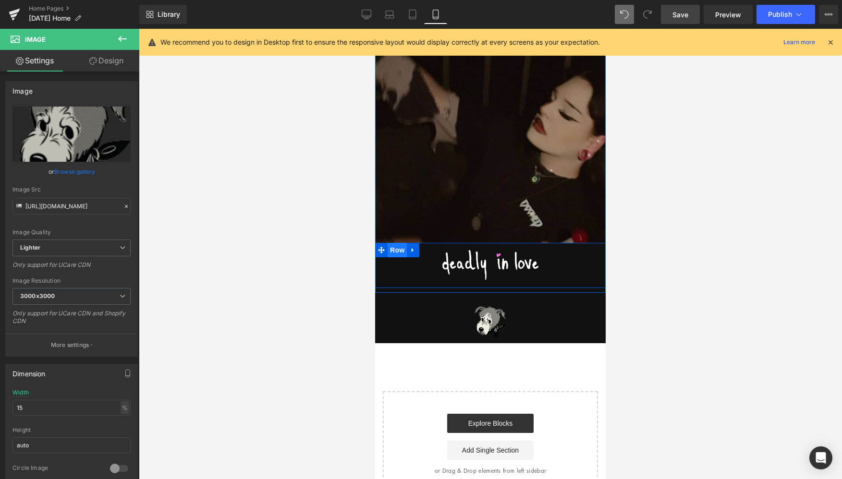
click at [397, 248] on span "Row" at bounding box center [397, 250] width 19 height 14
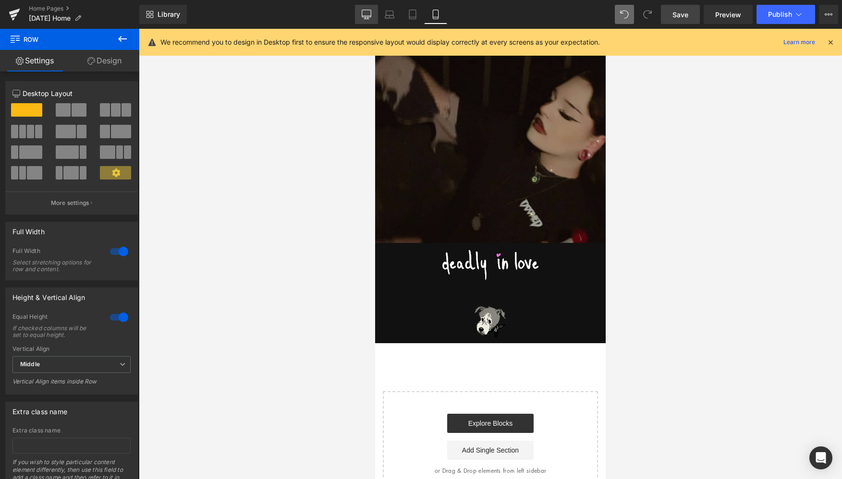
click at [365, 12] on icon at bounding box center [367, 15] width 10 height 10
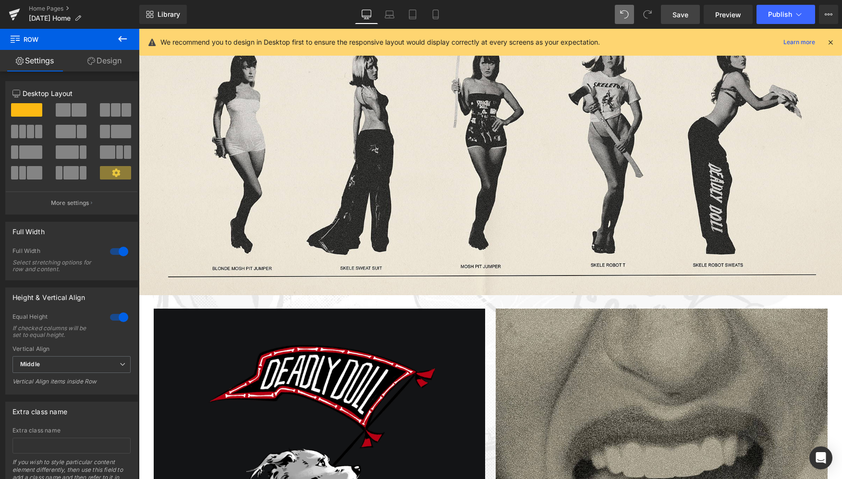
scroll to position [899, 0]
click at [414, 13] on icon at bounding box center [413, 15] width 10 height 10
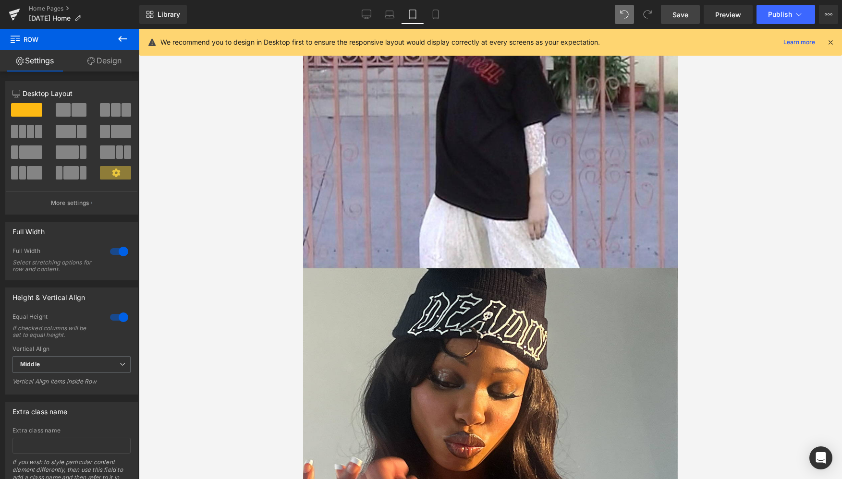
scroll to position [1400, 0]
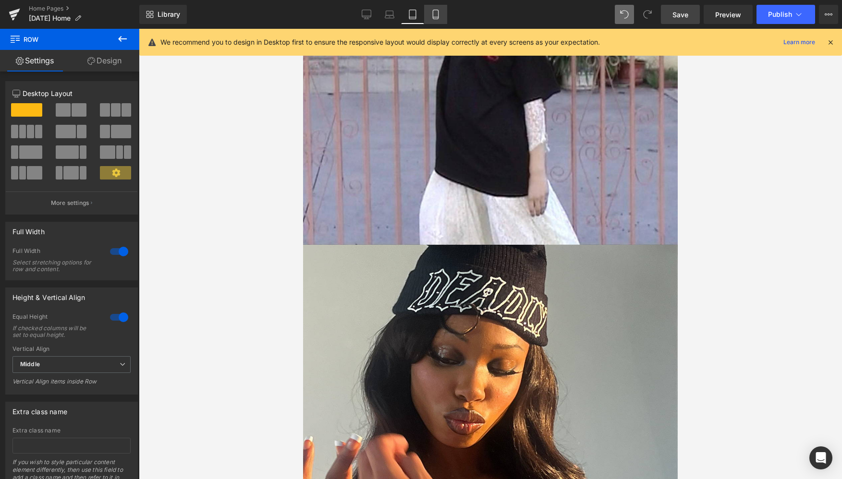
click at [436, 19] on link "Mobile" at bounding box center [435, 14] width 23 height 19
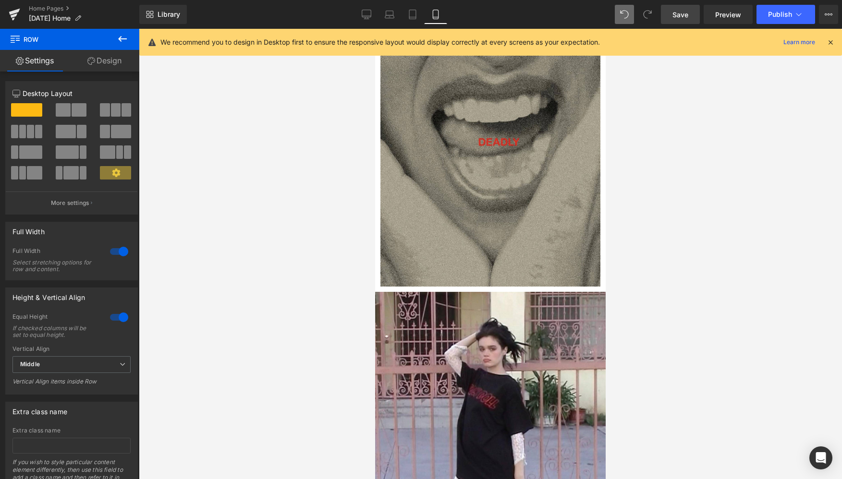
scroll to position [2455, 0]
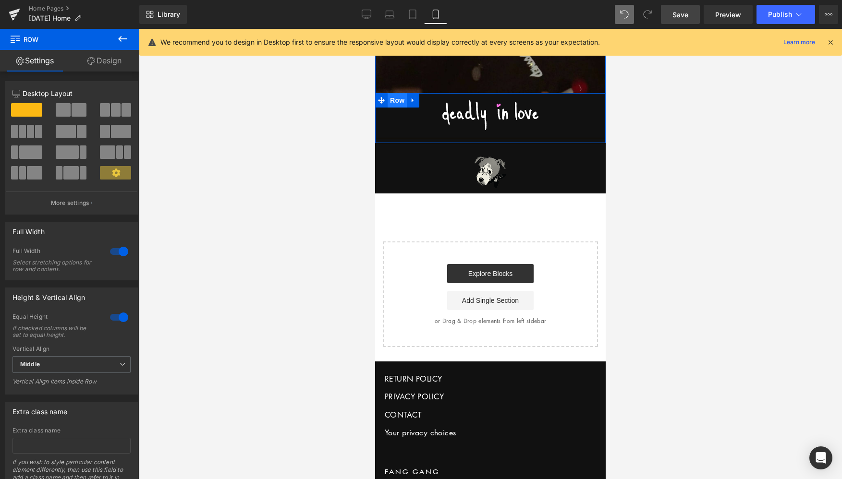
click at [394, 100] on span "Row" at bounding box center [397, 100] width 19 height 14
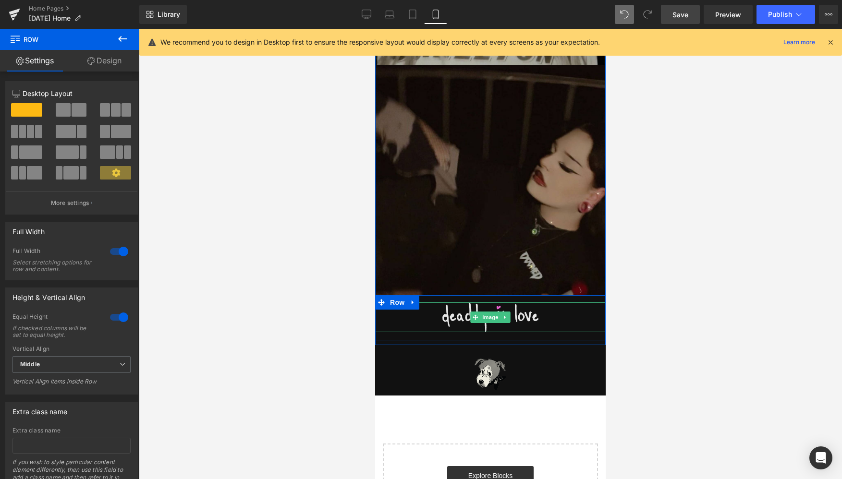
scroll to position [2245, 0]
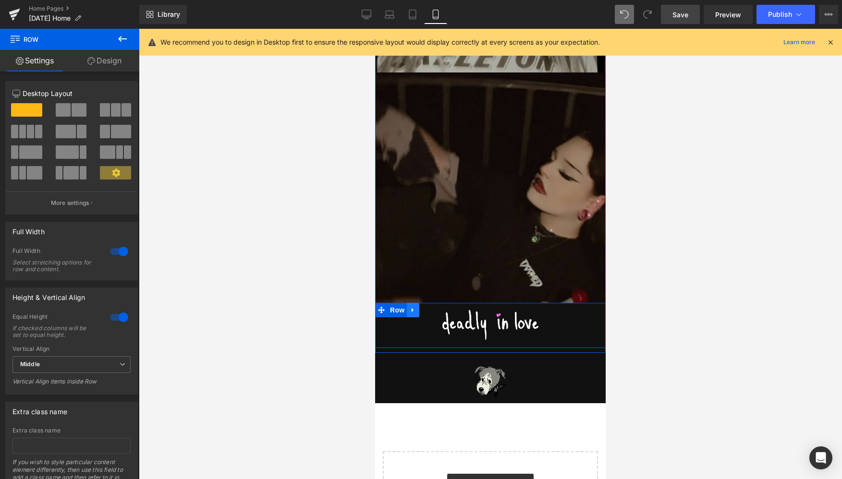
click at [413, 306] on icon at bounding box center [413, 309] width 7 height 7
click at [425, 311] on icon at bounding box center [425, 310] width 7 height 7
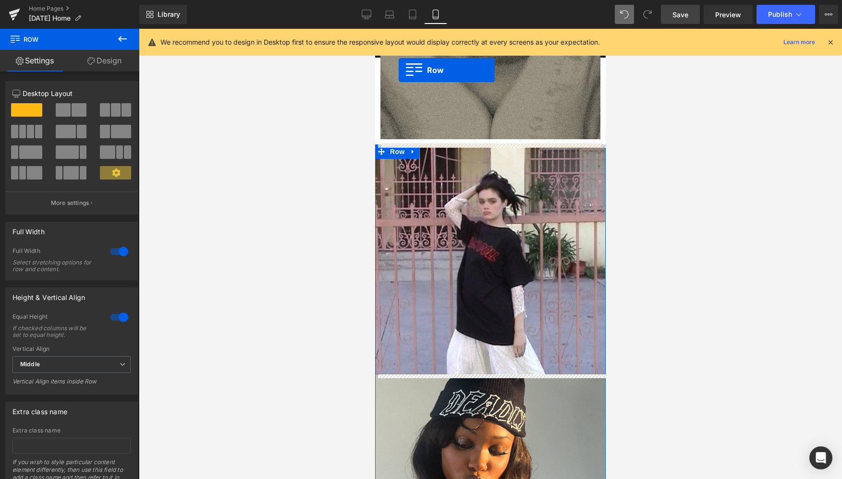
scroll to position [1433, 0]
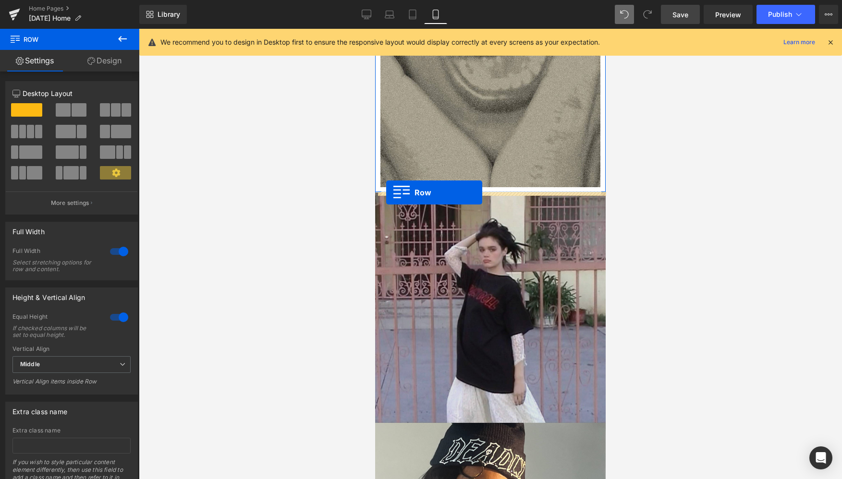
drag, startPoint x: 380, startPoint y: 391, endPoint x: 386, endPoint y: 193, distance: 198.4
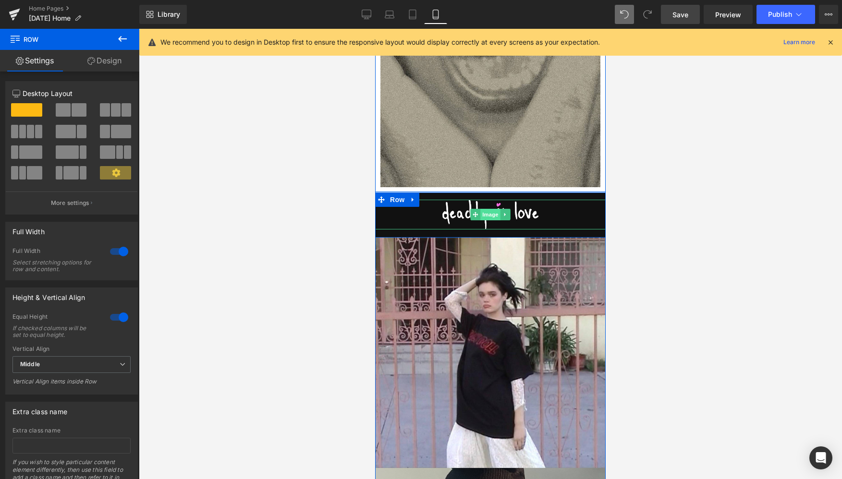
click at [487, 217] on span "Image" at bounding box center [490, 215] width 20 height 12
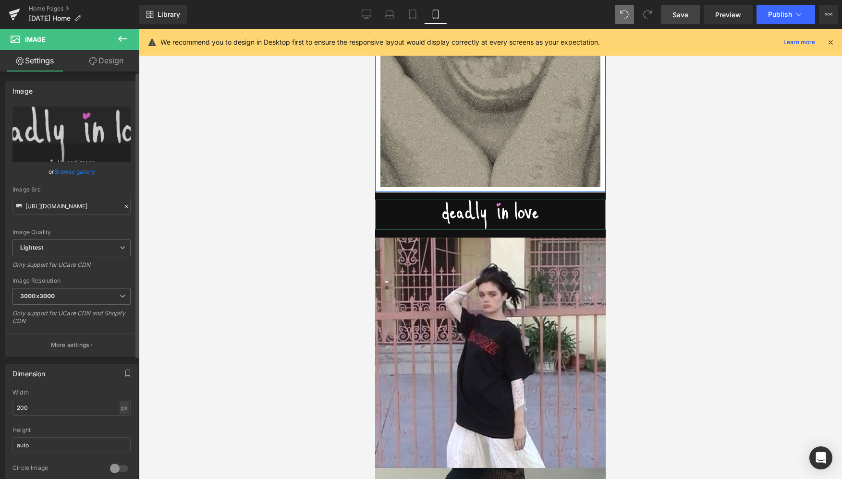
click at [83, 171] on link "Browse gallery" at bounding box center [74, 171] width 41 height 17
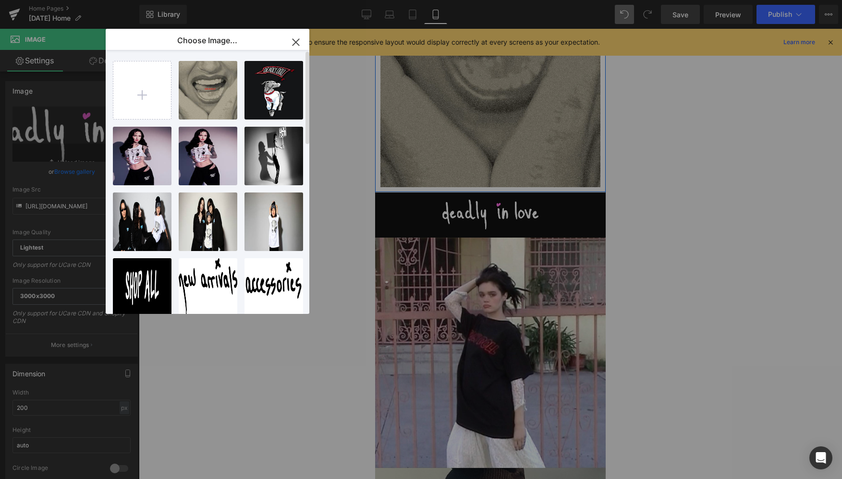
scroll to position [0, 0]
type input "C:\fakepath\@deadly doll.png"
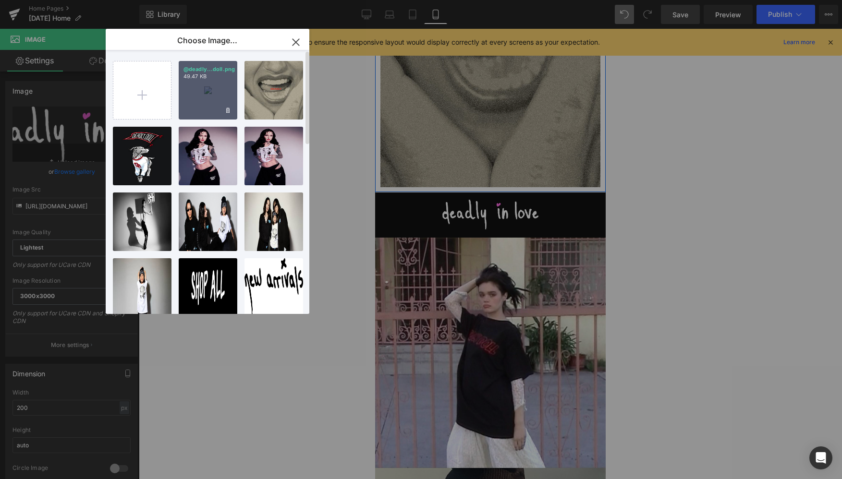
click at [212, 90] on div "@deadly...doll.png 49.47 KB" at bounding box center [208, 90] width 59 height 59
type input "https://ucarecdn.com/b0507511-c783-4e05-9754-c93cdab1d58b/-/format/auto/-/previ…"
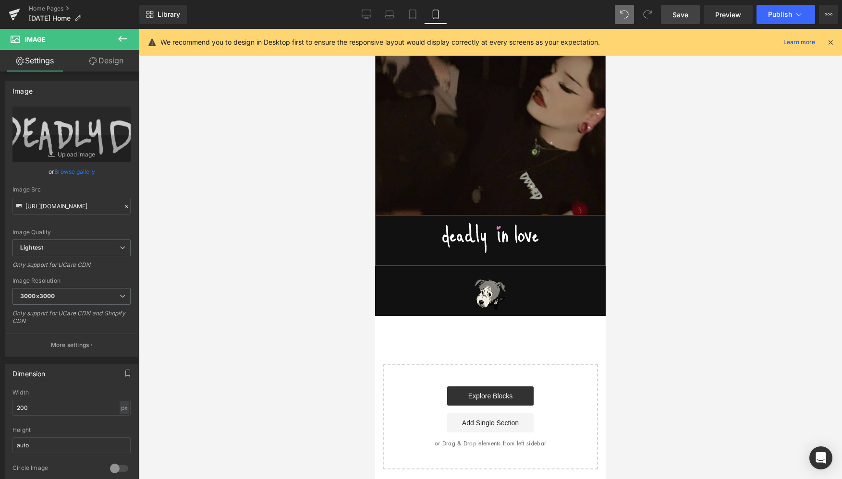
scroll to position [2470, 0]
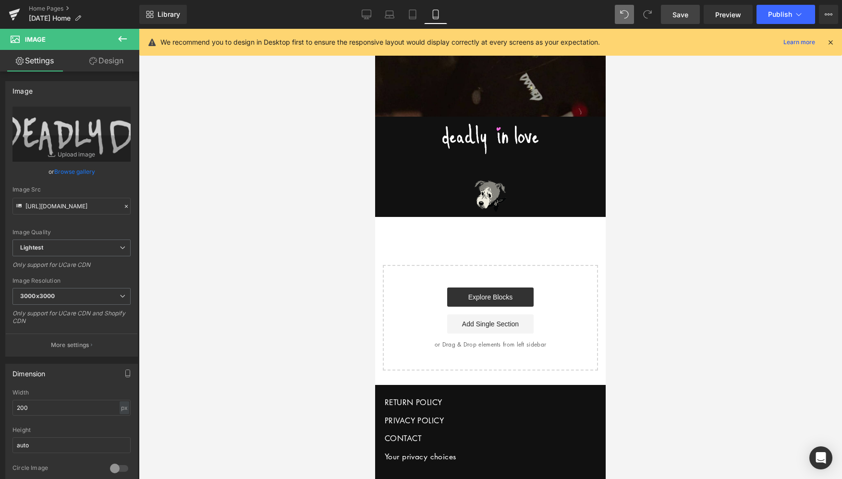
click at [103, 60] on link "Design" at bounding box center [107, 61] width 70 height 22
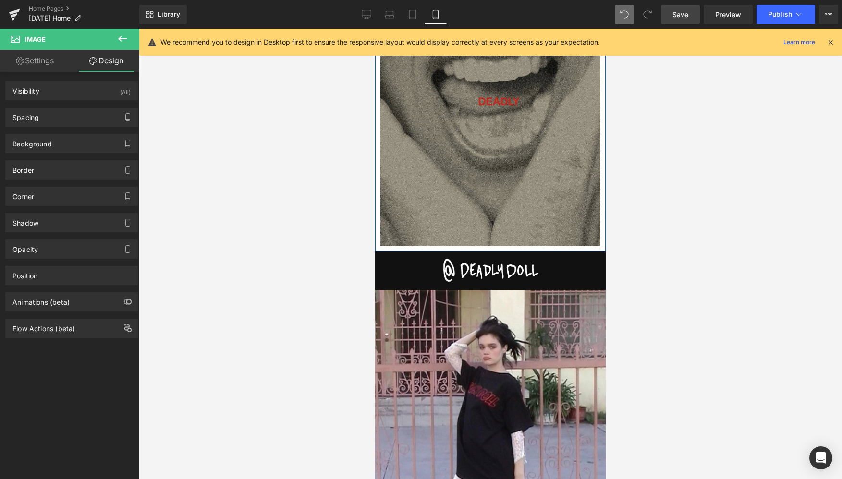
scroll to position [1368, 0]
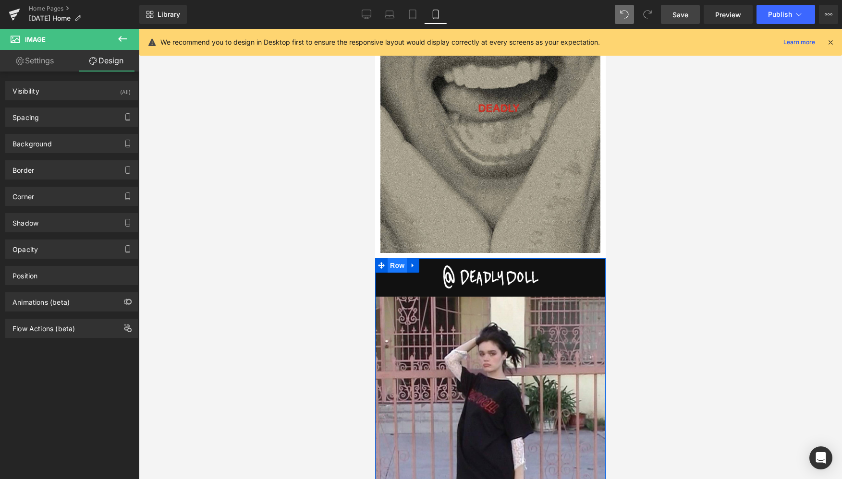
click at [393, 266] on span "Row" at bounding box center [397, 265] width 19 height 14
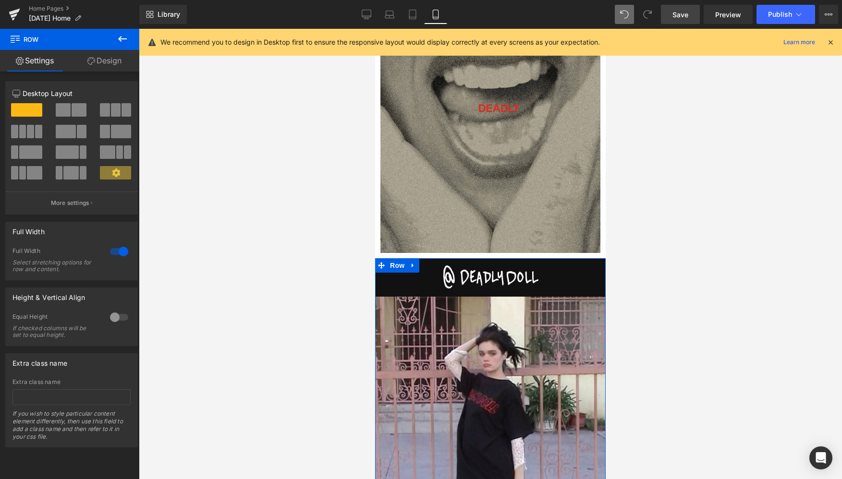
click at [114, 65] on link "Design" at bounding box center [105, 61] width 70 height 22
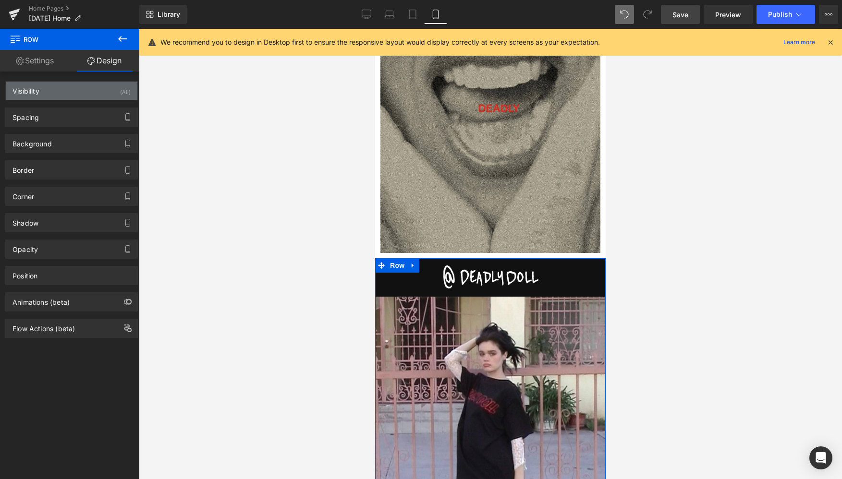
click at [67, 91] on div "Visibility (All)" at bounding box center [72, 91] width 132 height 18
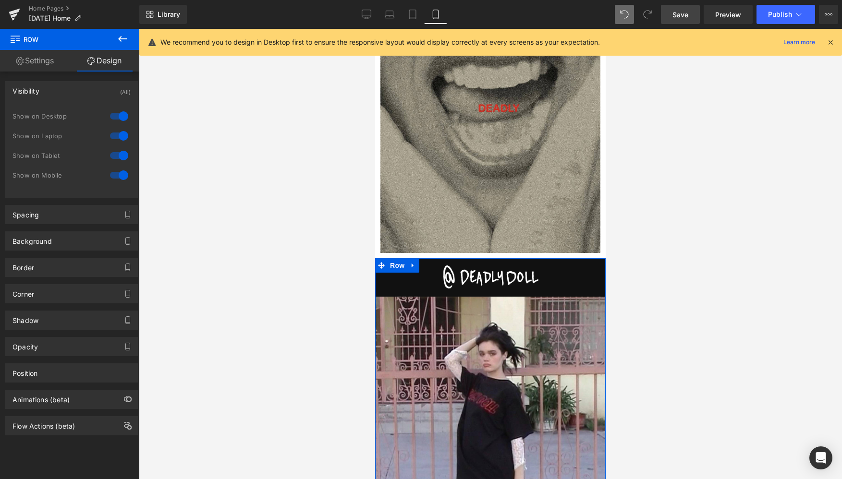
click at [120, 117] on div at bounding box center [119, 116] width 23 height 15
click at [120, 136] on div at bounding box center [119, 135] width 23 height 15
click at [120, 153] on div at bounding box center [119, 155] width 23 height 15
click at [111, 113] on div at bounding box center [119, 116] width 23 height 15
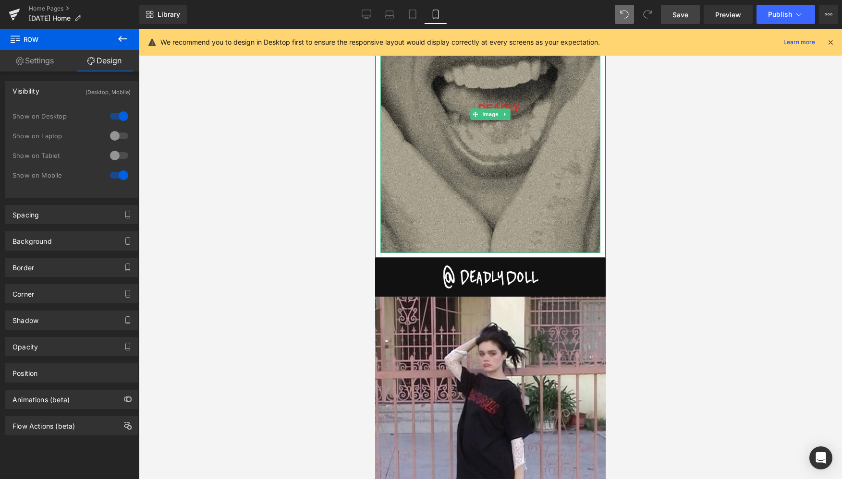
click at [686, 14] on span "Save" at bounding box center [680, 15] width 16 height 10
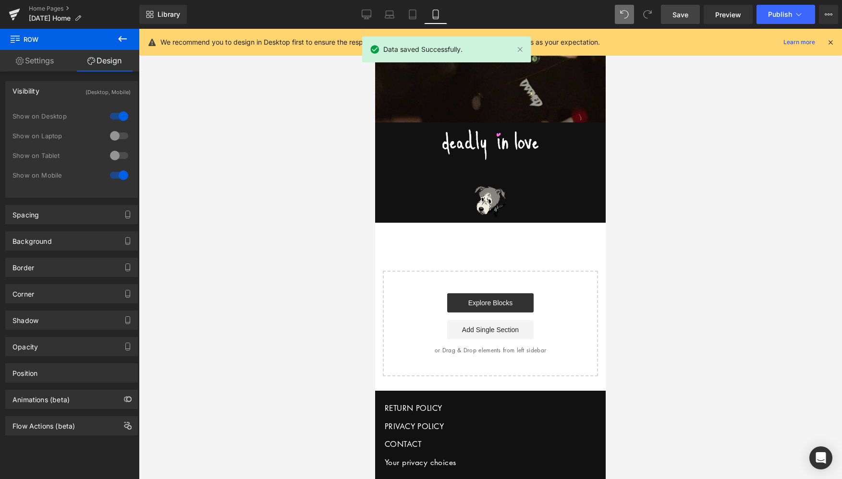
scroll to position [2403, 0]
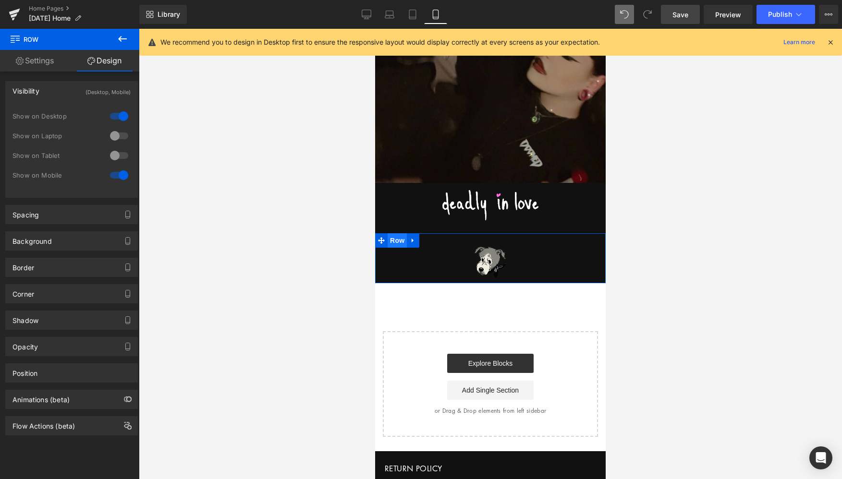
click at [399, 241] on span "Row" at bounding box center [397, 240] width 19 height 14
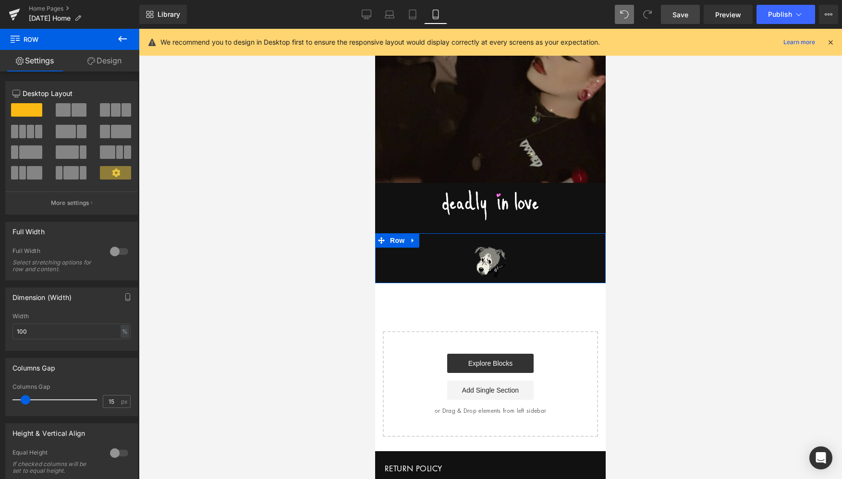
click at [119, 67] on link "Design" at bounding box center [105, 61] width 70 height 22
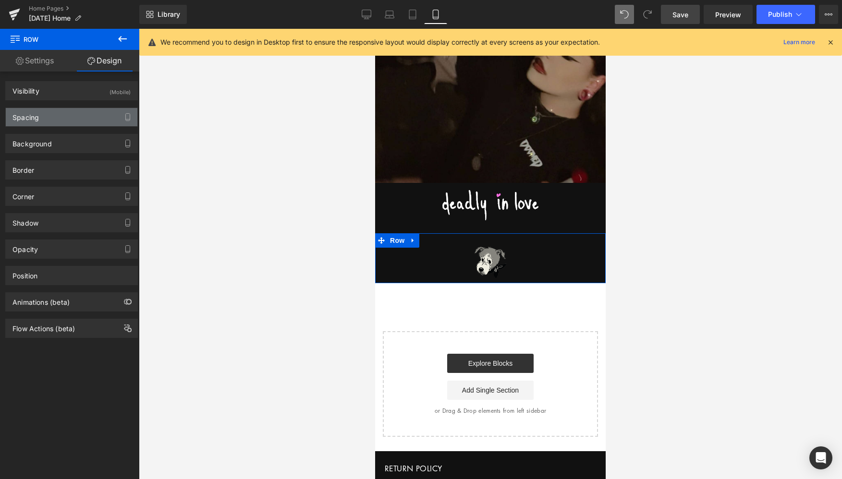
type input "0"
type input "27"
type input "0"
type input "10"
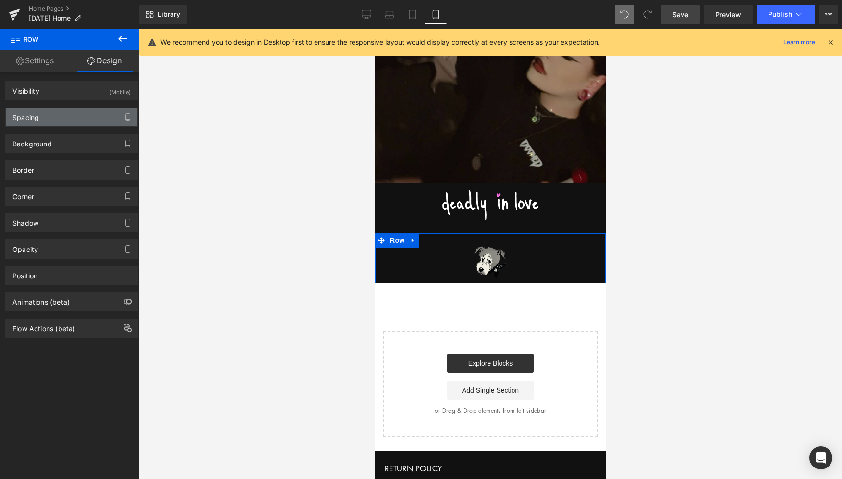
type input "0"
click at [51, 119] on div "Spacing" at bounding box center [72, 117] width 132 height 18
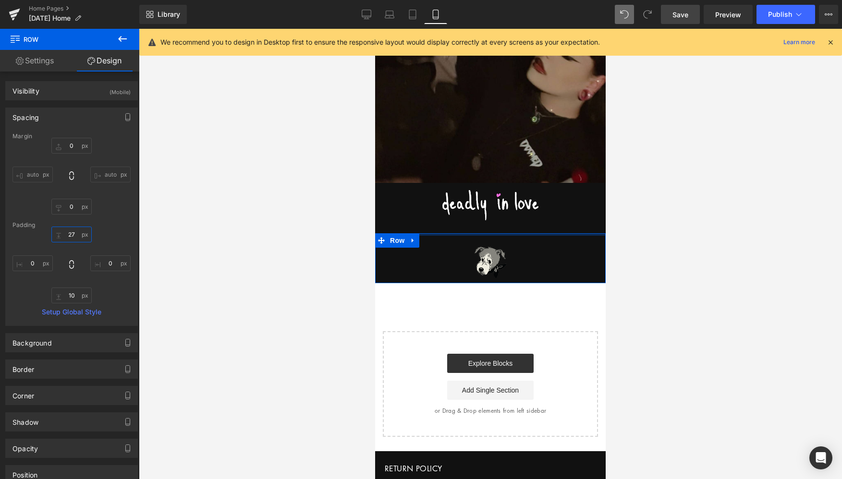
click at [73, 235] on input "27" at bounding box center [71, 235] width 40 height 16
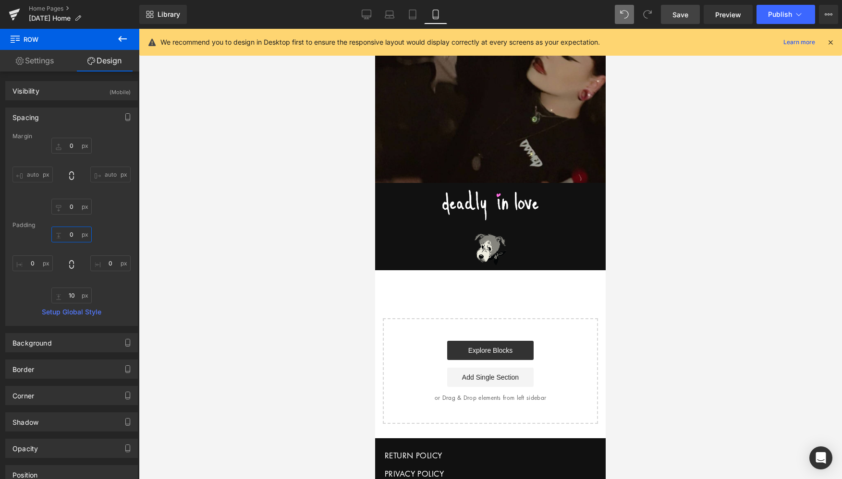
type input "0"
click at [685, 14] on span "Save" at bounding box center [680, 15] width 16 height 10
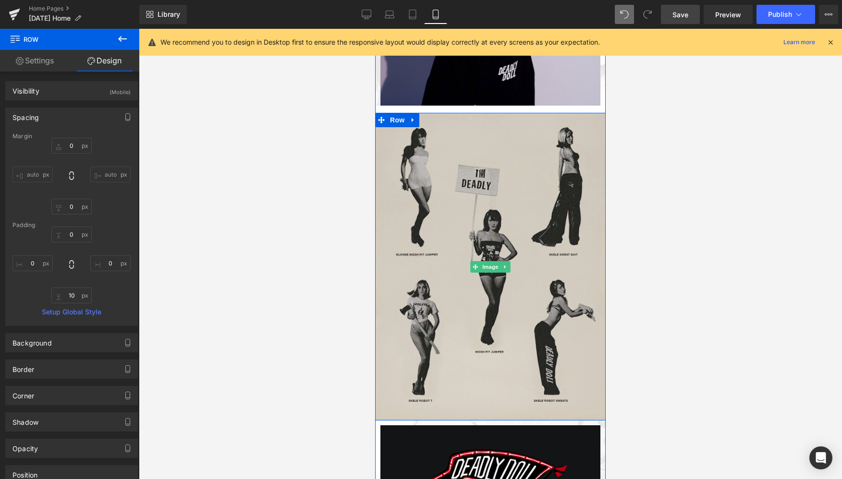
scroll to position [637, 0]
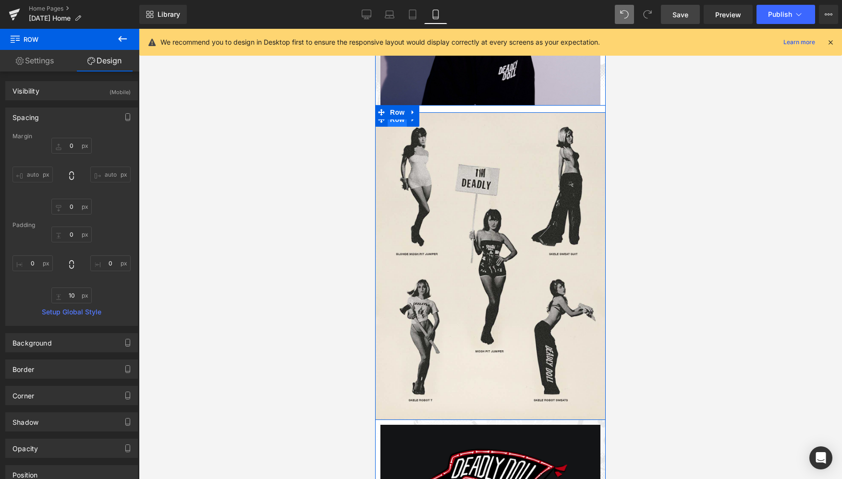
click at [393, 121] on span "Row" at bounding box center [397, 119] width 19 height 14
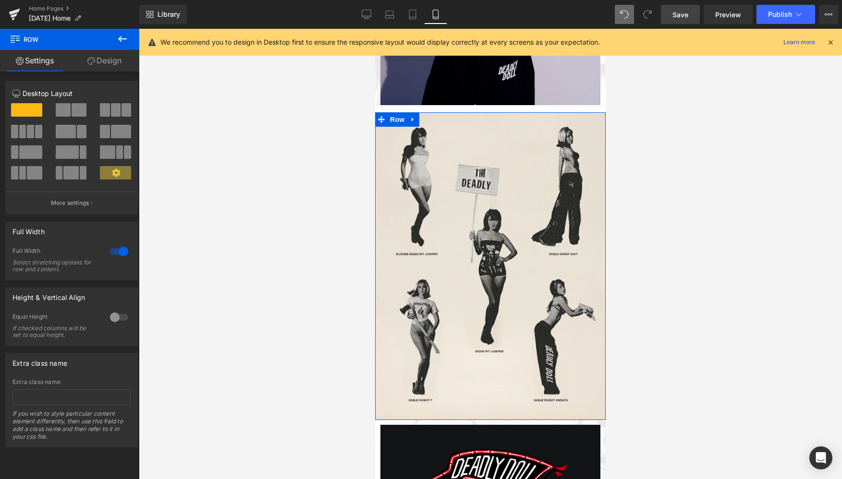
click at [112, 68] on link "Design" at bounding box center [105, 61] width 70 height 22
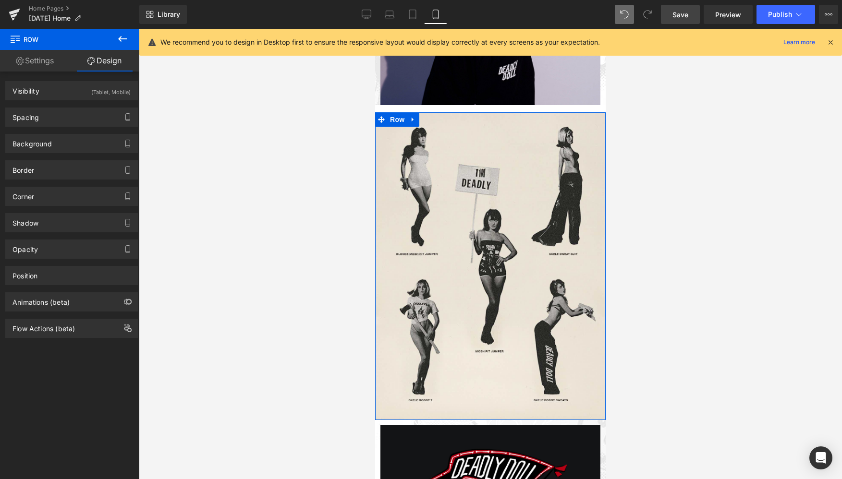
click at [41, 59] on link "Settings" at bounding box center [35, 61] width 70 height 22
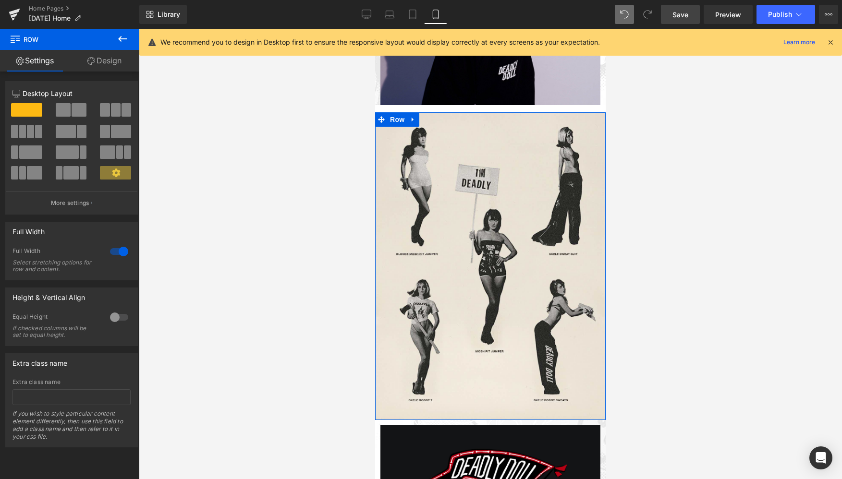
click at [120, 250] on div at bounding box center [119, 251] width 23 height 15
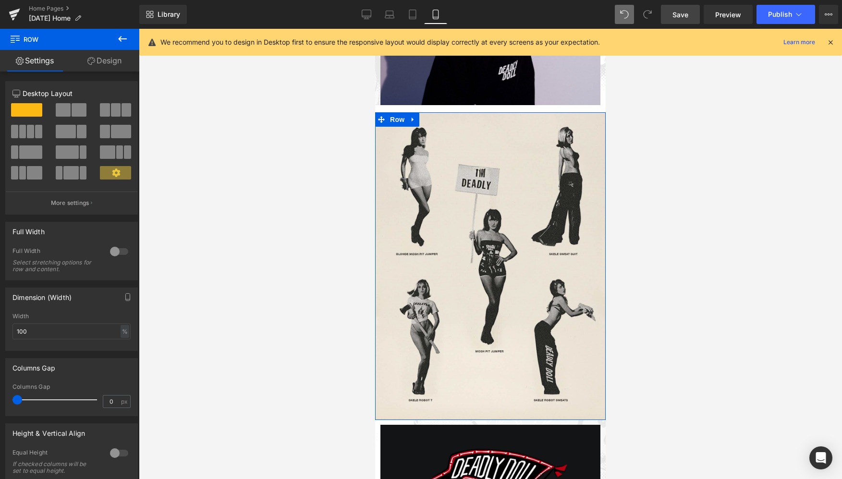
click at [111, 251] on div at bounding box center [119, 251] width 23 height 15
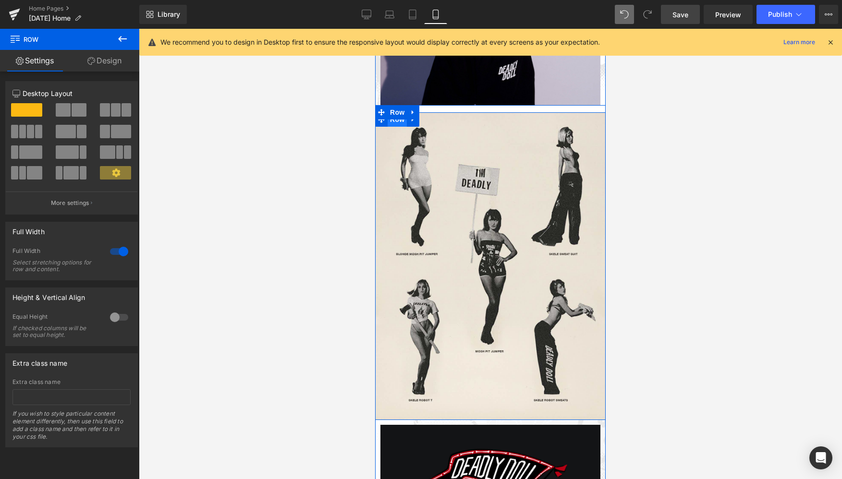
click at [397, 121] on span "Row" at bounding box center [397, 119] width 19 height 14
click at [121, 252] on div at bounding box center [119, 251] width 23 height 15
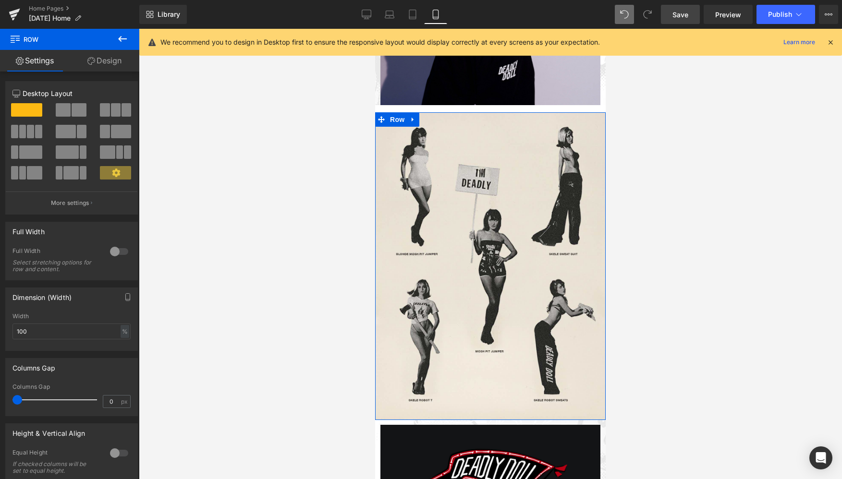
click at [111, 252] on div at bounding box center [119, 251] width 23 height 15
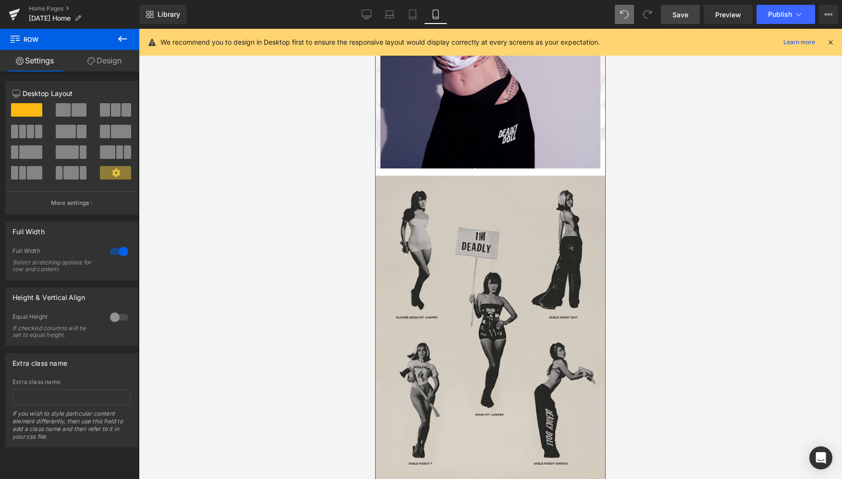
scroll to position [570, 0]
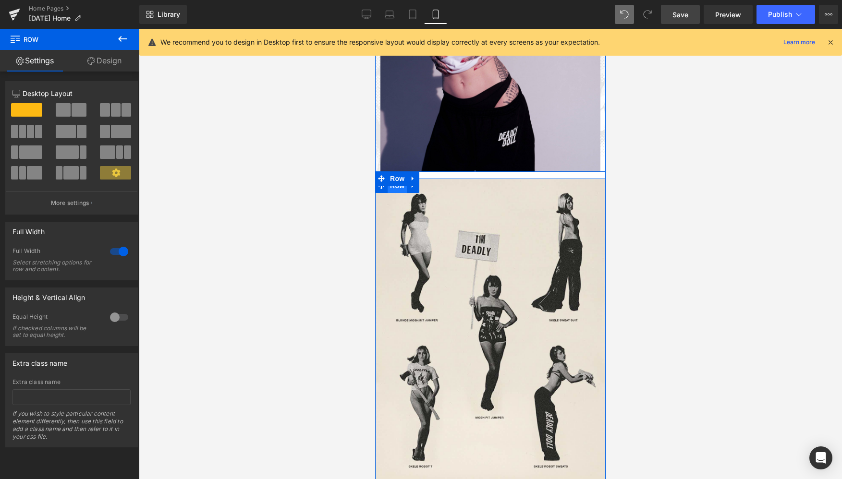
click at [396, 189] on span "Row" at bounding box center [397, 186] width 19 height 14
click at [393, 189] on span "Row" at bounding box center [397, 186] width 19 height 14
click at [119, 251] on div at bounding box center [119, 251] width 23 height 15
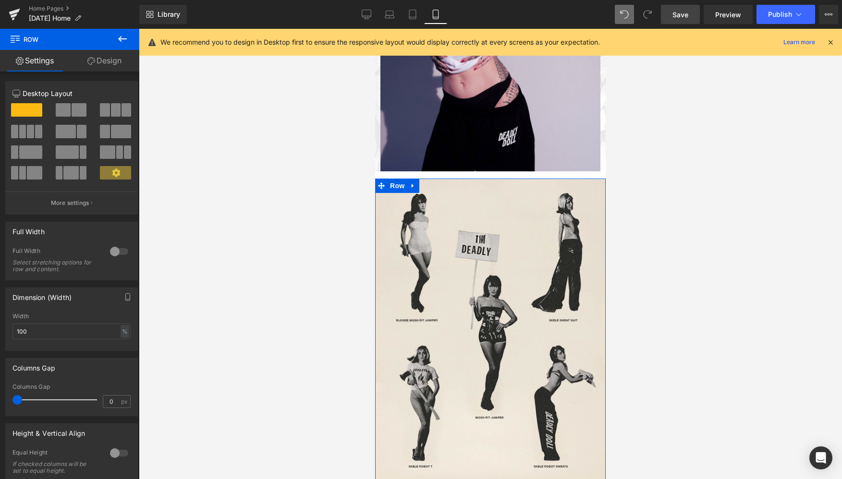
click at [111, 253] on div at bounding box center [119, 251] width 23 height 15
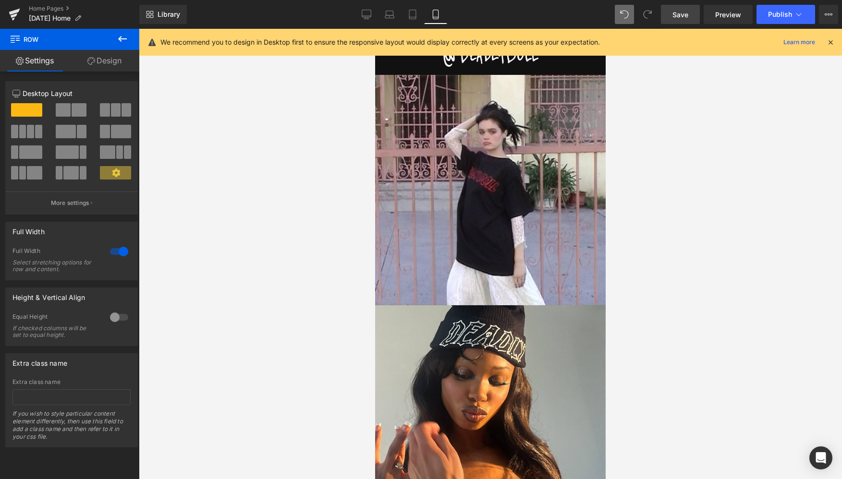
scroll to position [1595, 0]
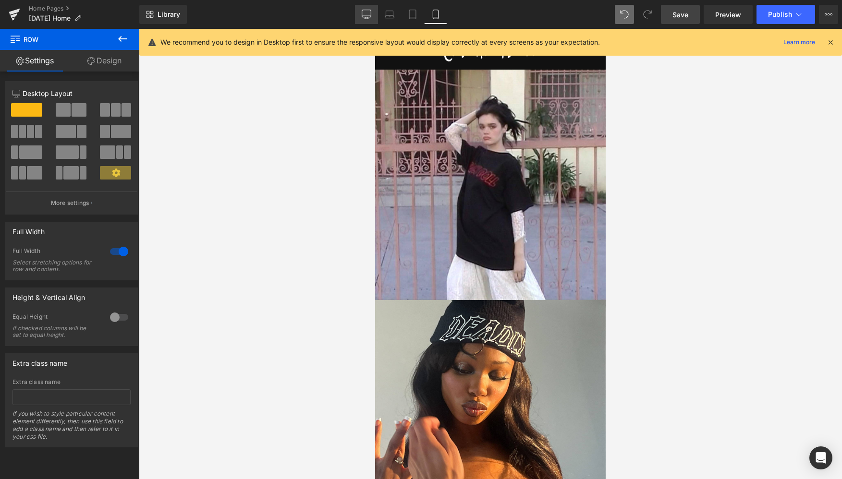
click at [369, 16] on icon at bounding box center [366, 16] width 9 height 0
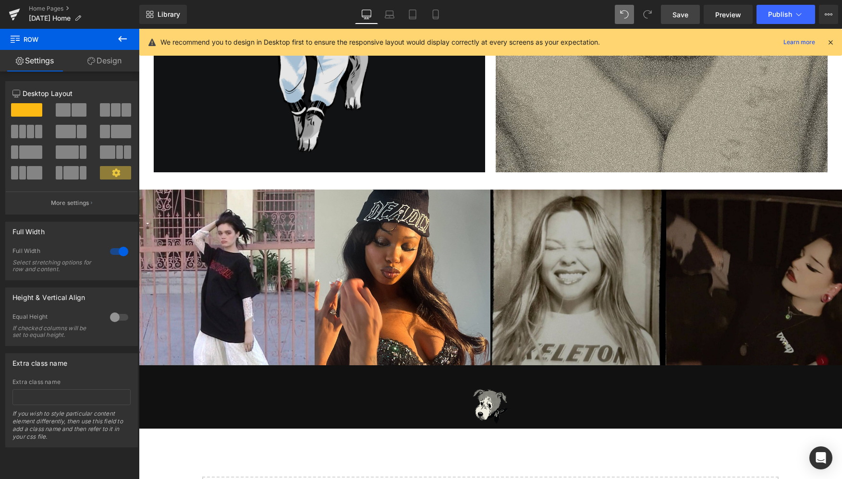
scroll to position [1453, 0]
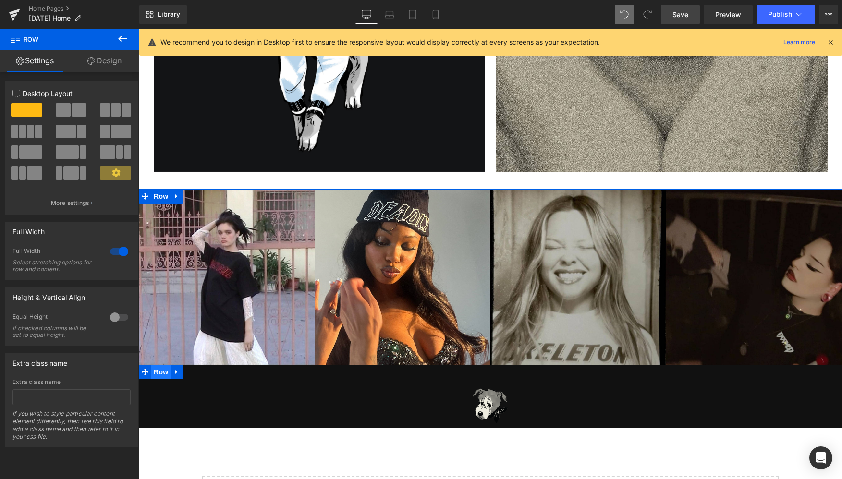
click at [155, 370] on span "Row" at bounding box center [160, 372] width 19 height 14
click at [177, 369] on icon at bounding box center [176, 372] width 7 height 7
click at [189, 372] on icon at bounding box center [189, 372] width 7 height 7
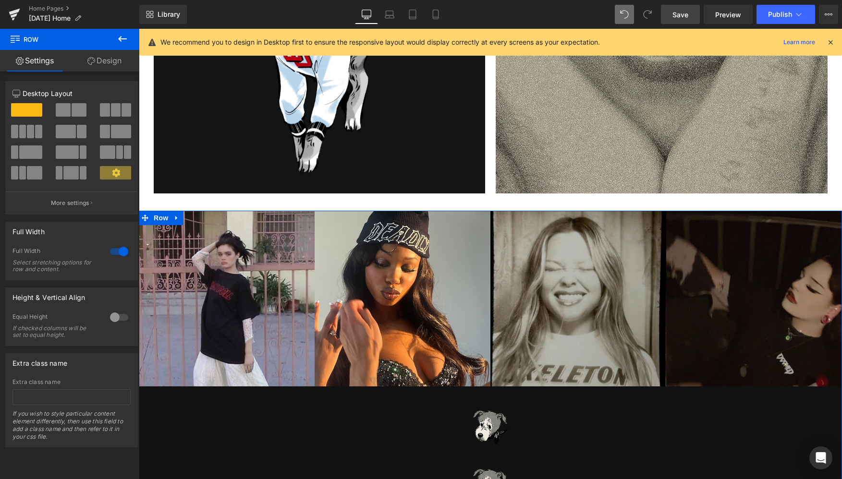
scroll to position [1453, 0]
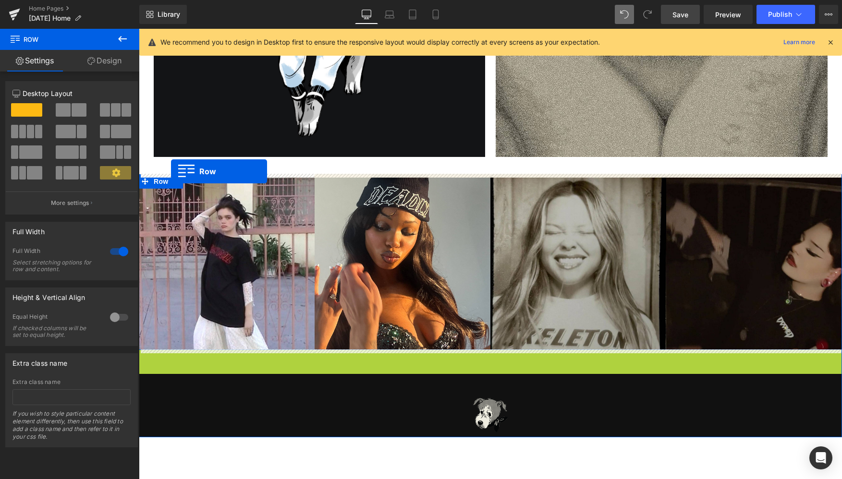
drag, startPoint x: 158, startPoint y: 357, endPoint x: 171, endPoint y: 171, distance: 185.8
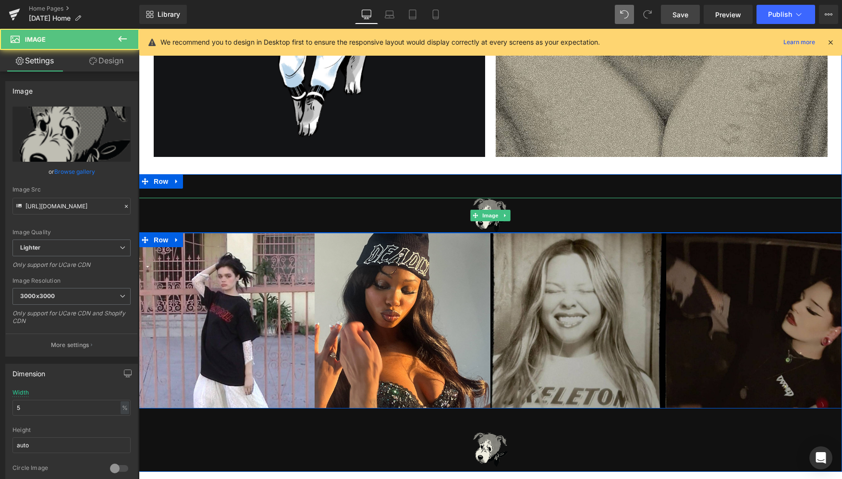
click at [168, 202] on div at bounding box center [490, 215] width 703 height 35
click at [505, 217] on icon at bounding box center [505, 216] width 5 height 6
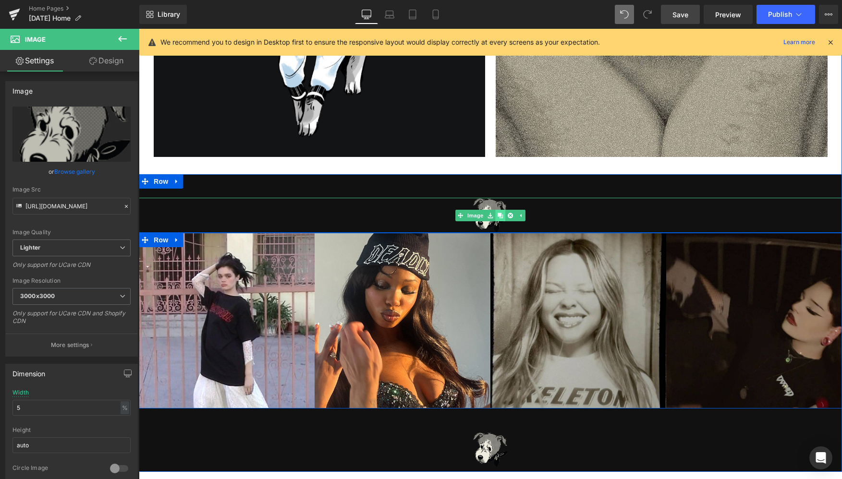
click at [497, 213] on icon at bounding box center [499, 215] width 5 height 5
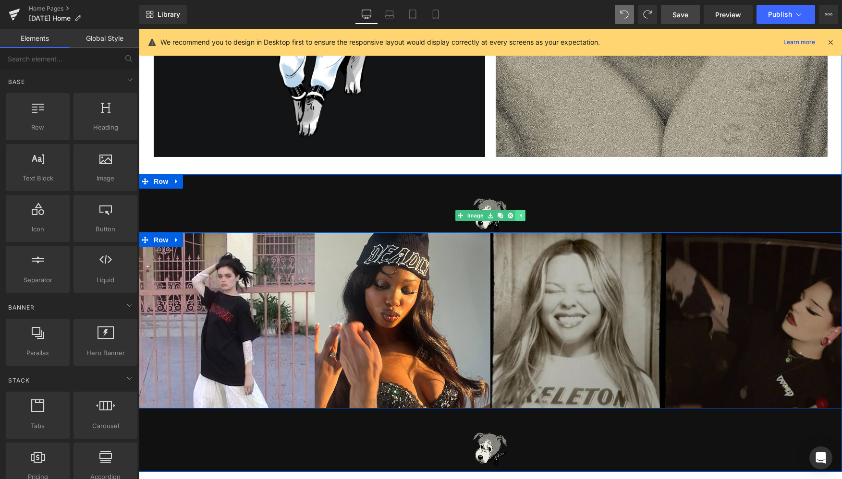
click at [521, 218] on link at bounding box center [520, 216] width 10 height 12
click at [500, 213] on link at bounding box center [505, 216] width 10 height 12
click at [508, 215] on icon at bounding box center [510, 215] width 5 height 5
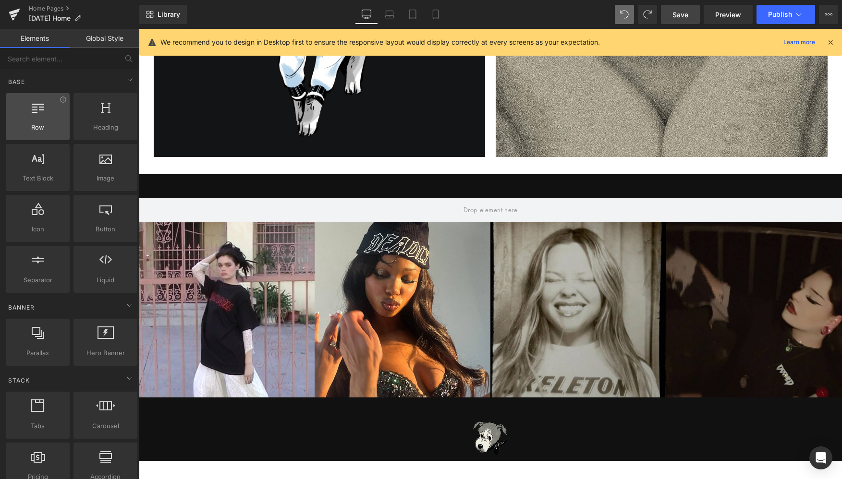
click at [35, 119] on div at bounding box center [38, 112] width 58 height 22
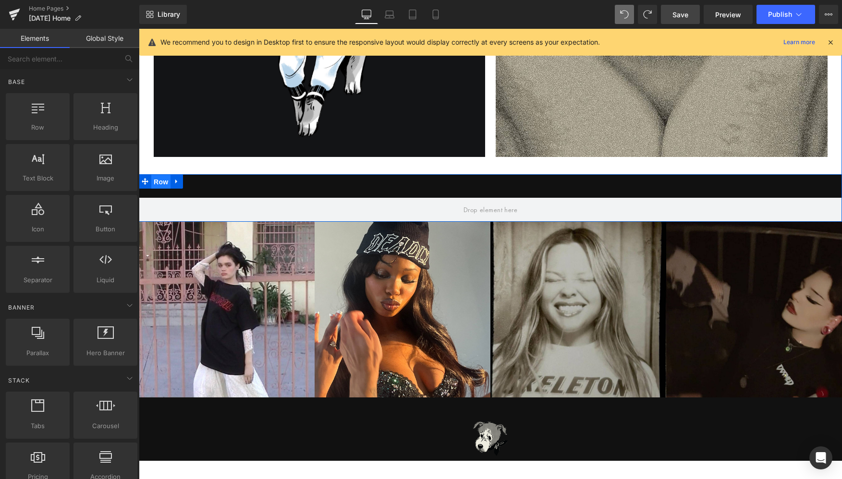
click at [163, 181] on span "Row" at bounding box center [160, 182] width 19 height 14
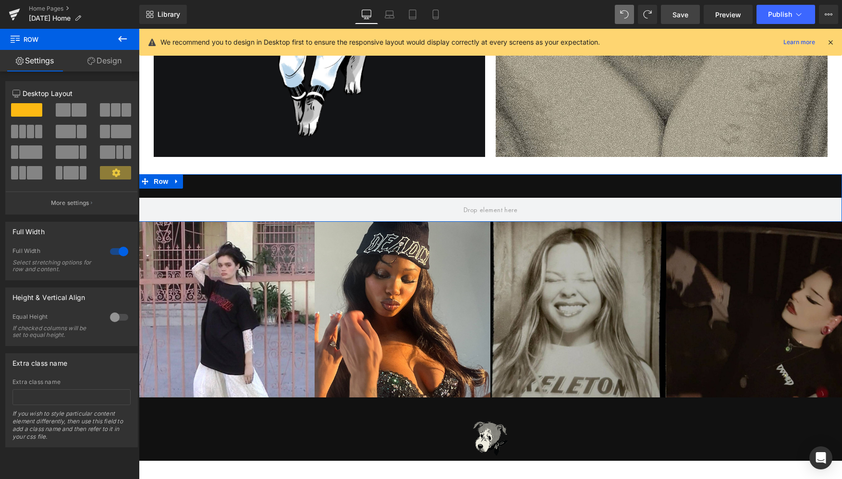
click at [72, 110] on span at bounding box center [79, 109] width 15 height 13
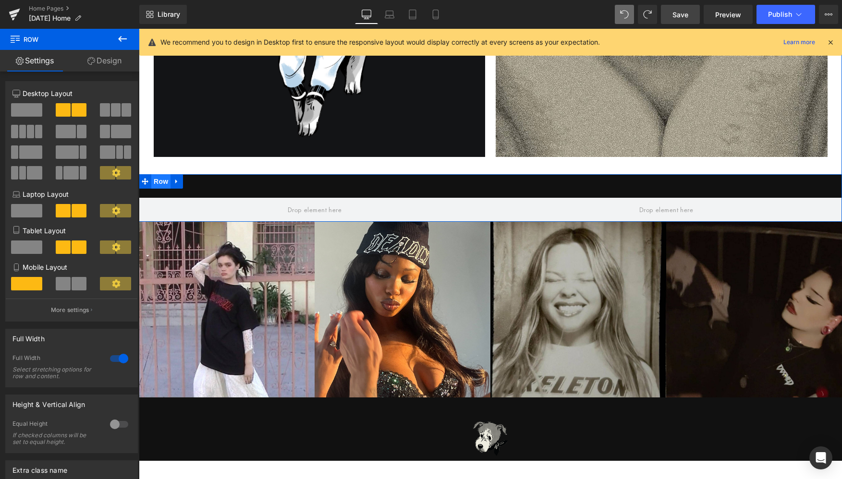
click at [161, 181] on span "Row" at bounding box center [160, 181] width 19 height 14
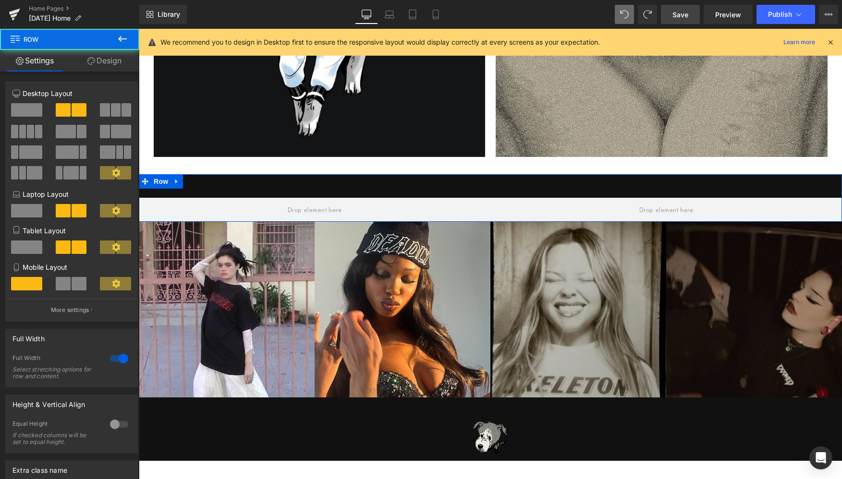
click at [110, 57] on link "Design" at bounding box center [105, 61] width 70 height 22
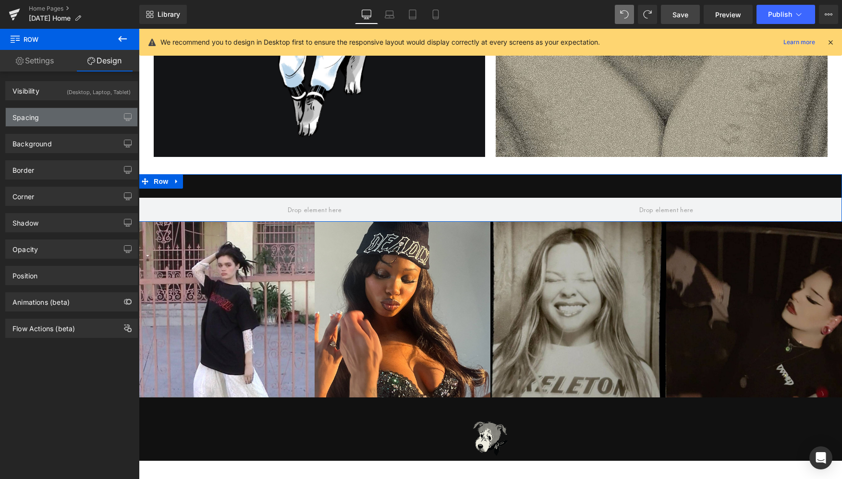
type input "0"
type input "49"
type input "0"
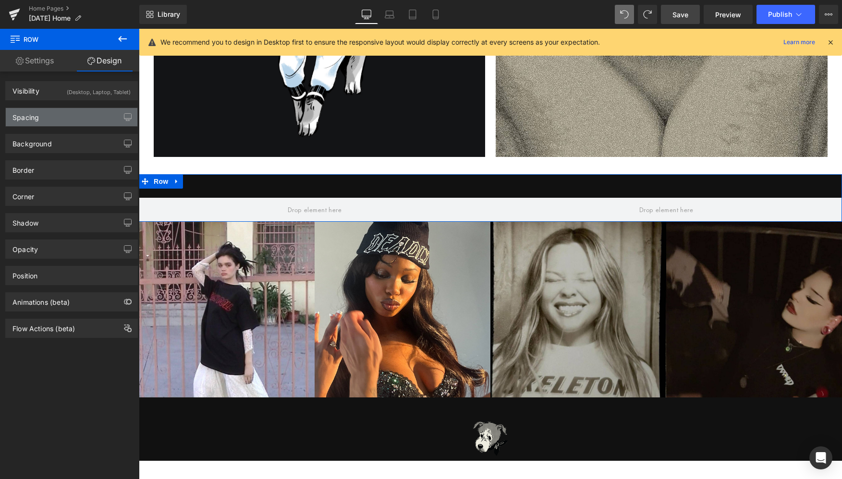
type input "0"
click at [47, 121] on div "Spacing" at bounding box center [72, 117] width 132 height 18
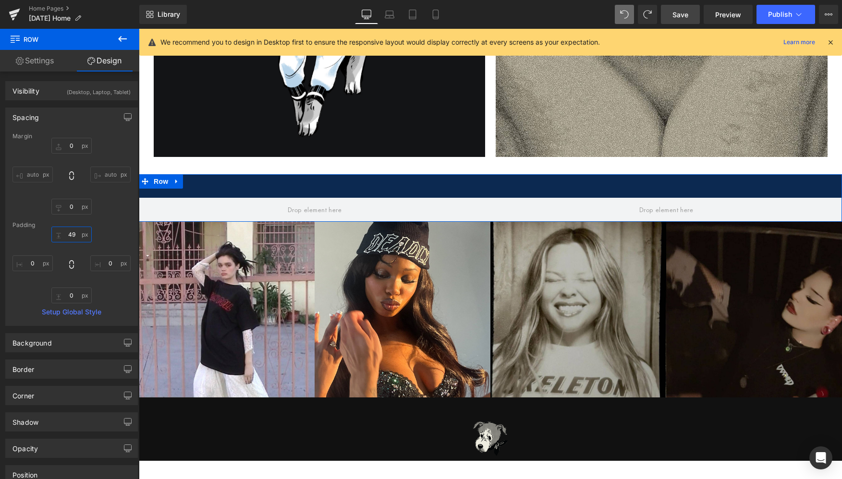
click at [70, 232] on input "49" at bounding box center [71, 235] width 40 height 16
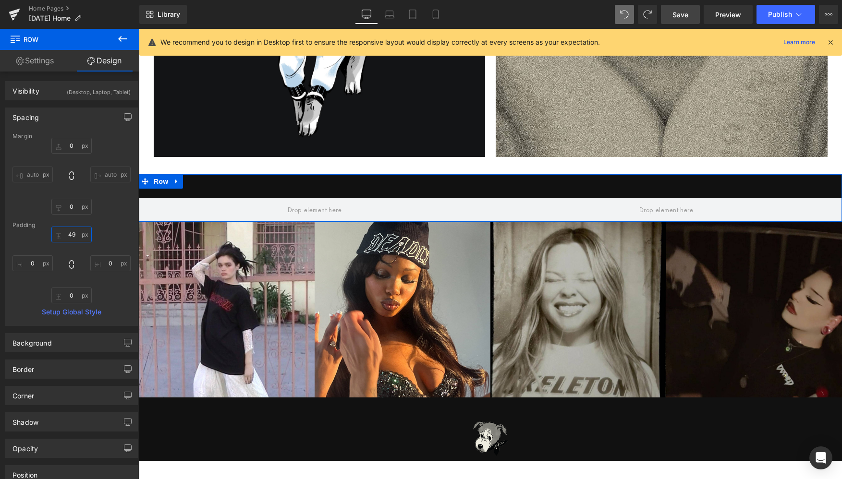
click at [70, 232] on input "49" at bounding box center [71, 235] width 40 height 16
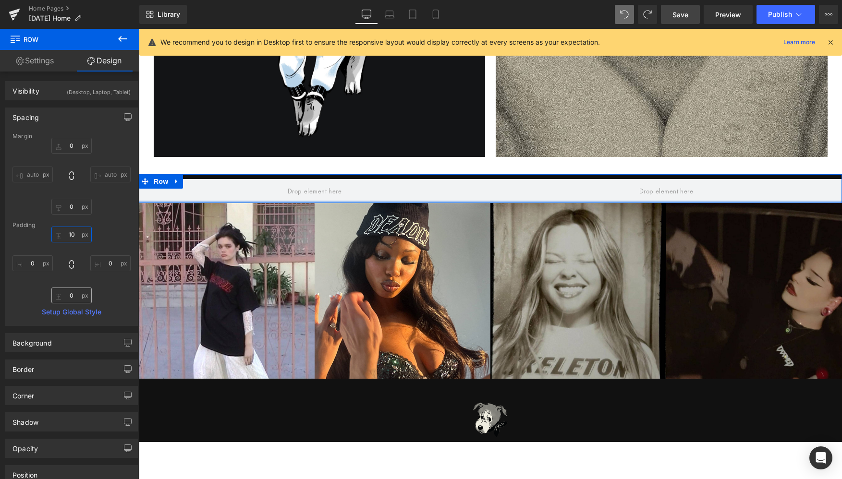
type input "10"
click at [67, 300] on input "0" at bounding box center [71, 296] width 40 height 16
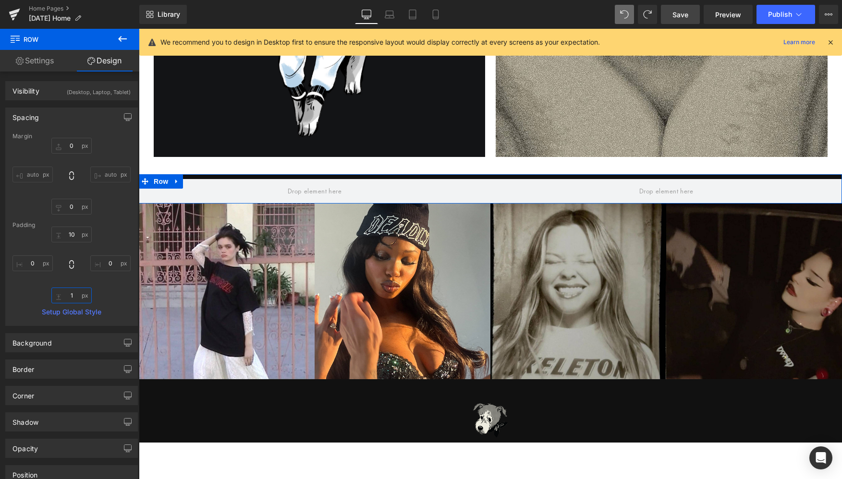
type input "10"
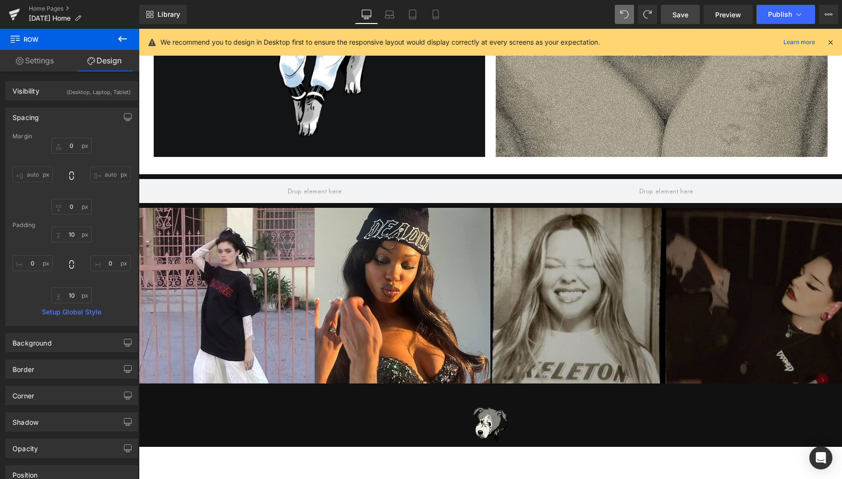
click at [120, 36] on icon at bounding box center [123, 39] width 12 height 12
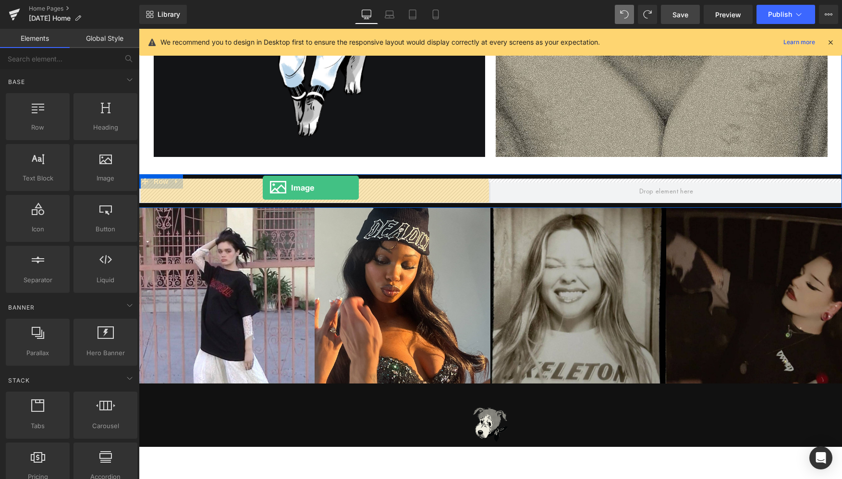
drag, startPoint x: 238, startPoint y: 198, endPoint x: 263, endPoint y: 187, distance: 27.3
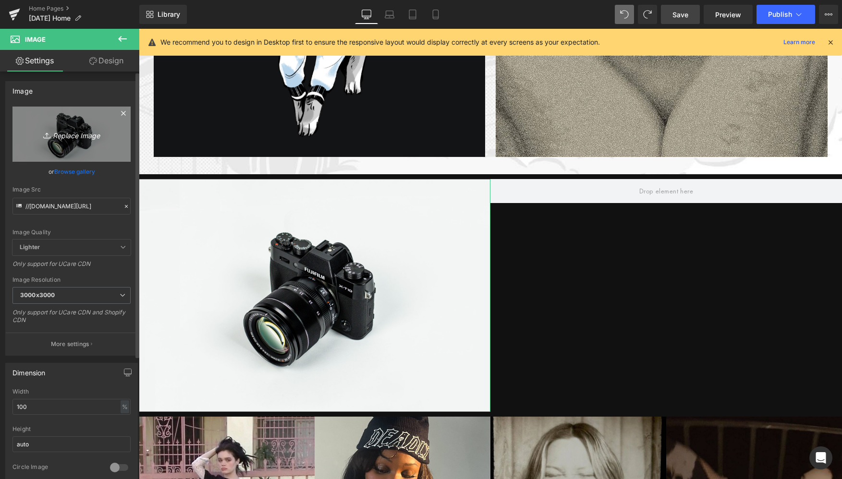
click at [80, 134] on icon "Replace Image" at bounding box center [71, 134] width 77 height 12
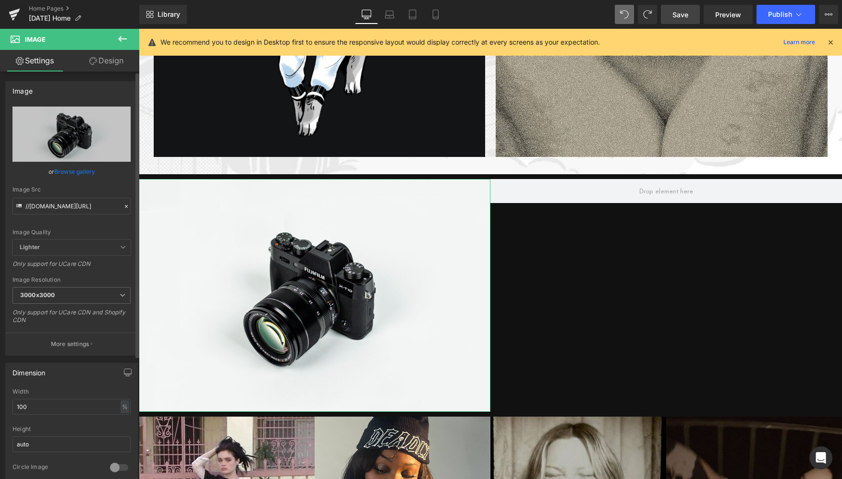
click at [85, 172] on link "Browse gallery" at bounding box center [74, 171] width 41 height 17
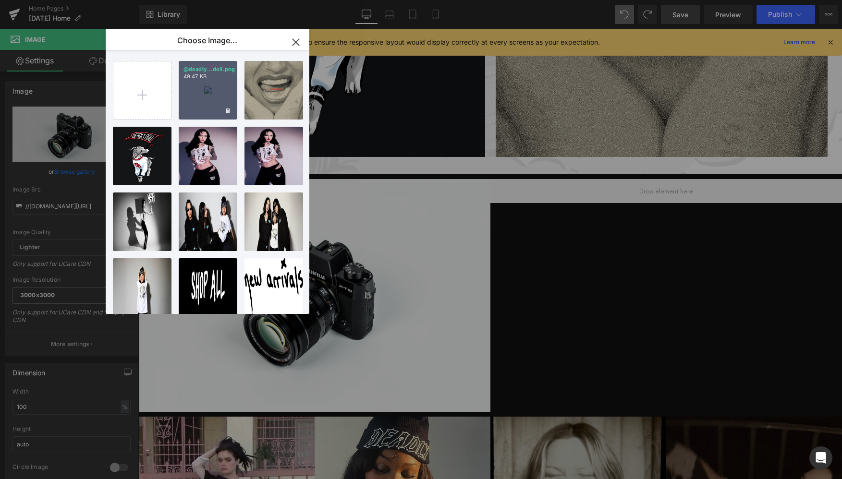
click at [208, 105] on div "@deadly...doll.png 49.47 KB" at bounding box center [208, 90] width 59 height 59
type input "https://ucarecdn.com/b0507511-c783-4e05-9754-c93cdab1d58b/-/format/auto/-/previ…"
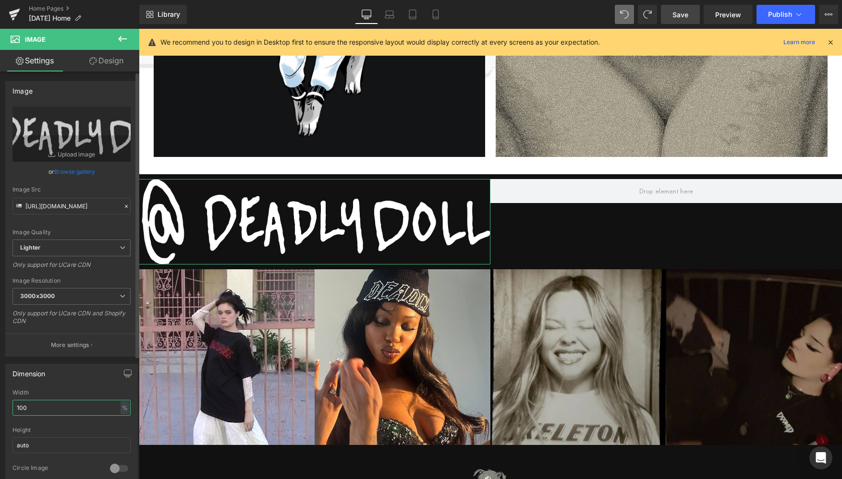
click at [40, 403] on input "100" at bounding box center [71, 408] width 118 height 16
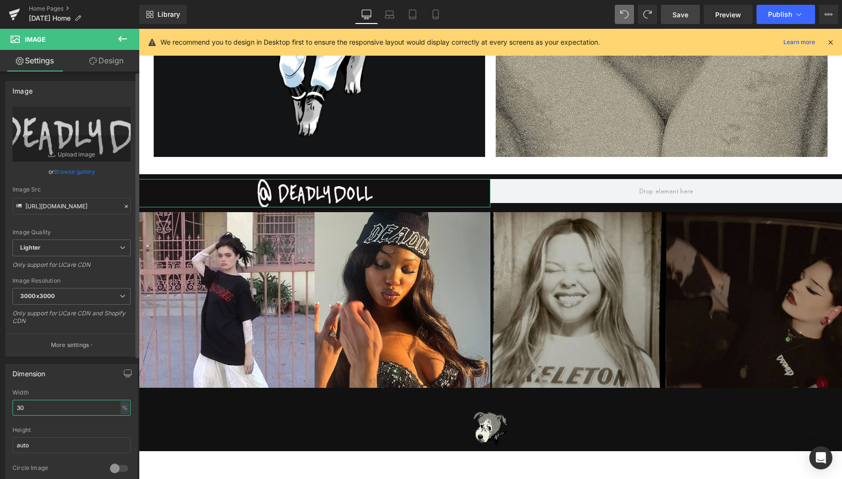
type input "29"
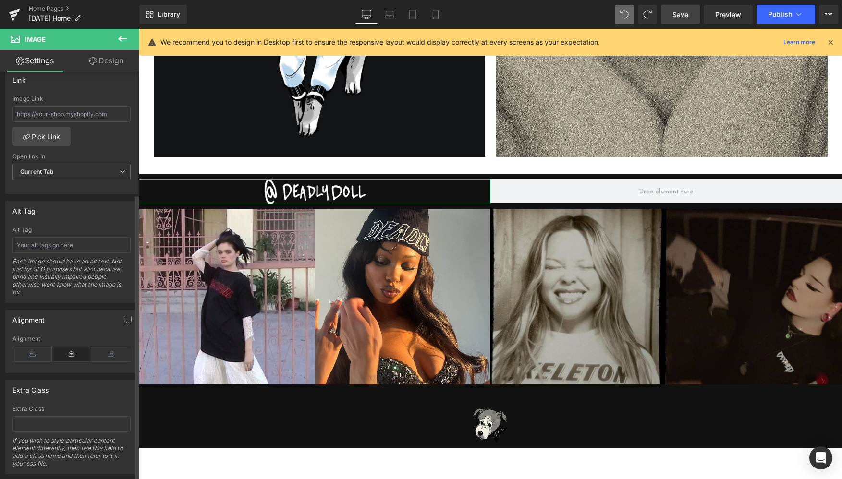
scroll to position [433, 0]
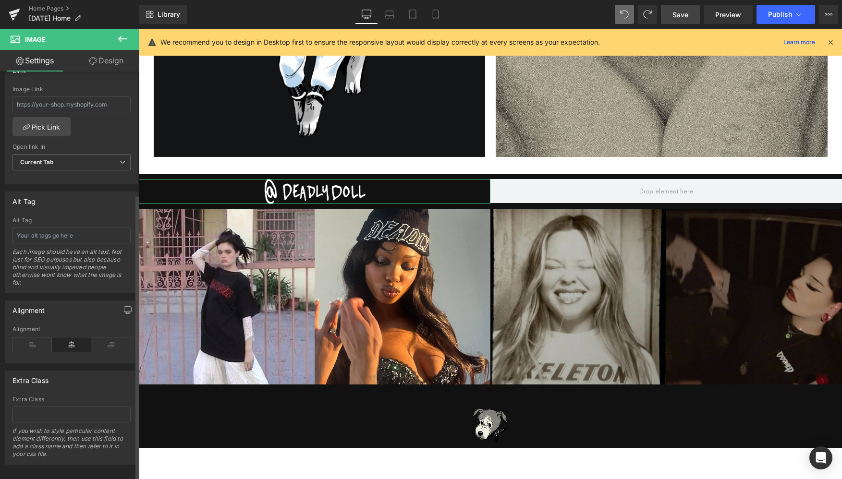
click at [32, 336] on div "Alignment" at bounding box center [71, 344] width 118 height 37
click at [29, 342] on icon at bounding box center [31, 345] width 39 height 14
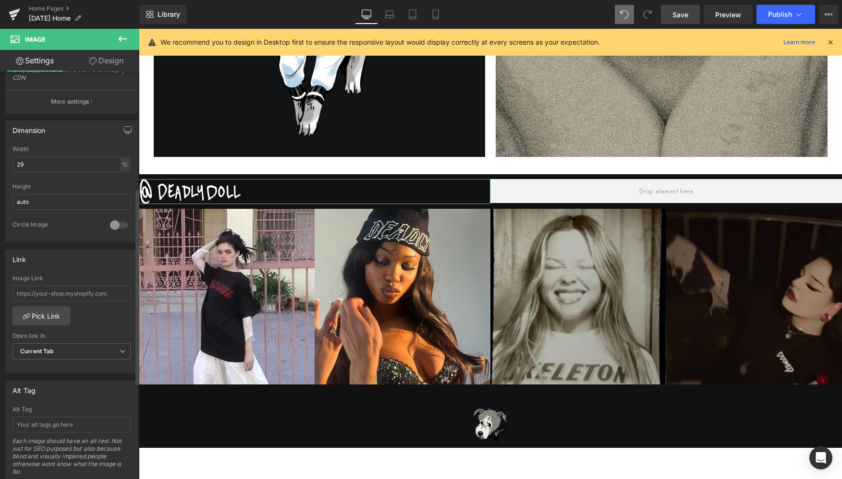
scroll to position [161, 0]
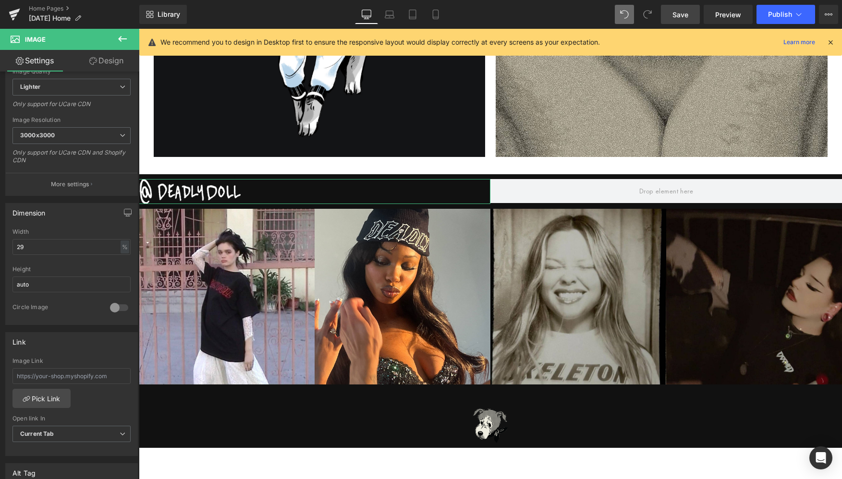
click at [111, 61] on link "Design" at bounding box center [107, 61] width 70 height 22
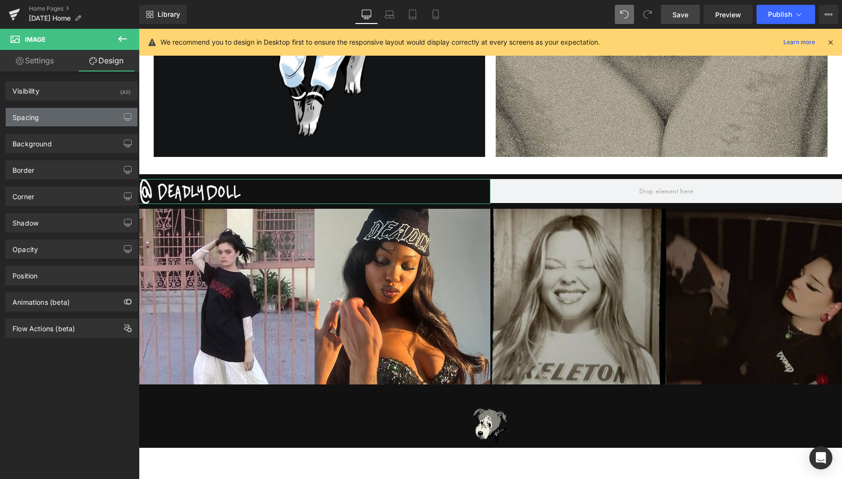
type input "0"
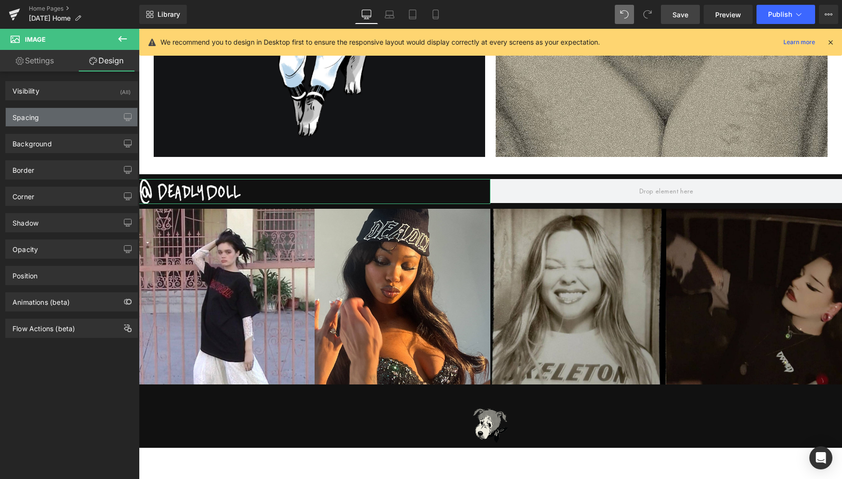
type input "0"
click at [44, 116] on div "Spacing" at bounding box center [72, 117] width 132 height 18
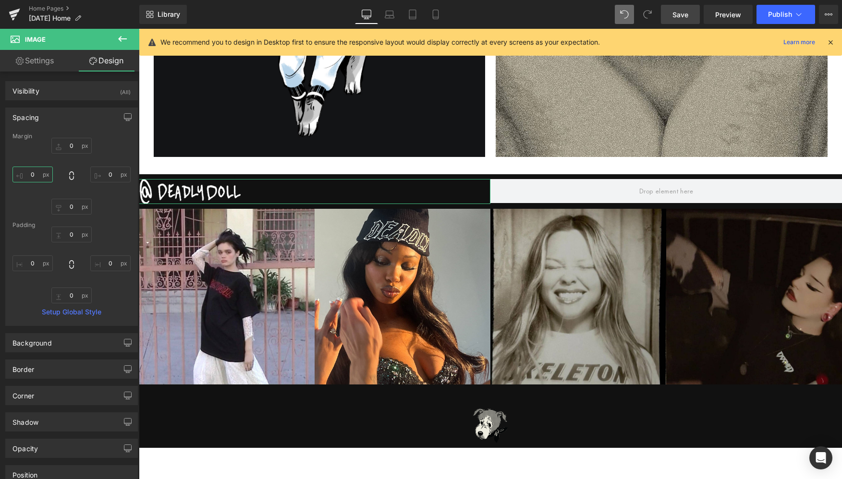
click at [30, 171] on input "0" at bounding box center [32, 175] width 40 height 16
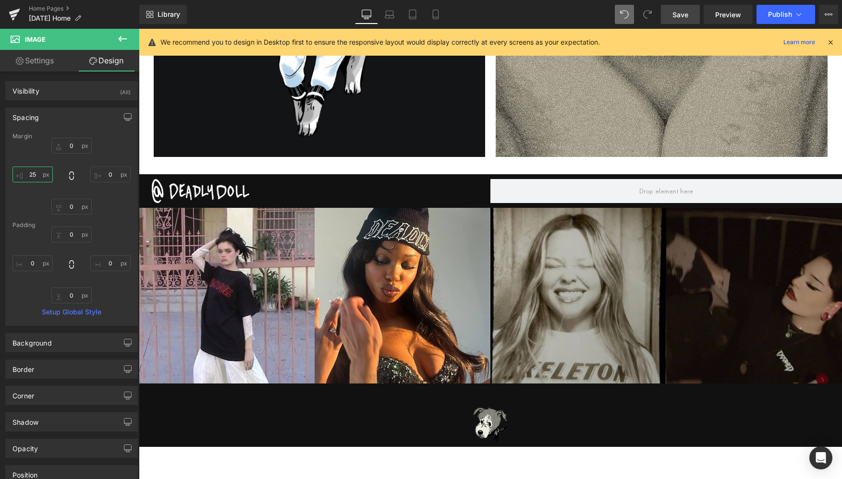
type input "25"
click at [119, 38] on icon at bounding box center [122, 39] width 9 height 6
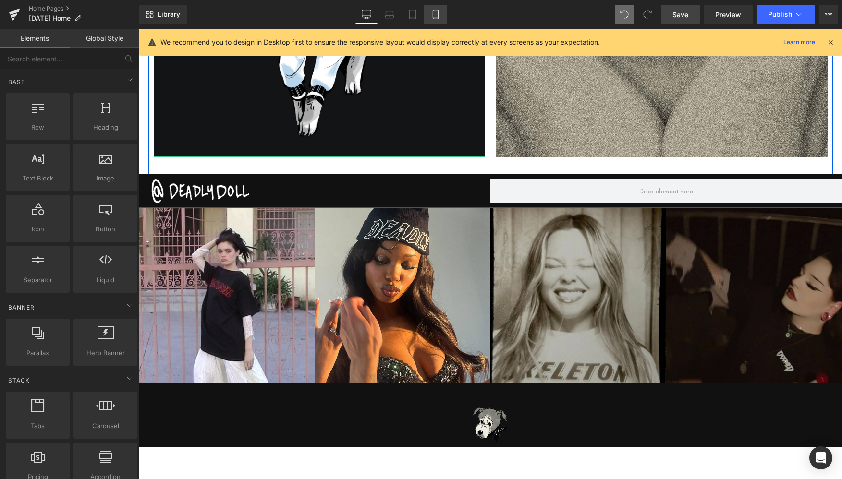
click at [438, 11] on icon at bounding box center [436, 15] width 10 height 10
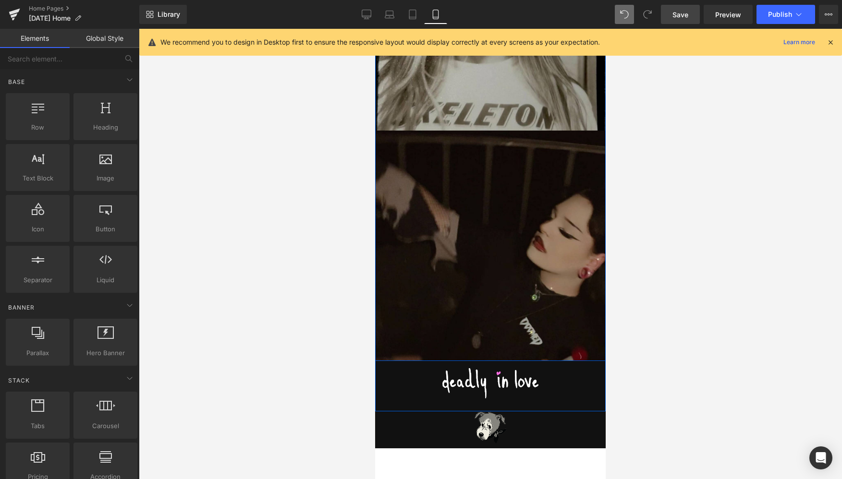
scroll to position [2226, 0]
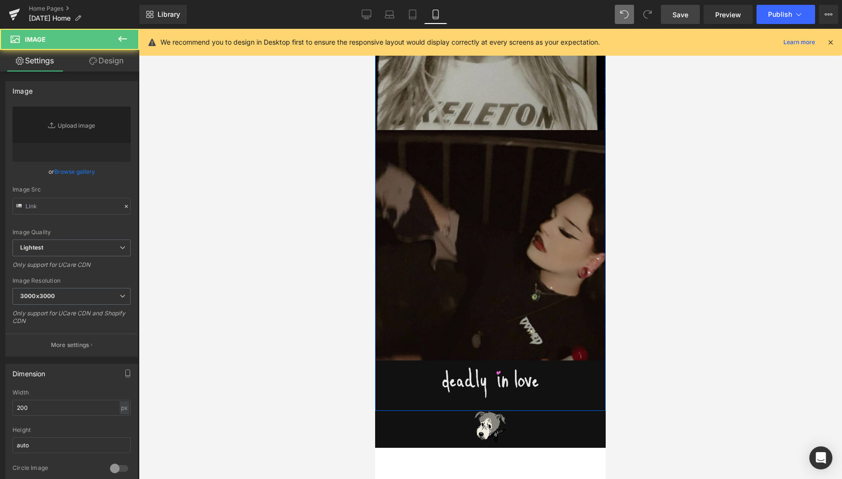
click at [461, 381] on img at bounding box center [490, 383] width 96 height 30
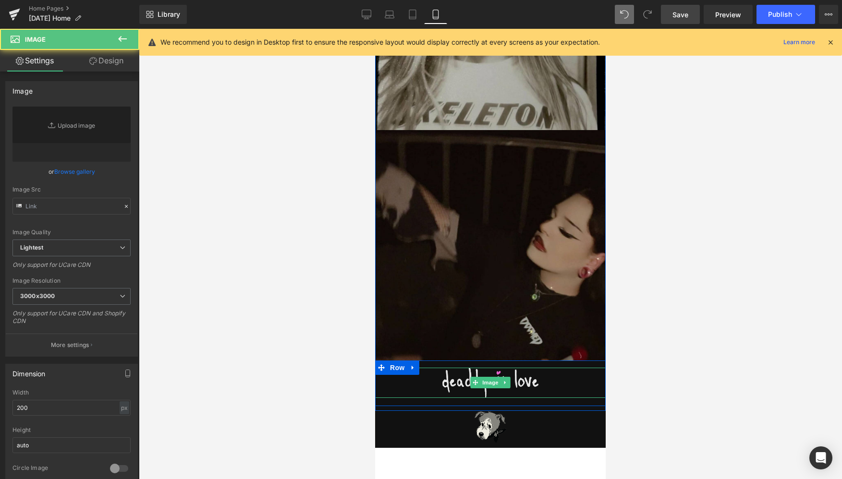
type input "https://ucarecdn.com/a1e82848-04ed-4219-99ef-ce08ae1c136f/-/format/auto/-/previ…"
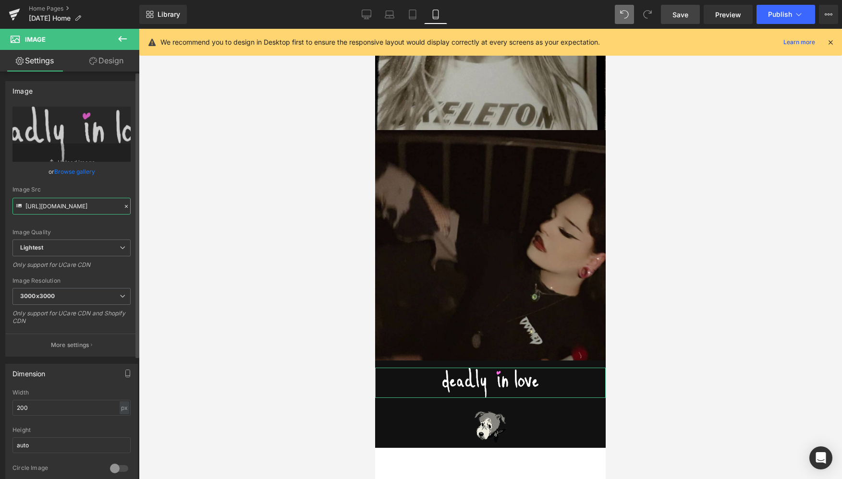
click at [58, 209] on input "https://ucarecdn.com/a1e82848-04ed-4219-99ef-ce08ae1c136f/-/format/auto/-/previ…" at bounding box center [71, 206] width 118 height 17
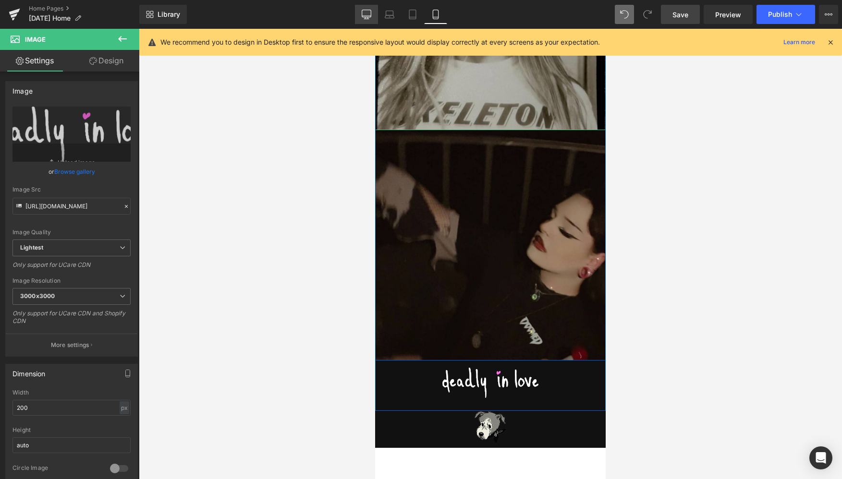
click at [367, 14] on icon at bounding box center [367, 15] width 10 height 10
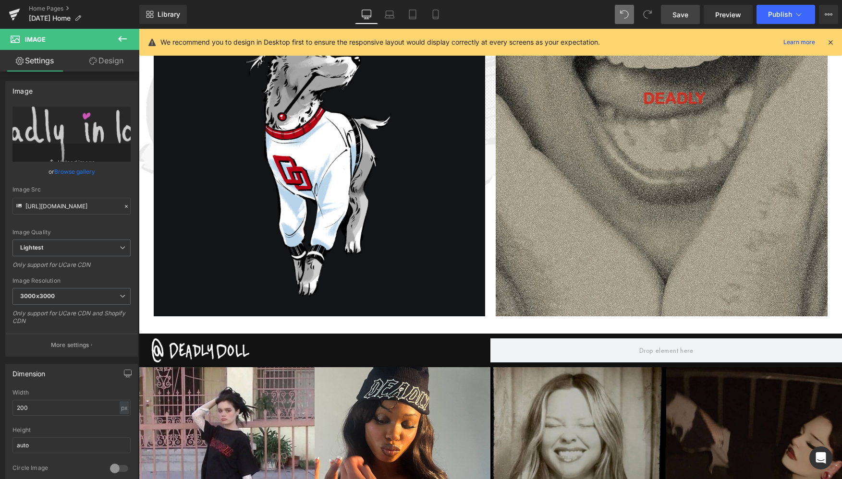
scroll to position [1325, 0]
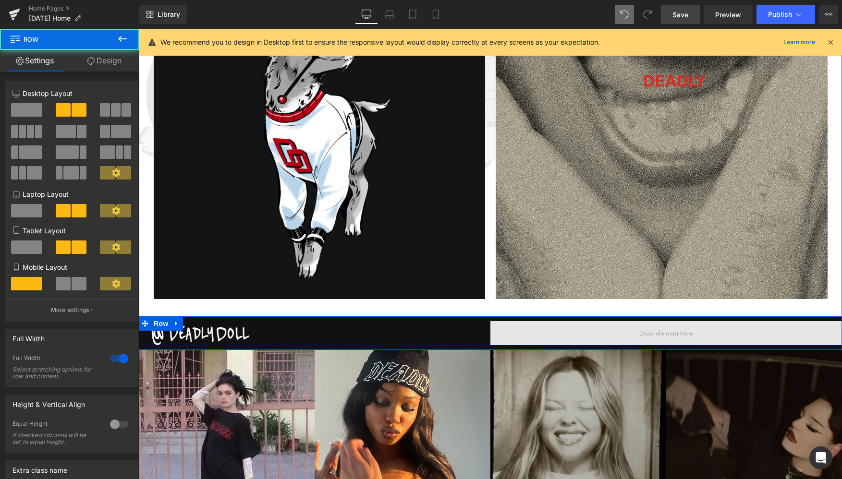
click at [570, 331] on span at bounding box center [666, 333] width 352 height 24
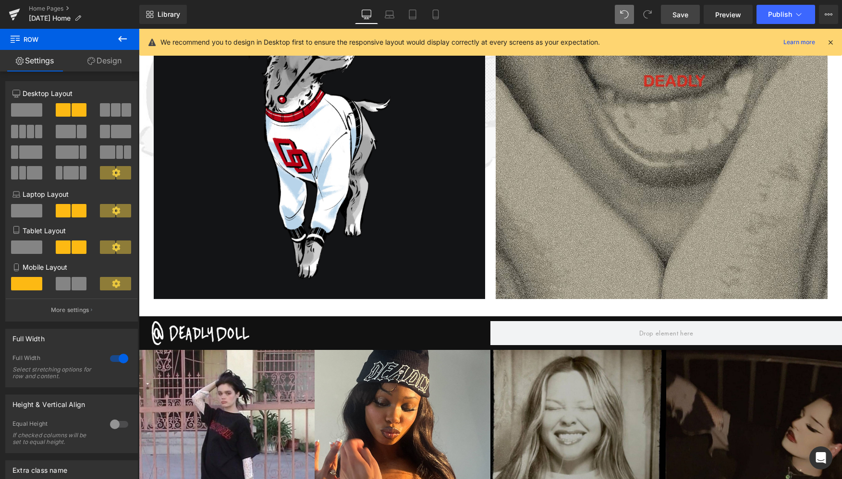
click at [121, 37] on icon at bounding box center [122, 39] width 9 height 6
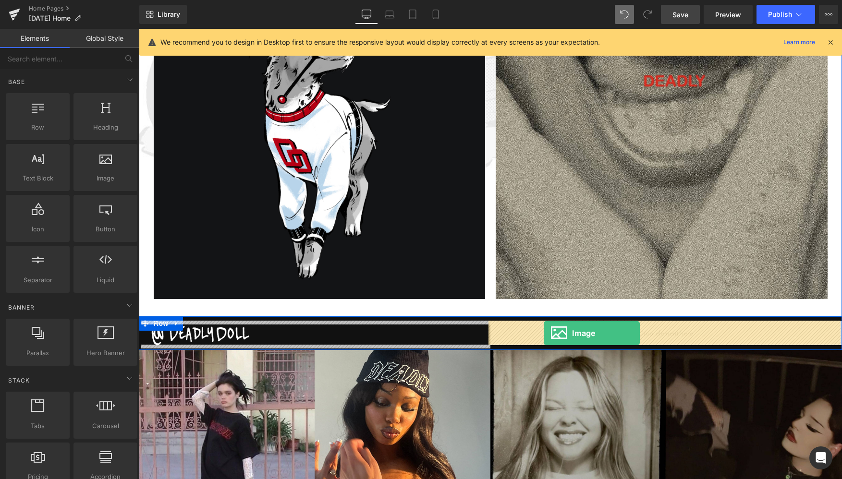
drag, startPoint x: 239, startPoint y: 196, endPoint x: 544, endPoint y: 333, distance: 333.8
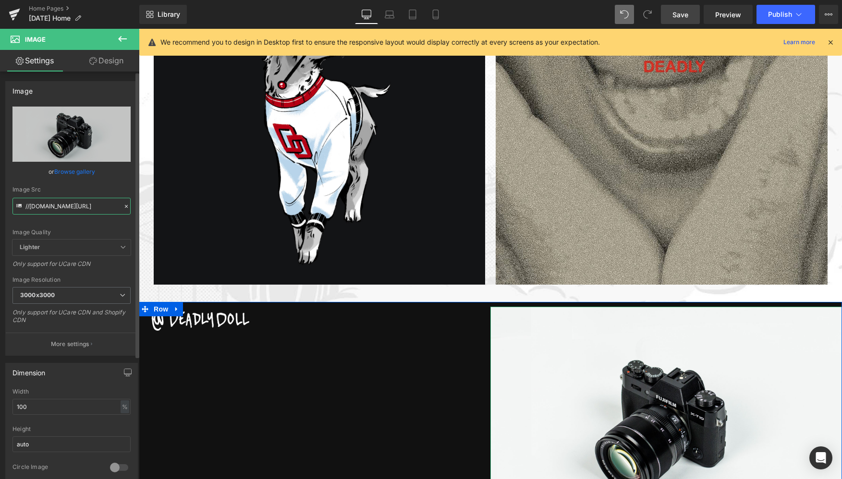
click at [59, 204] on input "//d1um8515vdn9kb.cloudfront.net/images/parallax.jpg" at bounding box center [71, 206] width 118 height 17
paste input "https://ucarecdn.com/a1e82848-04ed-4219-99ef-ce08ae1c136f/-/format/auto/-/previ…"
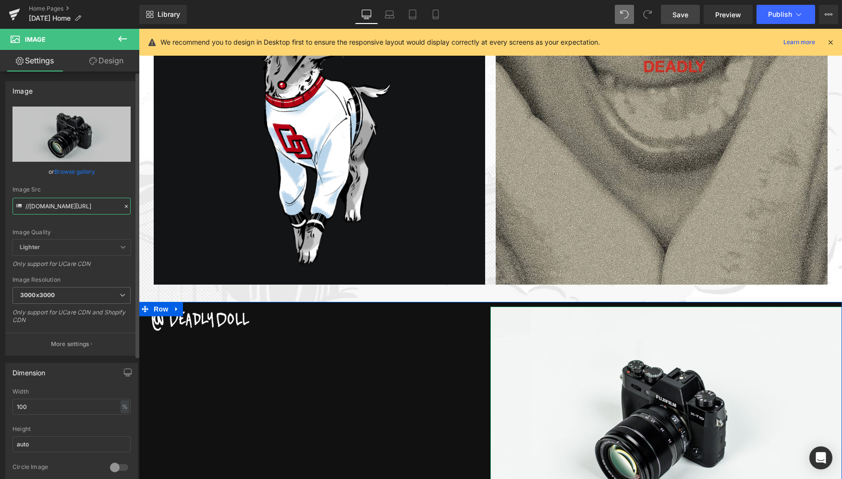
type input "//d1um8515vhttps://ucarecdn.com/a1e82848-04ed-4219-99ef-ce08ae1c136f/-/format/a…"
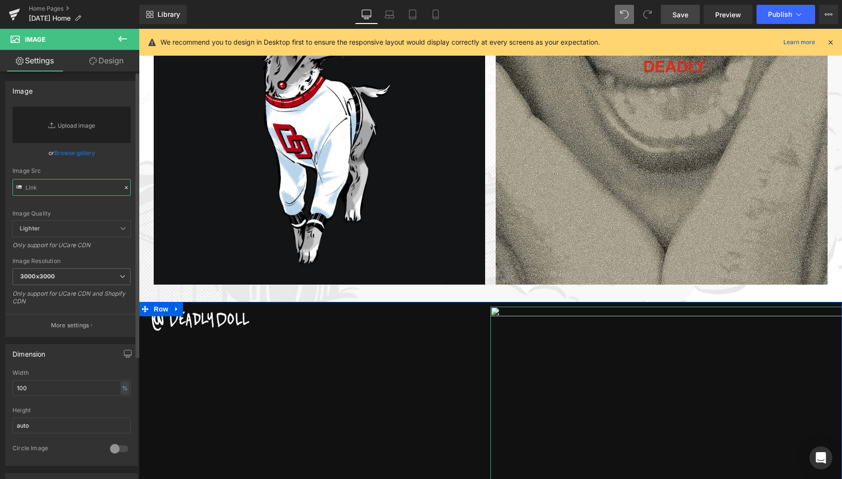
paste input "https://ucarecdn.com/a1e82848-04ed-4219-99ef-ce08ae1c136f/-/format/auto/-/previ…"
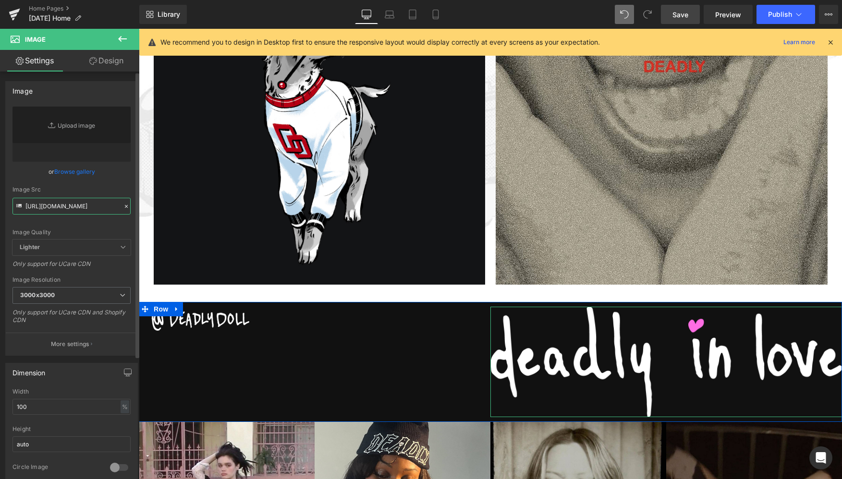
type input "https://ucarecdn.com/a1e82848-04ed-4219-99ef-ce08ae1c136f/-/format/auto/-/previ…"
click at [37, 408] on input "100" at bounding box center [71, 408] width 118 height 16
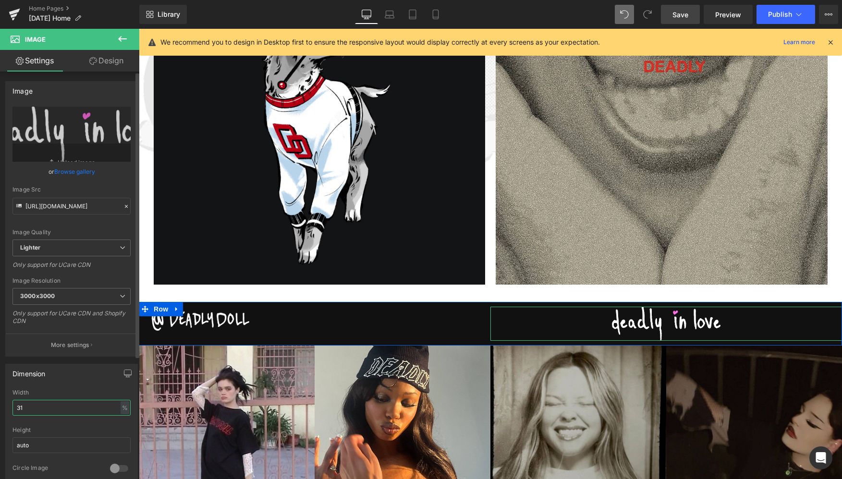
type input "32"
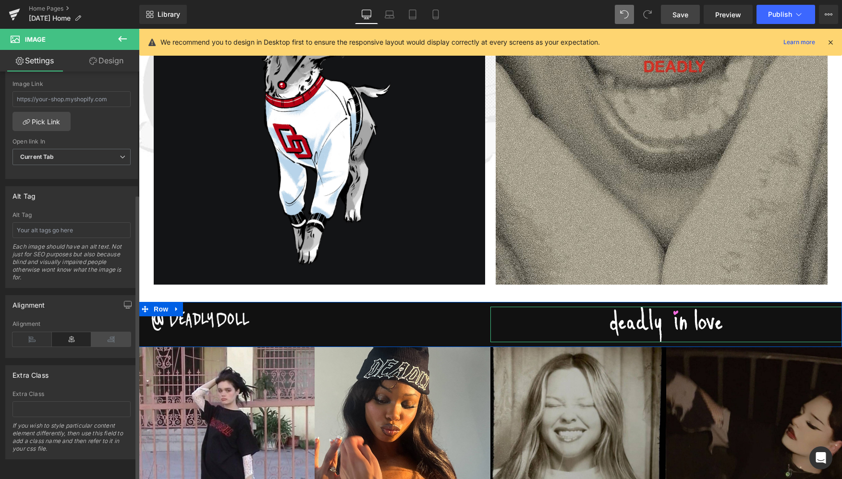
scroll to position [445, 0]
click at [99, 334] on icon at bounding box center [110, 339] width 39 height 14
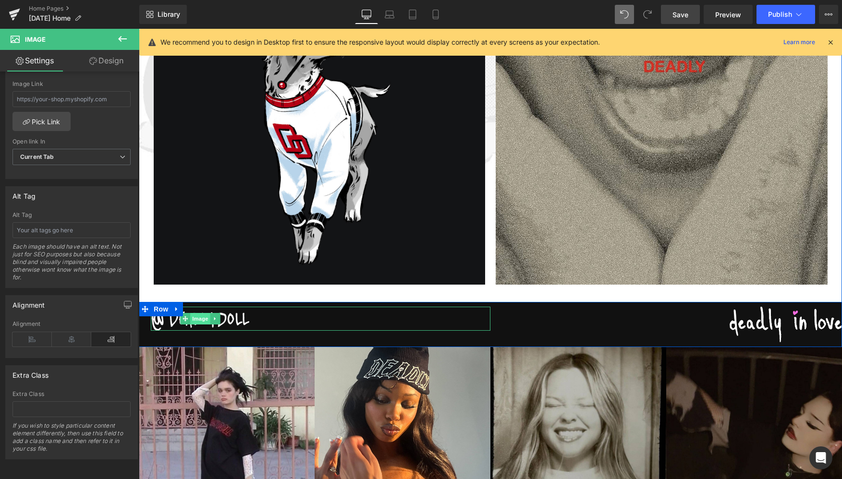
click at [202, 324] on span "Image" at bounding box center [200, 319] width 20 height 12
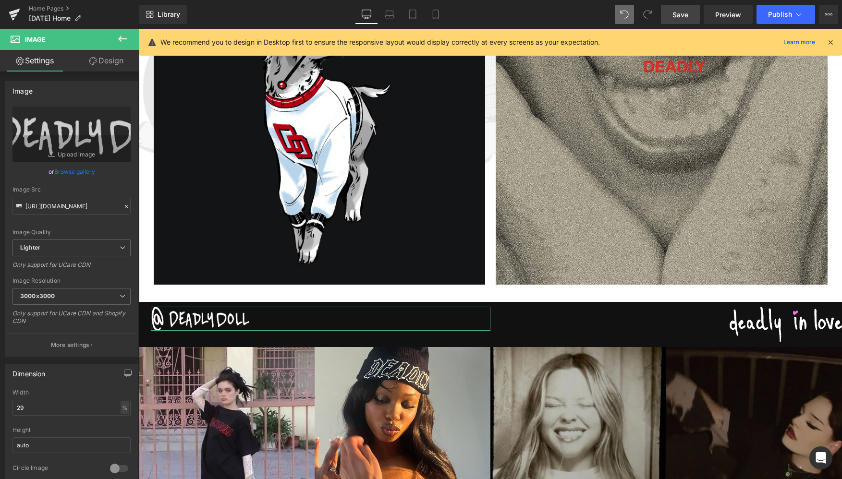
click at [111, 63] on link "Design" at bounding box center [107, 61] width 70 height 22
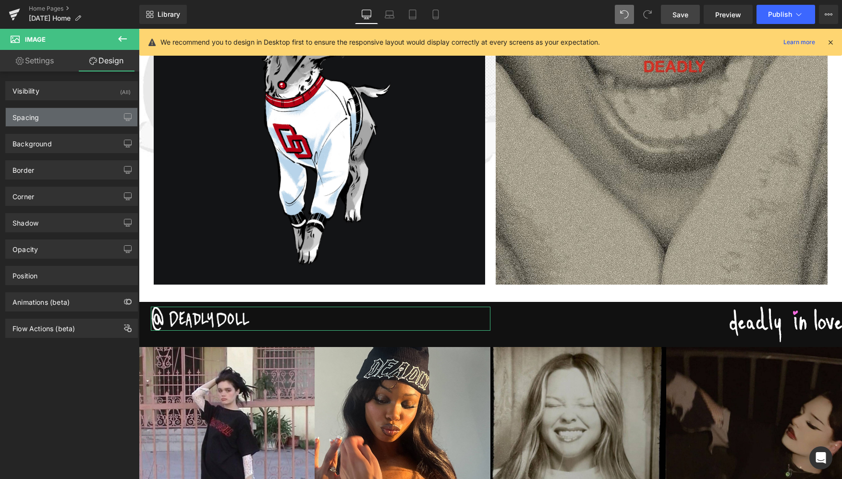
click at [51, 116] on div "Spacing" at bounding box center [72, 117] width 132 height 18
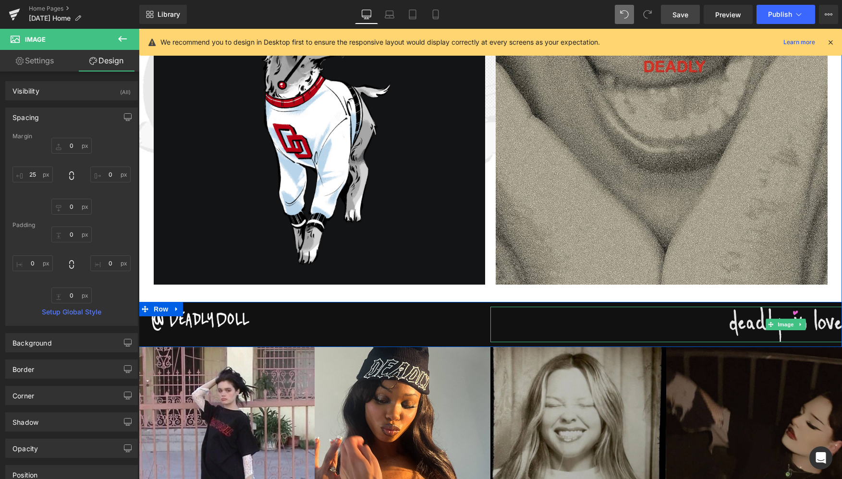
click at [759, 325] on img at bounding box center [785, 325] width 112 height 36
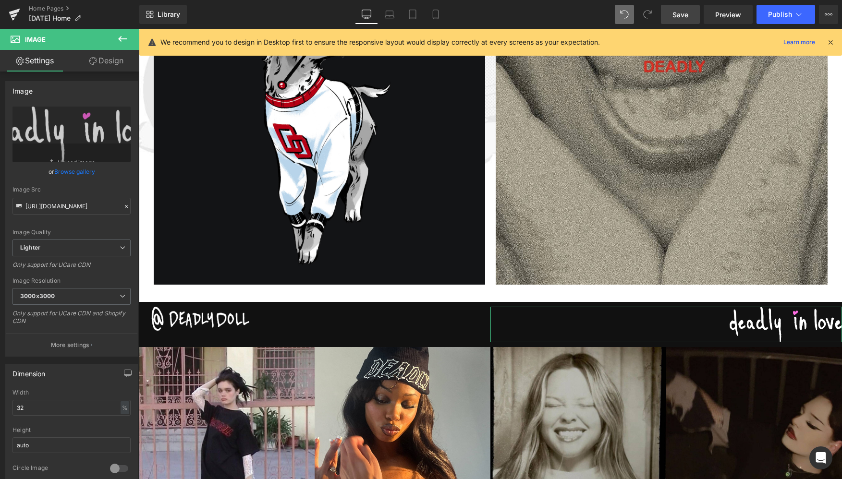
click at [107, 64] on link "Design" at bounding box center [107, 61] width 70 height 22
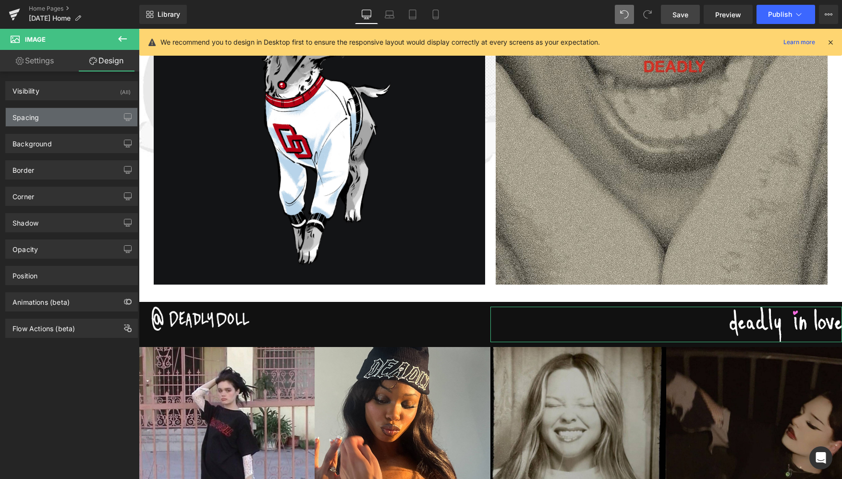
type input "0"
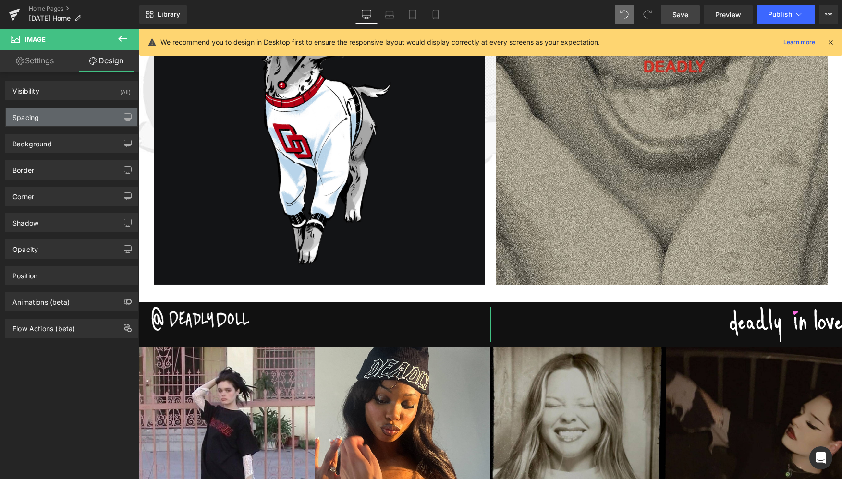
type input "0"
click at [56, 120] on div "Spacing" at bounding box center [72, 117] width 132 height 18
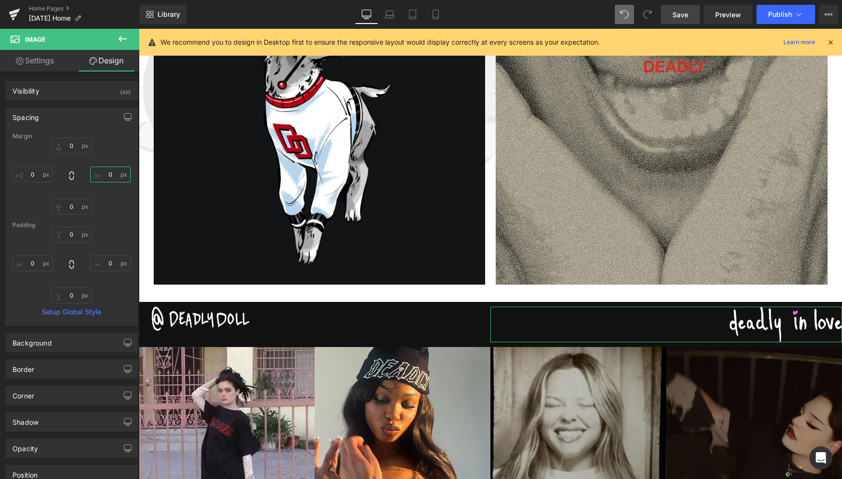
click at [107, 174] on input "0" at bounding box center [110, 175] width 40 height 16
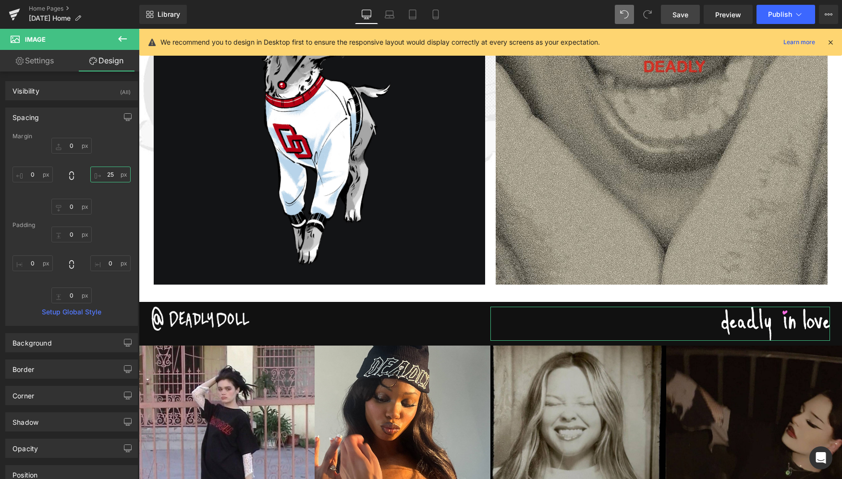
type input "25"
click at [109, 212] on div "0px 0 25 25 0px 0 0px 0" at bounding box center [71, 176] width 118 height 77
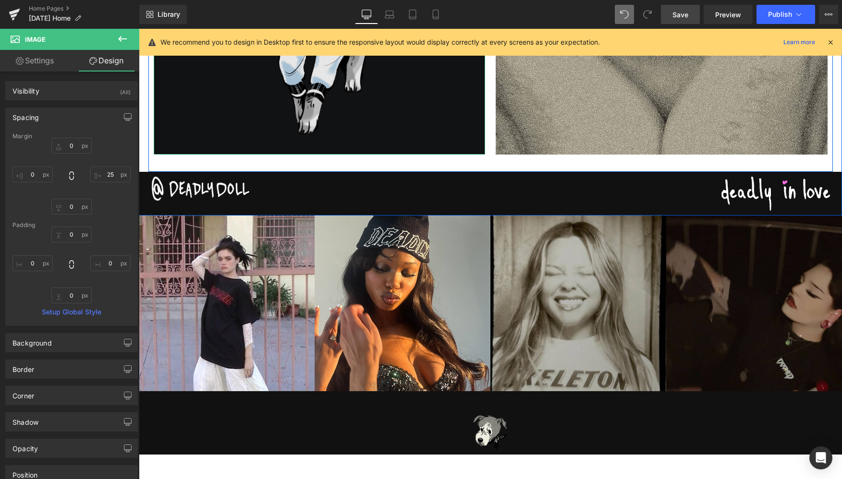
scroll to position [1470, 0]
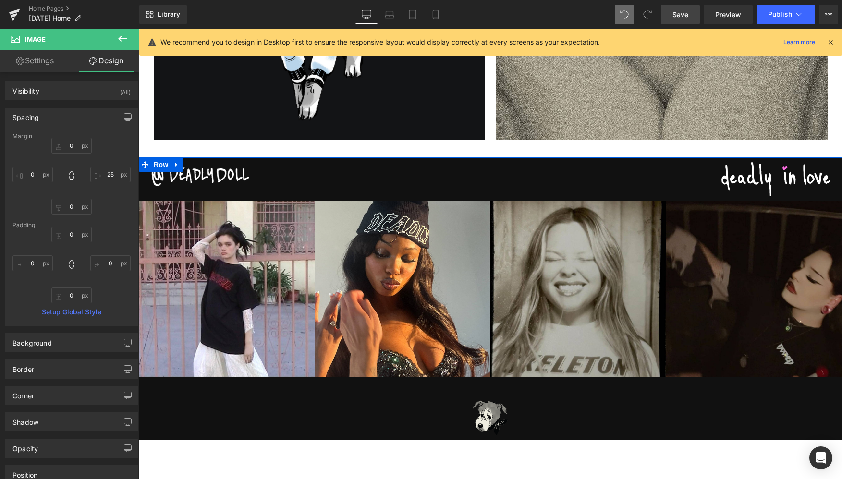
click at [165, 195] on div "Image Image Row" at bounding box center [490, 180] width 703 height 44
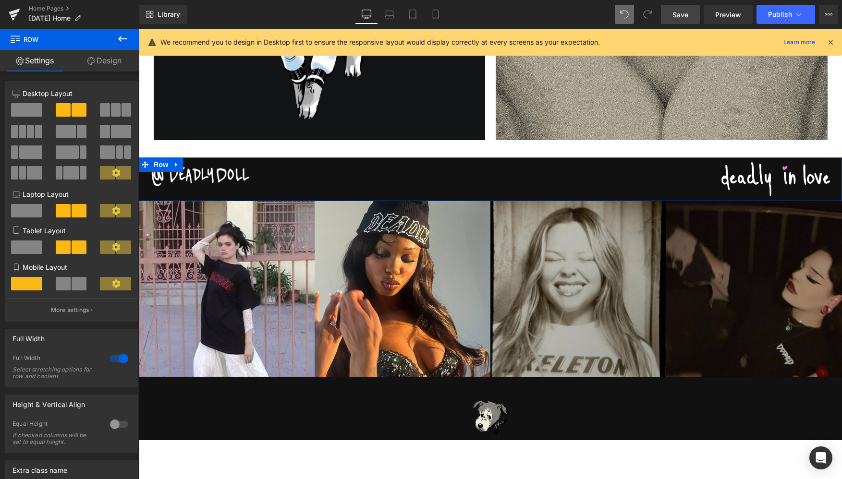
click at [107, 65] on link "Design" at bounding box center [105, 61] width 70 height 22
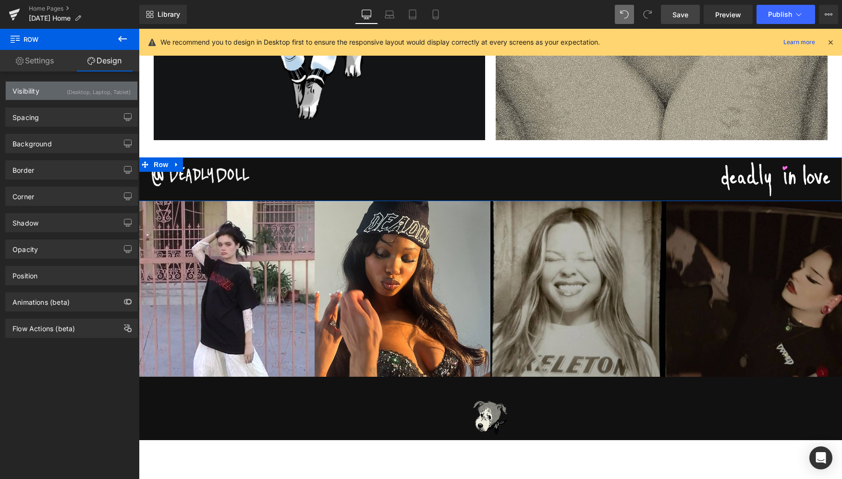
click at [61, 89] on div "Visibility (Desktop, Laptop, Tablet)" at bounding box center [72, 91] width 132 height 18
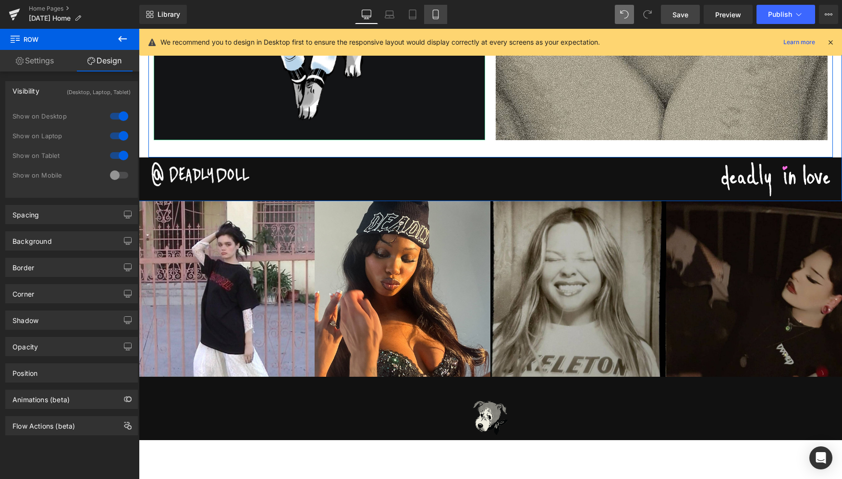
click at [433, 18] on icon at bounding box center [436, 15] width 10 height 10
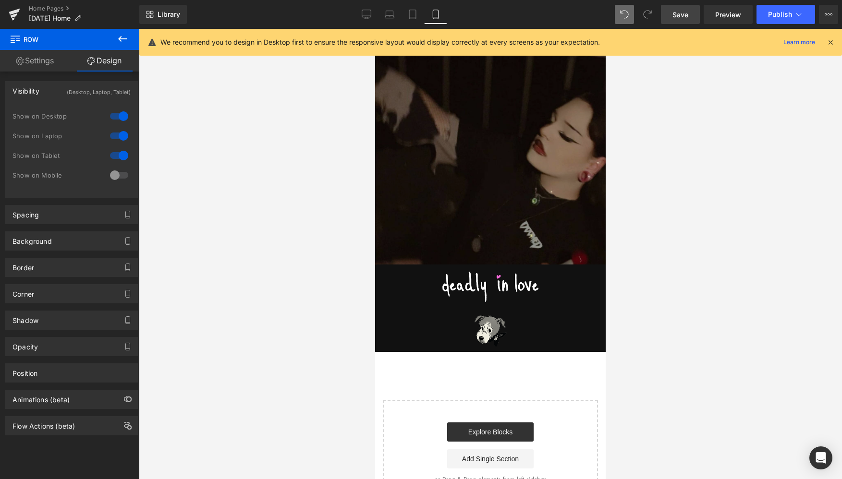
scroll to position [2336, 0]
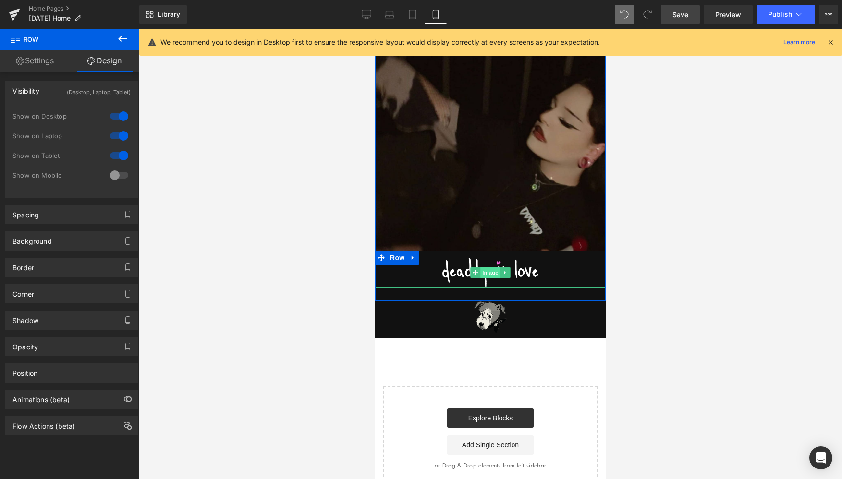
click at [485, 274] on span "Image" at bounding box center [490, 273] width 20 height 12
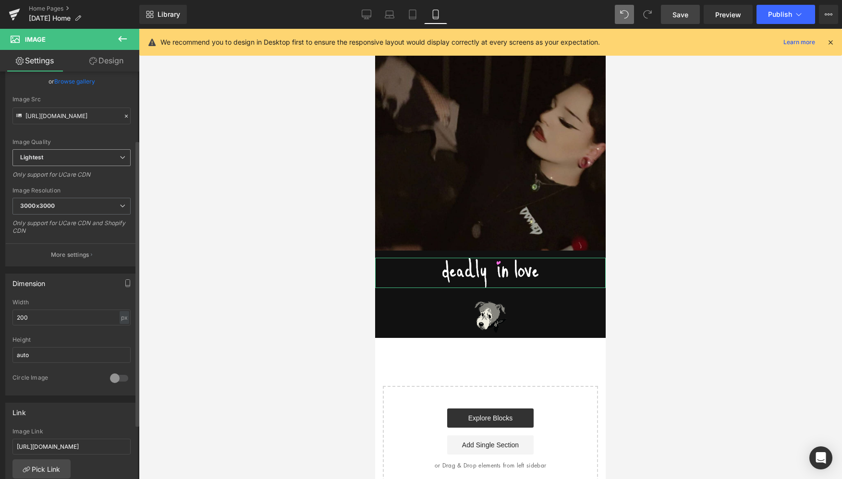
scroll to position [104, 0]
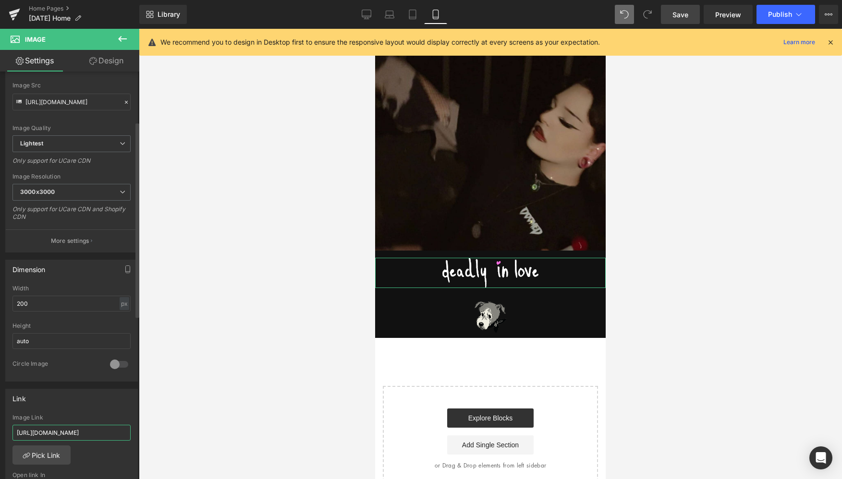
click at [36, 433] on input "https://www.instagram.com/deadlydoll" at bounding box center [71, 433] width 118 height 16
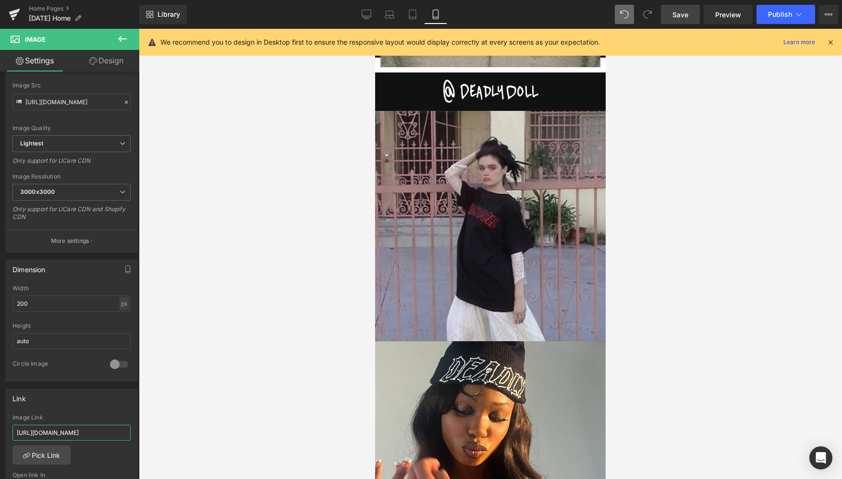
scroll to position [1534, 0]
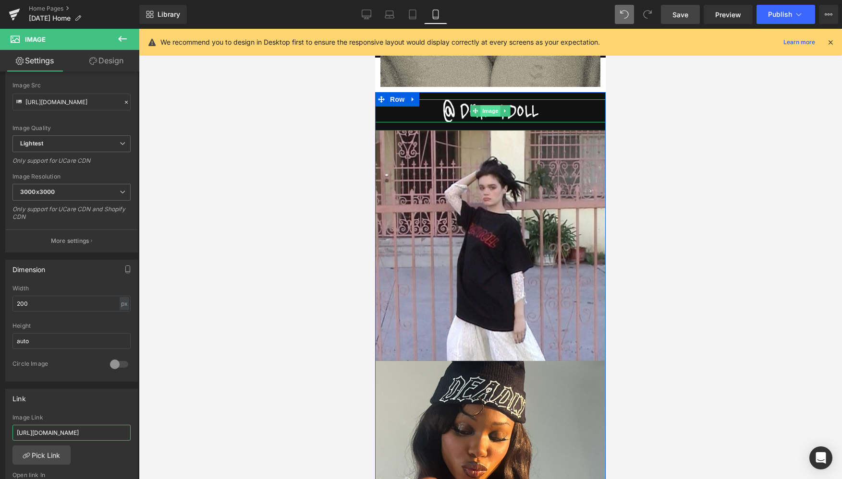
click at [485, 109] on span "Image" at bounding box center [490, 111] width 20 height 12
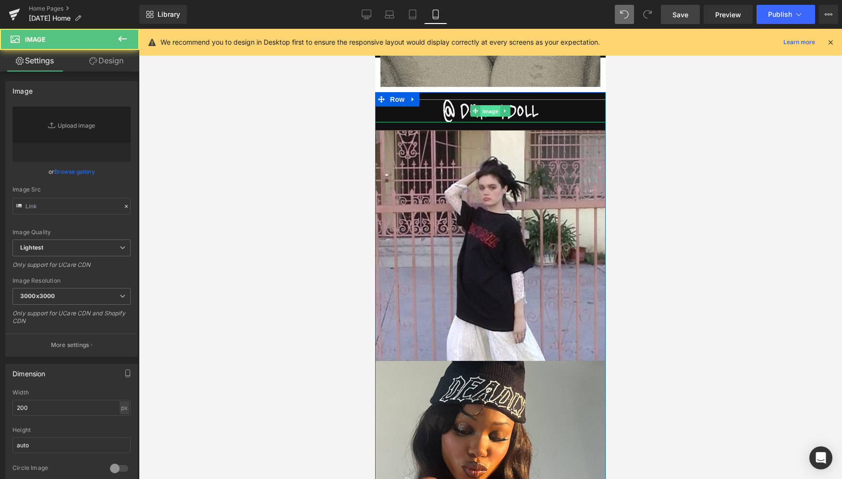
type input "https://ucarecdn.com/b0507511-c783-4e05-9754-c93cdab1d58b/-/format/auto/-/previ…"
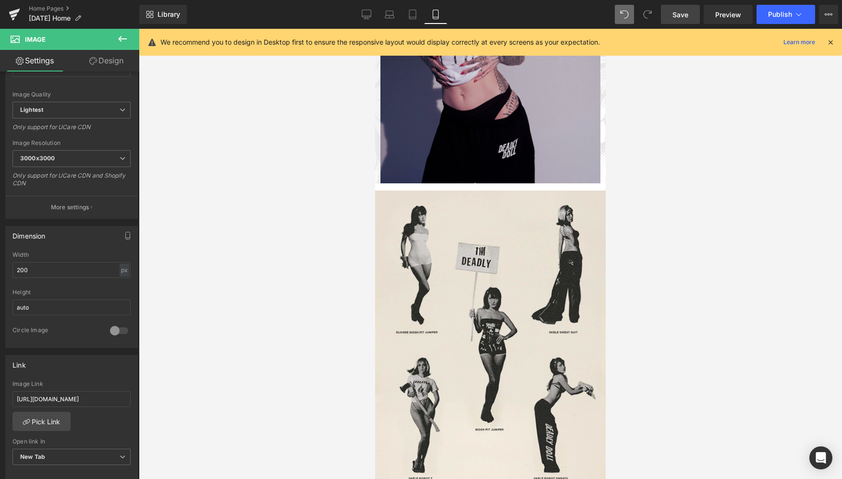
scroll to position [572, 0]
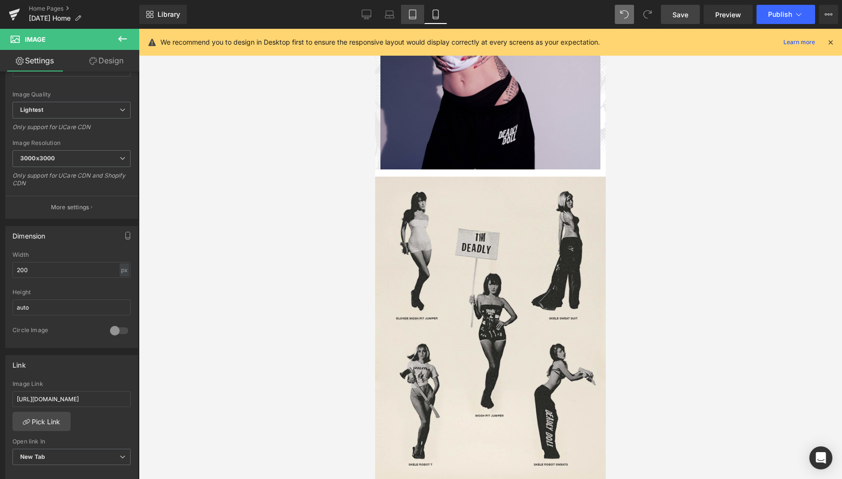
click at [412, 17] on icon at bounding box center [412, 17] width 7 height 0
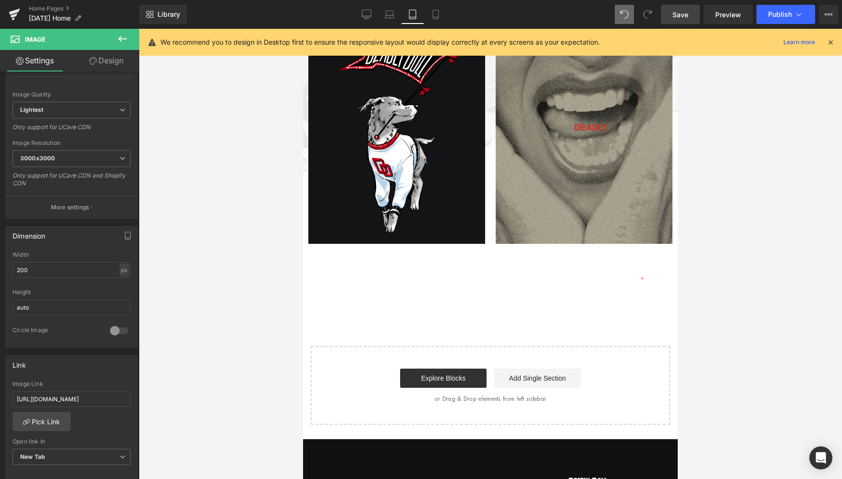
scroll to position [1011, 0]
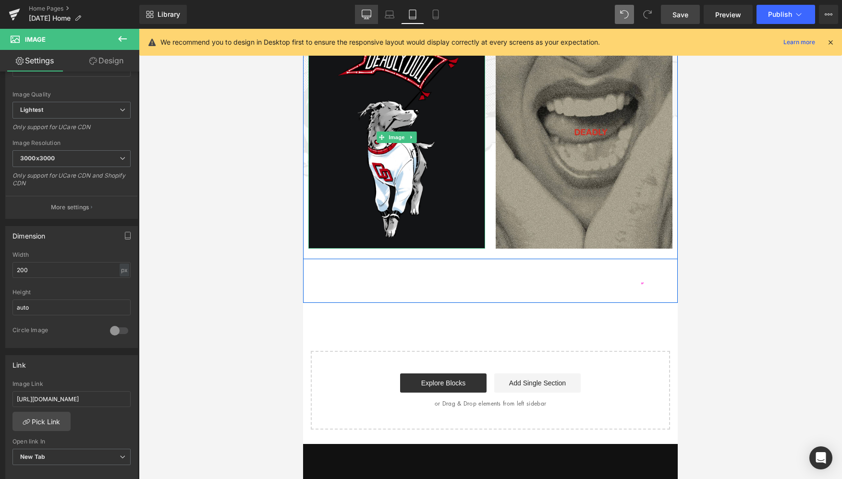
click at [368, 13] on icon at bounding box center [367, 15] width 10 height 10
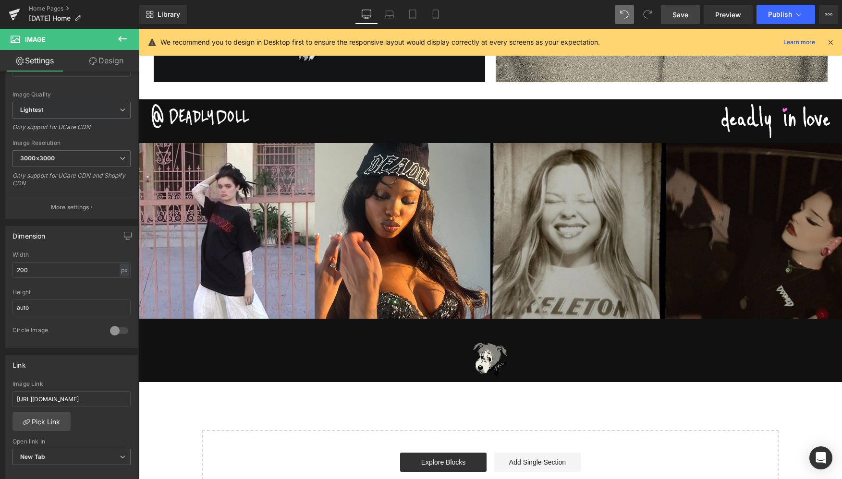
scroll to position [1534, 0]
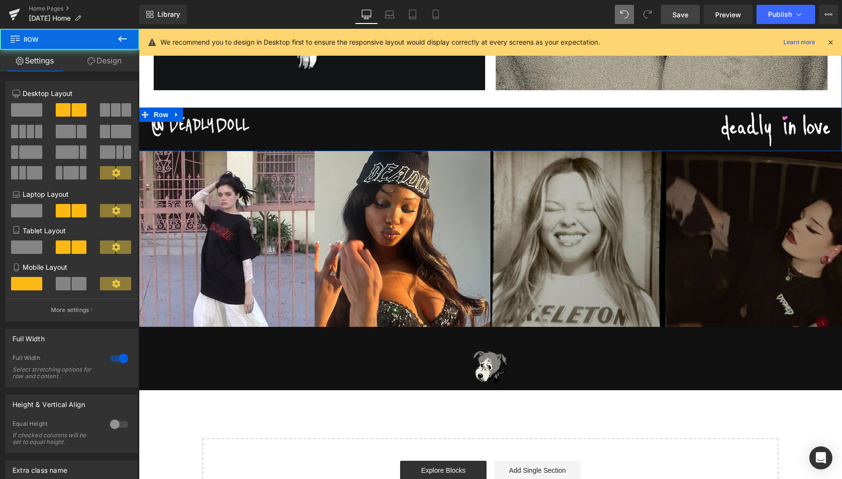
click at [146, 145] on div "Image Image Row" at bounding box center [490, 130] width 703 height 44
click at [111, 64] on link "Design" at bounding box center [105, 61] width 70 height 22
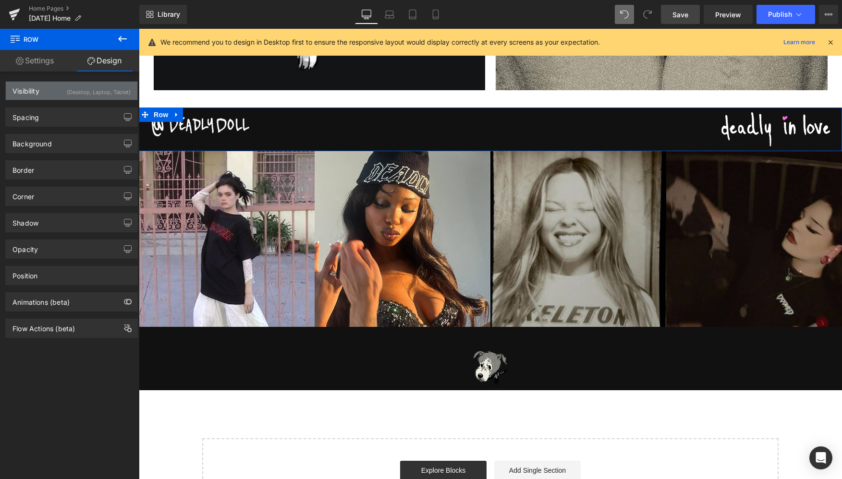
click at [85, 92] on div "(Desktop, Laptop, Tablet)" at bounding box center [99, 90] width 64 height 16
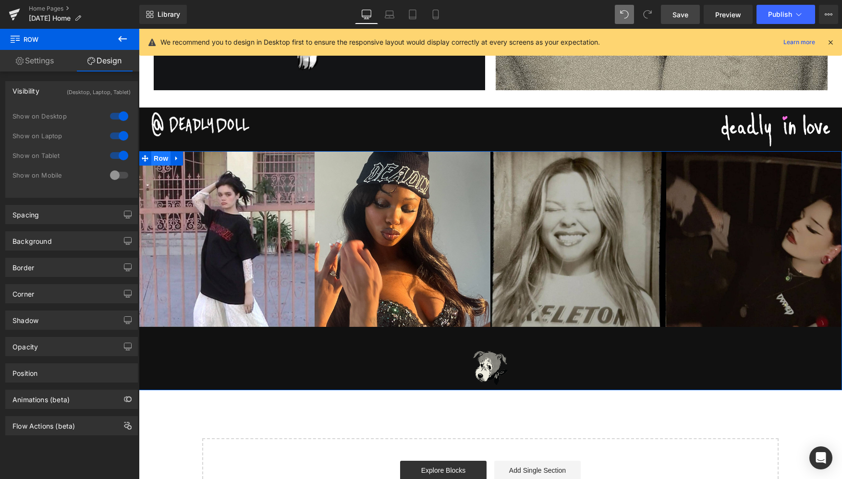
click at [158, 158] on span "Row" at bounding box center [160, 158] width 19 height 14
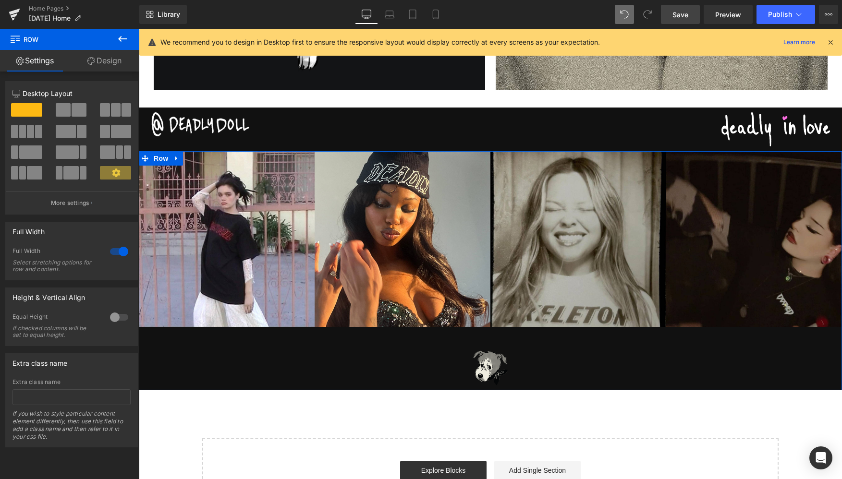
click at [102, 61] on link "Design" at bounding box center [105, 61] width 70 height 22
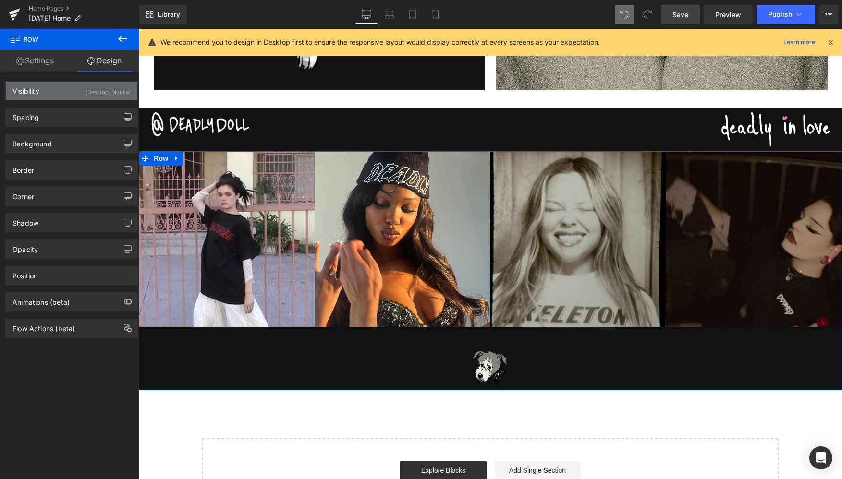
click at [67, 92] on div "Visibility (Desktop, Mobile)" at bounding box center [72, 91] width 132 height 18
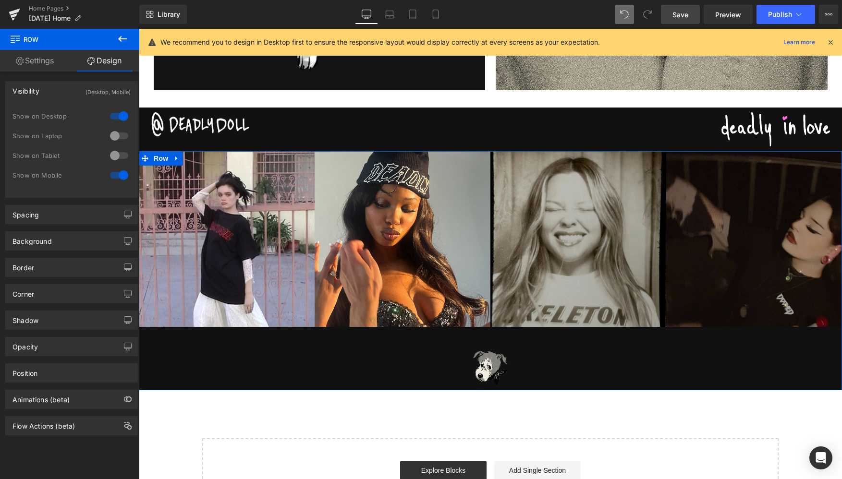
click at [109, 154] on div at bounding box center [119, 155] width 23 height 15
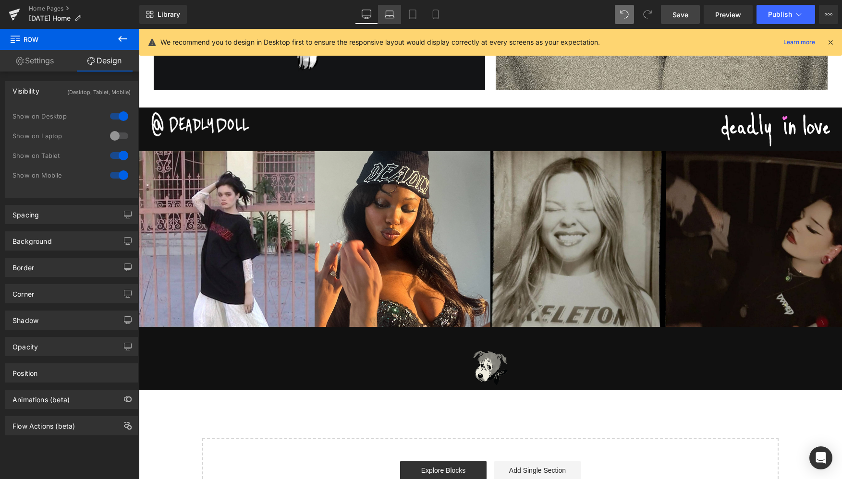
click at [388, 17] on icon at bounding box center [390, 15] width 10 height 10
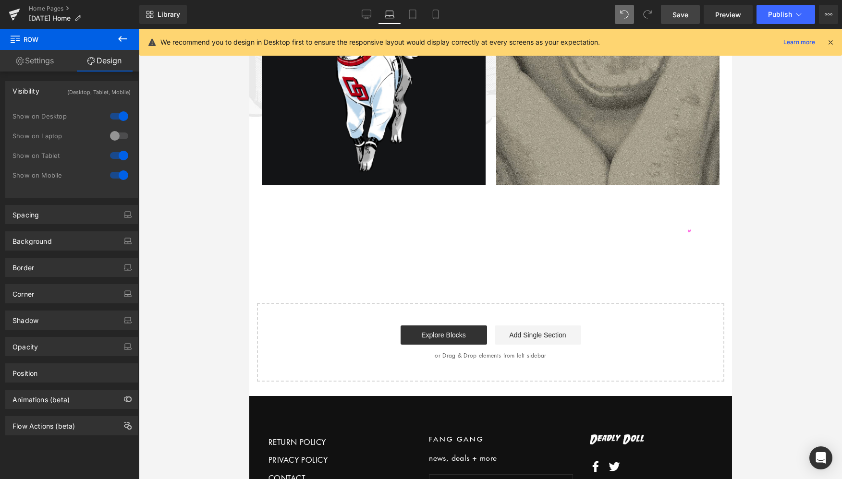
scroll to position [969, 0]
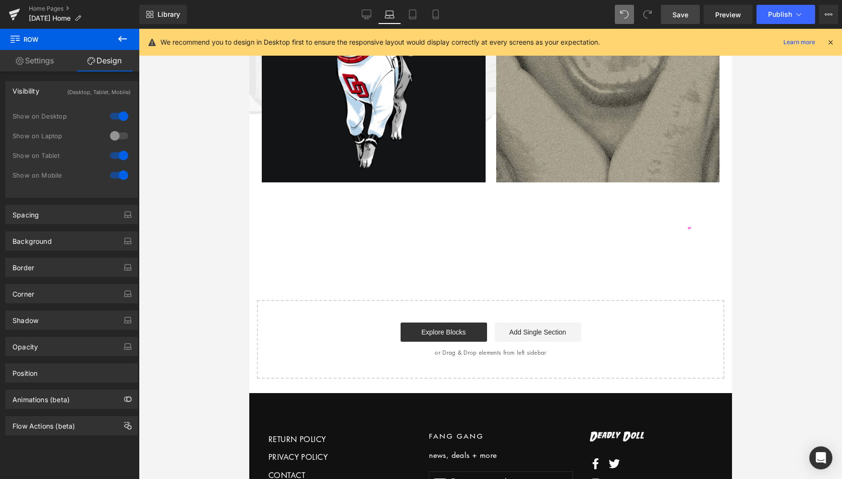
click at [115, 138] on div at bounding box center [119, 135] width 23 height 15
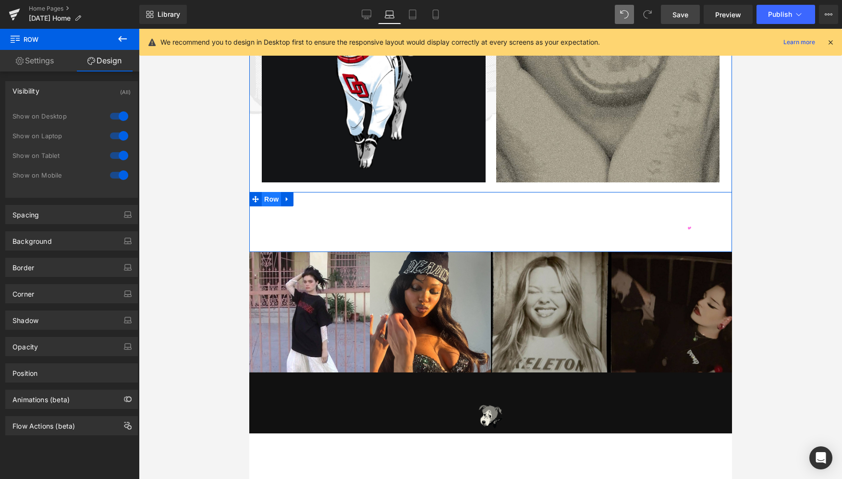
click at [269, 197] on span "Row" at bounding box center [270, 199] width 19 height 14
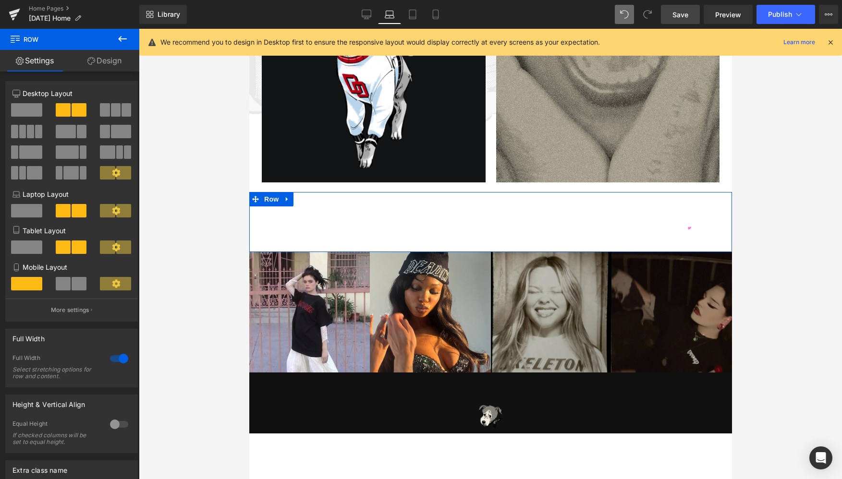
click at [115, 66] on link "Design" at bounding box center [105, 61] width 70 height 22
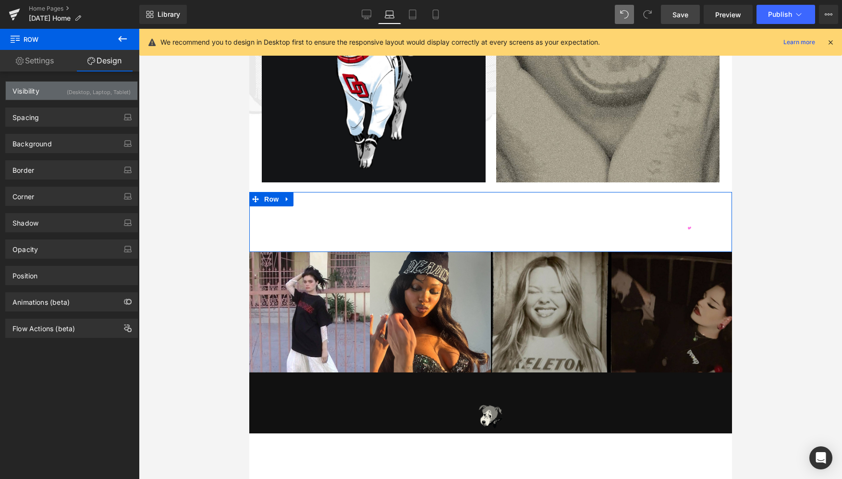
click at [51, 93] on div "Visibility (Desktop, Laptop, Tablet)" at bounding box center [72, 91] width 132 height 18
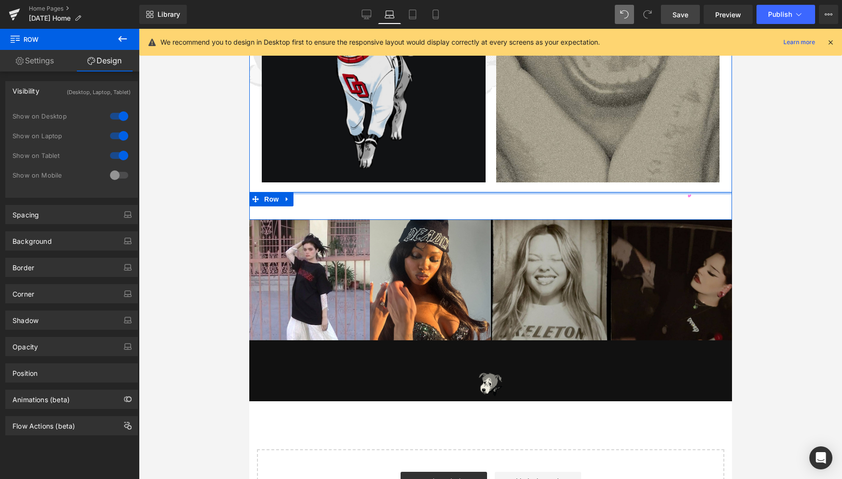
drag, startPoint x: 464, startPoint y: 214, endPoint x: 465, endPoint y: 169, distance: 45.6
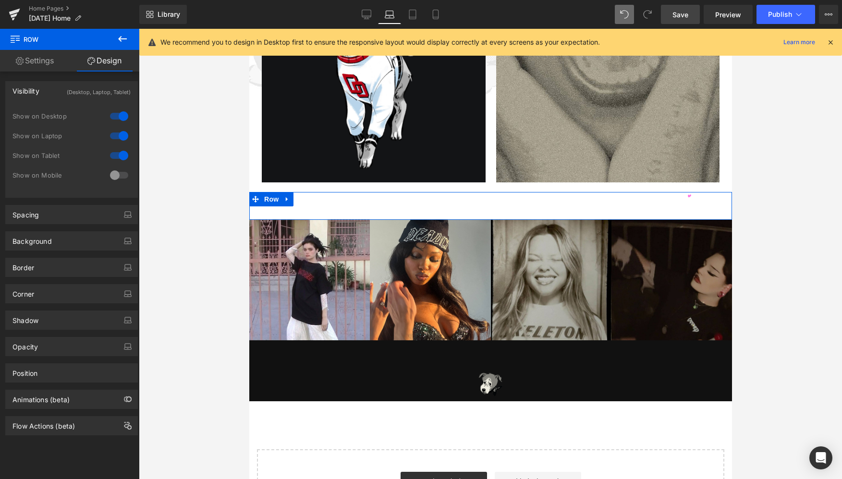
click at [35, 63] on link "Settings" at bounding box center [35, 61] width 70 height 22
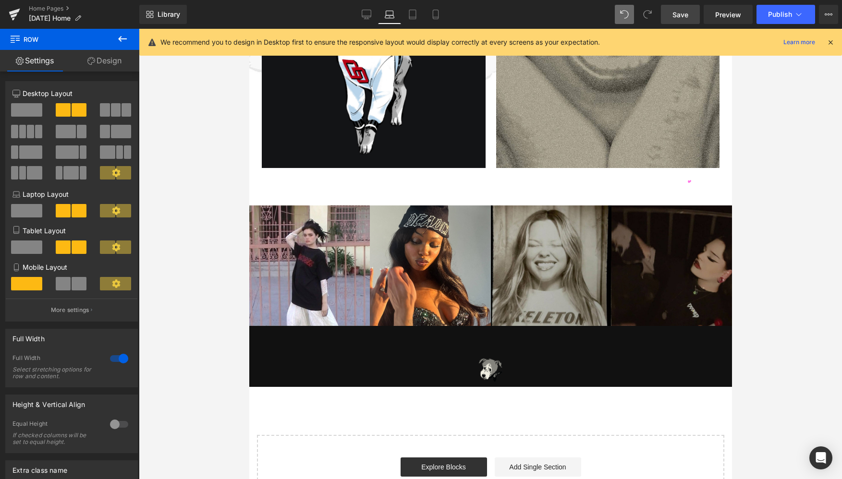
scroll to position [0, 0]
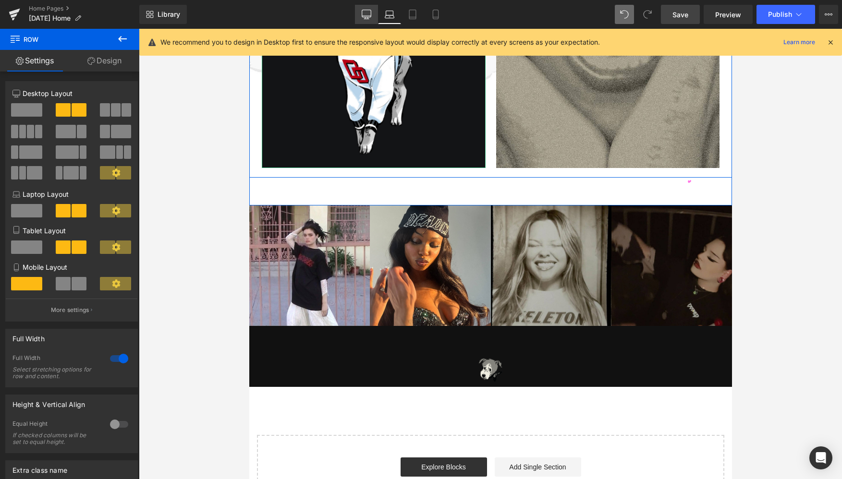
click at [370, 7] on link "Desktop" at bounding box center [366, 14] width 23 height 19
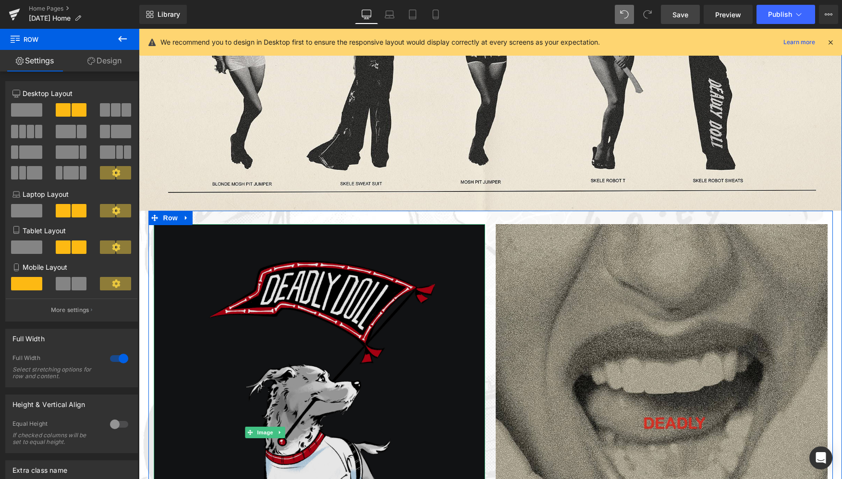
scroll to position [1347, 0]
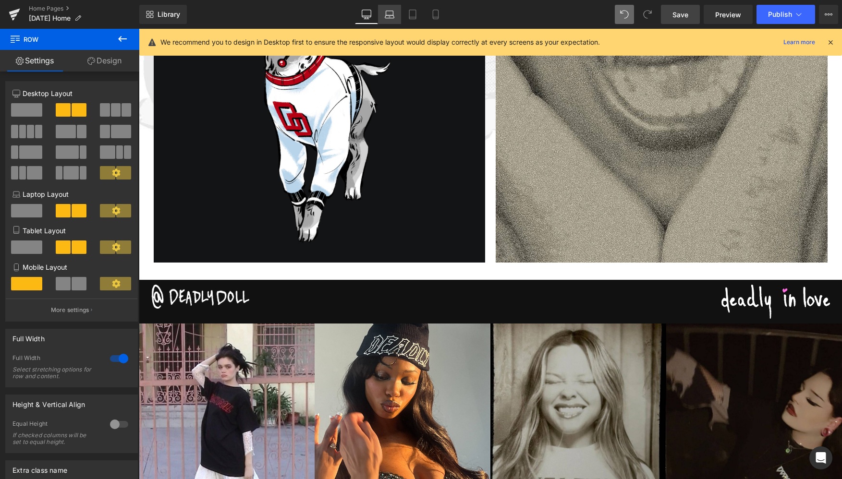
click at [390, 11] on icon at bounding box center [389, 13] width 7 height 4
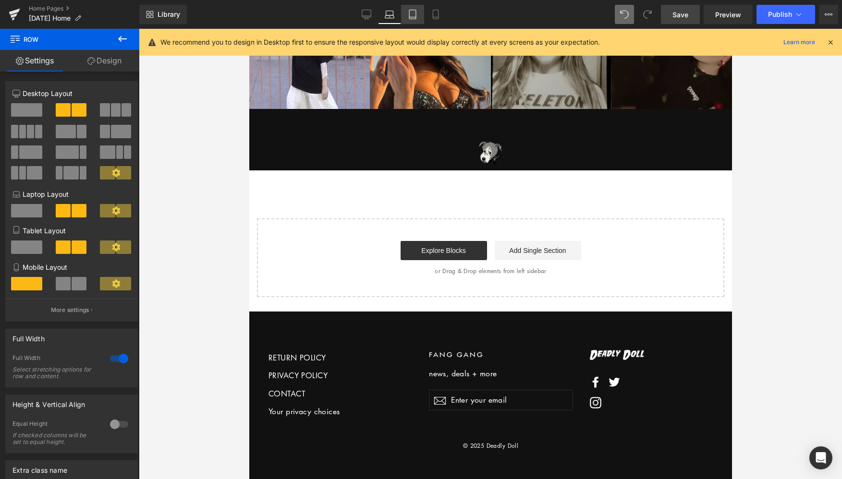
scroll to position [968, 0]
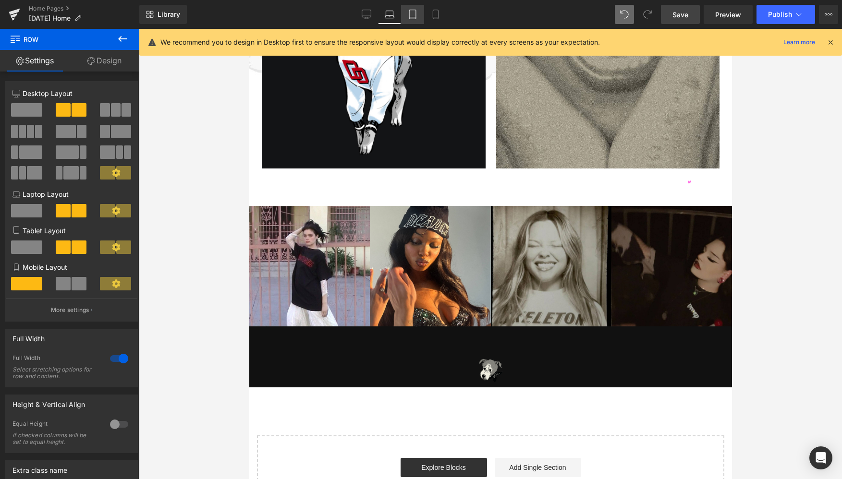
click at [413, 15] on icon at bounding box center [413, 15] width 10 height 10
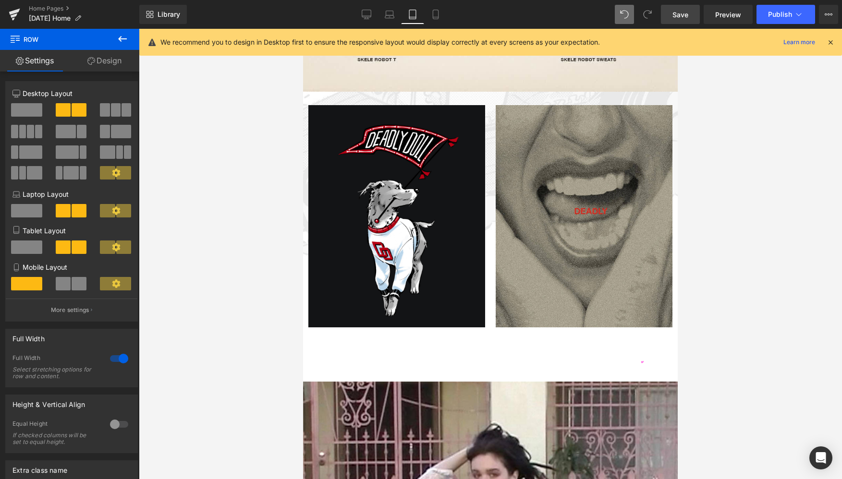
scroll to position [1128, 0]
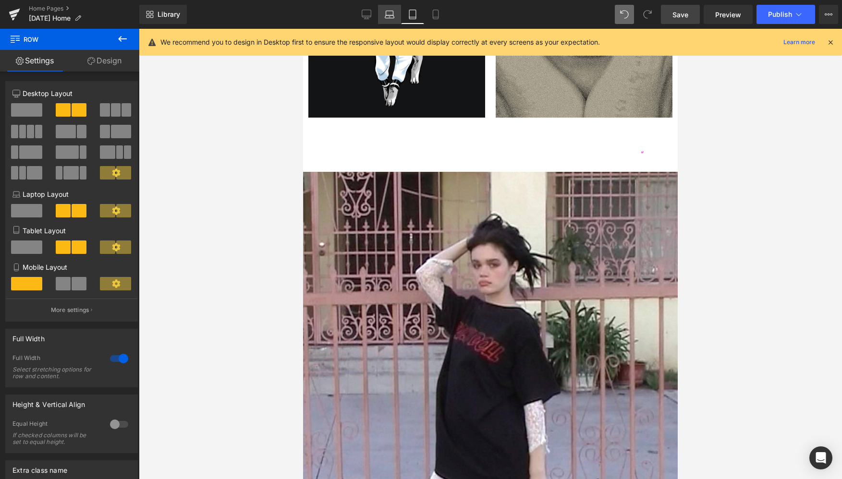
click at [387, 12] on icon at bounding box center [390, 15] width 10 height 10
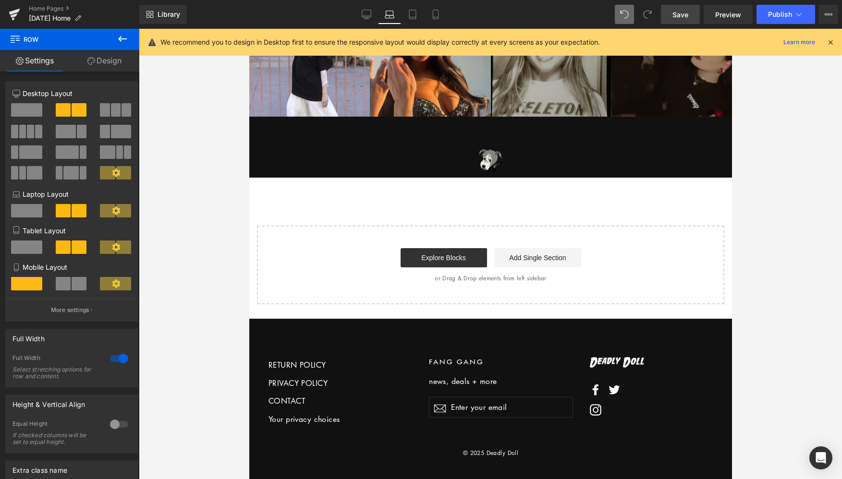
scroll to position [968, 0]
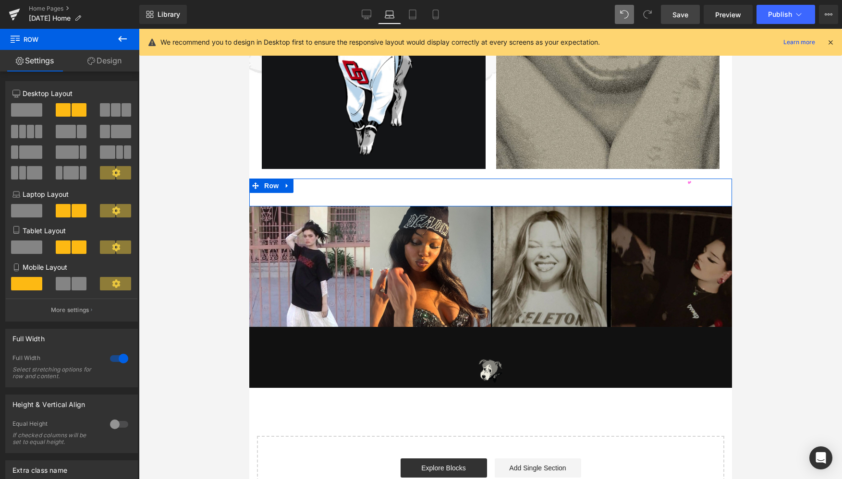
click at [108, 58] on link "Design" at bounding box center [105, 61] width 70 height 22
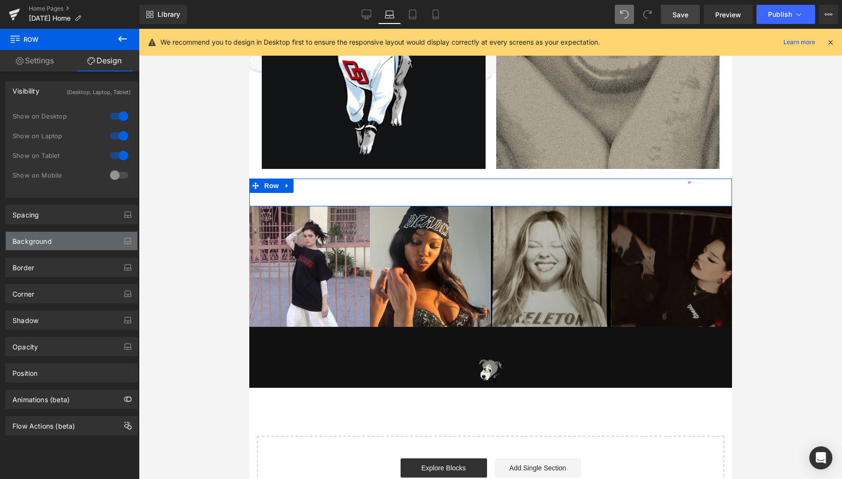
click at [48, 241] on div "Background" at bounding box center [31, 238] width 39 height 13
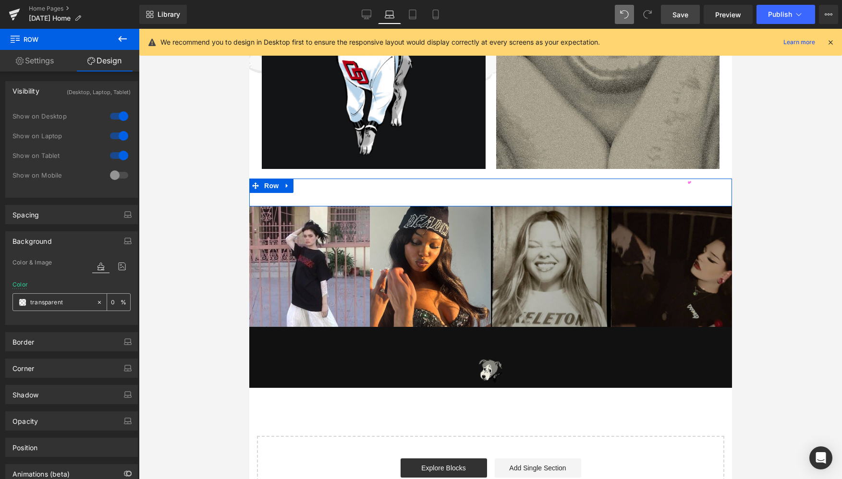
click at [22, 303] on span at bounding box center [23, 303] width 8 height 8
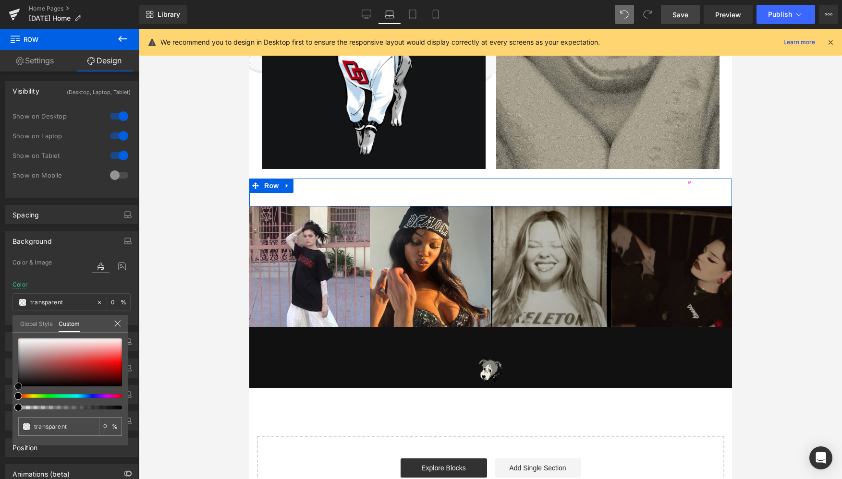
type input "#211c1c"
type input "100"
type input "#211c1c"
type input "100"
type input "#201c1c"
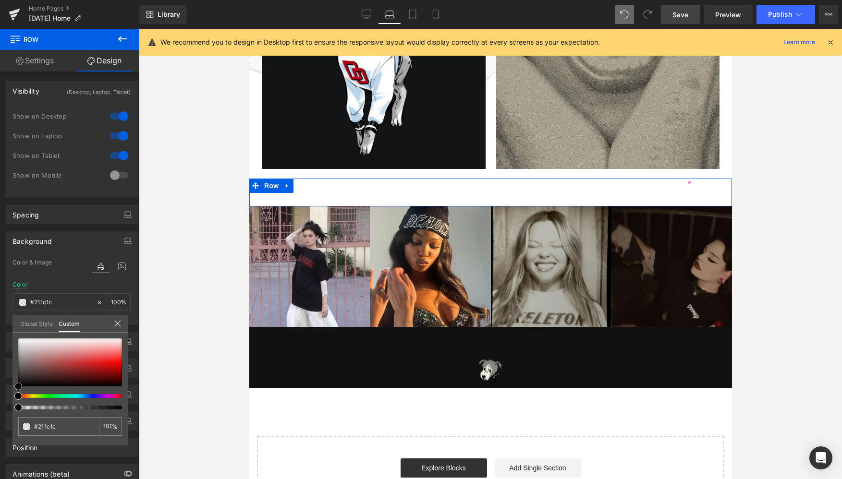
type input "#201c1c"
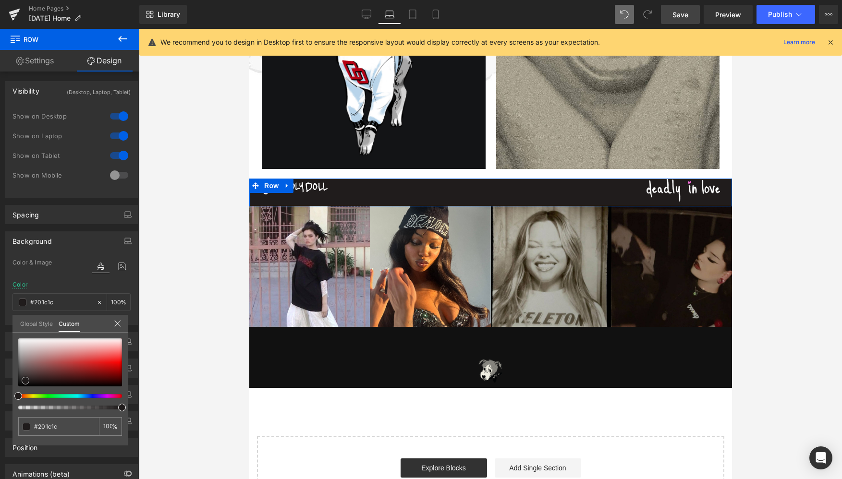
type input "#1c1b1b"
type input "#141414"
type input "#0a0a0a"
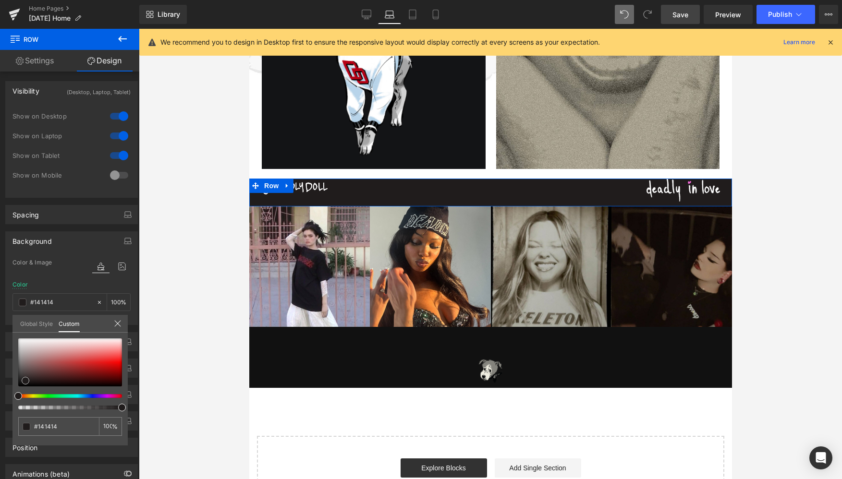
type input "#0a0a0a"
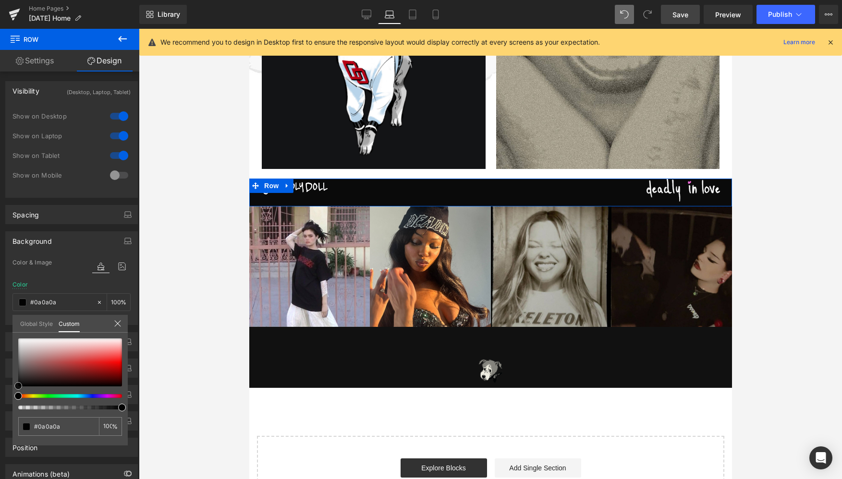
type input "#020202"
type input "#000000"
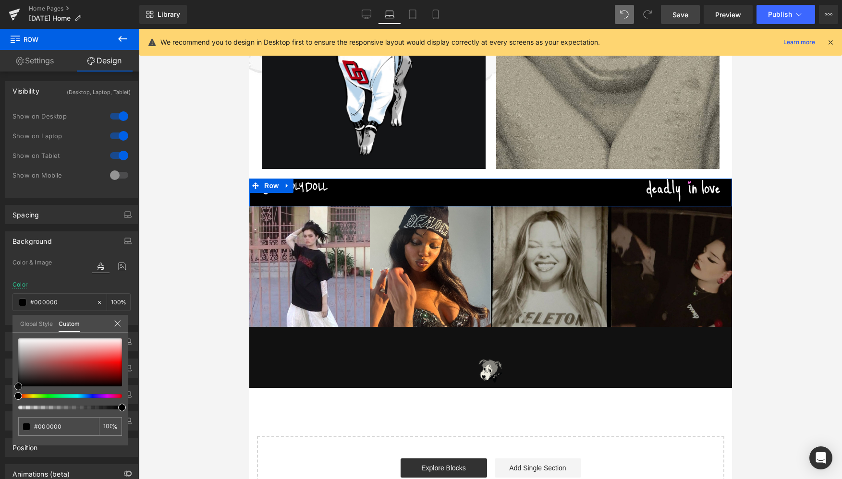
drag, startPoint x: 26, startPoint y: 381, endPoint x: 8, endPoint y: 398, distance: 25.5
click at [8, 325] on div "Background Color & Image color rgba(0, 0, 0, 1) Color #000000 100 % Image Repla…" at bounding box center [72, 274] width 144 height 101
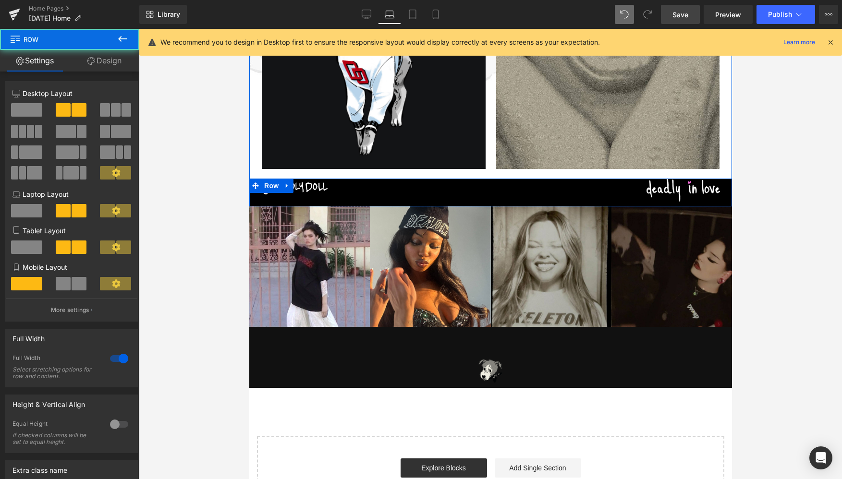
click at [485, 200] on div "Image Image Row" at bounding box center [490, 193] width 483 height 28
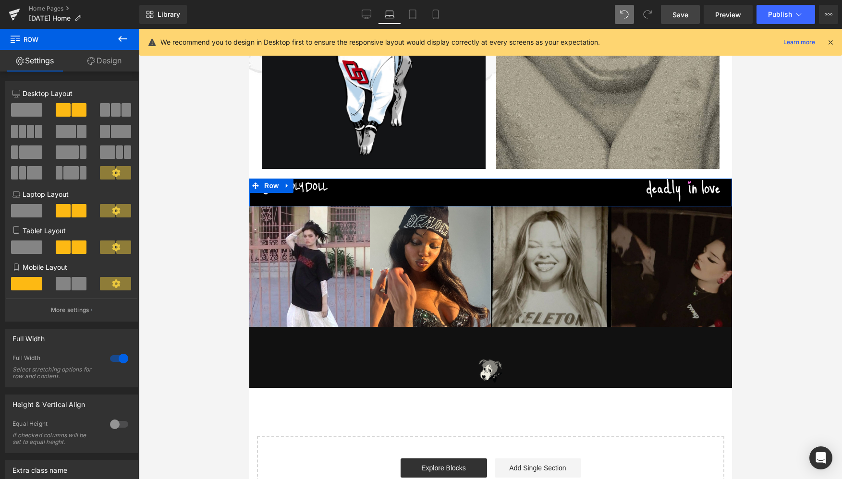
click at [107, 61] on link "Design" at bounding box center [105, 61] width 70 height 22
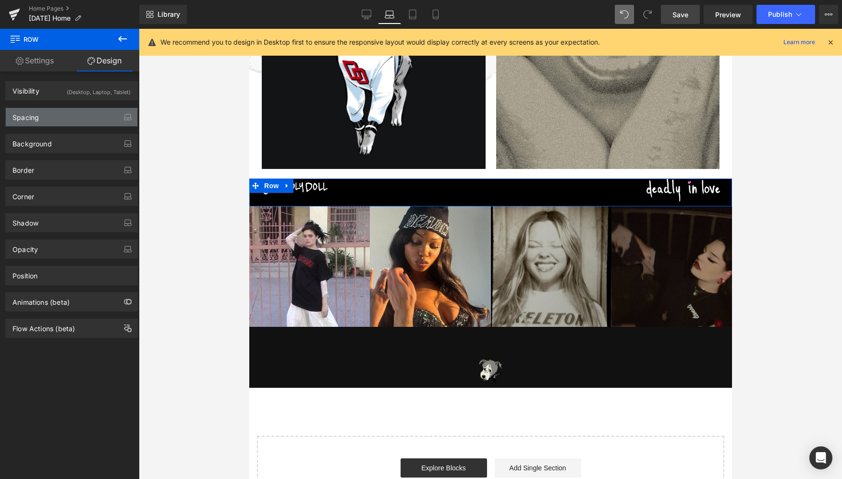
type input "0"
type input "10"
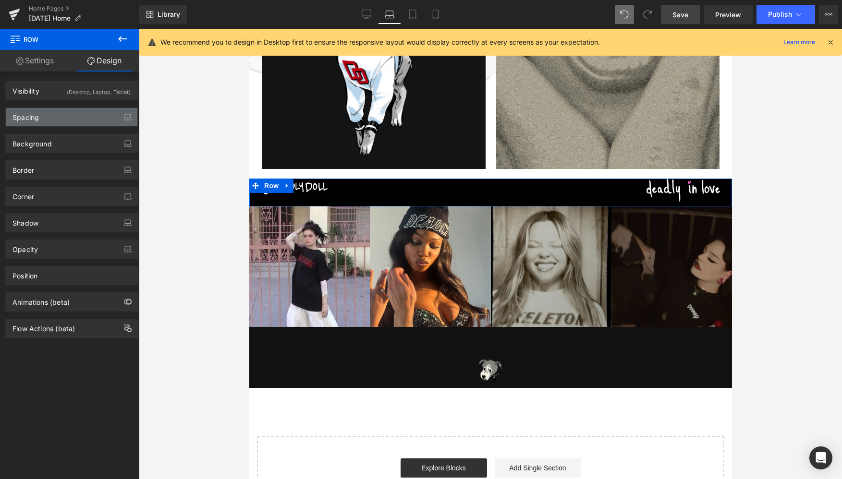
type input "0"
click at [43, 116] on div "Spacing" at bounding box center [72, 117] width 132 height 18
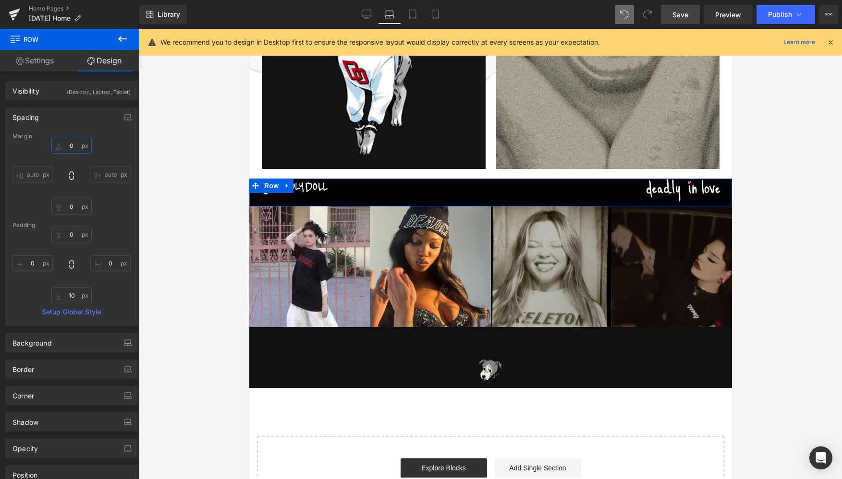
click at [71, 149] on input "0" at bounding box center [71, 146] width 40 height 16
type input "`"
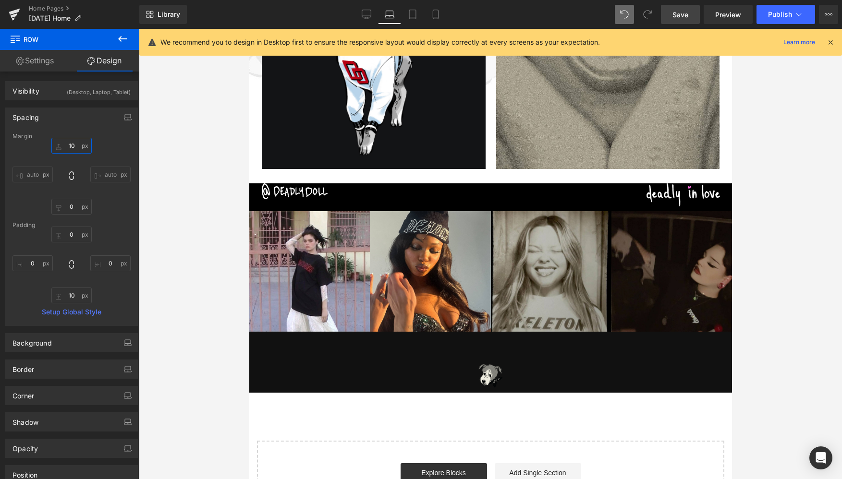
type input "1"
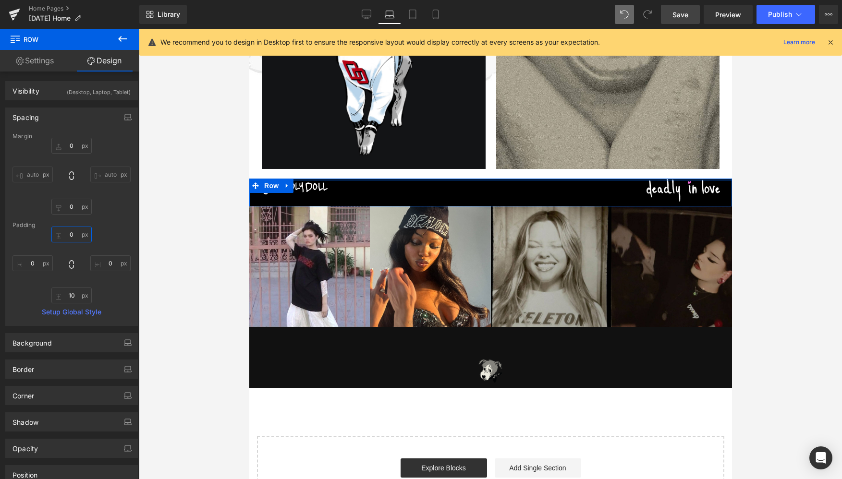
click at [70, 235] on input "0" at bounding box center [71, 235] width 40 height 16
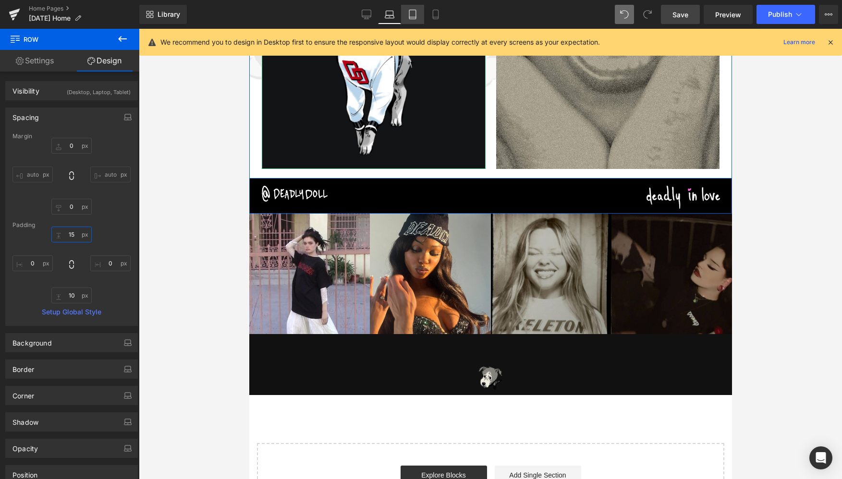
type input "15"
click at [416, 14] on icon at bounding box center [412, 14] width 7 height 9
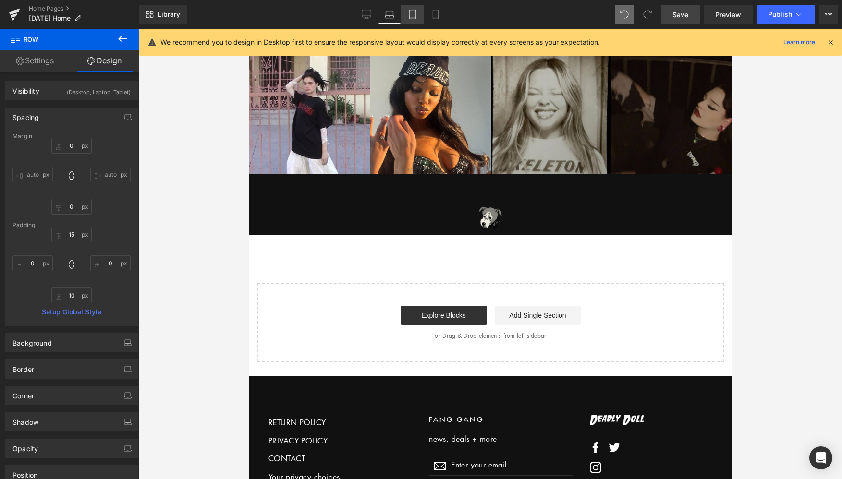
type input "0"
type input "44"
type input "0"
type input "10"
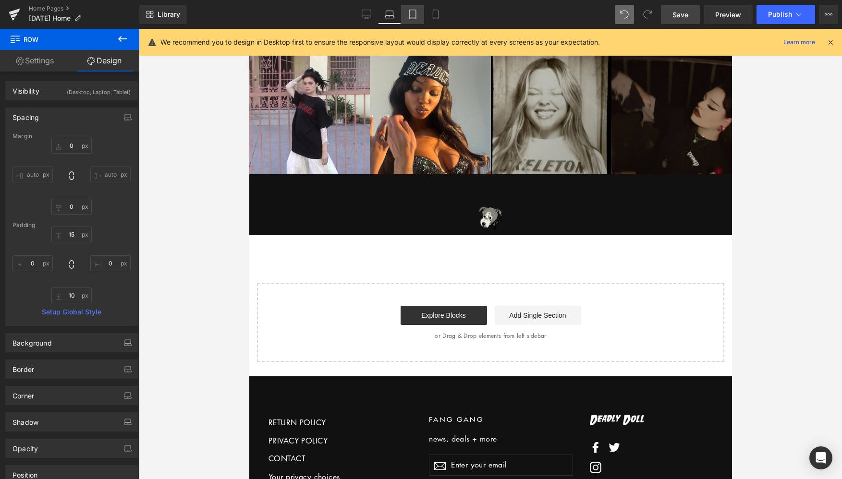
type input "0"
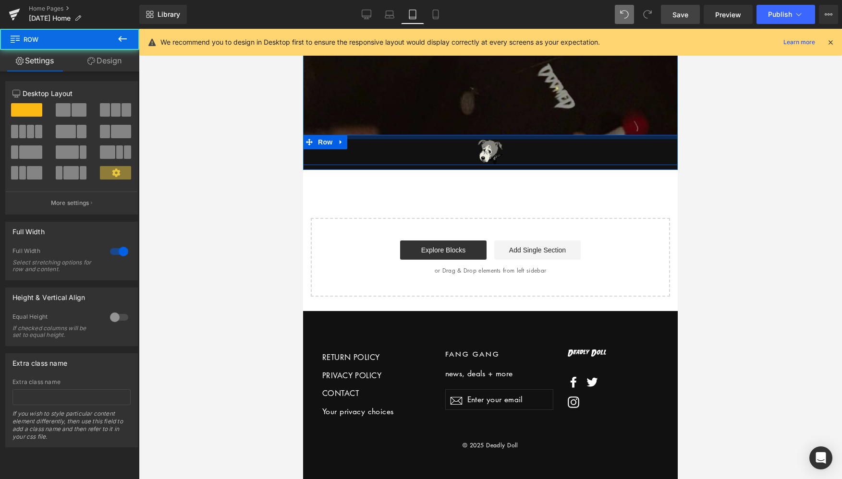
scroll to position [2658, 0]
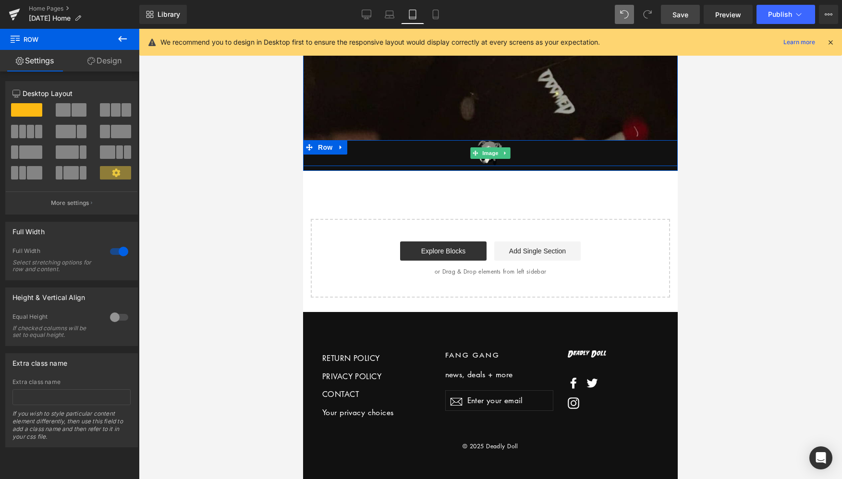
drag, startPoint x: 451, startPoint y: 128, endPoint x: 453, endPoint y: 148, distance: 19.8
click at [453, 148] on div "Image Row" at bounding box center [490, 153] width 375 height 26
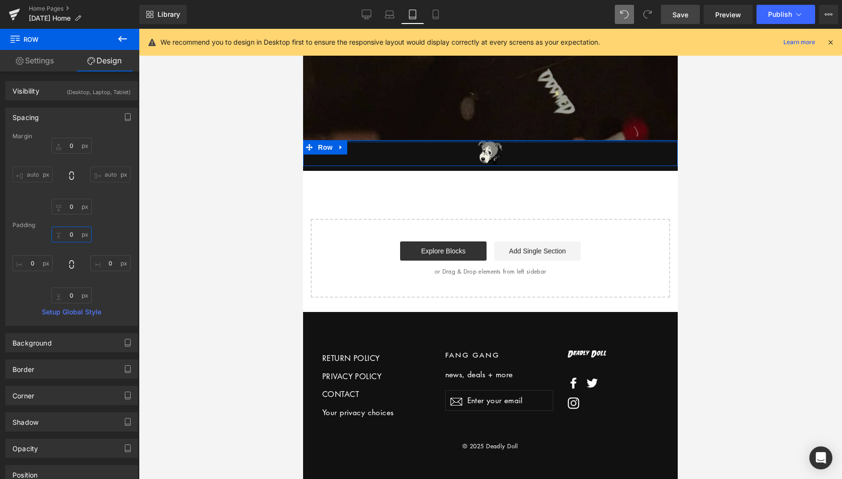
click at [71, 231] on input "0" at bounding box center [71, 235] width 40 height 16
type input "25"
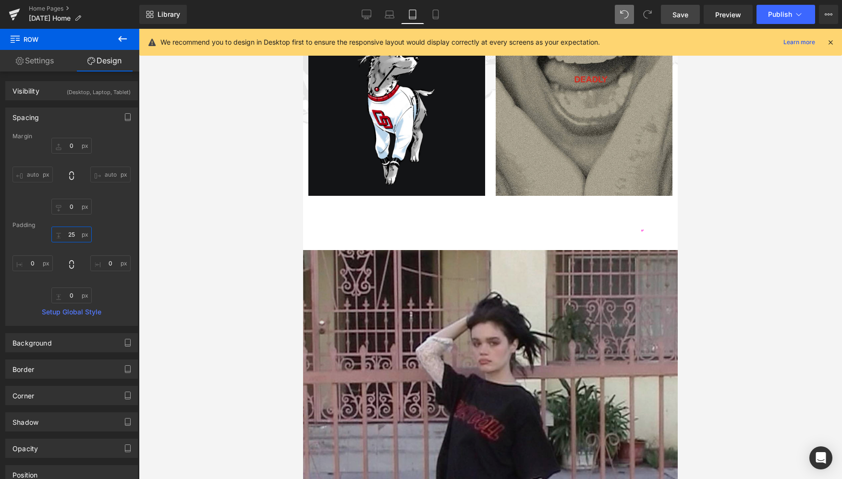
scroll to position [1064, 0]
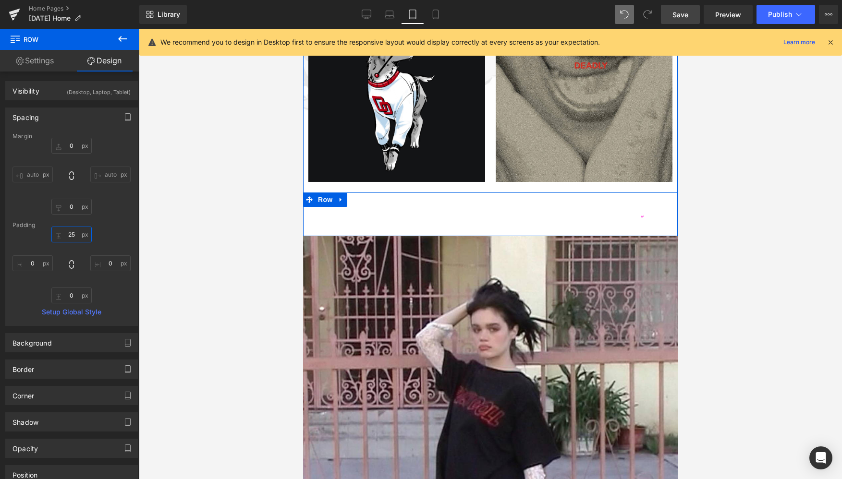
click at [403, 207] on div "Image Image Row" at bounding box center [490, 215] width 375 height 44
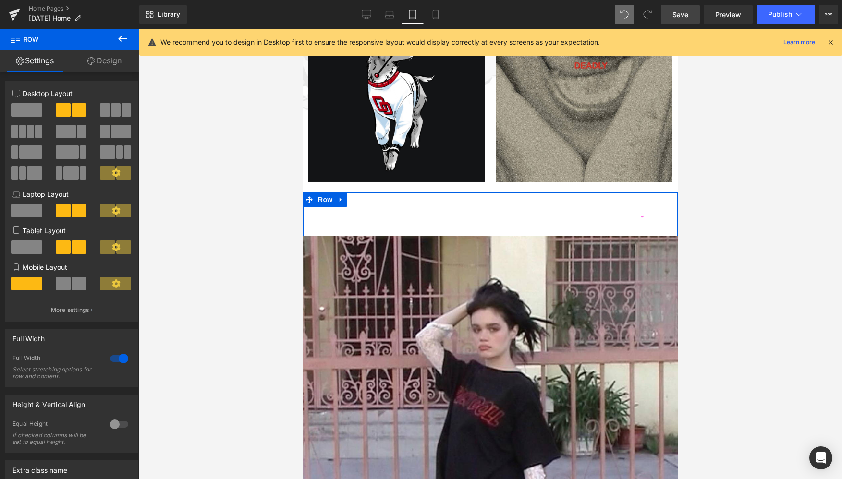
click at [114, 60] on link "Design" at bounding box center [105, 61] width 70 height 22
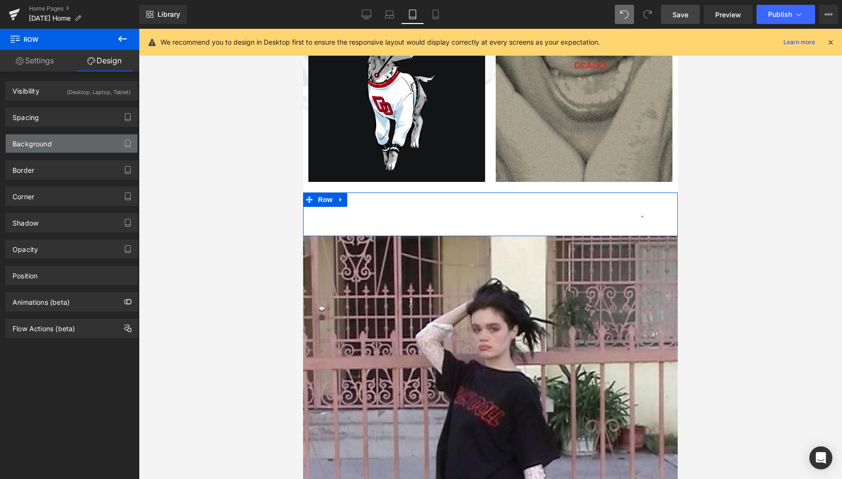
click at [45, 137] on div "Background" at bounding box center [31, 140] width 39 height 13
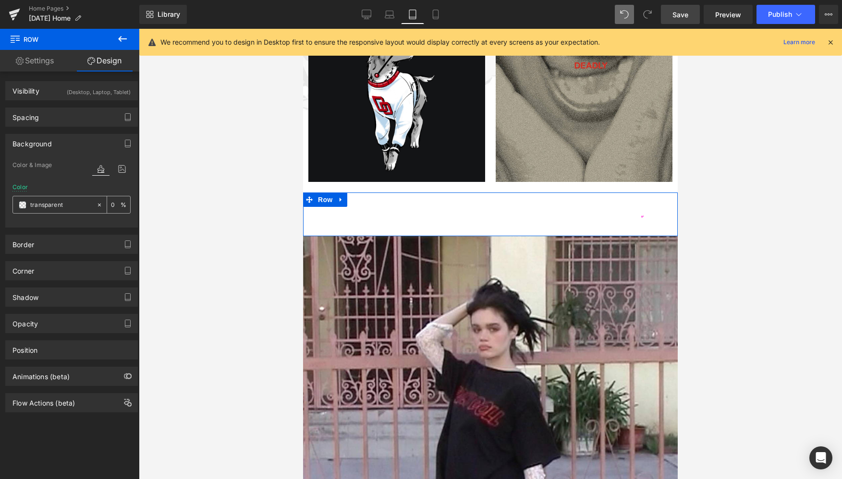
click at [23, 205] on span at bounding box center [23, 205] width 8 height 8
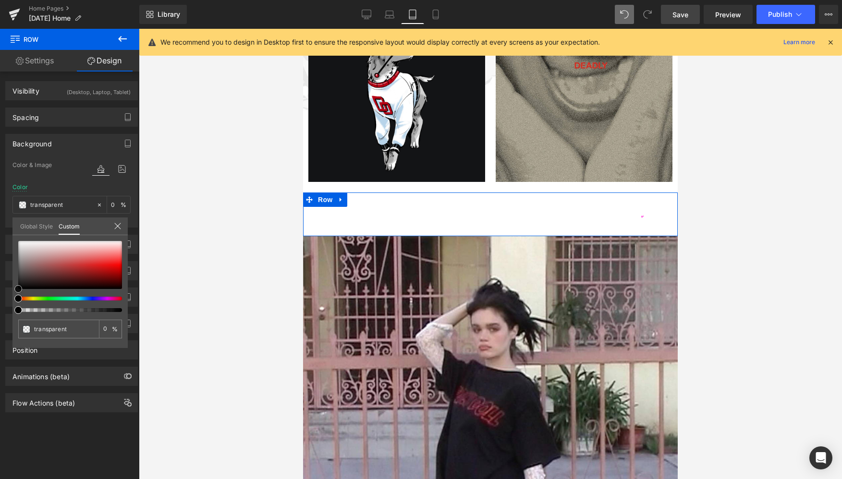
type input "#544444"
type input "100"
type input "#544444"
type input "100"
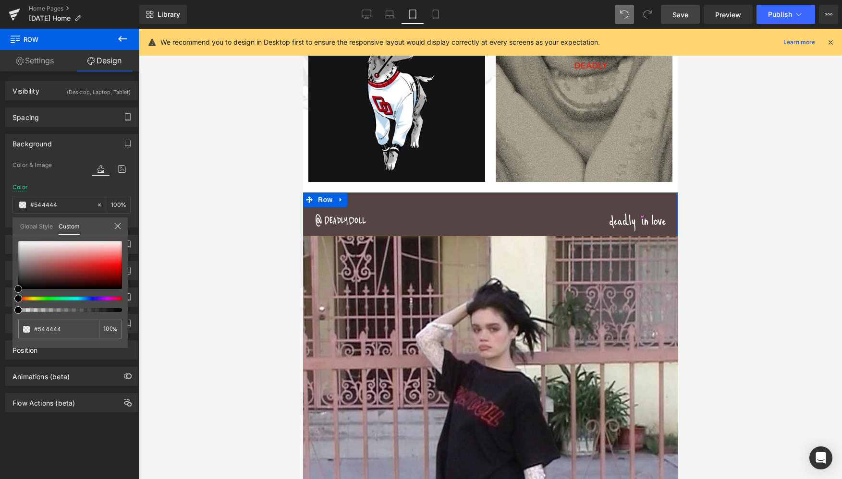
type input "#4f3f3f"
type input "#2e2727"
type input "#080707"
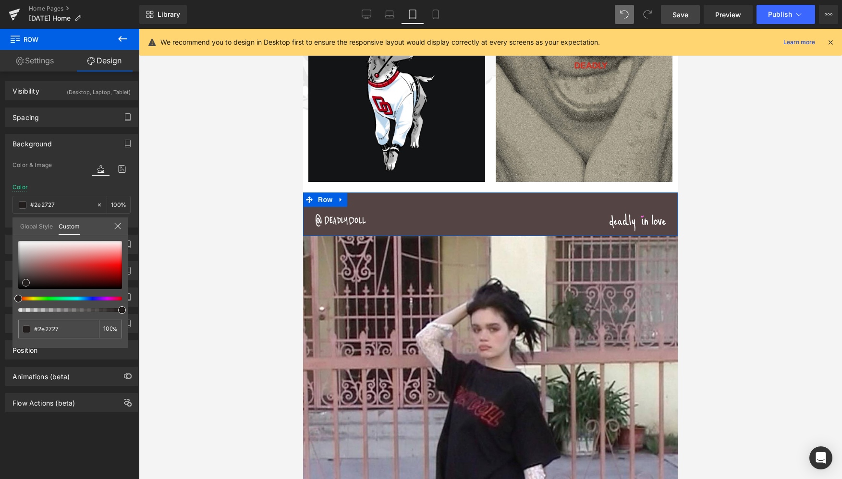
type input "#080707"
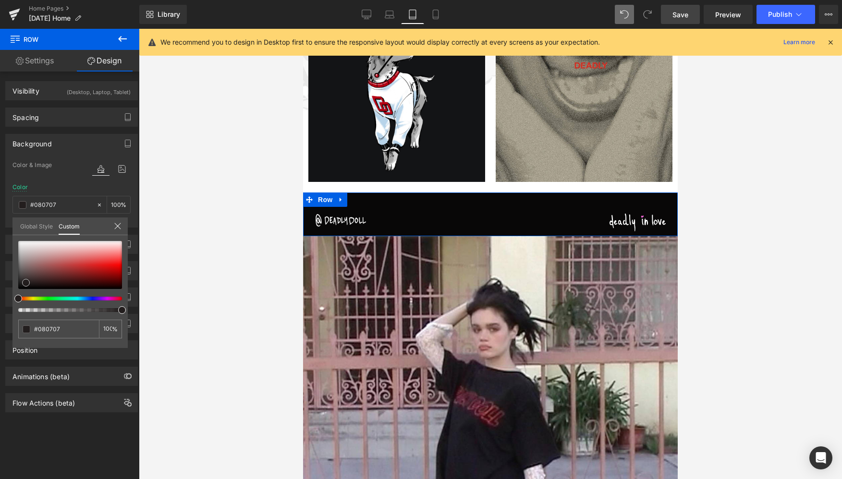
type input "#000000"
drag, startPoint x: 29, startPoint y: 275, endPoint x: 11, endPoint y: 298, distance: 30.1
click at [11, 228] on div "Background Color & Image color rgba(0, 0, 0, 1) Color #000000 100 % Image Repla…" at bounding box center [72, 177] width 144 height 101
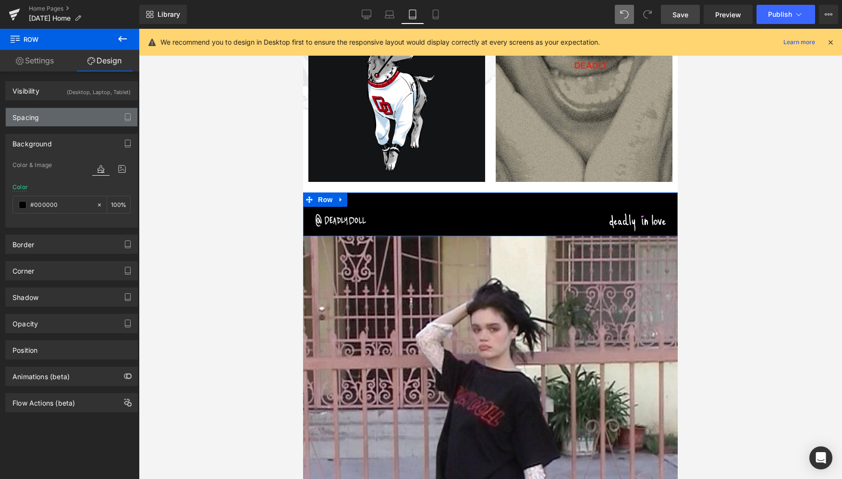
click at [55, 117] on div "Spacing" at bounding box center [72, 117] width 132 height 18
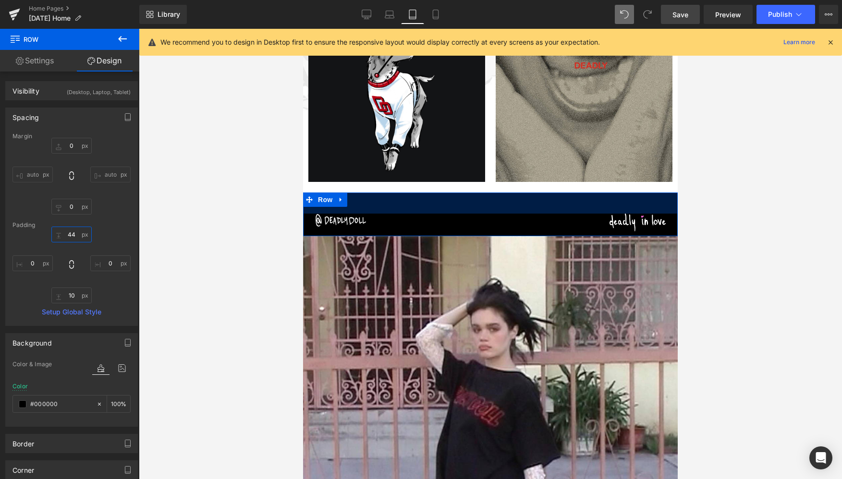
click at [74, 240] on input "44" at bounding box center [71, 235] width 40 height 16
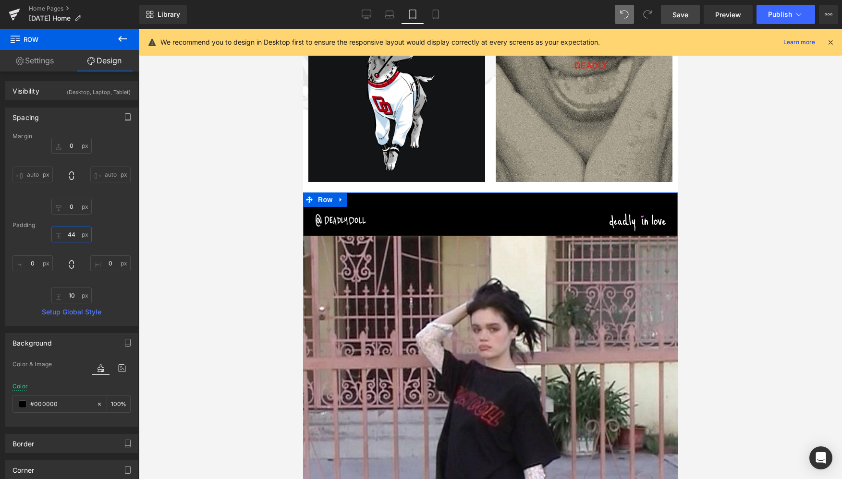
click at [74, 240] on input "44" at bounding box center [71, 235] width 40 height 16
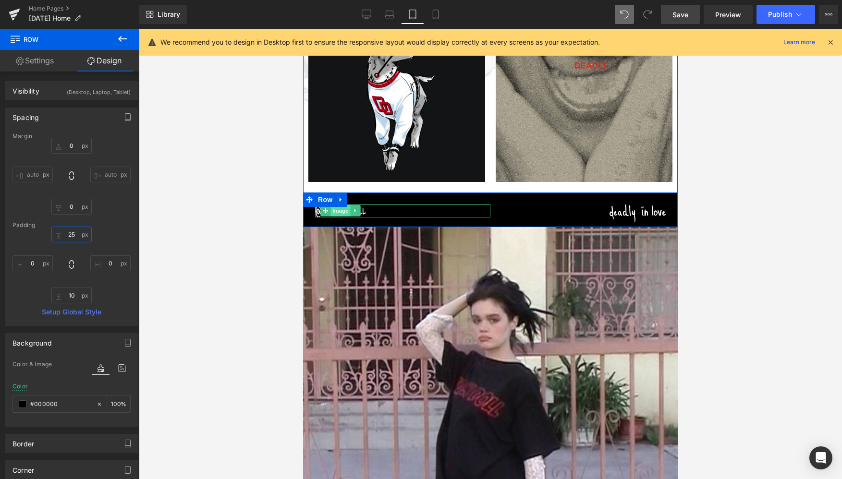
click at [340, 210] on span "Image" at bounding box center [340, 211] width 20 height 12
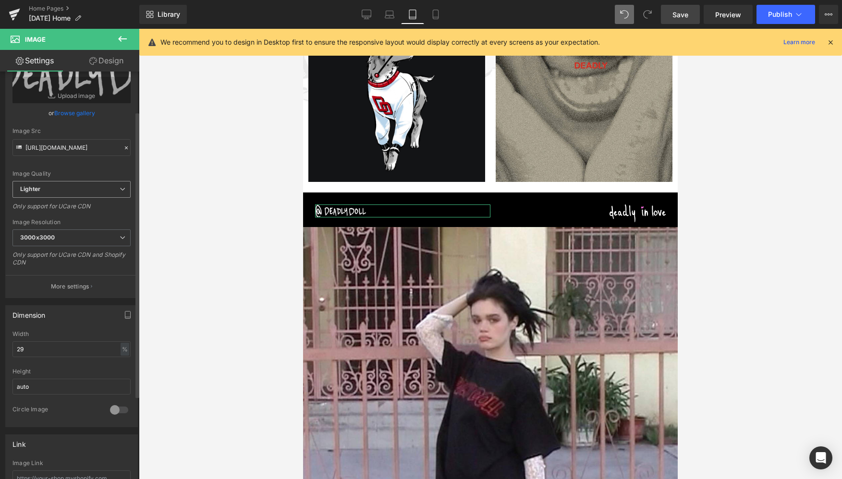
scroll to position [59, 0]
click at [45, 345] on input "29" at bounding box center [71, 349] width 118 height 16
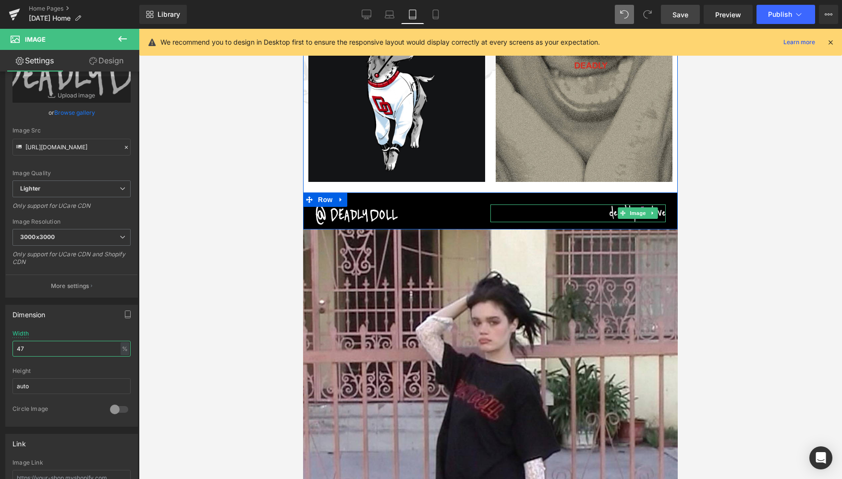
click at [623, 215] on span at bounding box center [623, 213] width 10 height 12
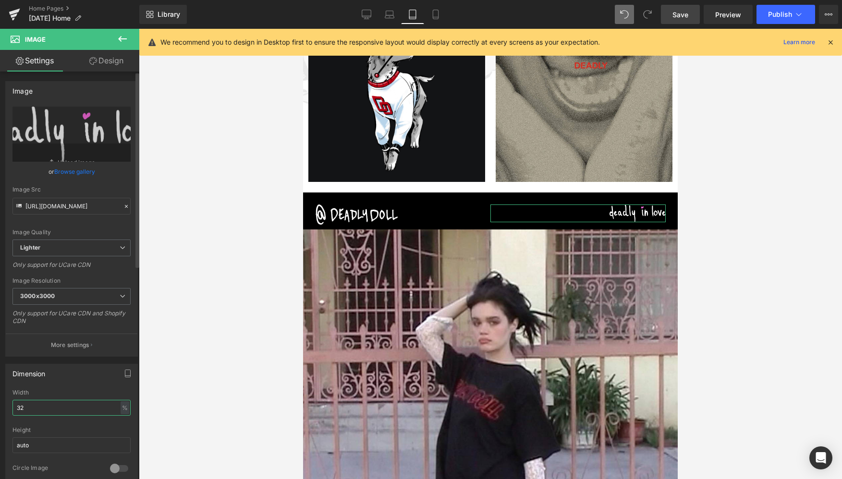
click at [67, 405] on input "32" at bounding box center [71, 408] width 118 height 16
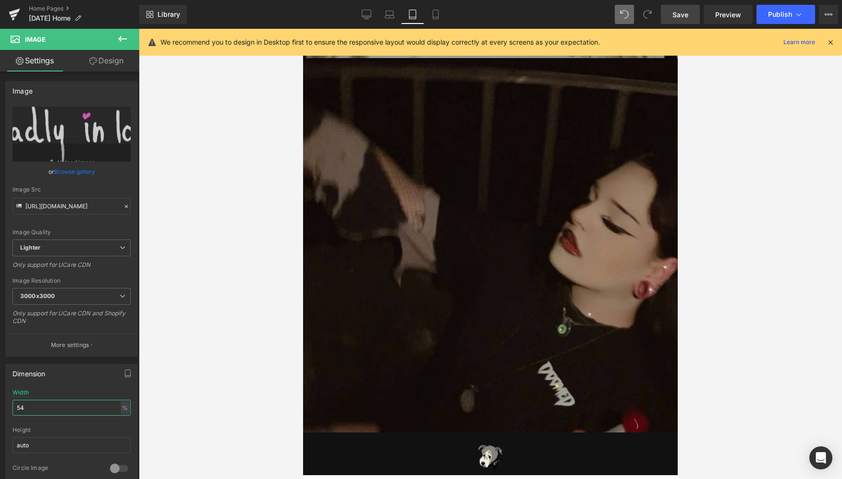
scroll to position [2368, 0]
click at [679, 15] on span "Save" at bounding box center [680, 15] width 16 height 10
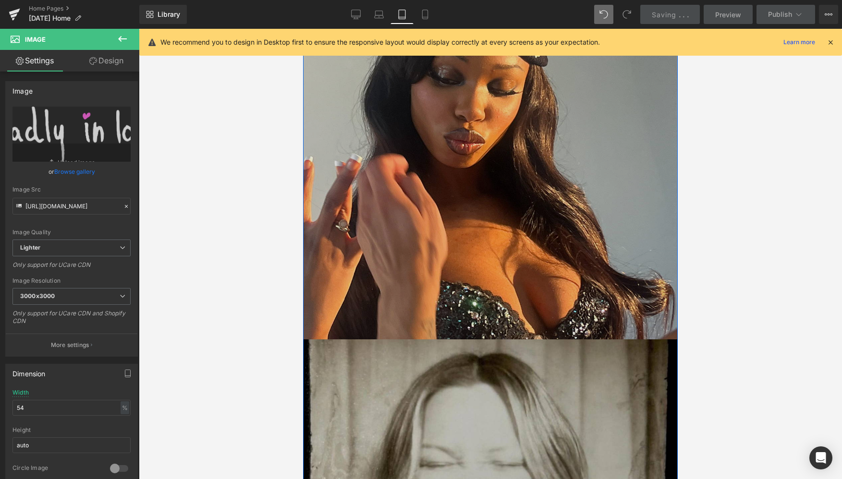
scroll to position [1517, 0]
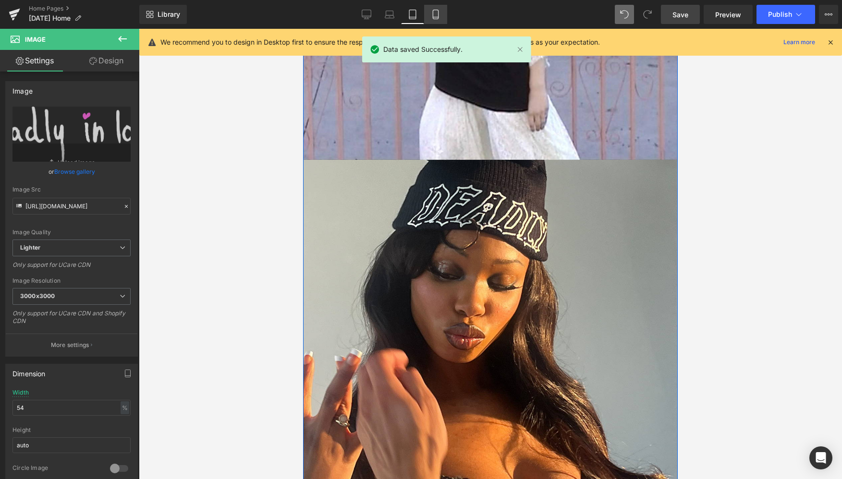
click at [434, 15] on icon at bounding box center [436, 15] width 10 height 10
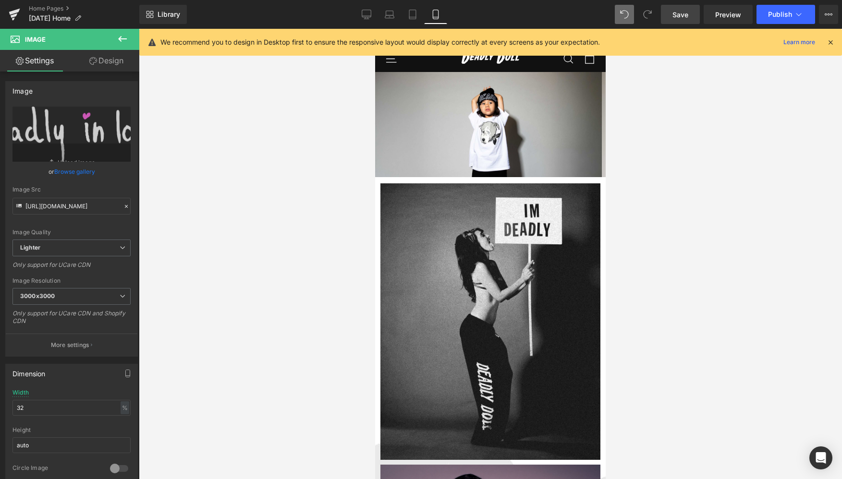
scroll to position [0, 0]
click at [393, 12] on icon at bounding box center [390, 15] width 10 height 10
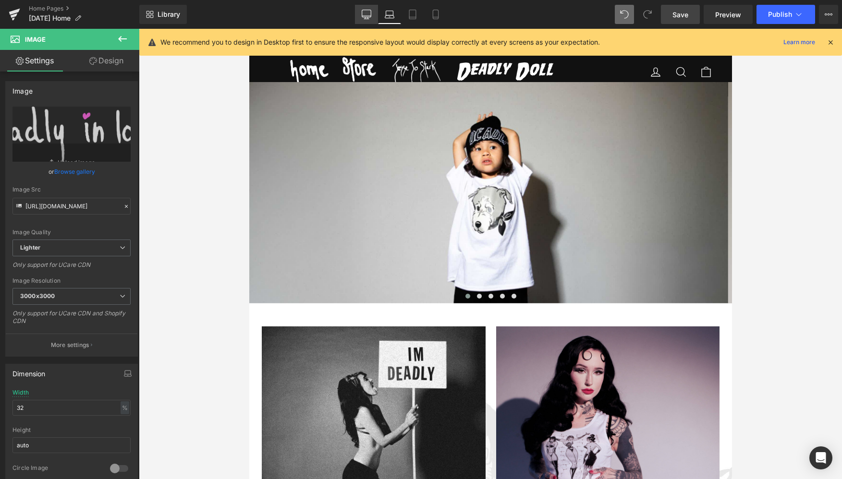
click at [364, 15] on icon at bounding box center [367, 15] width 10 height 10
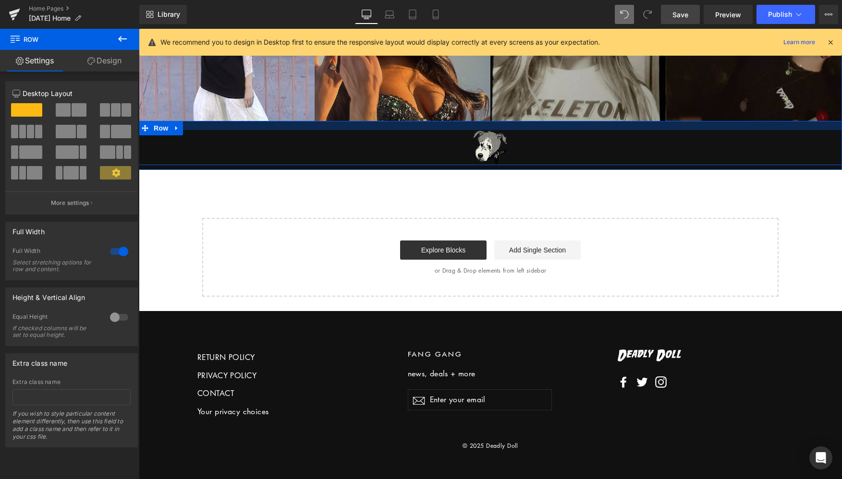
scroll to position [1722, 0]
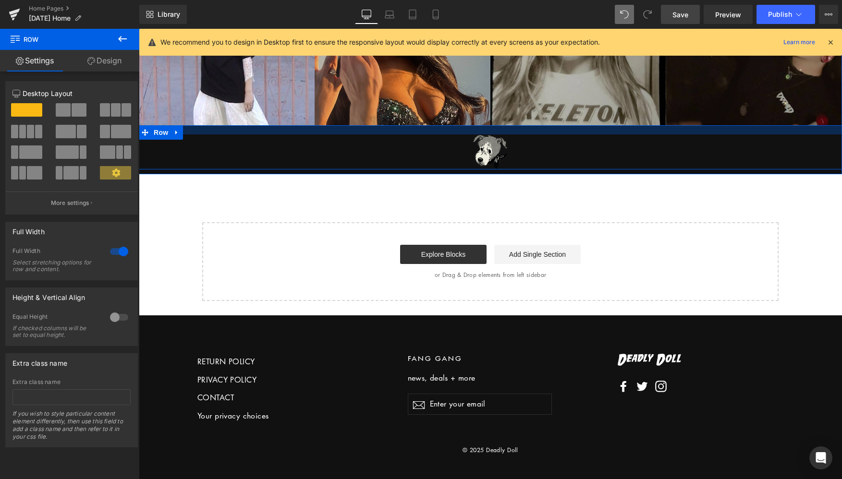
click at [408, 107] on div "Image Row Image Image Image Image Row Image Row Image Row" at bounding box center [490, 60] width 703 height 220
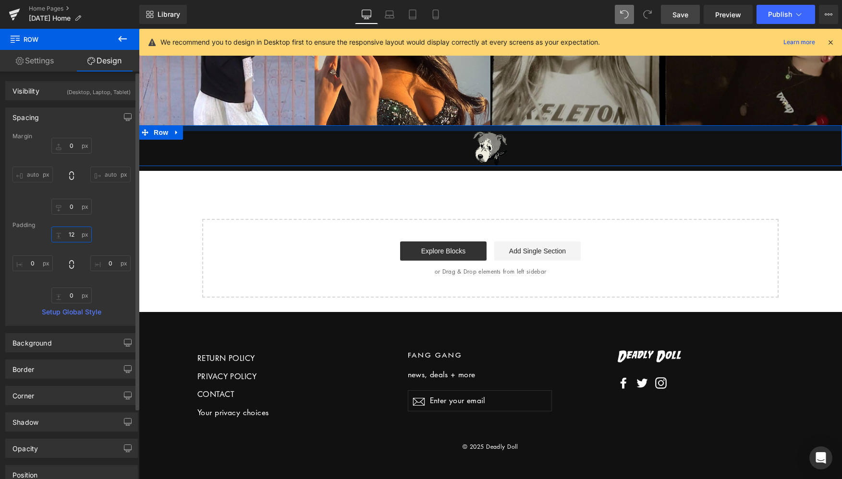
click at [67, 231] on input "12" at bounding box center [71, 235] width 40 height 16
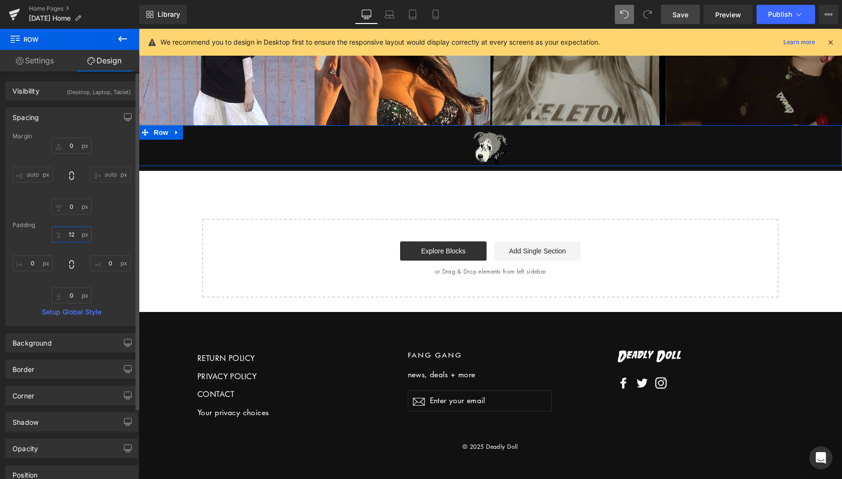
click at [67, 231] on input "12" at bounding box center [71, 235] width 40 height 16
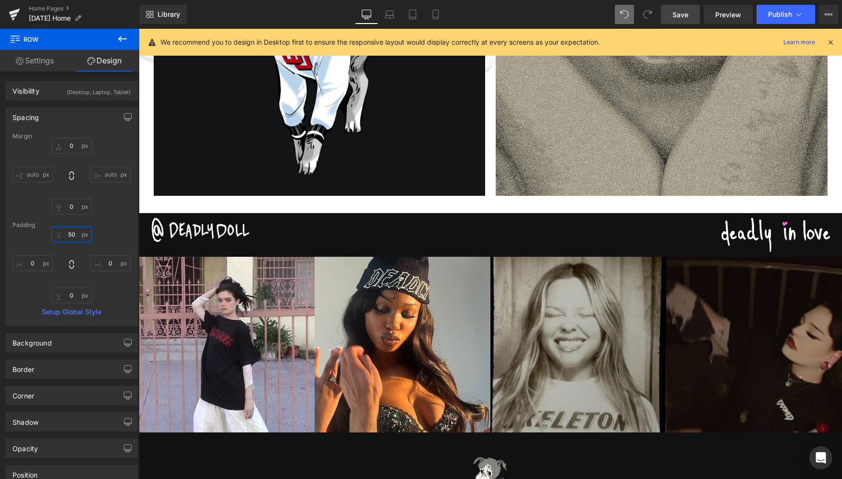
scroll to position [1410, 0]
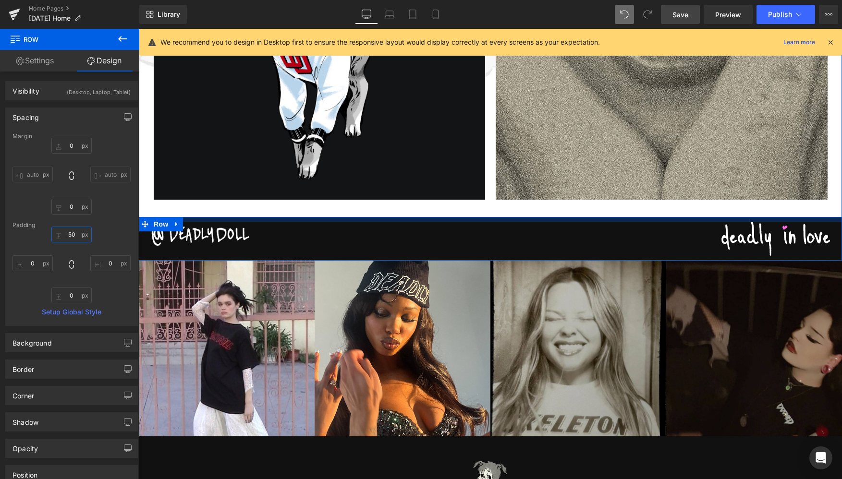
click at [495, 219] on div at bounding box center [490, 219] width 703 height 5
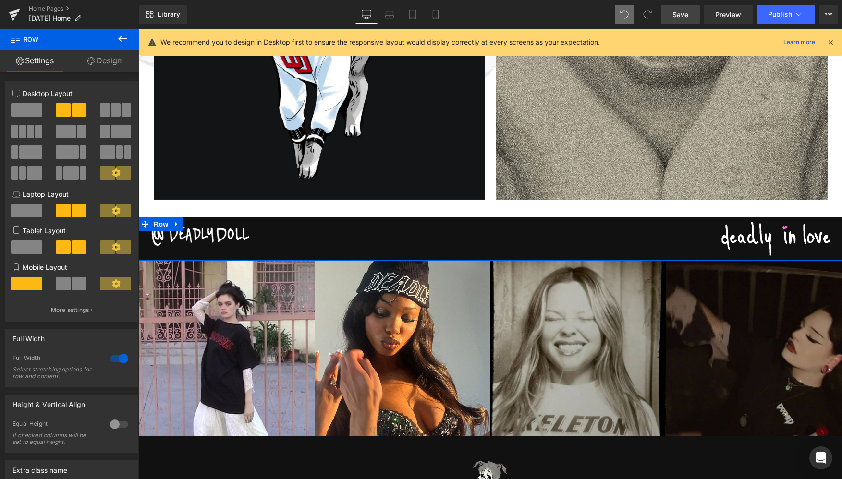
click at [120, 64] on link "Design" at bounding box center [105, 61] width 70 height 22
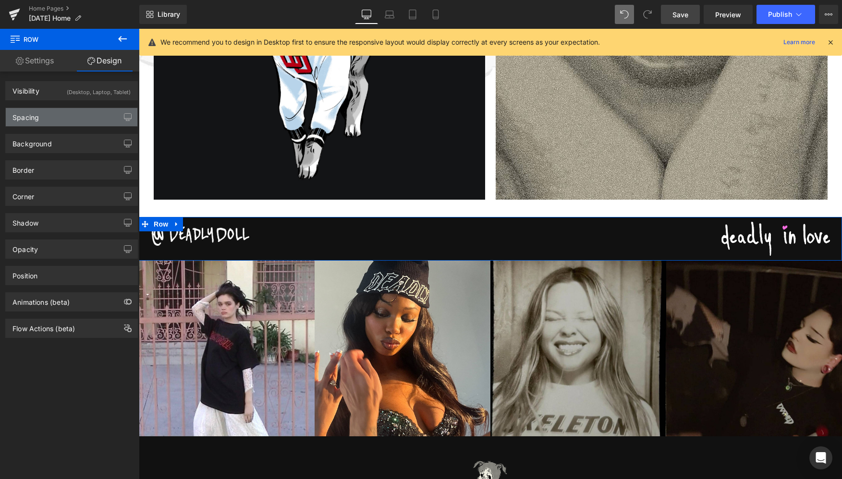
click at [62, 113] on div "Spacing" at bounding box center [72, 117] width 132 height 18
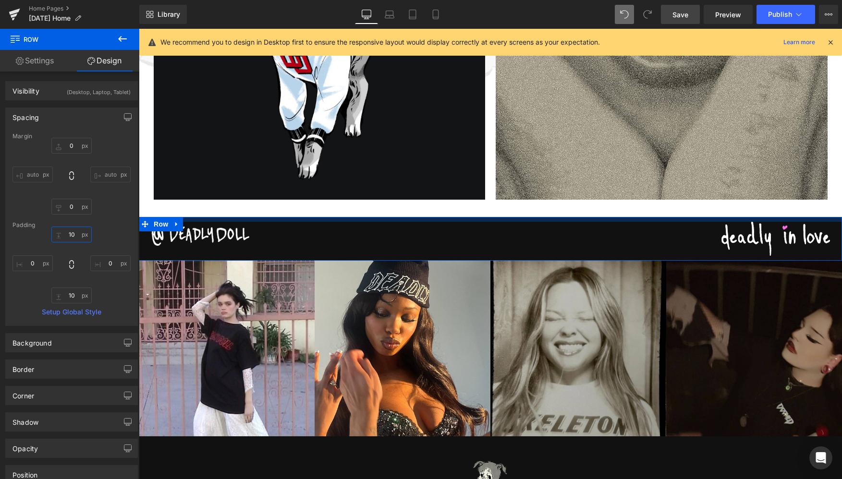
click at [71, 235] on input "10" at bounding box center [71, 235] width 40 height 16
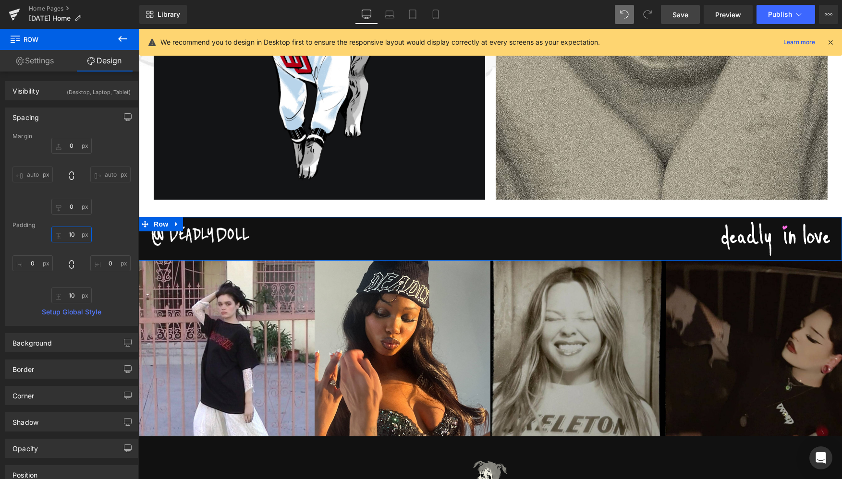
click at [71, 235] on input "10" at bounding box center [71, 235] width 40 height 16
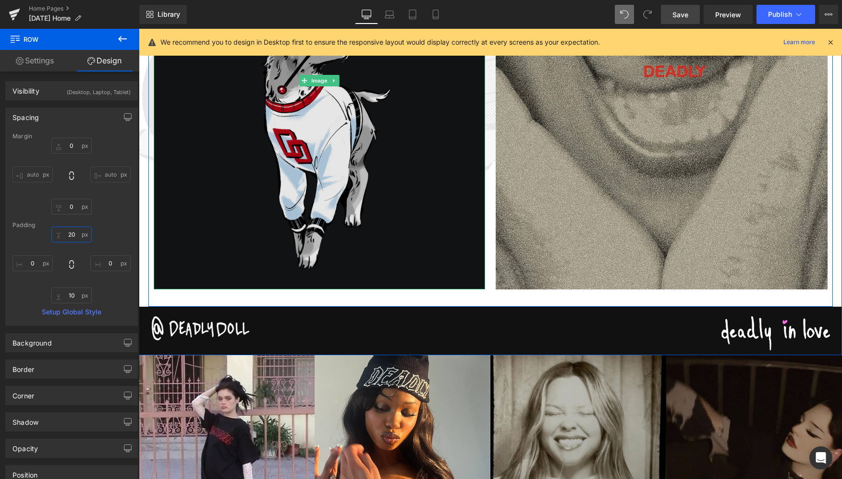
scroll to position [1316, 0]
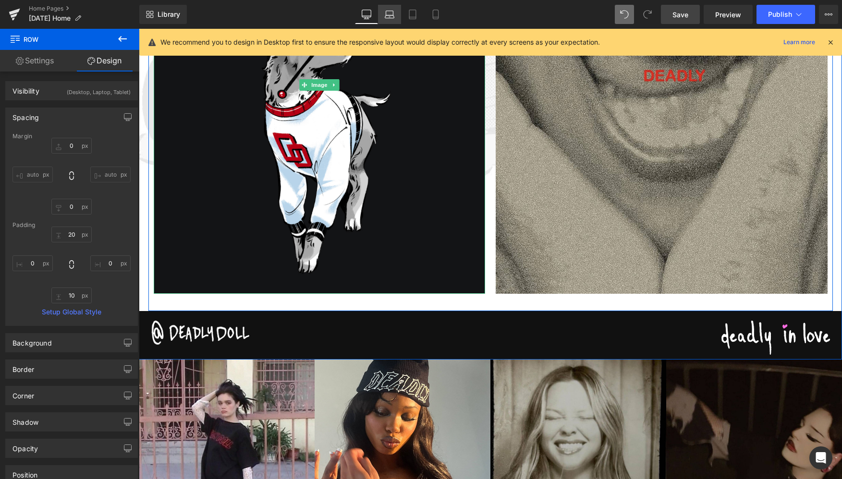
click at [390, 17] on icon at bounding box center [390, 15] width 10 height 10
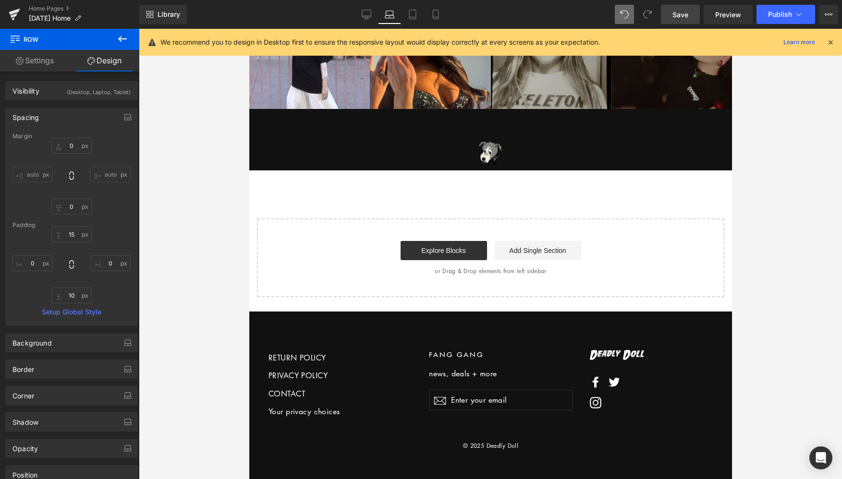
scroll to position [937, 0]
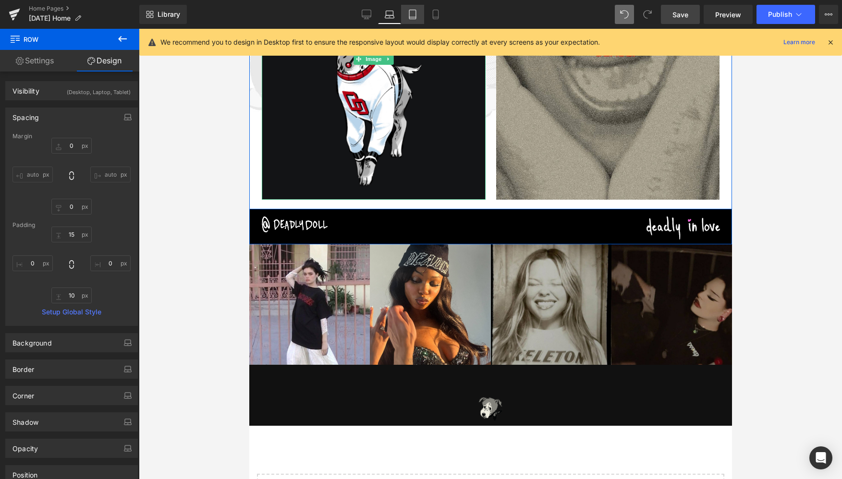
click at [412, 10] on icon at bounding box center [412, 14] width 7 height 9
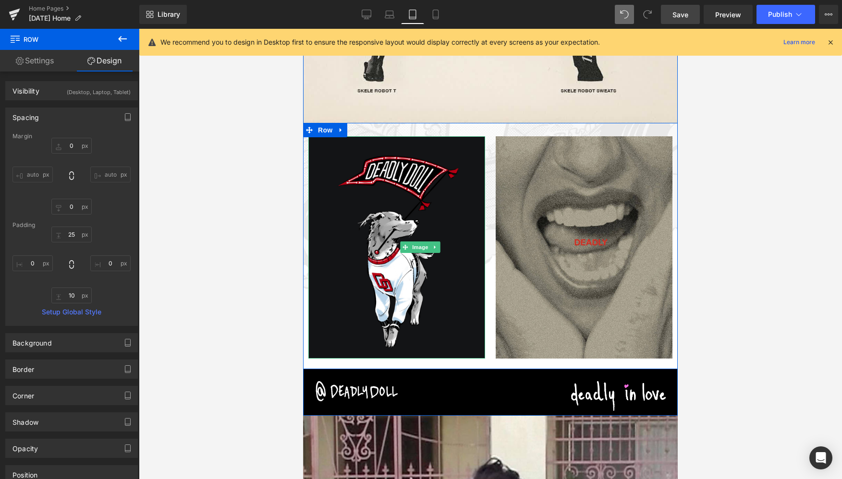
scroll to position [1097, 0]
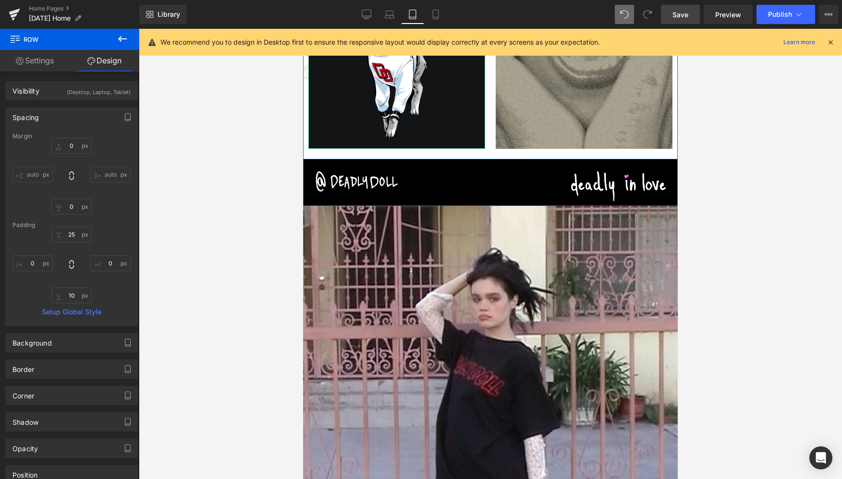
click at [445, 25] on div "Library Tablet Desktop Laptop Tablet Mobile Save Preview Publish Scheduled View…" at bounding box center [490, 14] width 703 height 29
click at [438, 15] on icon at bounding box center [436, 15] width 10 height 10
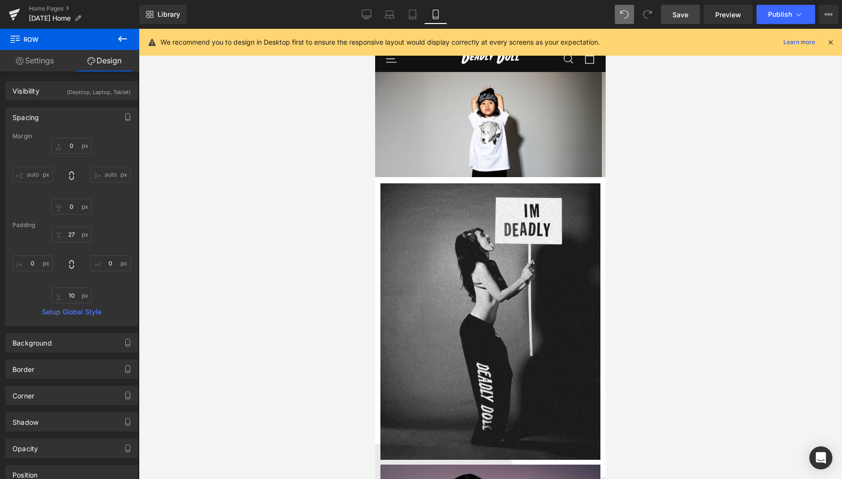
scroll to position [0, 0]
click at [368, 11] on icon at bounding box center [367, 15] width 10 height 10
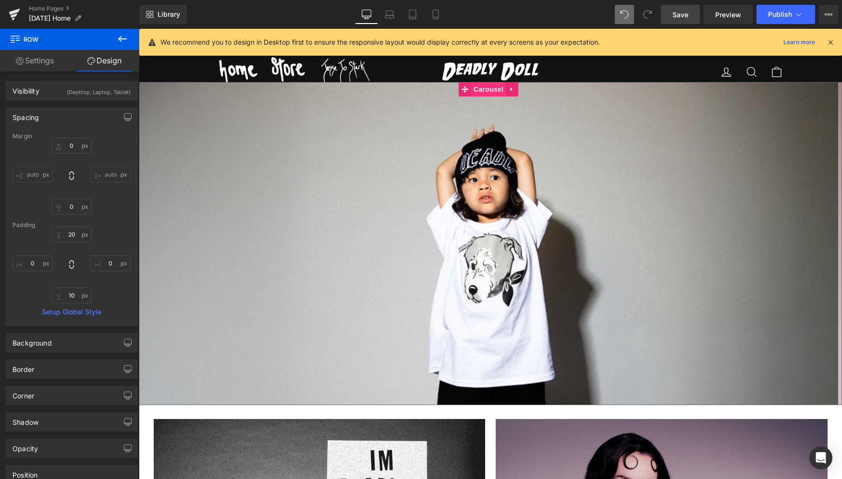
click at [487, 89] on span "Carousel" at bounding box center [488, 89] width 35 height 14
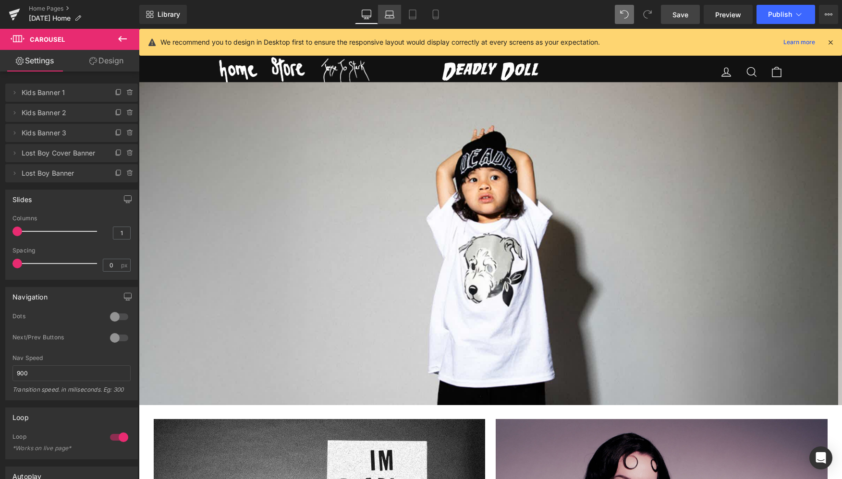
click at [389, 12] on icon at bounding box center [390, 15] width 10 height 10
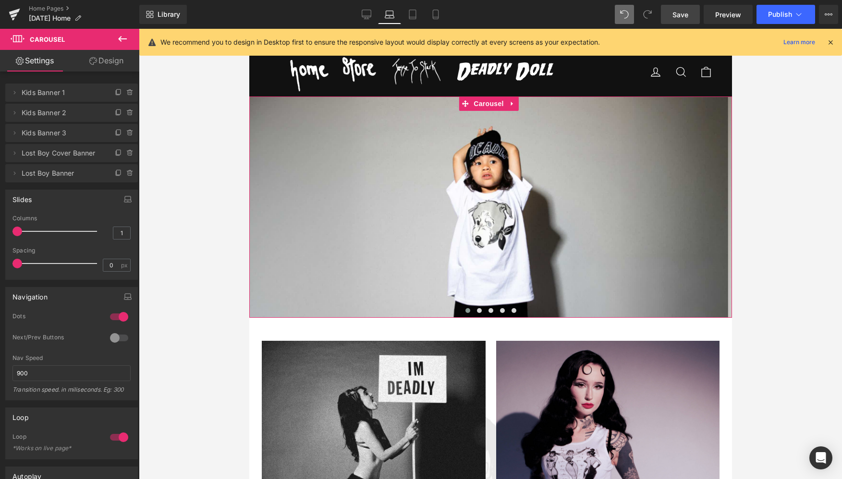
click at [118, 314] on div at bounding box center [119, 316] width 23 height 15
click at [410, 17] on icon at bounding box center [412, 14] width 7 height 9
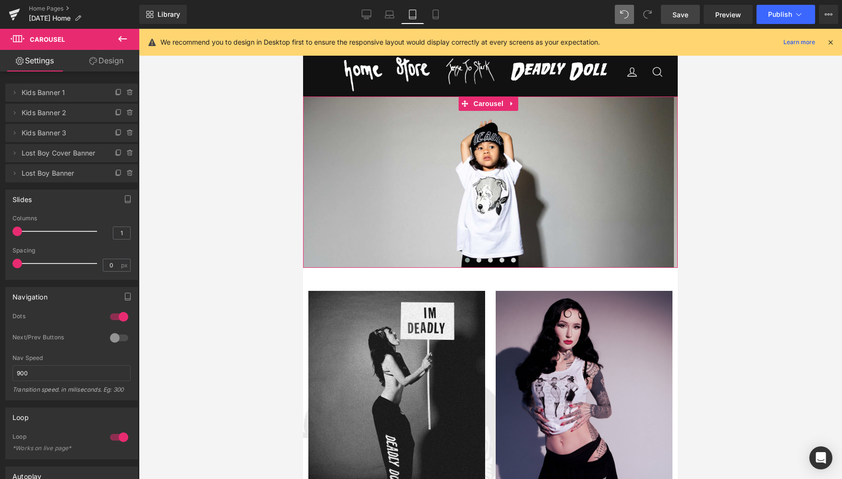
click at [118, 319] on div at bounding box center [119, 316] width 23 height 15
click at [433, 12] on icon at bounding box center [435, 14] width 5 height 9
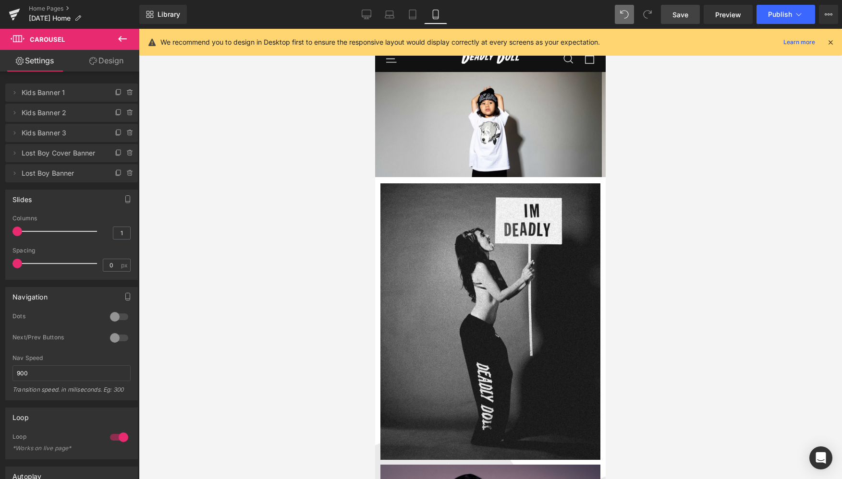
click at [684, 13] on span "Save" at bounding box center [680, 15] width 16 height 10
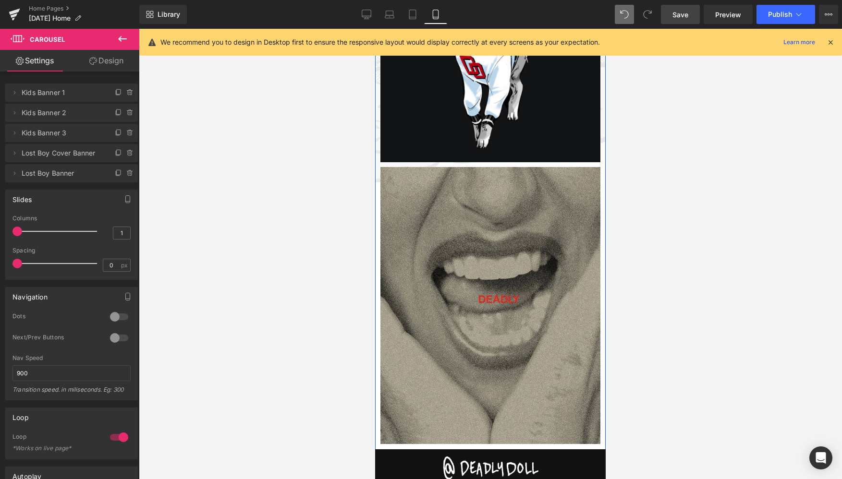
scroll to position [1178, 0]
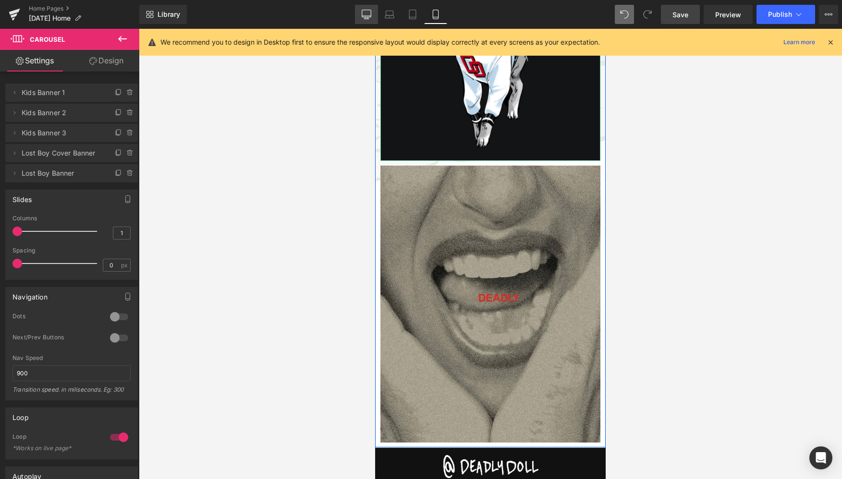
click at [367, 14] on icon at bounding box center [367, 15] width 10 height 10
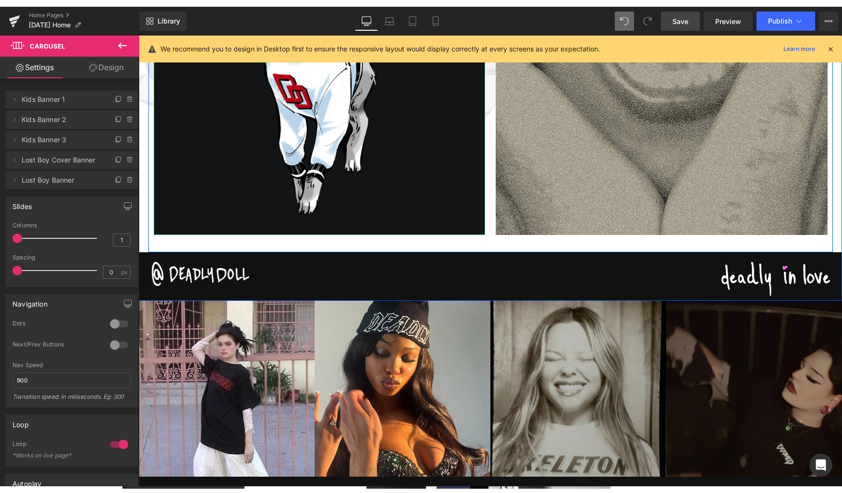
scroll to position [0, 0]
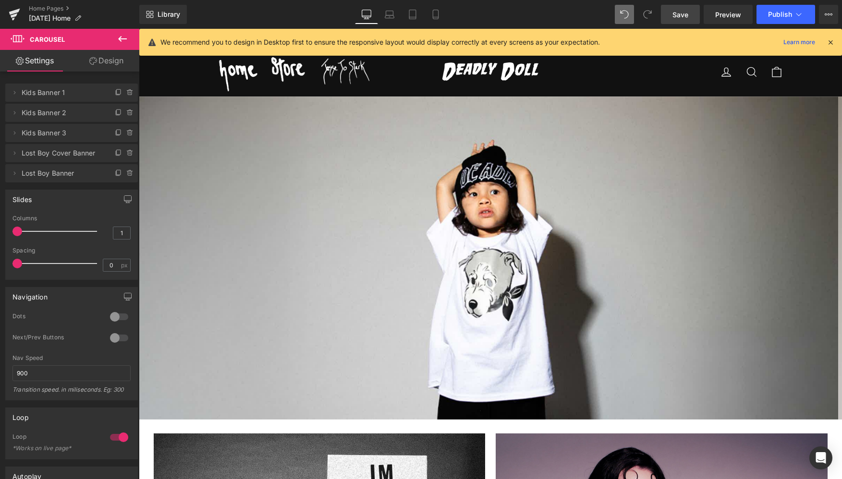
click at [832, 41] on icon at bounding box center [830, 42] width 9 height 9
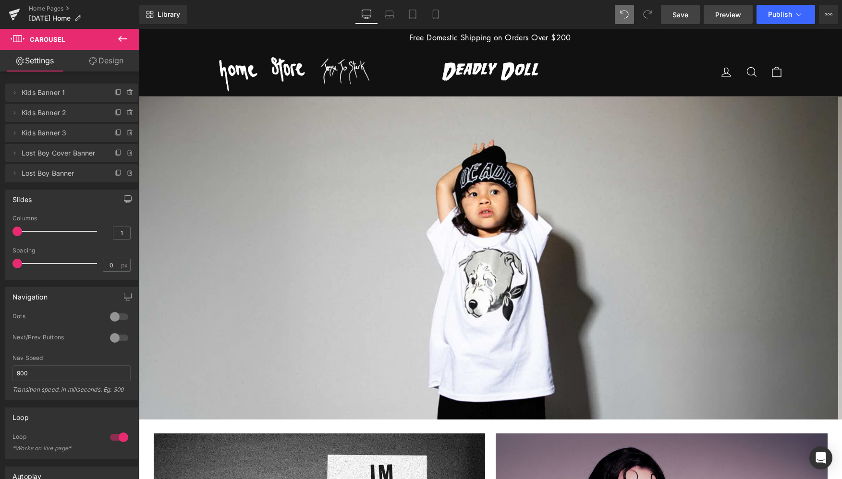
click at [718, 16] on span "Preview" at bounding box center [728, 15] width 26 height 10
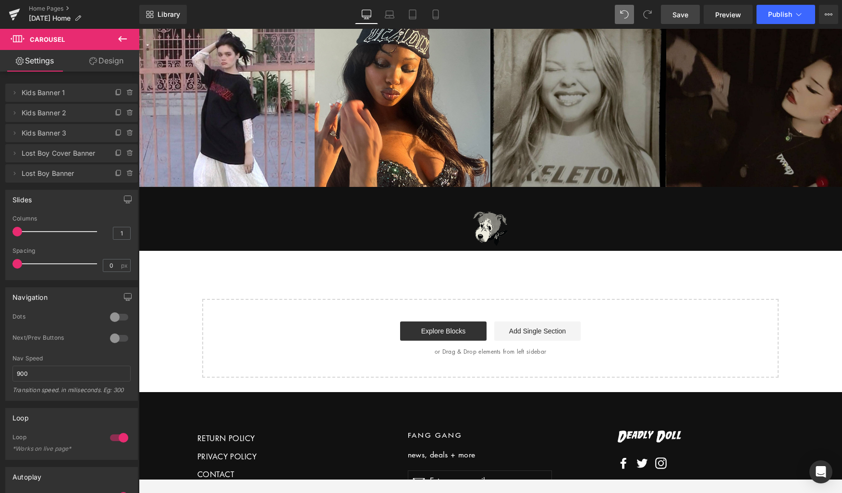
scroll to position [1681, 0]
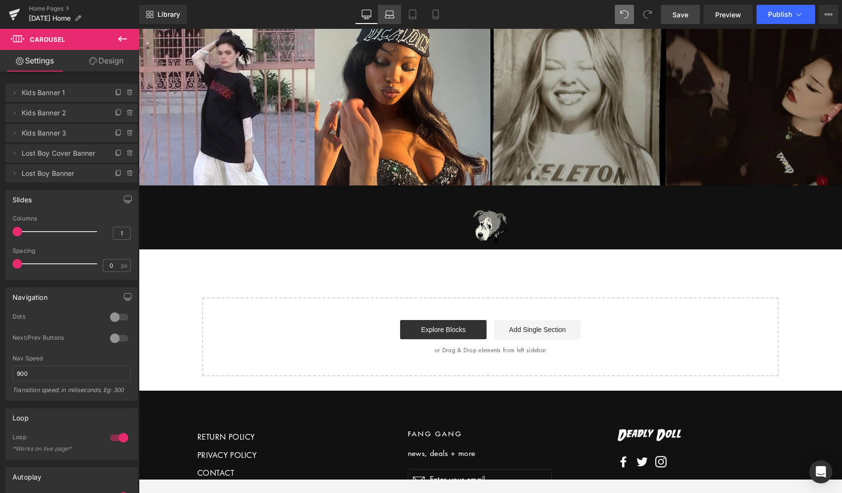
click at [388, 16] on icon at bounding box center [390, 15] width 10 height 10
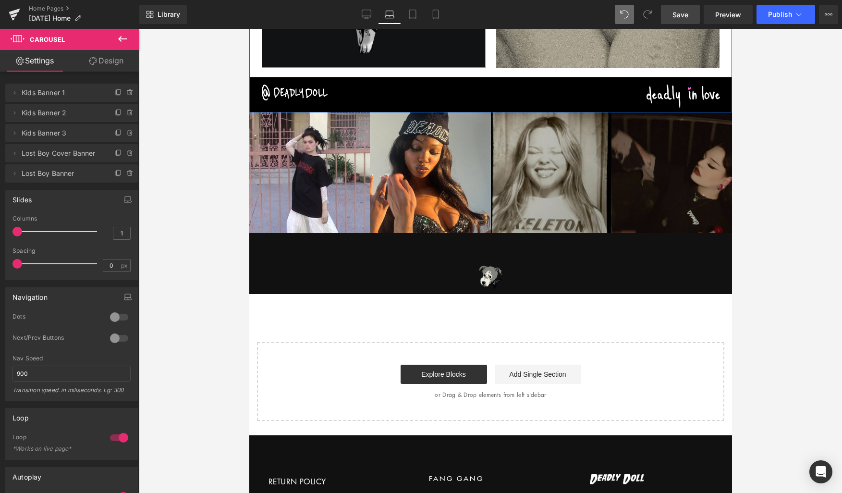
scroll to position [1113, 0]
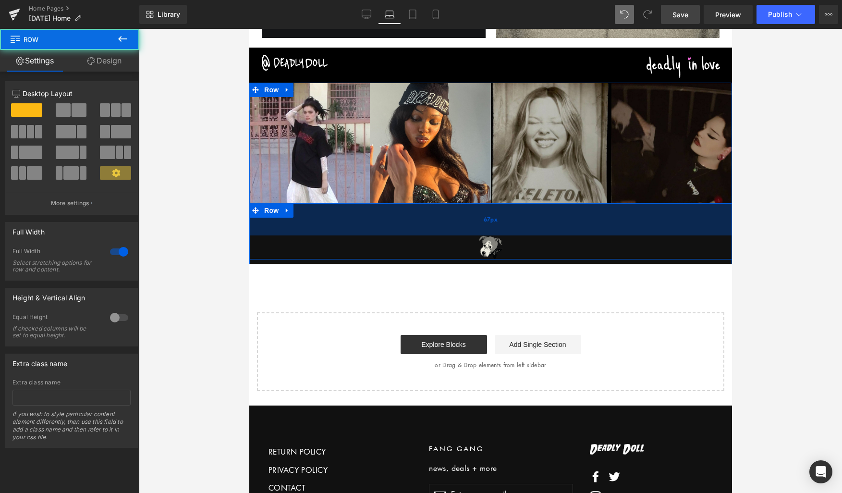
click at [476, 219] on div "67px" at bounding box center [490, 219] width 483 height 32
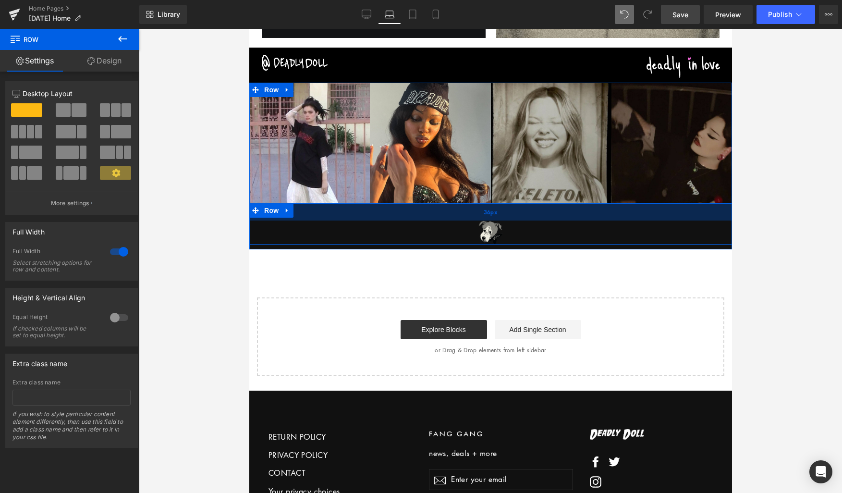
drag, startPoint x: 466, startPoint y: 220, endPoint x: 466, endPoint y: 206, distance: 14.9
click at [466, 206] on div "36px" at bounding box center [490, 211] width 483 height 17
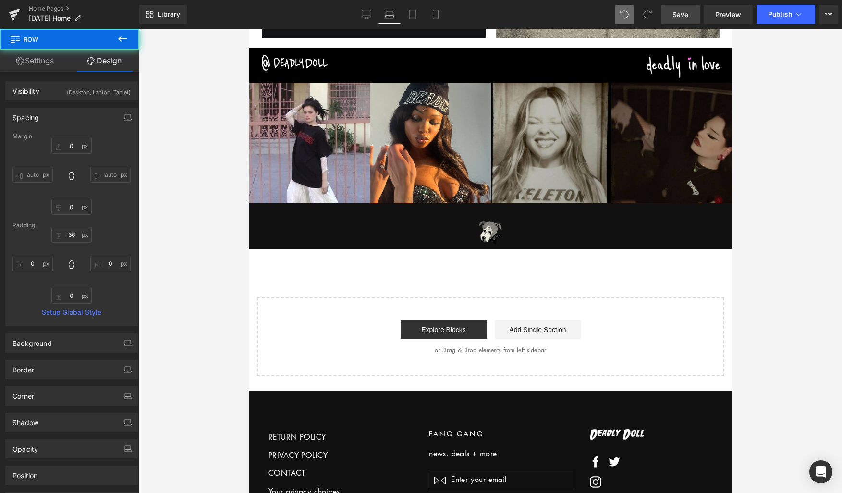
scroll to position [784, 0]
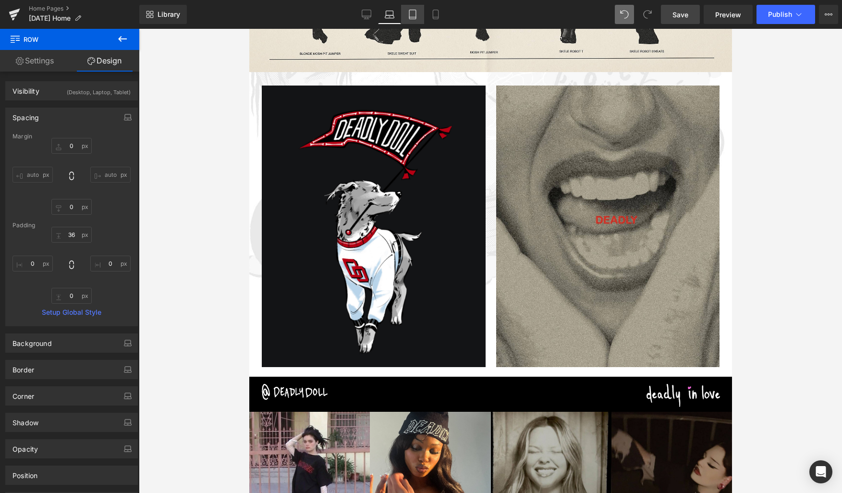
click at [409, 12] on icon at bounding box center [412, 14] width 7 height 9
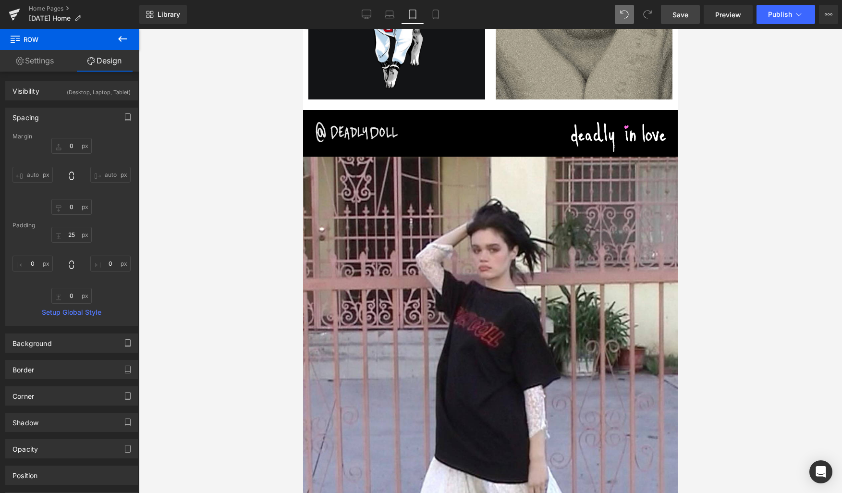
scroll to position [1137, 0]
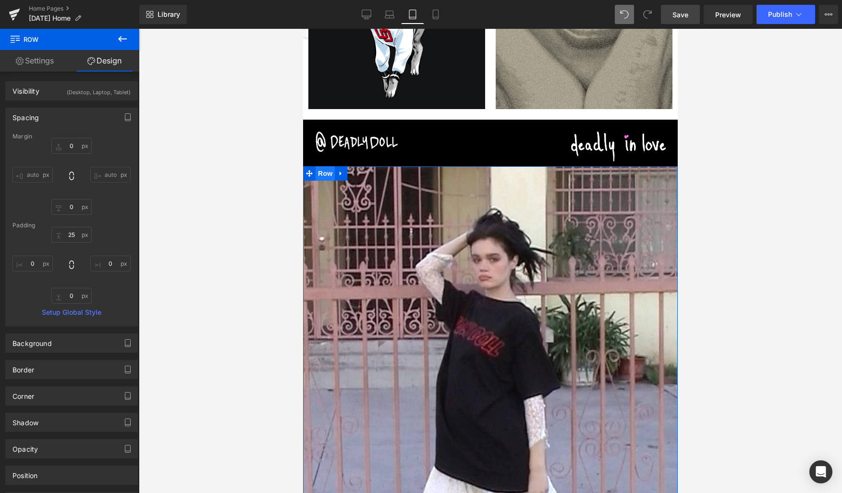
click at [324, 174] on span "Row" at bounding box center [324, 173] width 19 height 14
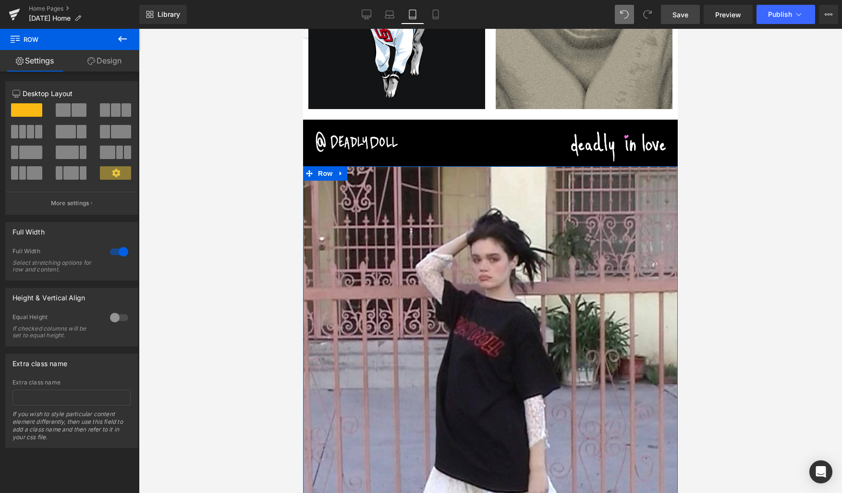
click at [72, 111] on span at bounding box center [79, 109] width 15 height 13
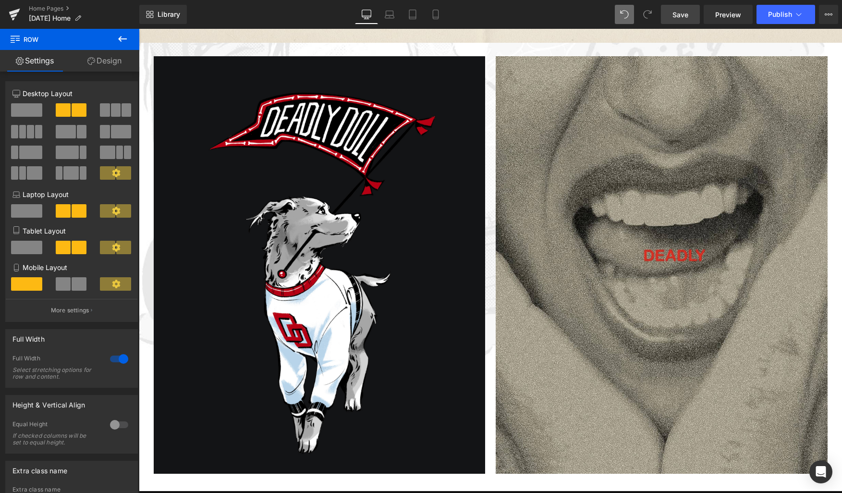
scroll to position [1381, 0]
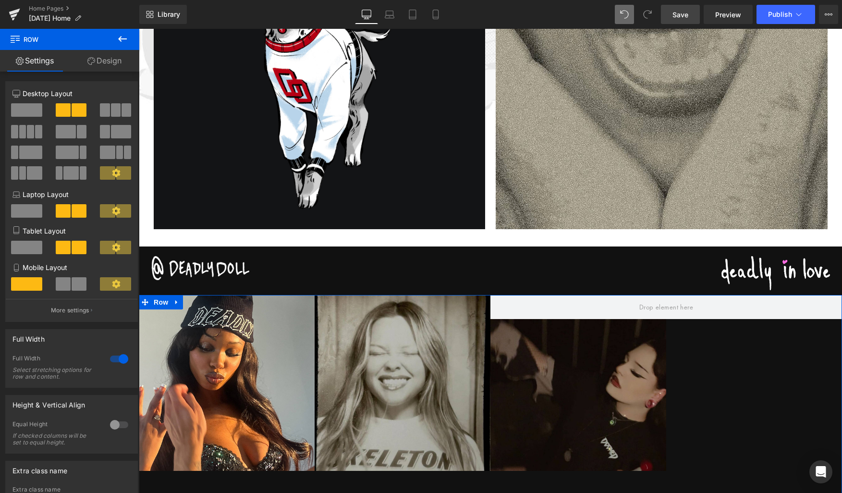
click at [29, 115] on span at bounding box center [26, 109] width 31 height 13
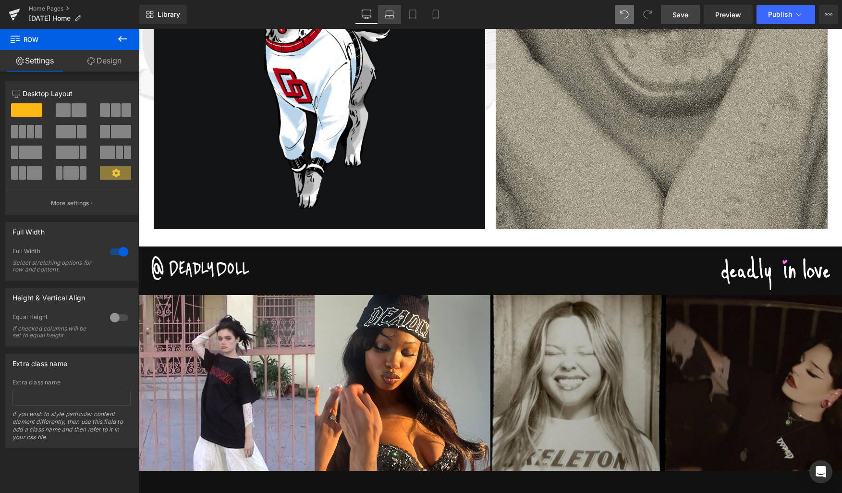
click at [388, 13] on icon at bounding box center [390, 15] width 10 height 10
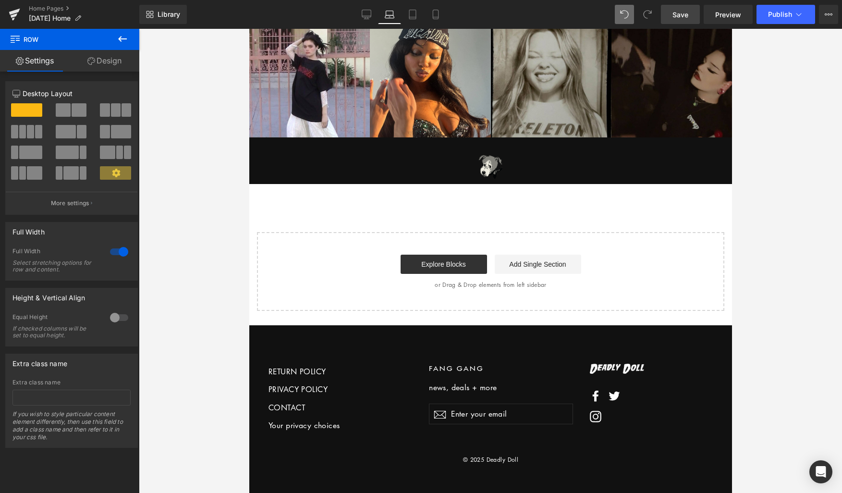
scroll to position [988, 0]
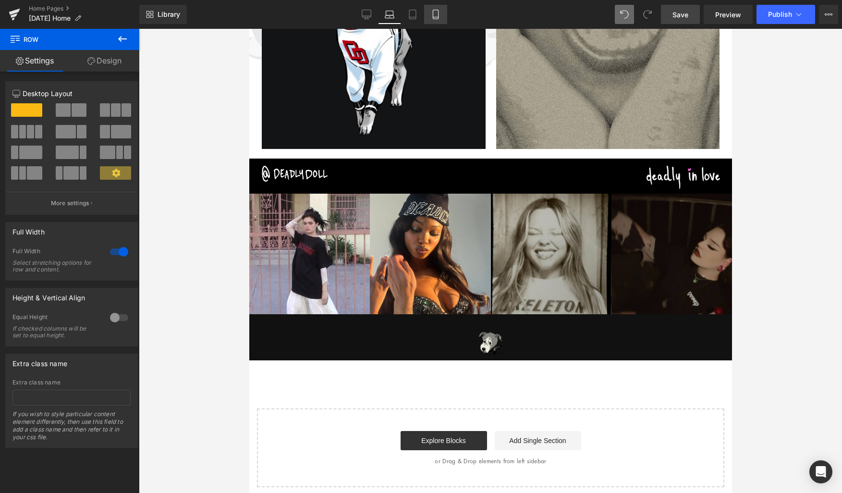
click at [439, 12] on icon at bounding box center [436, 15] width 10 height 10
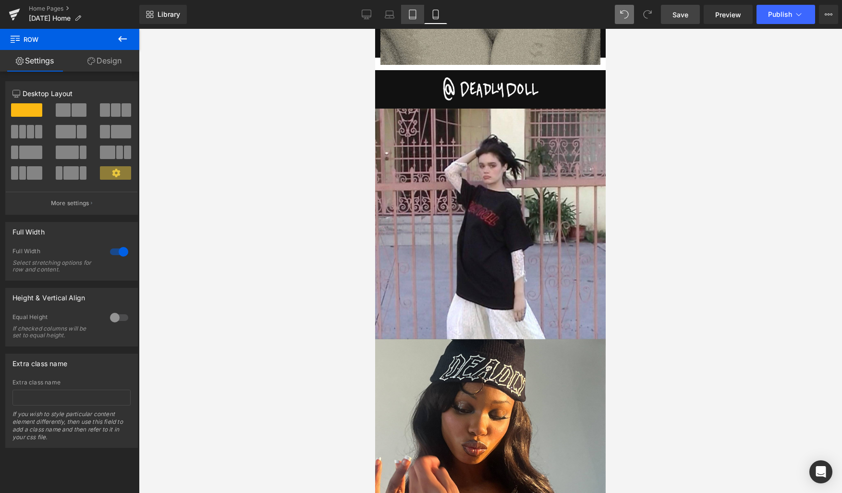
click at [416, 13] on icon at bounding box center [412, 14] width 7 height 9
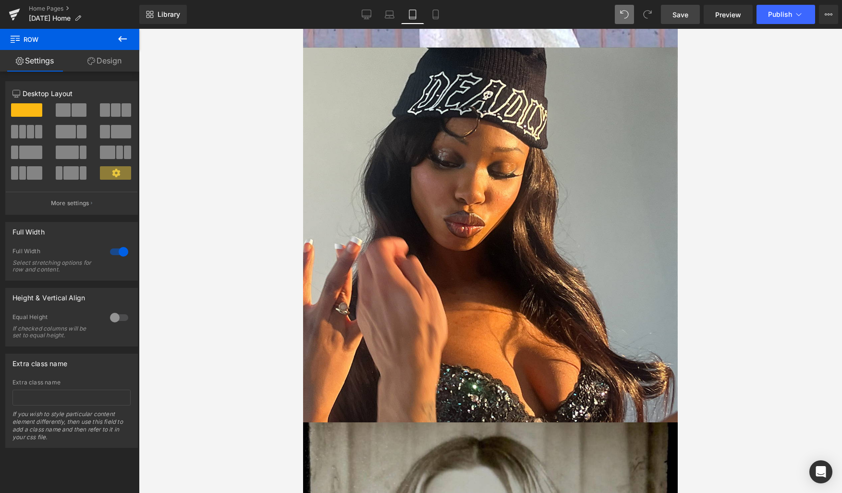
scroll to position [1159, 0]
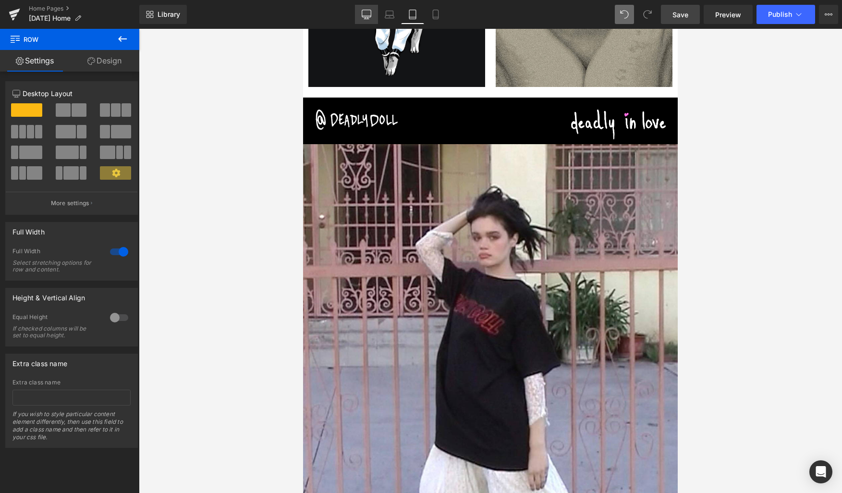
click at [362, 13] on icon at bounding box center [367, 15] width 10 height 10
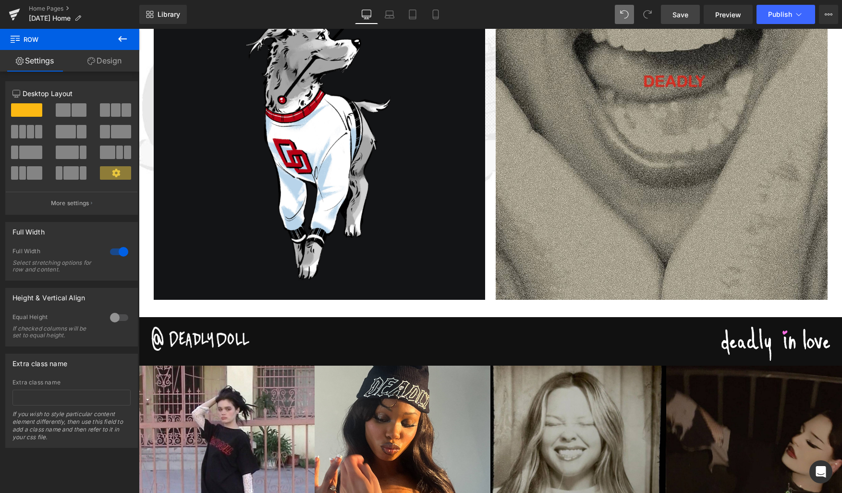
scroll to position [1403, 0]
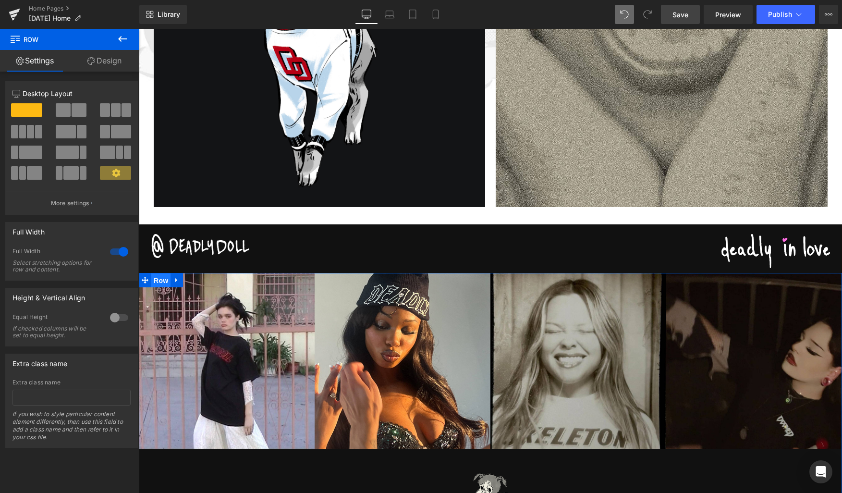
click at [161, 277] on span "Row" at bounding box center [160, 280] width 19 height 14
click at [158, 281] on span "Row" at bounding box center [160, 280] width 19 height 14
click at [180, 280] on link at bounding box center [176, 280] width 12 height 14
click at [163, 279] on span "Row" at bounding box center [160, 280] width 19 height 14
click at [400, 364] on span "Image" at bounding box center [402, 361] width 20 height 12
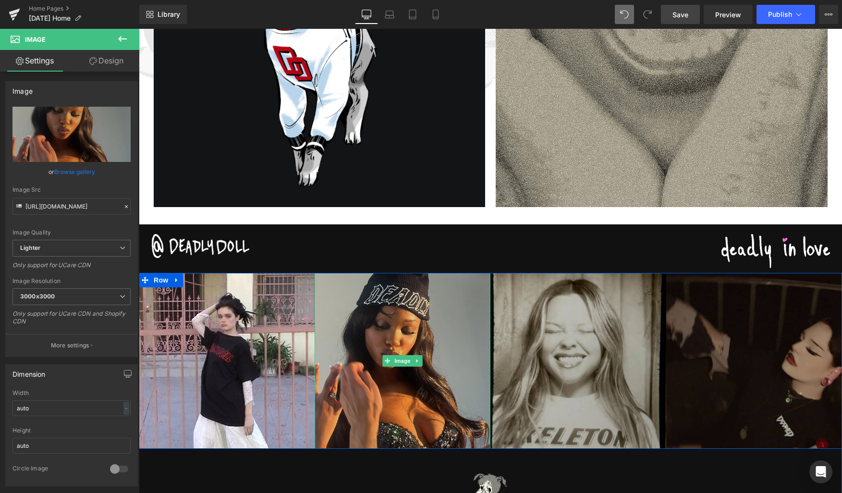
click at [327, 273] on div at bounding box center [490, 274] width 703 height 2
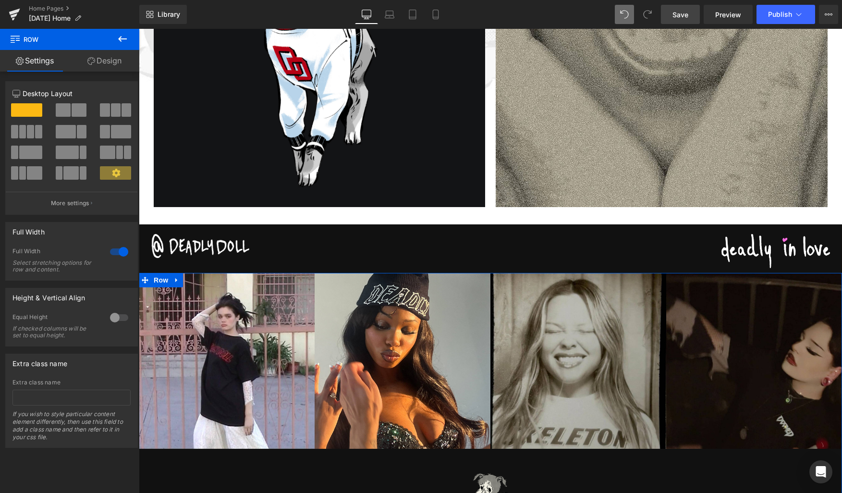
click at [328, 273] on div at bounding box center [490, 274] width 703 height 2
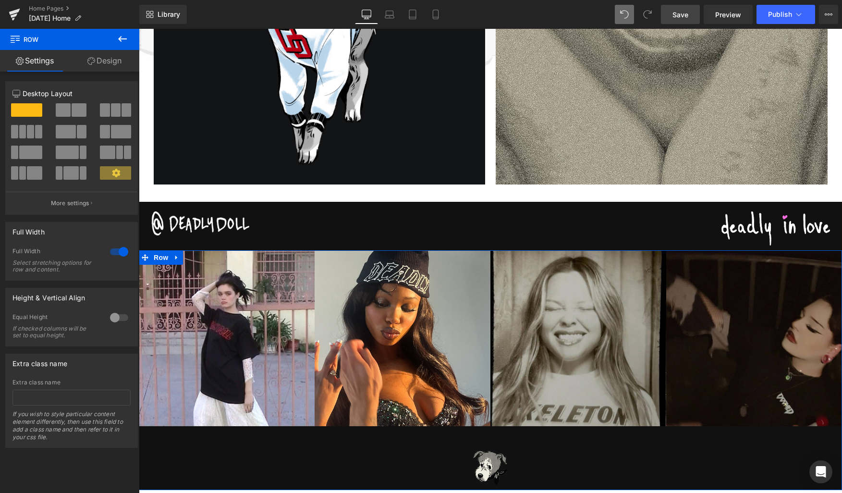
scroll to position [1432, 0]
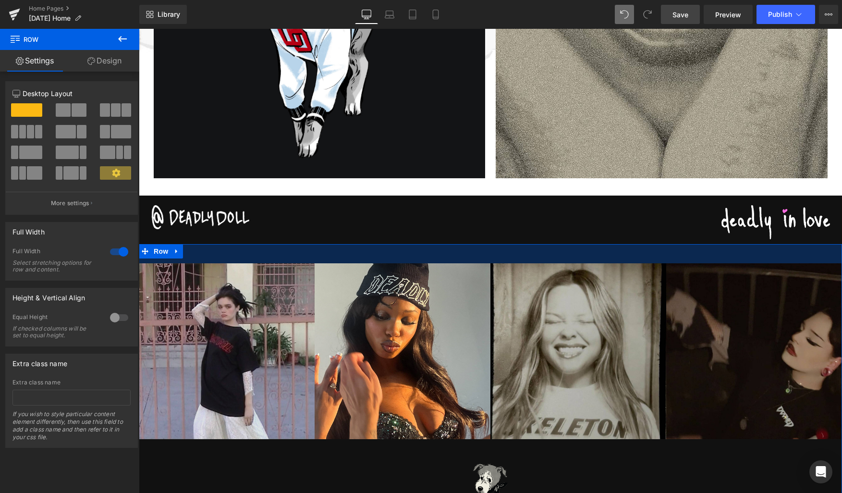
drag, startPoint x: 208, startPoint y: 244, endPoint x: 208, endPoint y: 264, distance: 19.2
click at [208, 264] on div "Image Row Image Image Image Image Row Image Row 36px Image Row Row 40px" at bounding box center [490, 373] width 703 height 259
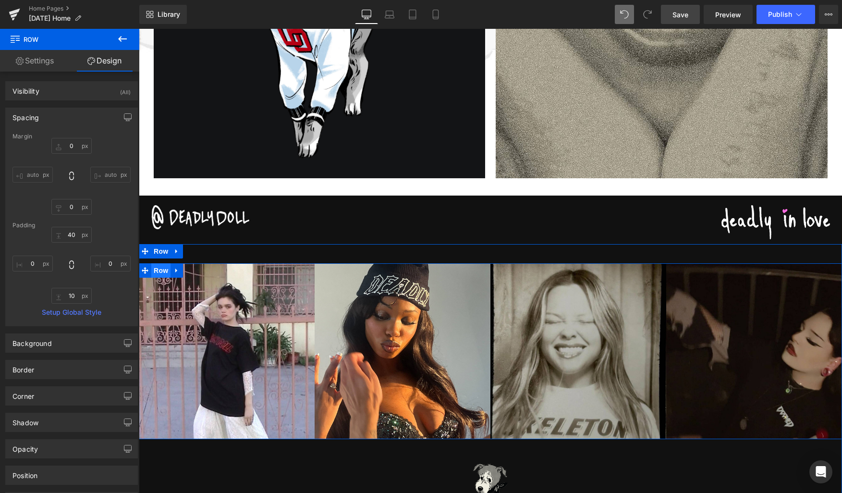
click at [159, 269] on span "Row" at bounding box center [160, 270] width 19 height 14
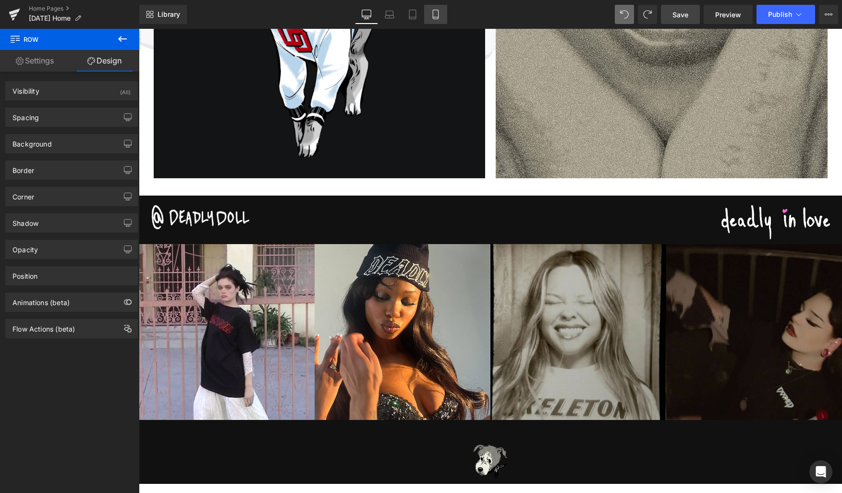
click at [430, 22] on link "Mobile" at bounding box center [435, 14] width 23 height 19
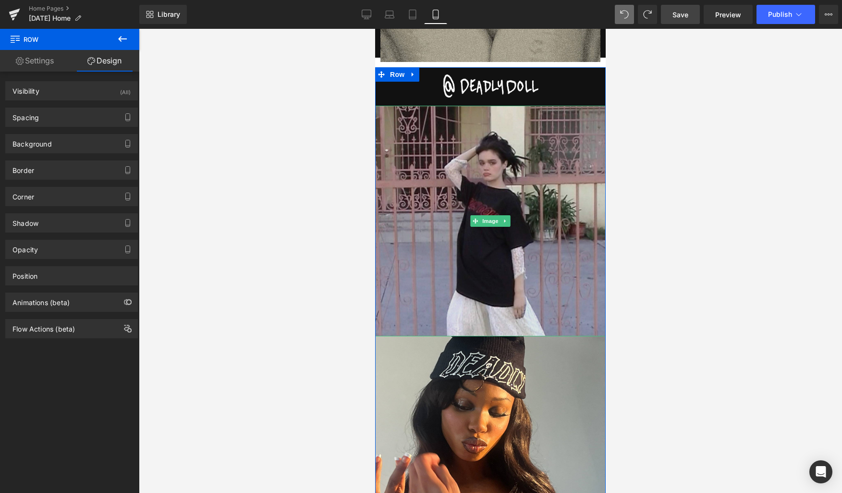
scroll to position [1549, 0]
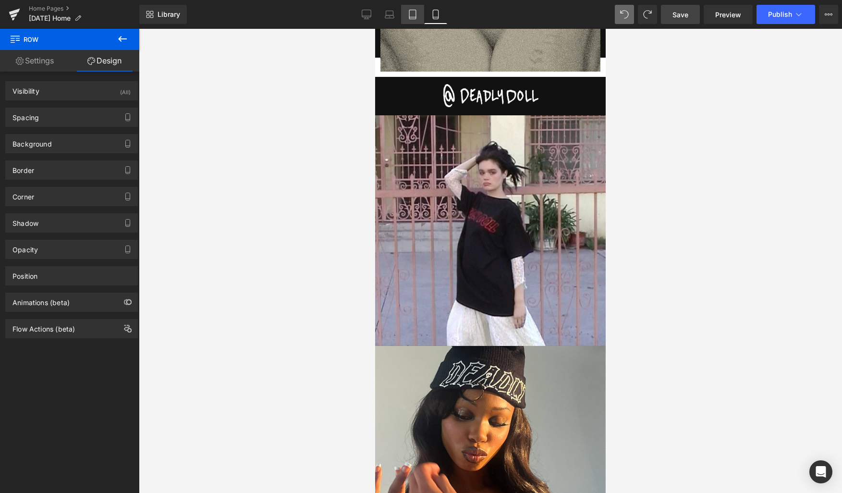
click at [411, 15] on icon at bounding box center [413, 15] width 10 height 10
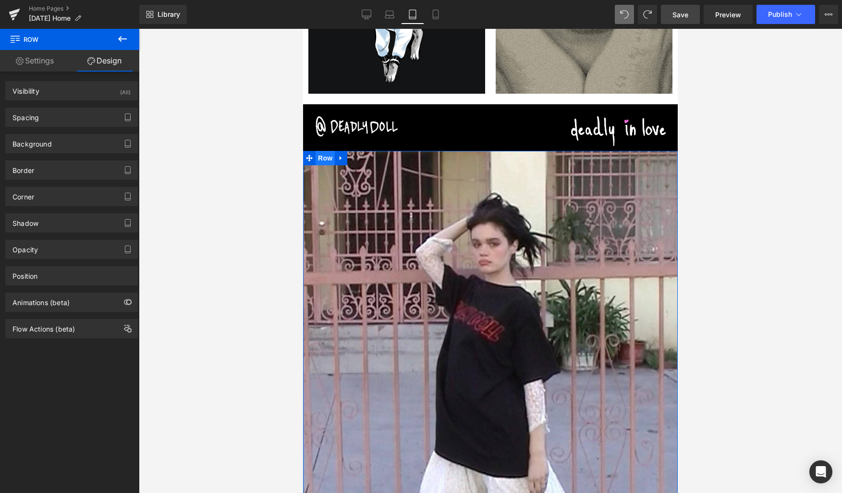
click at [324, 156] on span "Row" at bounding box center [324, 158] width 19 height 14
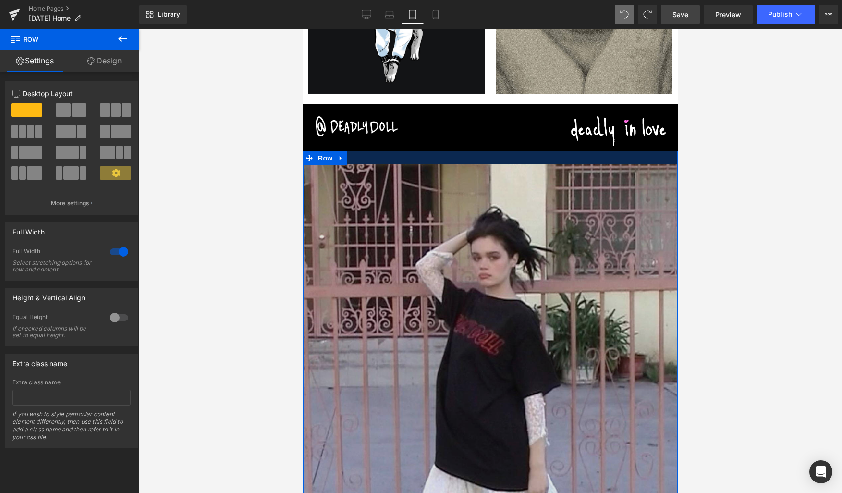
drag, startPoint x: 407, startPoint y: 151, endPoint x: 408, endPoint y: 164, distance: 13.5
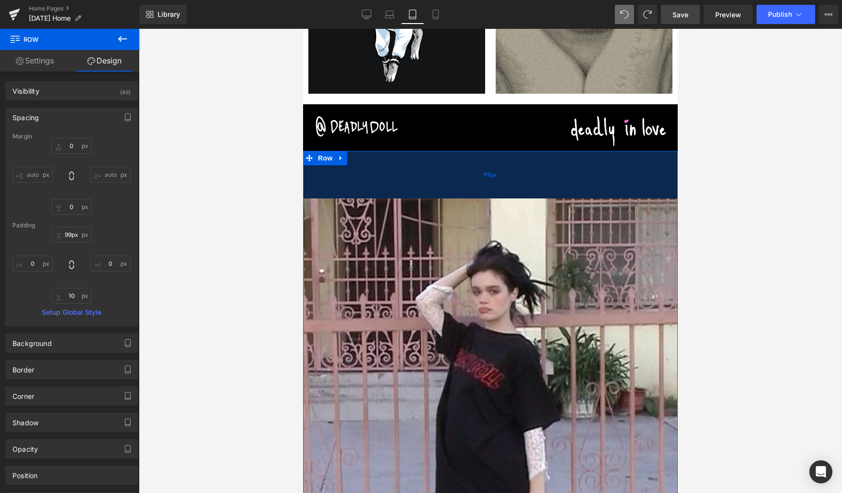
drag, startPoint x: 408, startPoint y: 163, endPoint x: 409, endPoint y: 197, distance: 34.1
click at [409, 197] on div "99px" at bounding box center [490, 175] width 375 height 48
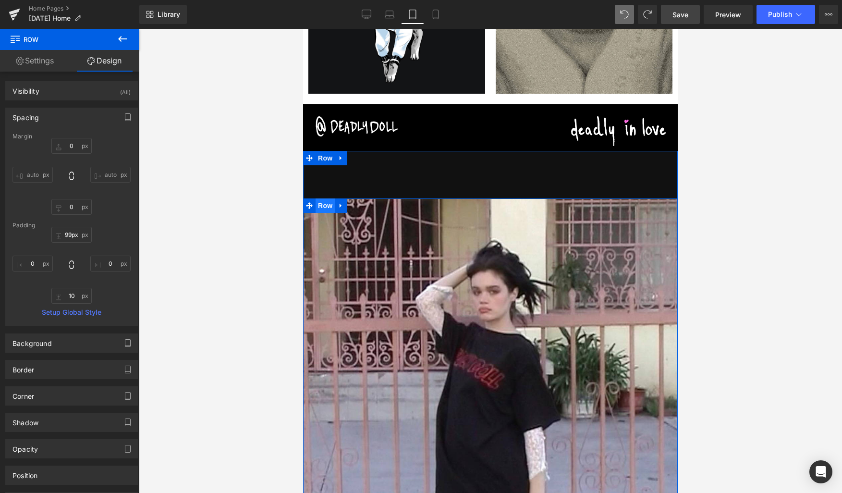
click at [319, 203] on span "Row" at bounding box center [324, 205] width 19 height 14
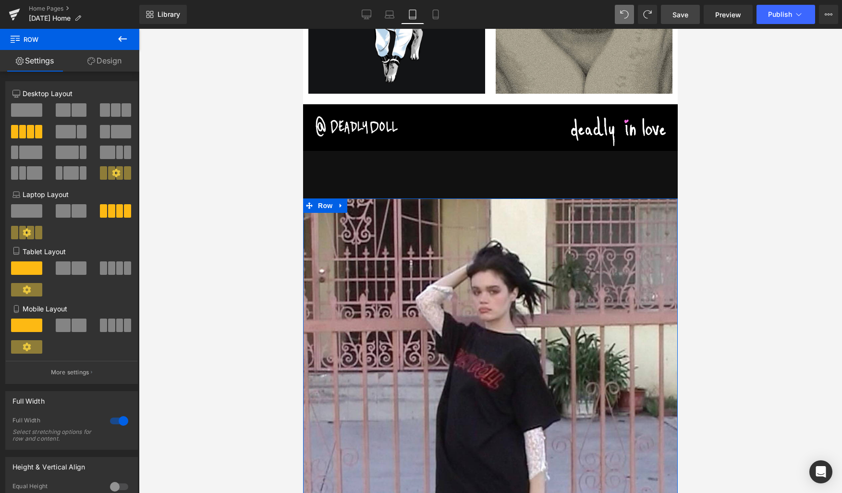
click at [72, 267] on span at bounding box center [79, 267] width 15 height 13
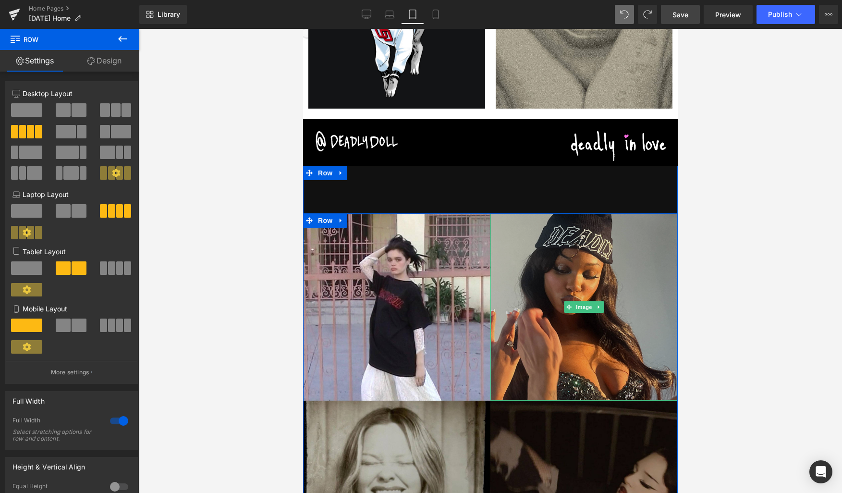
scroll to position [1120, 0]
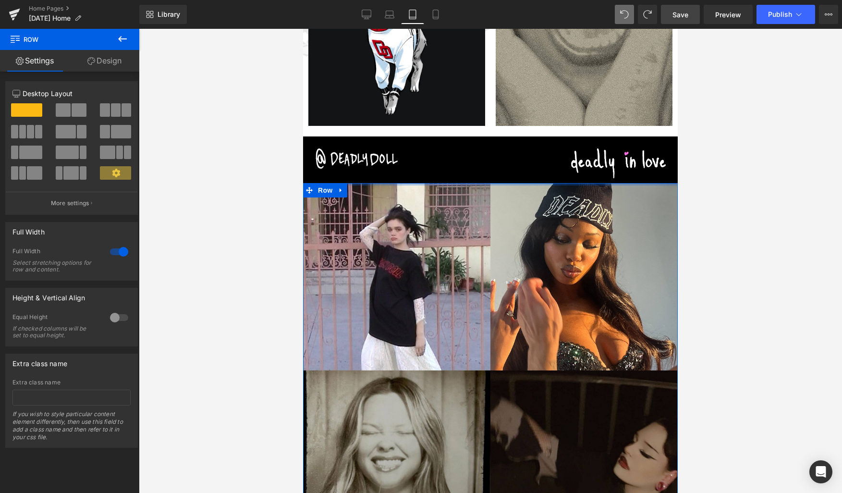
drag, startPoint x: 443, startPoint y: 223, endPoint x: 444, endPoint y: 171, distance: 51.9
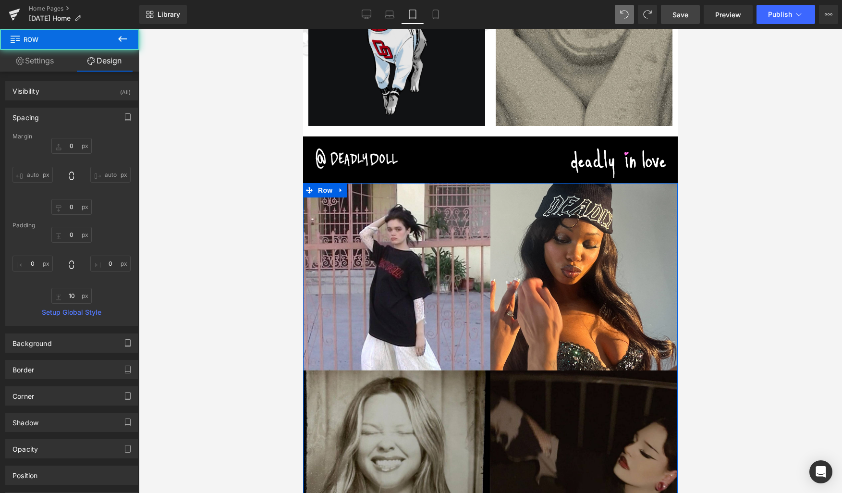
scroll to position [970, 0]
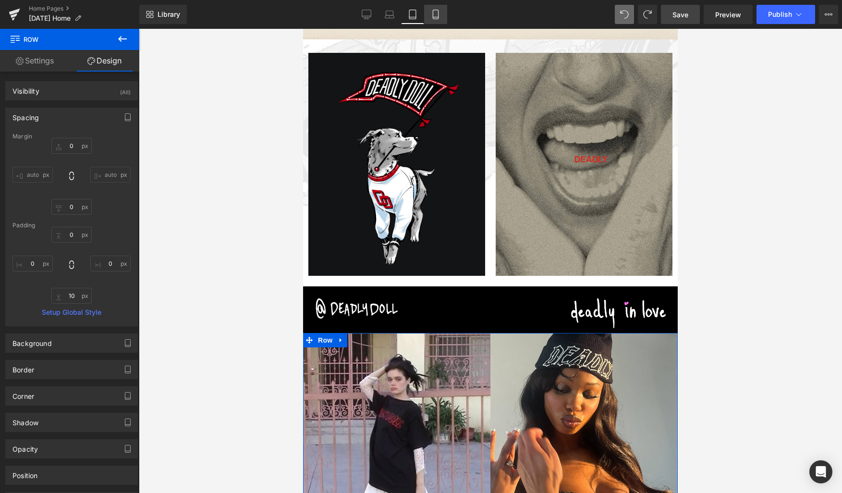
click at [438, 12] on icon at bounding box center [435, 14] width 5 height 9
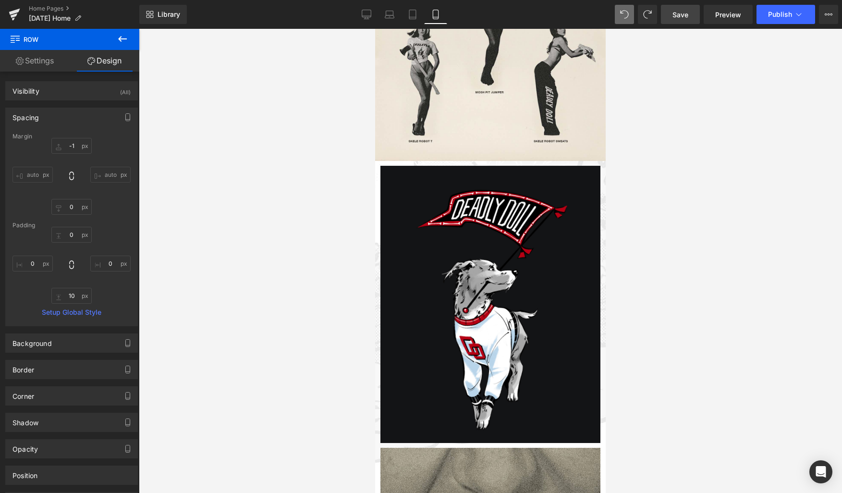
scroll to position [1367, 0]
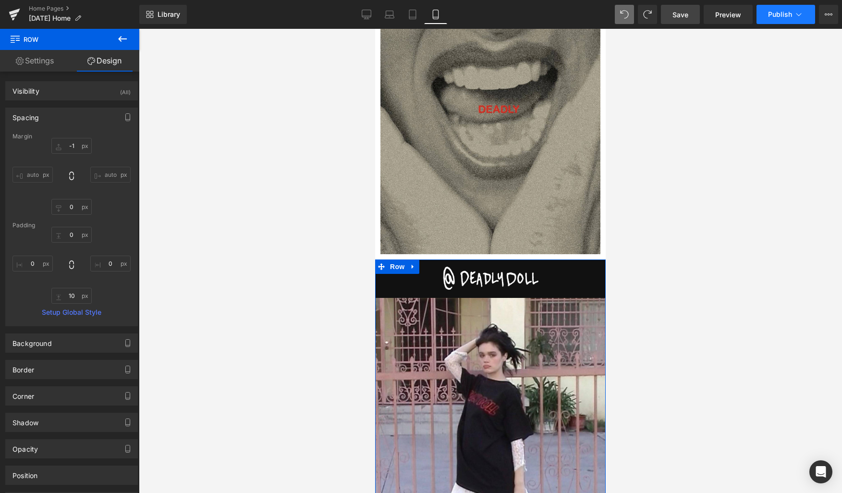
click at [777, 15] on span "Publish" at bounding box center [780, 15] width 24 height 8
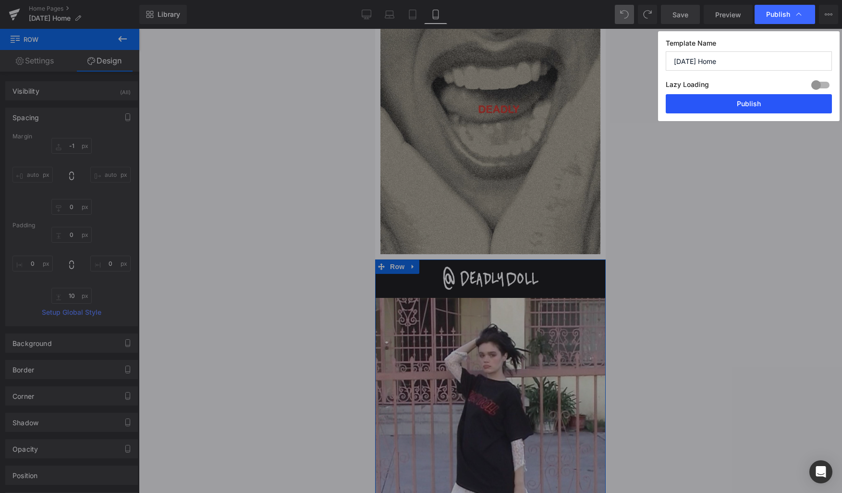
click at [720, 102] on button "Publish" at bounding box center [749, 103] width 166 height 19
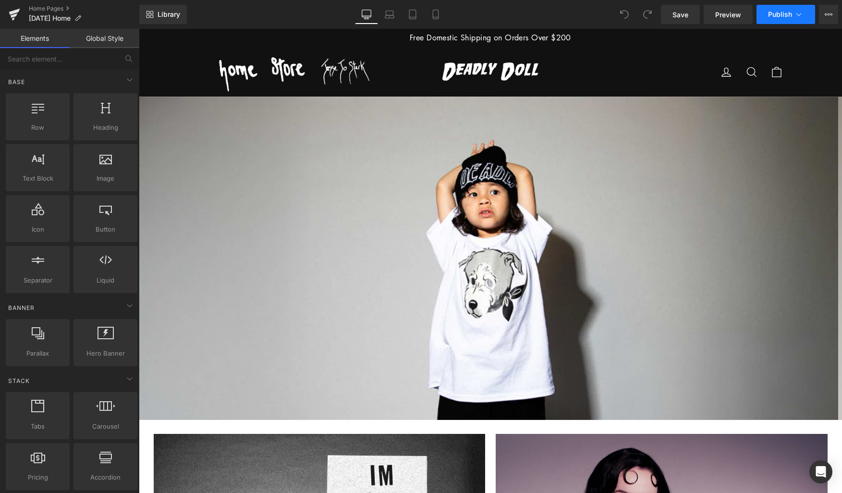
click at [776, 14] on span "Publish" at bounding box center [780, 15] width 24 height 8
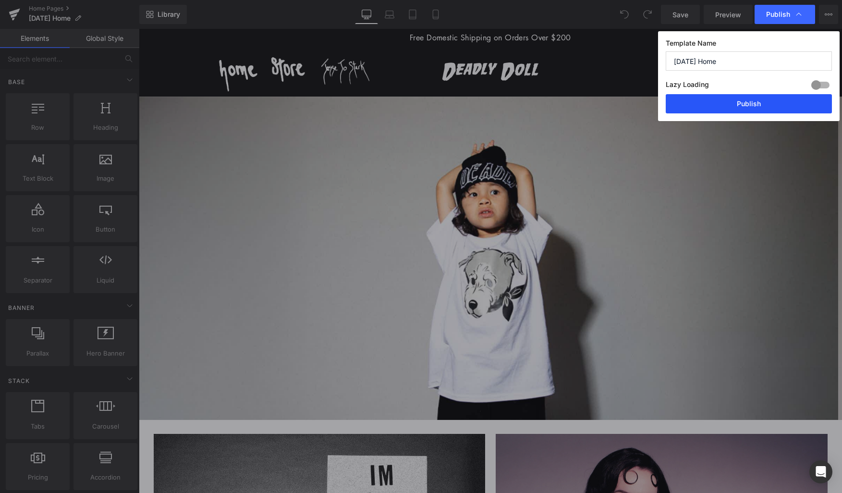
click at [760, 105] on button "Publish" at bounding box center [749, 103] width 166 height 19
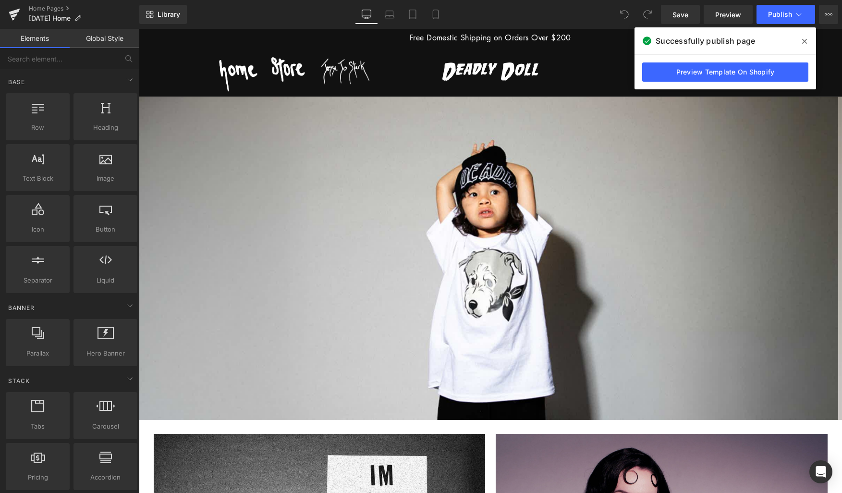
click at [806, 40] on icon at bounding box center [804, 41] width 5 height 5
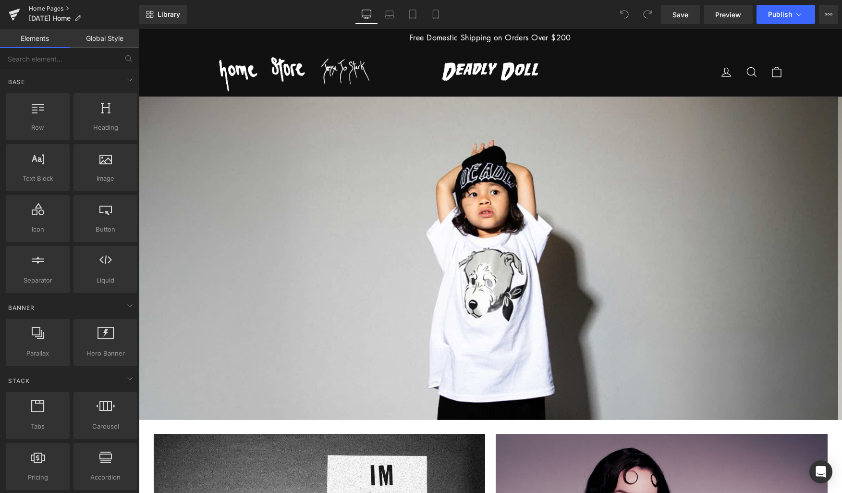
click at [53, 8] on link "Home Pages" at bounding box center [84, 9] width 110 height 8
